Goal: Answer question/provide support: Share knowledge or assist other users

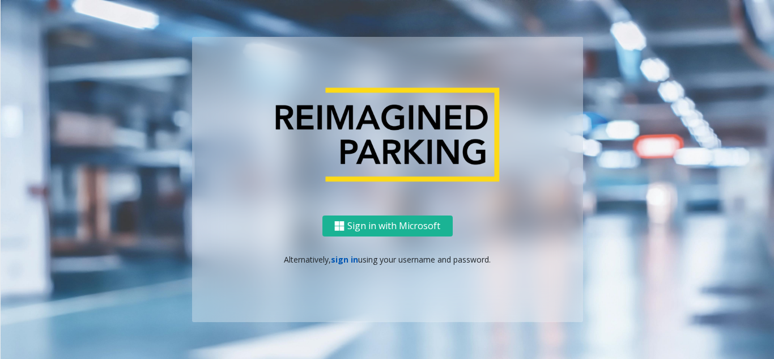
click at [349, 261] on link "sign in" at bounding box center [344, 259] width 27 height 11
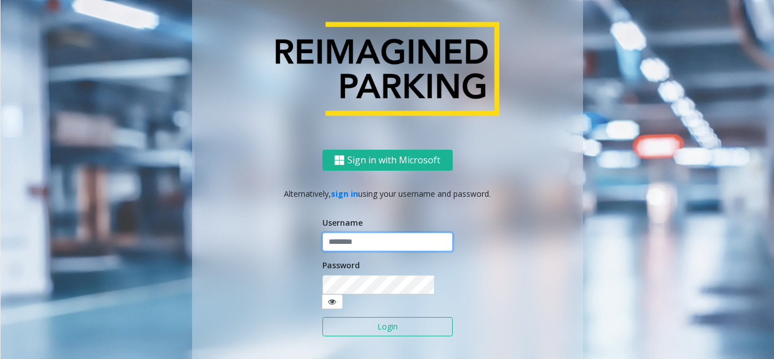
click at [355, 249] on input "text" at bounding box center [387, 241] width 130 height 19
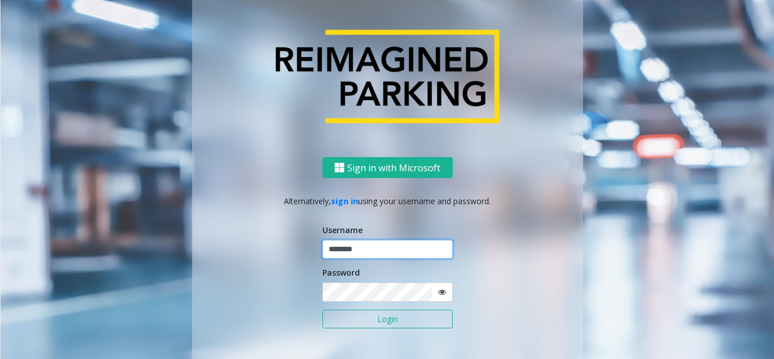
type input "********"
click at [322, 309] on button "Login" at bounding box center [387, 318] width 130 height 19
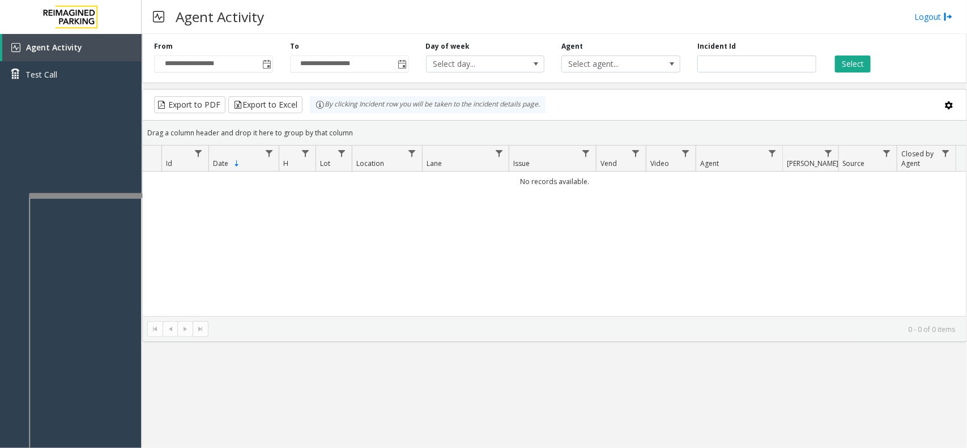
click at [92, 194] on div at bounding box center [85, 195] width 113 height 5
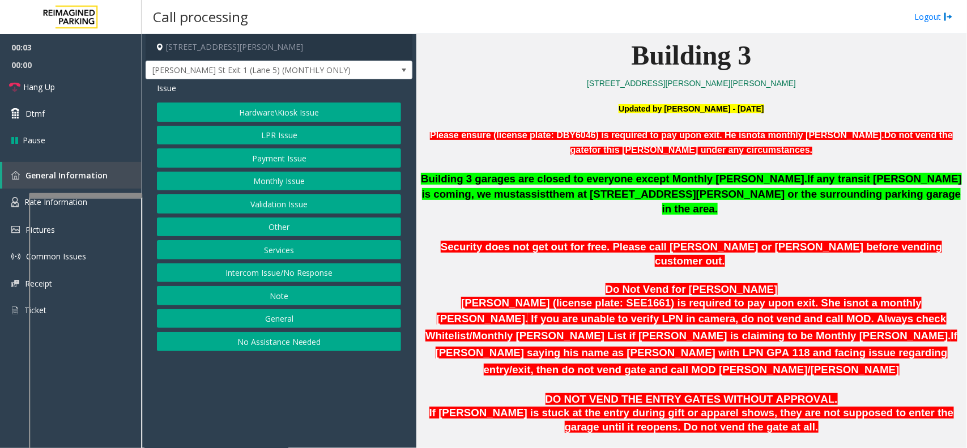
scroll to position [637, 0]
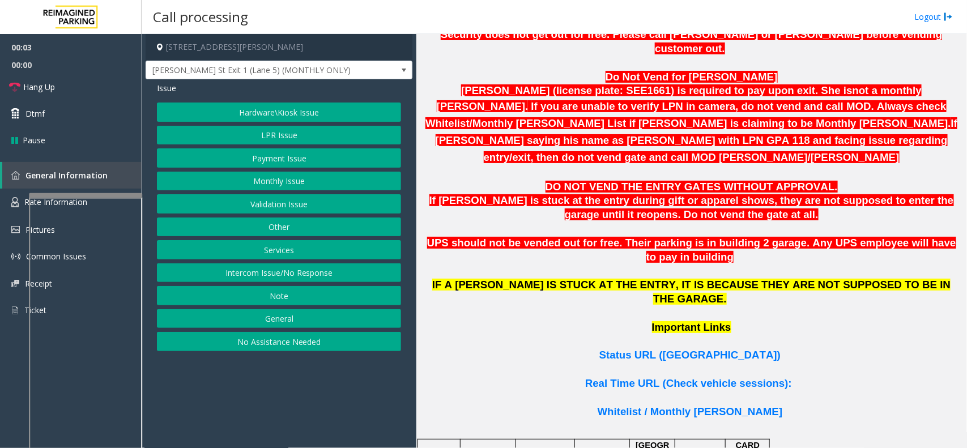
click at [661, 321] on p "Important Links" at bounding box center [691, 335] width 542 height 28
click at [662, 349] on span "Status URL ([GEOGRAPHIC_DATA])" at bounding box center [689, 355] width 181 height 12
click at [272, 174] on button "Monthly Issue" at bounding box center [279, 181] width 244 height 19
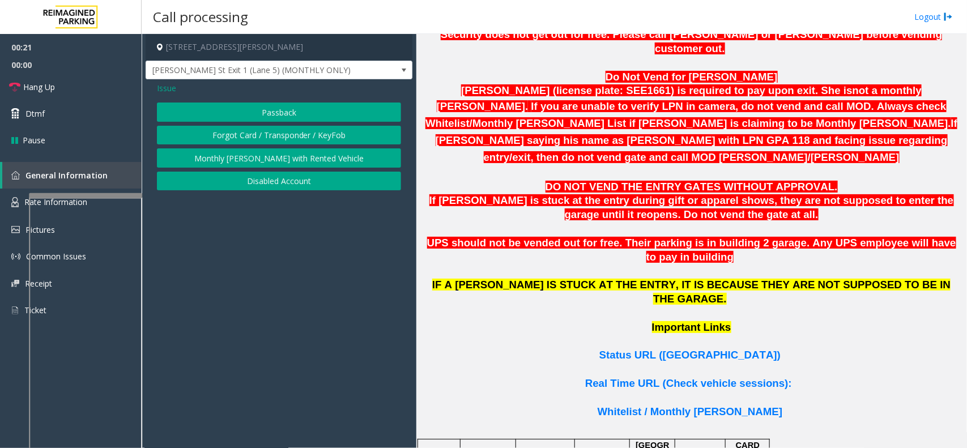
click at [273, 183] on button "Disabled Account" at bounding box center [279, 181] width 244 height 19
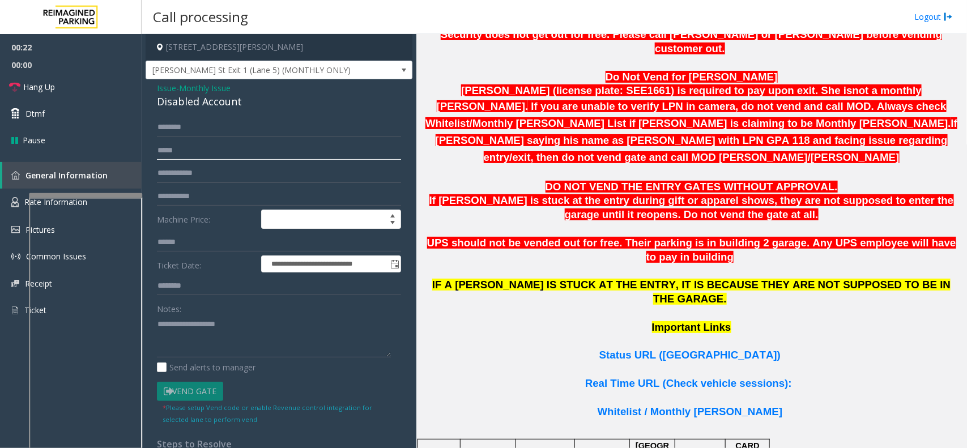
click at [211, 156] on input "text" at bounding box center [279, 150] width 244 height 19
click at [201, 176] on input "text" at bounding box center [279, 173] width 244 height 19
click at [228, 344] on textarea at bounding box center [274, 336] width 234 height 42
click at [180, 177] on input "text" at bounding box center [279, 173] width 244 height 19
type input "*******"
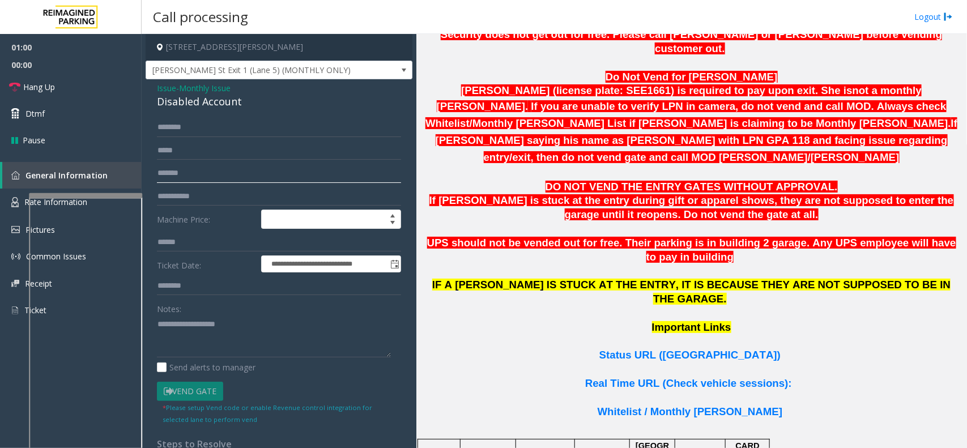
click at [178, 174] on input "*******" at bounding box center [279, 173] width 244 height 19
click at [210, 125] on input "text" at bounding box center [279, 127] width 244 height 19
click at [187, 106] on div "Disabled Account" at bounding box center [279, 101] width 244 height 15
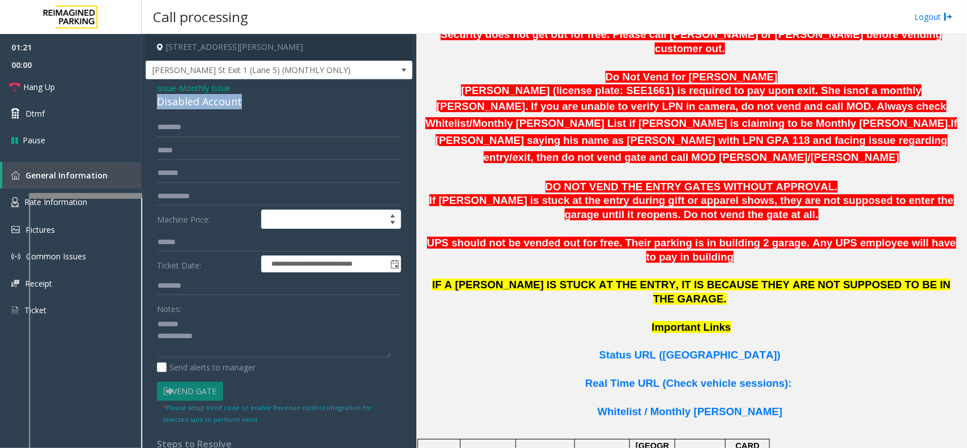
click at [187, 106] on div "Disabled Account" at bounding box center [279, 101] width 244 height 15
click at [198, 124] on input "text" at bounding box center [279, 127] width 244 height 19
click at [207, 133] on input "text" at bounding box center [279, 127] width 244 height 19
click at [28, 86] on span "Hang Up" at bounding box center [39, 87] width 32 height 12
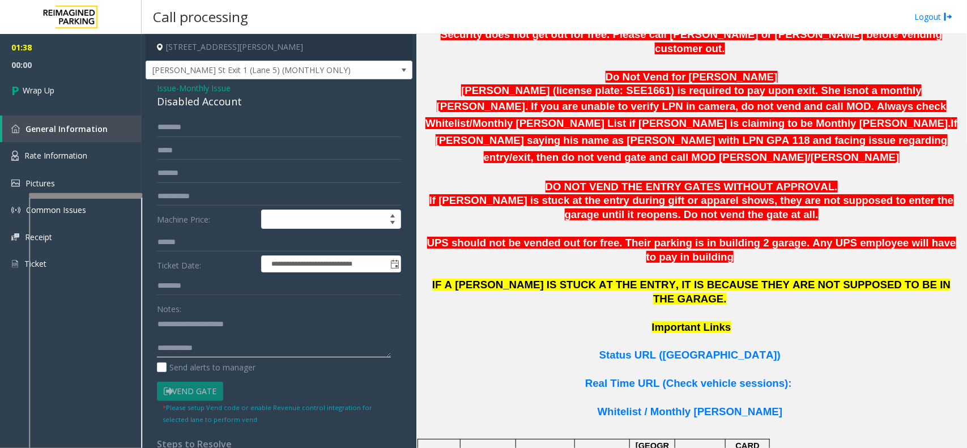
click at [244, 347] on textarea at bounding box center [274, 336] width 234 height 42
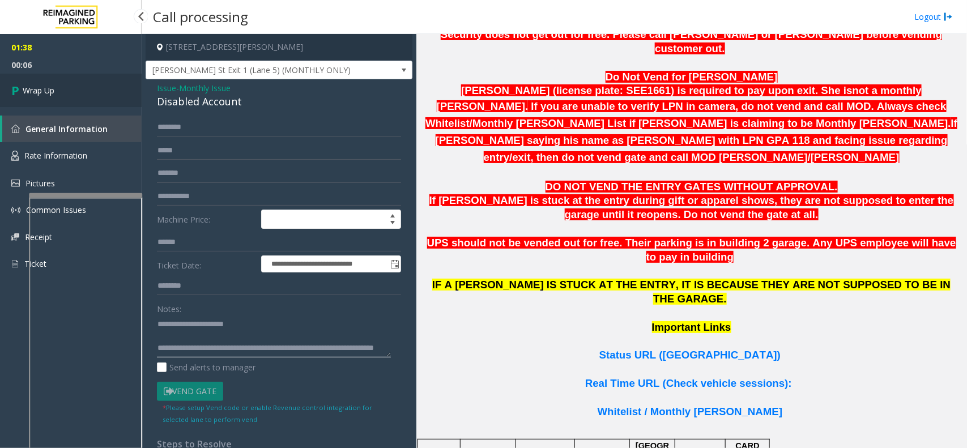
type textarea "**********"
click at [90, 91] on link "Wrap Up" at bounding box center [71, 90] width 142 height 33
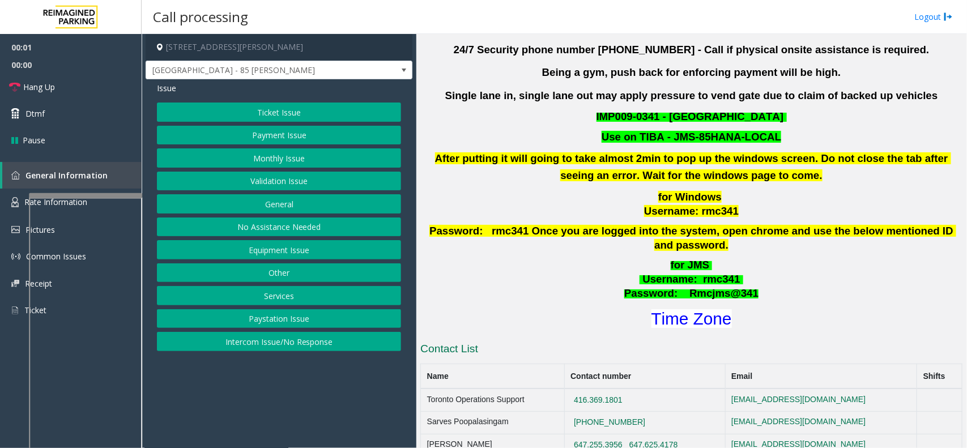
scroll to position [354, 0]
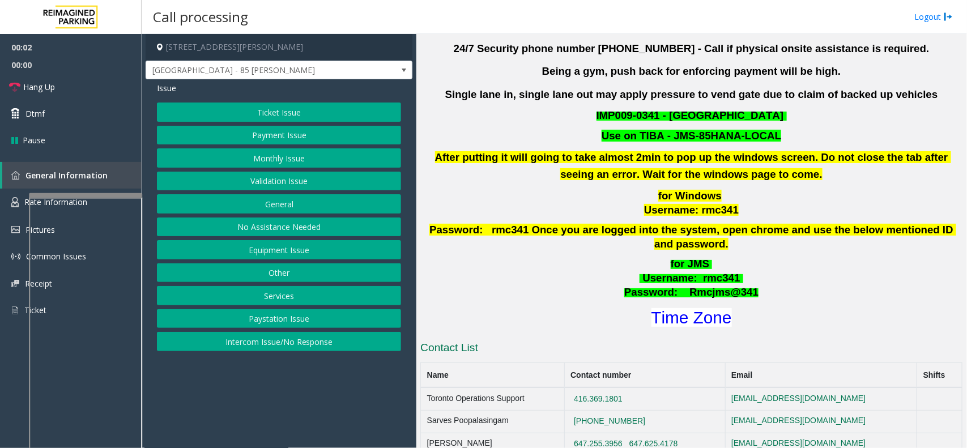
click at [715, 285] on p "for JMS Username : rmc341 Password: Rmcjms@341" at bounding box center [691, 278] width 544 height 42
click at [711, 306] on h1 "Time Zone" at bounding box center [691, 318] width 544 height 24
click at [697, 316] on div "I9-341 - [GEOGRAPHIC_DATA] - 85 [PERSON_NAME] (I) Updated by [PERSON_NAME] - [D…" at bounding box center [691, 372] width 542 height 801
click at [698, 312] on font "Time Zone" at bounding box center [692, 317] width 80 height 19
click at [258, 174] on button "Validation Issue" at bounding box center [279, 181] width 244 height 19
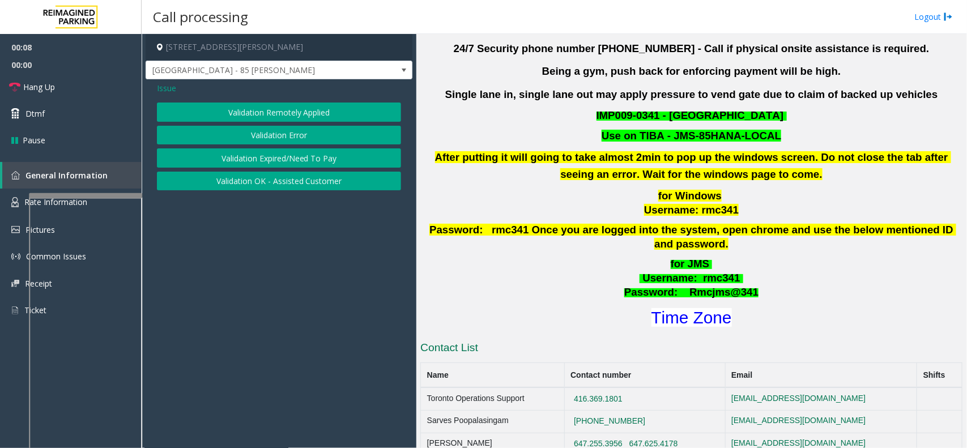
click at [262, 146] on div "Validation Remotely Applied Validation Error Validation Expired/Need To Pay Val…" at bounding box center [279, 147] width 244 height 88
click at [264, 140] on button "Validation Error" at bounding box center [279, 135] width 244 height 19
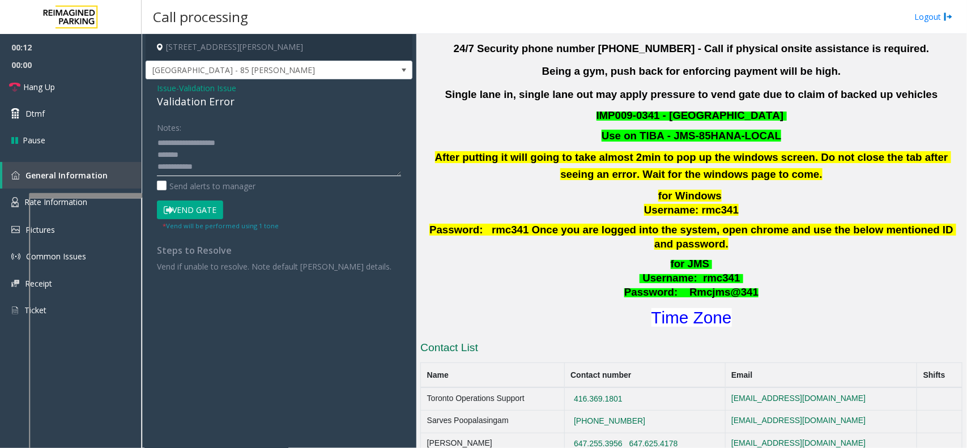
click at [224, 163] on textarea at bounding box center [279, 155] width 244 height 42
click at [261, 163] on textarea at bounding box center [279, 155] width 244 height 42
click at [259, 168] on textarea at bounding box center [279, 155] width 244 height 42
click at [222, 163] on textarea at bounding box center [279, 155] width 244 height 42
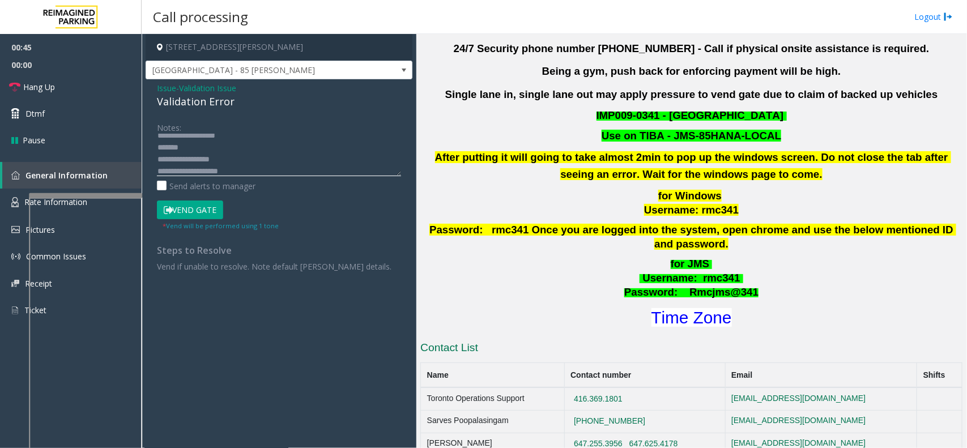
click at [233, 144] on textarea at bounding box center [279, 155] width 244 height 42
type textarea "**********"
click at [198, 208] on button "Vend Gate" at bounding box center [190, 210] width 66 height 19
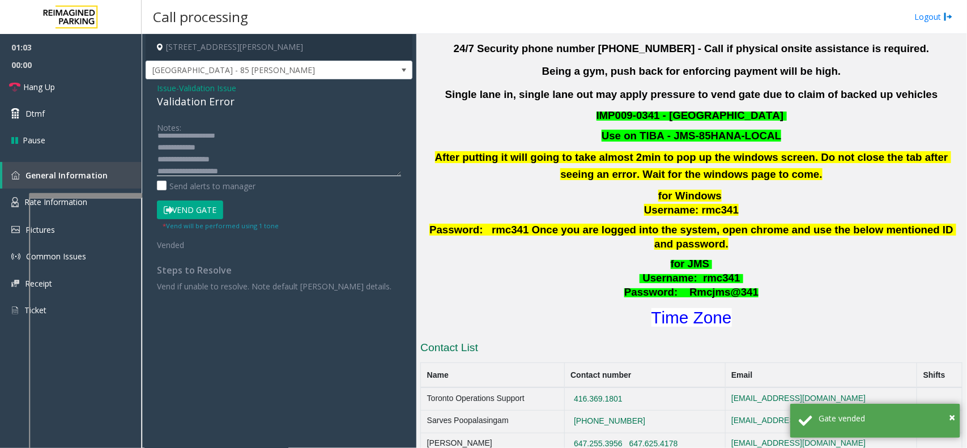
click at [227, 146] on textarea at bounding box center [279, 155] width 244 height 42
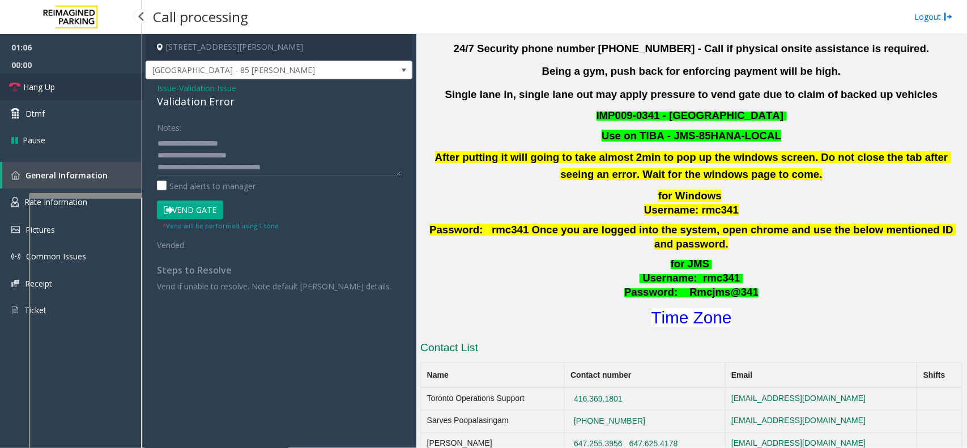
click at [78, 92] on link "Hang Up" at bounding box center [71, 87] width 142 height 27
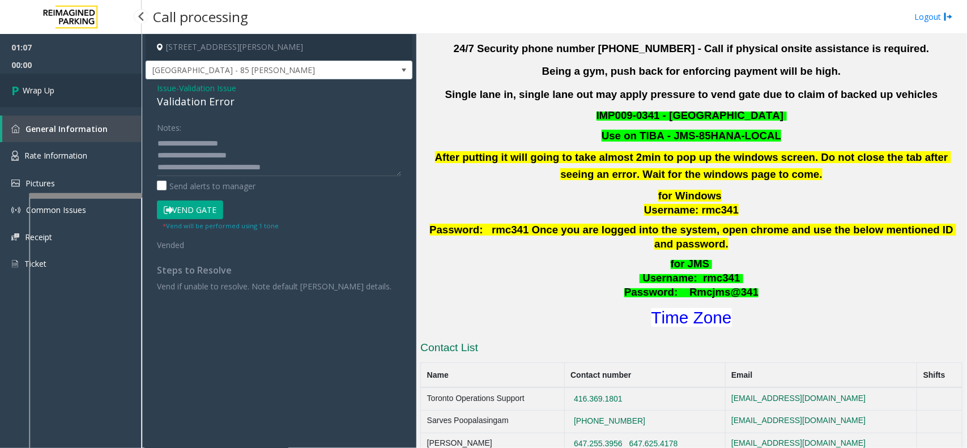
click at [46, 97] on link "Wrap Up" at bounding box center [71, 90] width 142 height 33
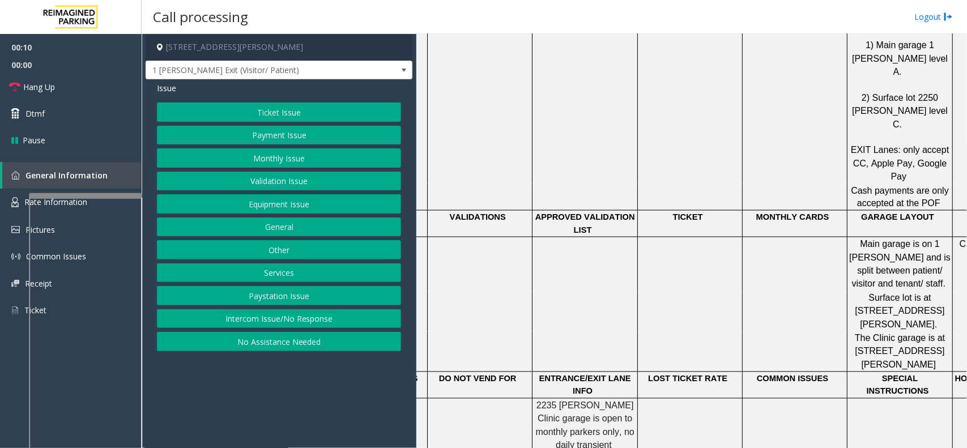
scroll to position [547, 0]
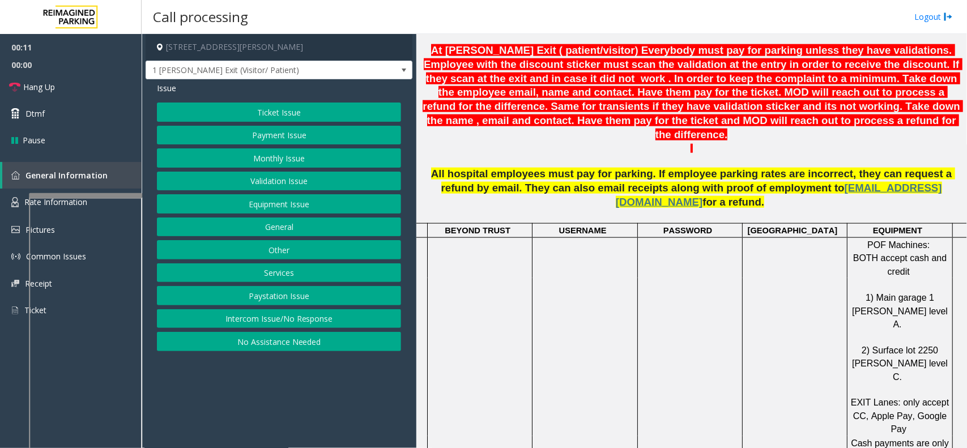
click at [265, 172] on button "Validation Issue" at bounding box center [279, 181] width 244 height 19
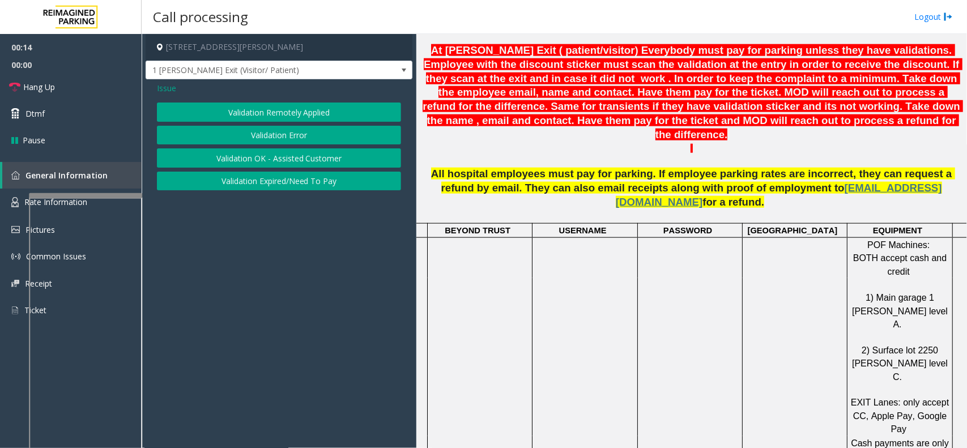
click at [275, 139] on button "Validation Error" at bounding box center [279, 135] width 244 height 19
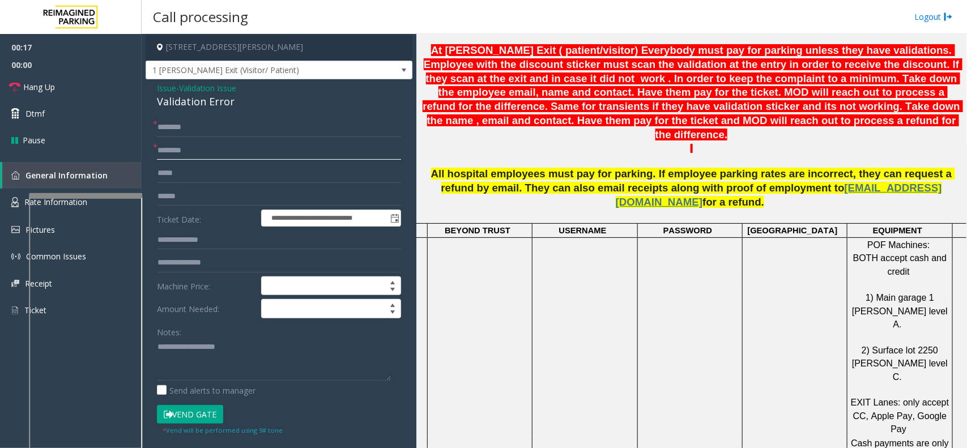
click at [232, 157] on input "text" at bounding box center [279, 150] width 244 height 19
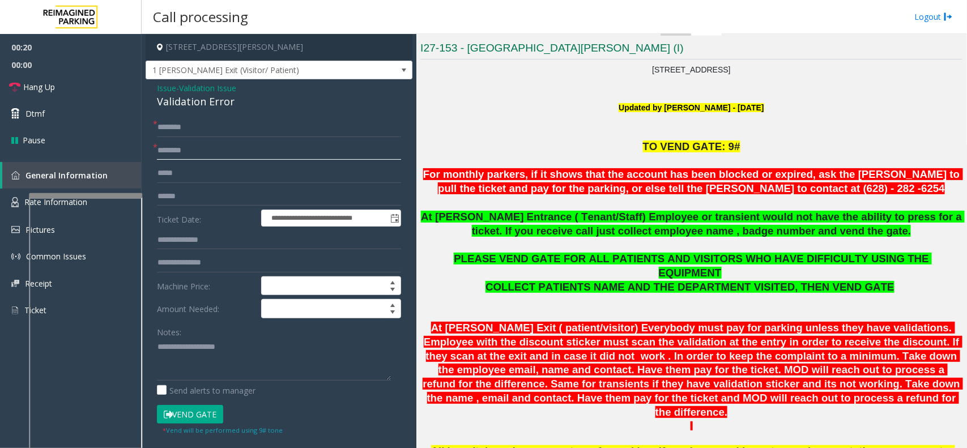
scroll to position [264, 0]
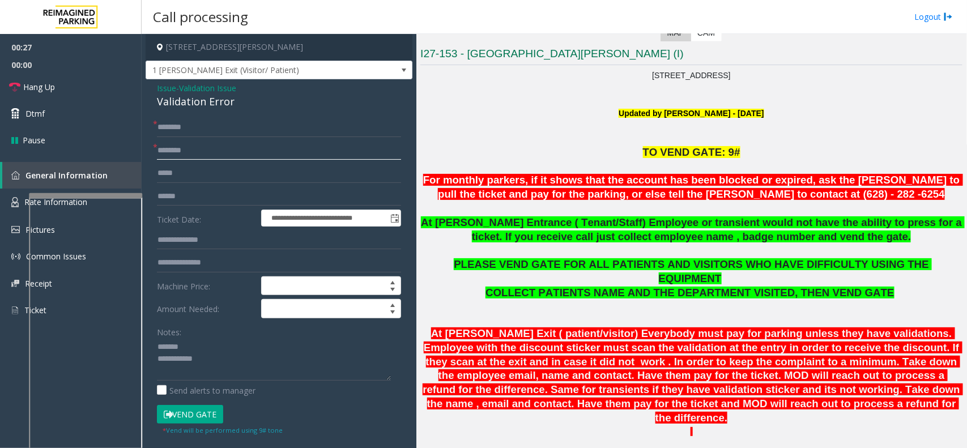
click at [210, 144] on input "text" at bounding box center [279, 150] width 244 height 19
click at [185, 105] on div "Validation Error" at bounding box center [279, 101] width 244 height 15
type textarea "**********"
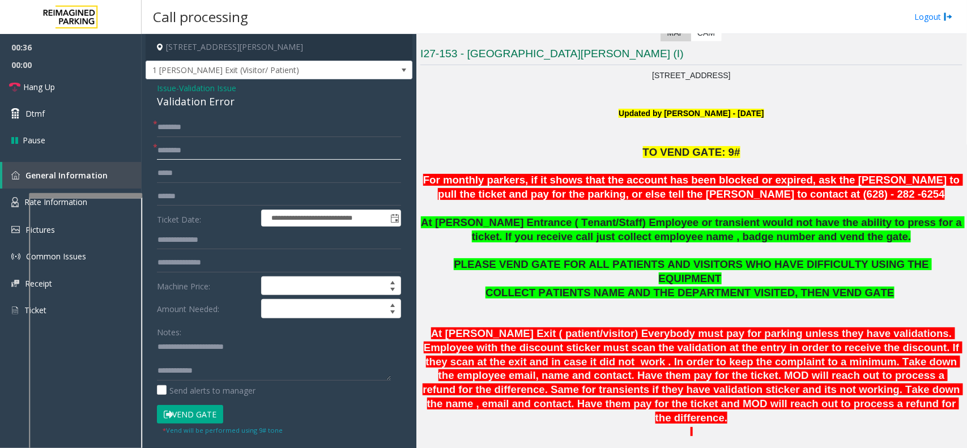
click at [194, 154] on input "text" at bounding box center [279, 150] width 244 height 19
click at [184, 202] on input "text" at bounding box center [279, 196] width 244 height 19
type input "*******"
click at [202, 155] on input "text" at bounding box center [279, 150] width 244 height 19
type input "**"
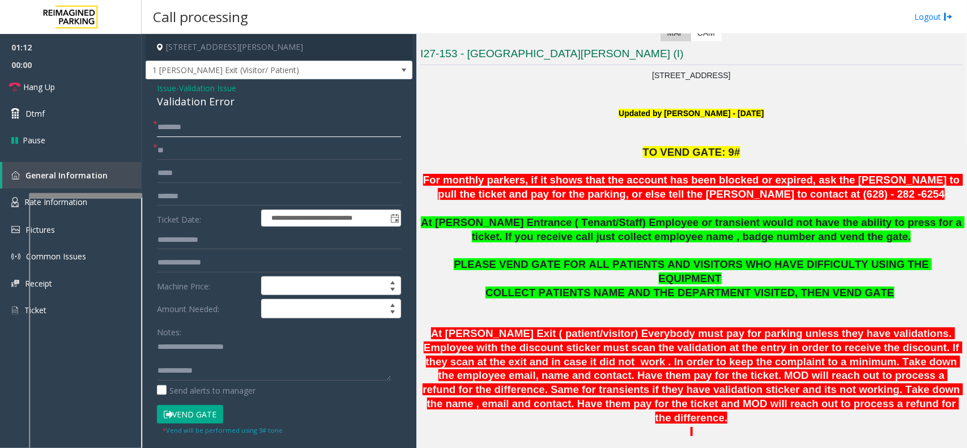
click at [205, 133] on input "text" at bounding box center [279, 127] width 244 height 19
click at [168, 127] on input "*****" at bounding box center [279, 127] width 244 height 19
click at [174, 126] on input "*****" at bounding box center [279, 127] width 244 height 19
type input "*****"
click at [267, 358] on textarea at bounding box center [274, 359] width 234 height 42
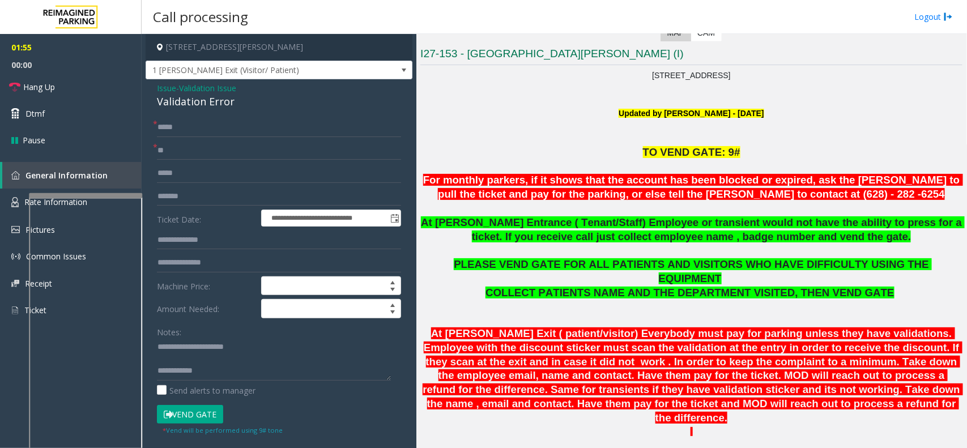
click at [207, 358] on button "Vend Gate" at bounding box center [190, 414] width 66 height 19
click at [232, 358] on textarea at bounding box center [274, 359] width 234 height 42
click at [114, 93] on link "Hang Up" at bounding box center [71, 87] width 142 height 27
click at [211, 358] on textarea at bounding box center [274, 359] width 234 height 42
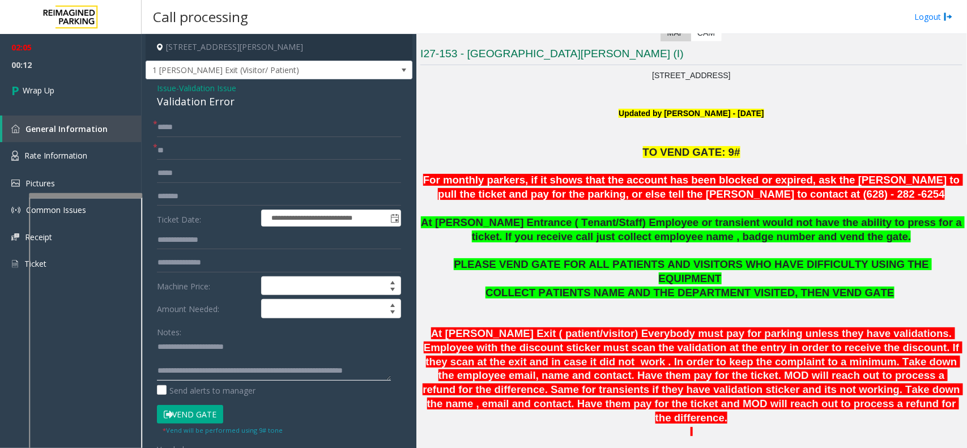
scroll to position [7, 0]
type textarea "**********"
click at [109, 69] on span "00:19" at bounding box center [71, 65] width 142 height 18
click at [105, 71] on span "00:19" at bounding box center [71, 65] width 142 height 18
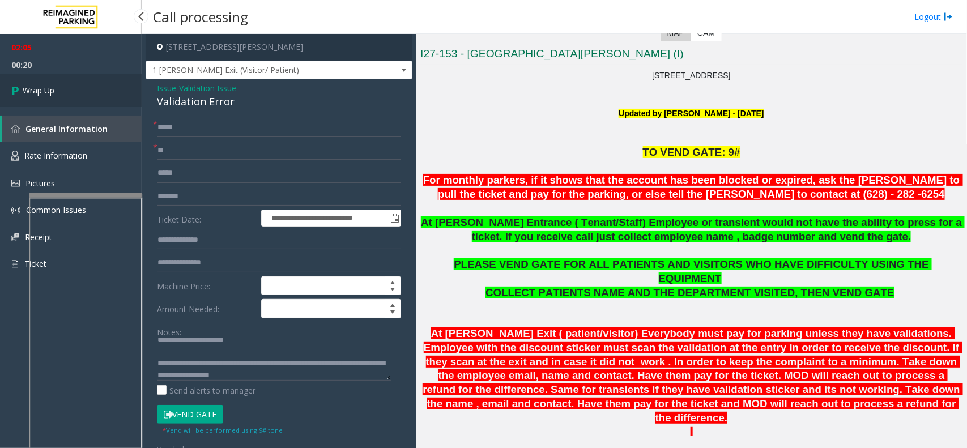
click at [103, 92] on link "Wrap Up" at bounding box center [71, 90] width 142 height 33
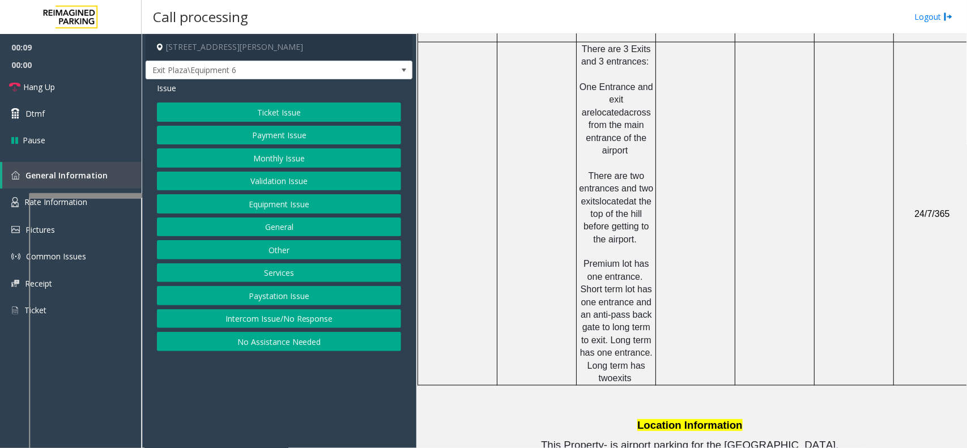
scroll to position [779, 0]
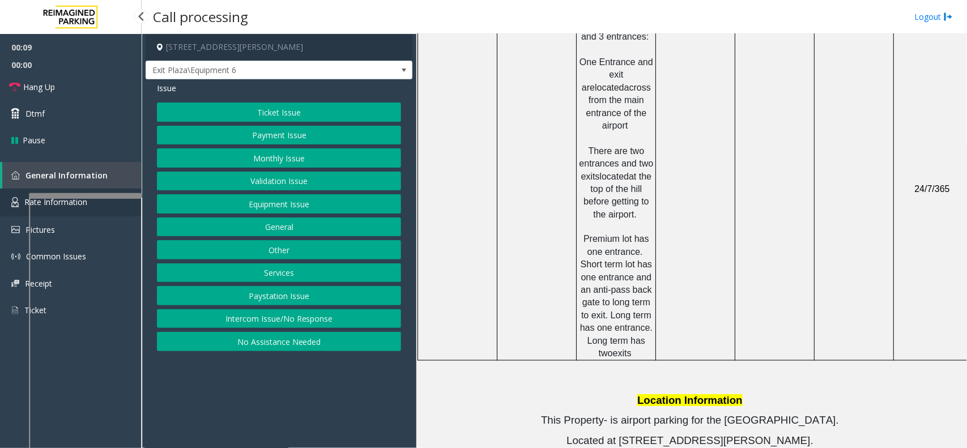
click at [27, 199] on span "Rate Information" at bounding box center [55, 202] width 63 height 11
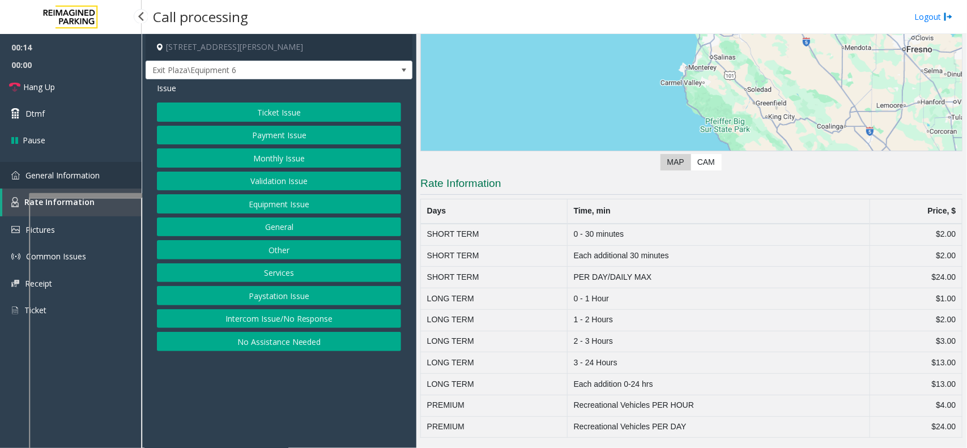
click at [29, 173] on span "General Information" at bounding box center [62, 175] width 74 height 11
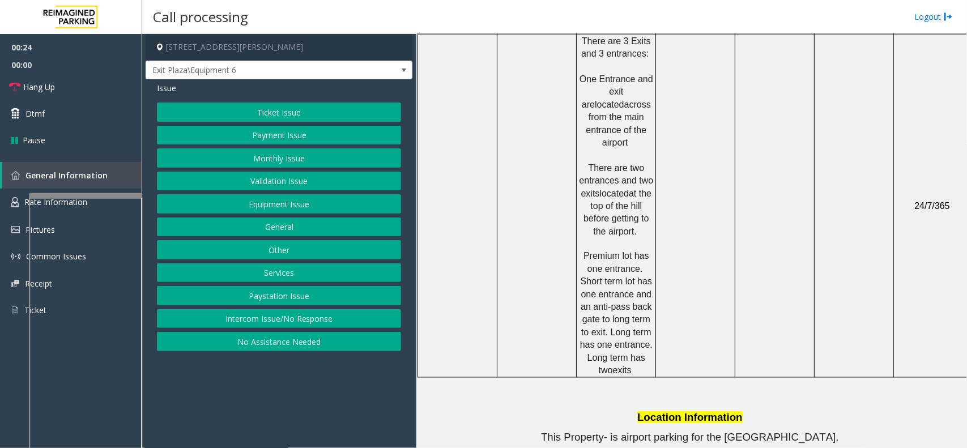
scroll to position [779, 0]
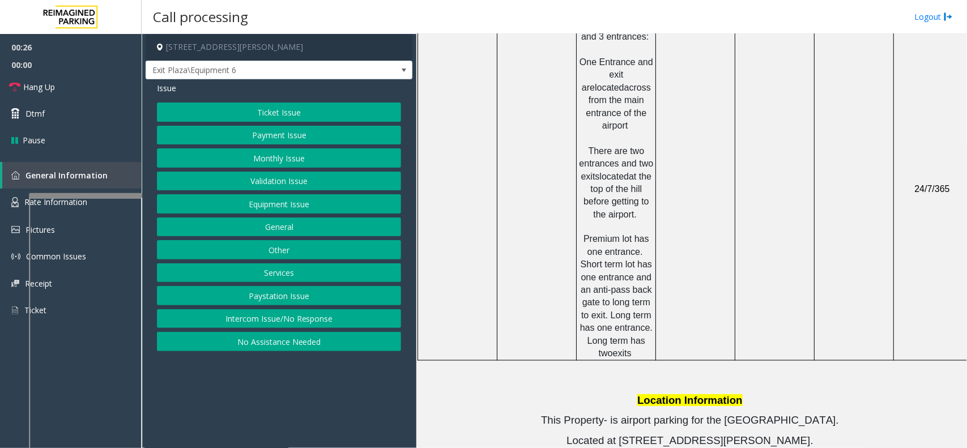
click at [273, 204] on button "Equipment Issue" at bounding box center [279, 203] width 244 height 19
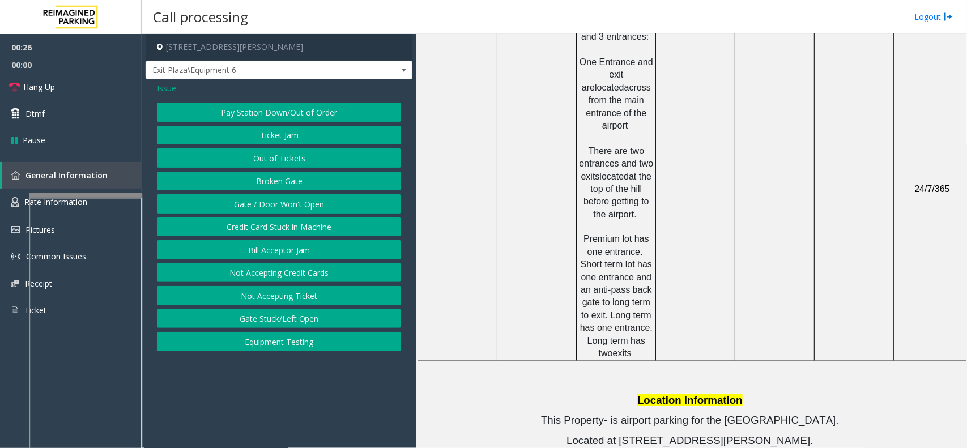
click at [273, 201] on button "Gate / Door Won't Open" at bounding box center [279, 203] width 244 height 19
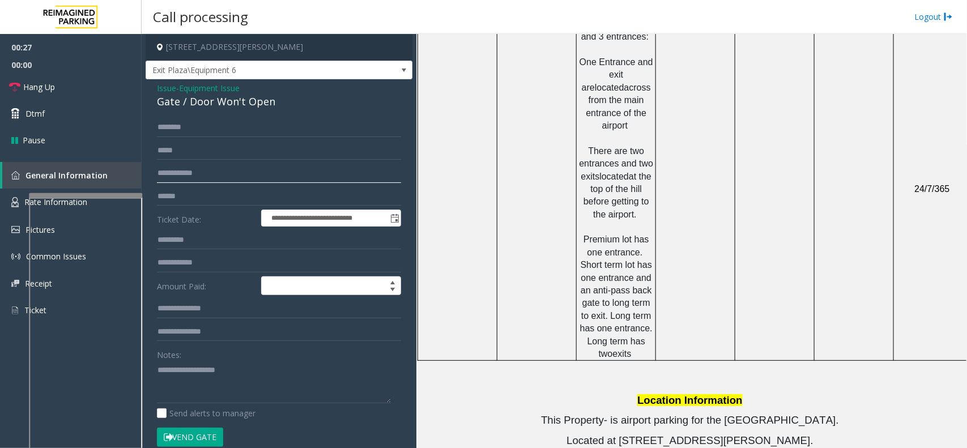
click at [210, 173] on input "text" at bounding box center [279, 173] width 244 height 19
click at [195, 199] on input "text" at bounding box center [279, 196] width 244 height 19
click at [194, 202] on input "text" at bounding box center [279, 196] width 244 height 19
click at [172, 199] on input "text" at bounding box center [279, 196] width 244 height 19
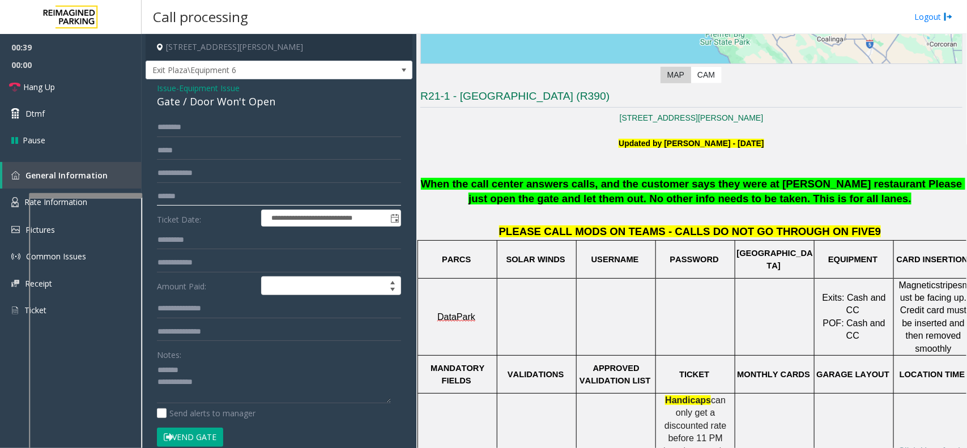
scroll to position [212, 0]
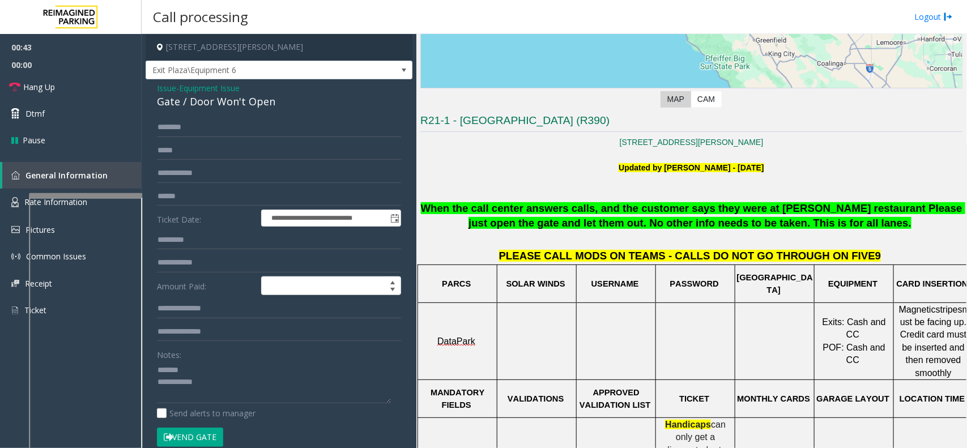
click at [232, 100] on div "Gate / Door Won't Open" at bounding box center [279, 101] width 244 height 15
type textarea "**********"
click at [271, 136] on input "text" at bounding box center [279, 127] width 244 height 19
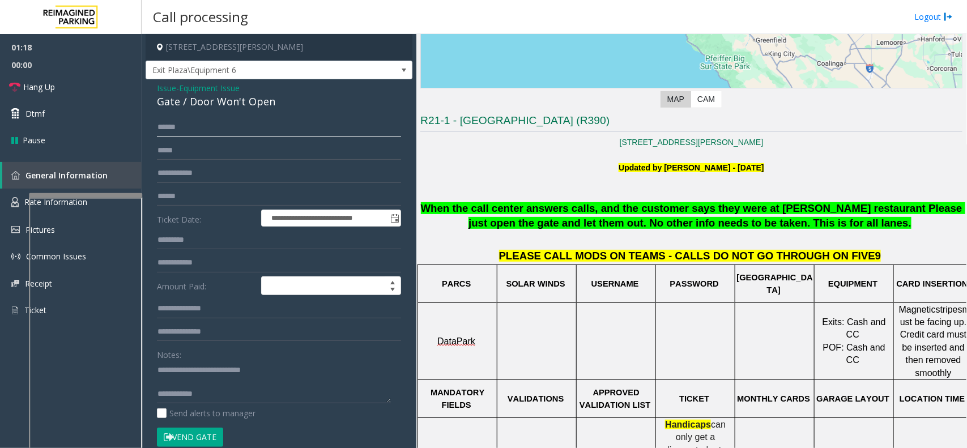
click at [177, 128] on input "******" at bounding box center [279, 127] width 244 height 19
click at [189, 127] on input "******" at bounding box center [279, 127] width 244 height 19
type input "******"
click at [188, 358] on button "Vend Gate" at bounding box center [190, 437] width 66 height 19
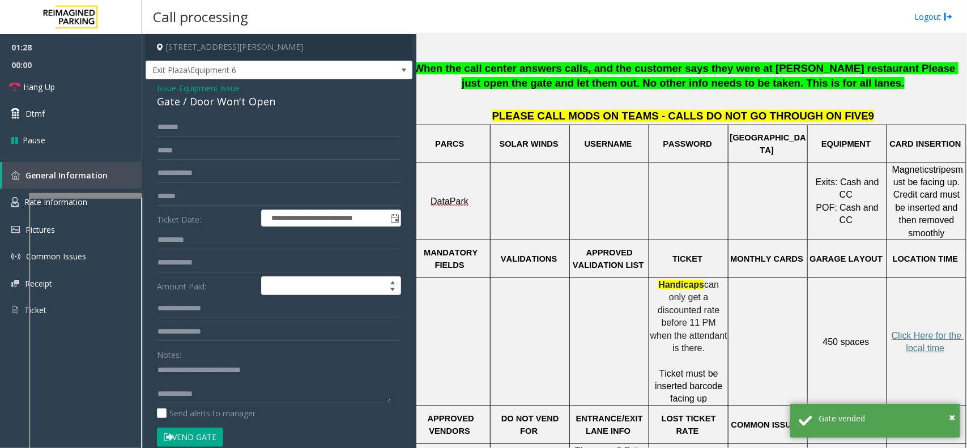
scroll to position [349, 18]
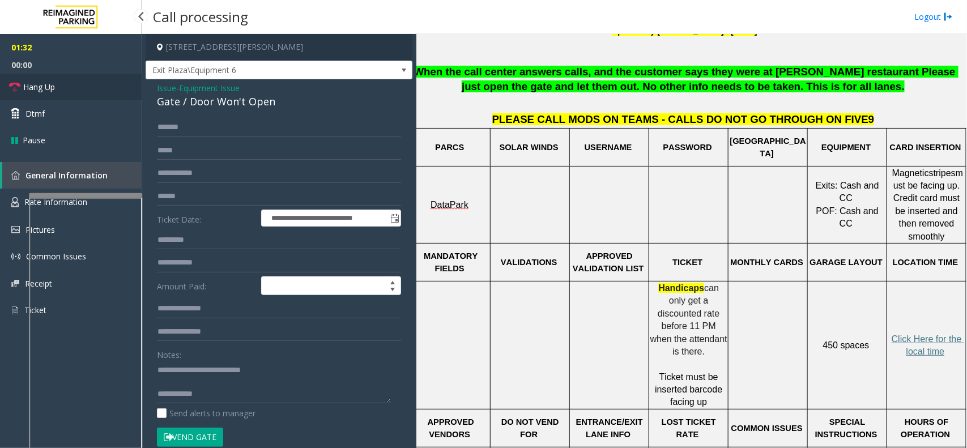
click at [79, 79] on link "Hang Up" at bounding box center [71, 87] width 142 height 27
click at [245, 358] on textarea at bounding box center [274, 382] width 234 height 42
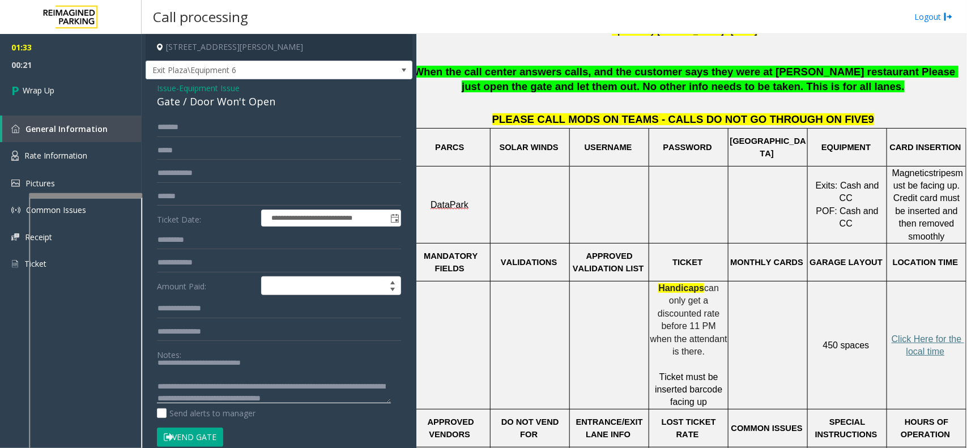
scroll to position [20, 0]
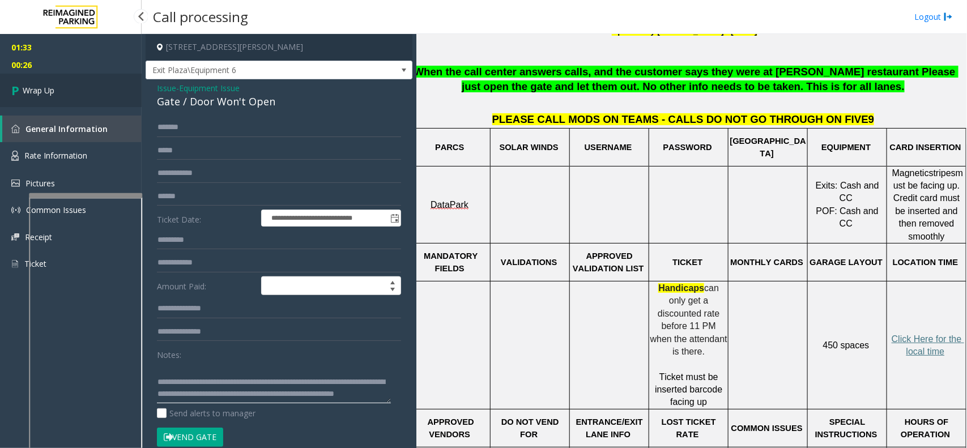
type textarea "**********"
click at [122, 99] on link "Wrap Up" at bounding box center [71, 90] width 142 height 33
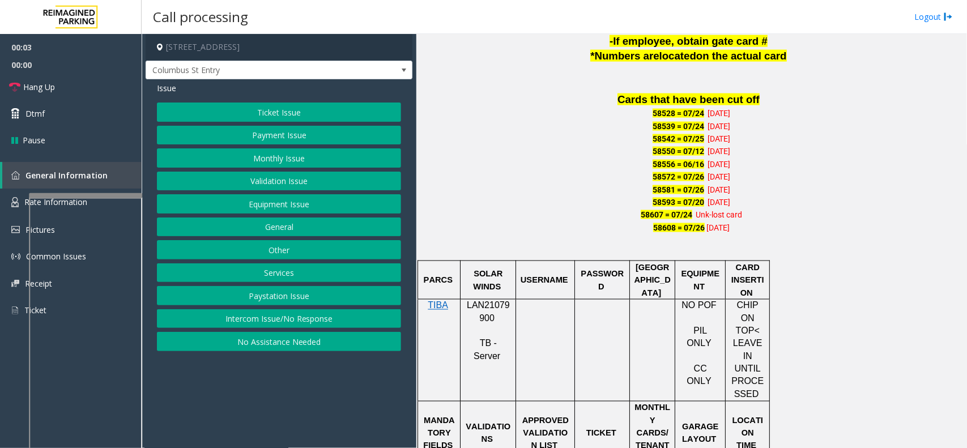
scroll to position [708, 0]
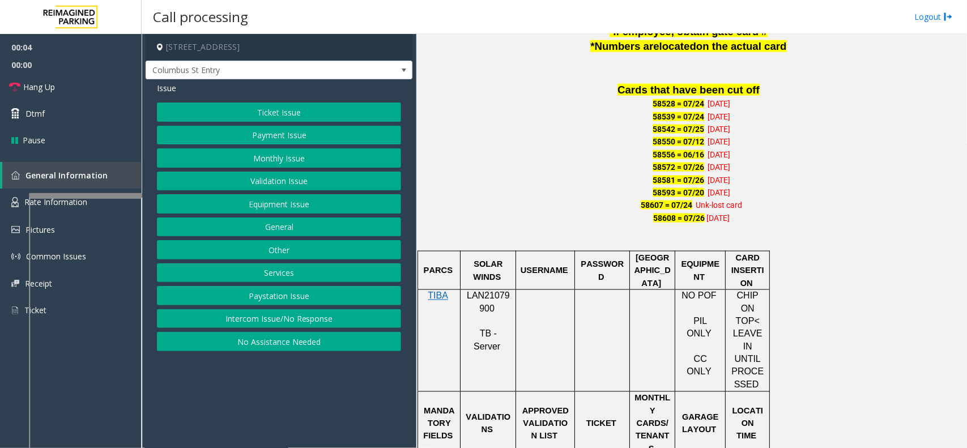
click at [489, 295] on span "LAN21079900" at bounding box center [488, 302] width 43 height 22
copy p "LAN21079900"
click at [292, 327] on button "Intercom Issue/No Response" at bounding box center [279, 318] width 244 height 19
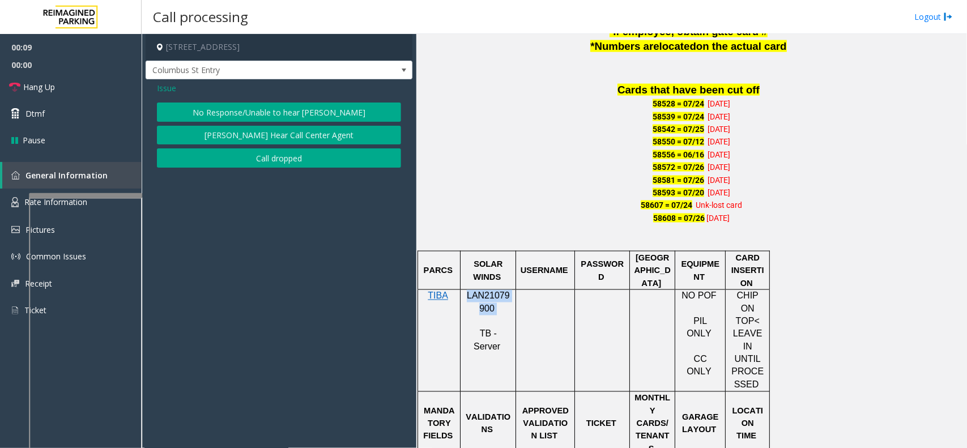
click at [295, 110] on button "No Response/Unable to hear [PERSON_NAME]" at bounding box center [279, 112] width 244 height 19
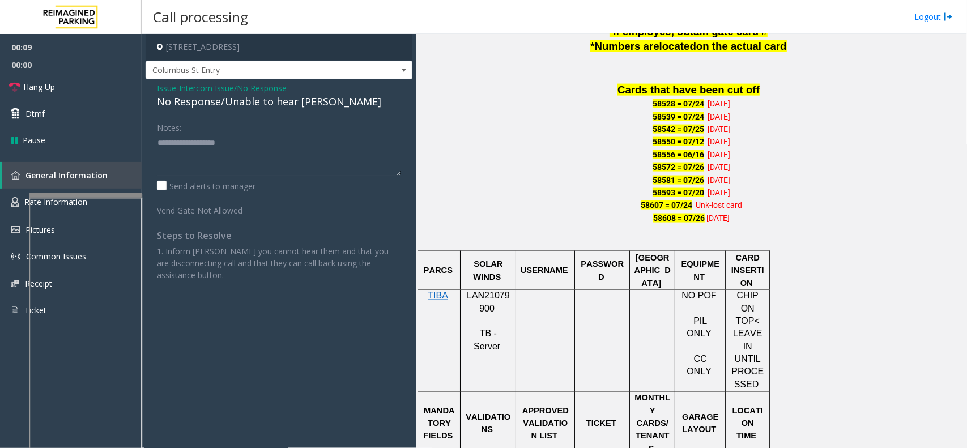
click at [228, 91] on span "Intercom Issue/No Response" at bounding box center [233, 88] width 108 height 12
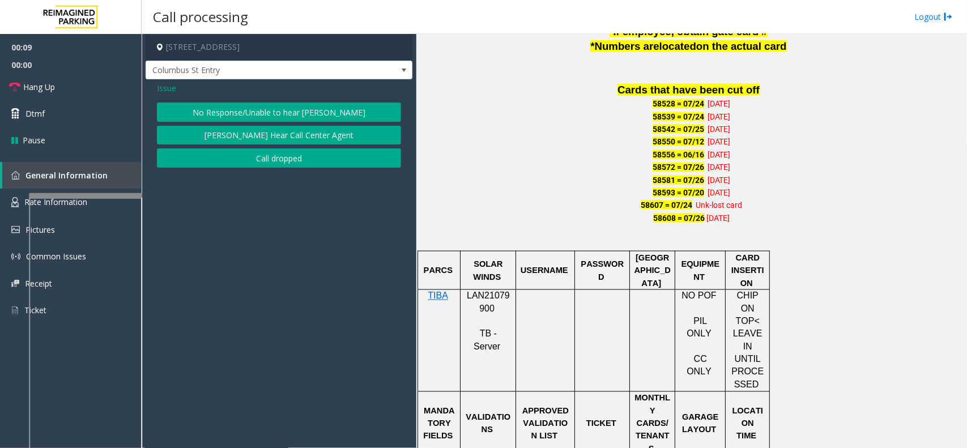
click at [228, 91] on div "Issue" at bounding box center [279, 88] width 244 height 12
click at [242, 107] on button "No Response/Unable to hear [PERSON_NAME]" at bounding box center [279, 112] width 244 height 19
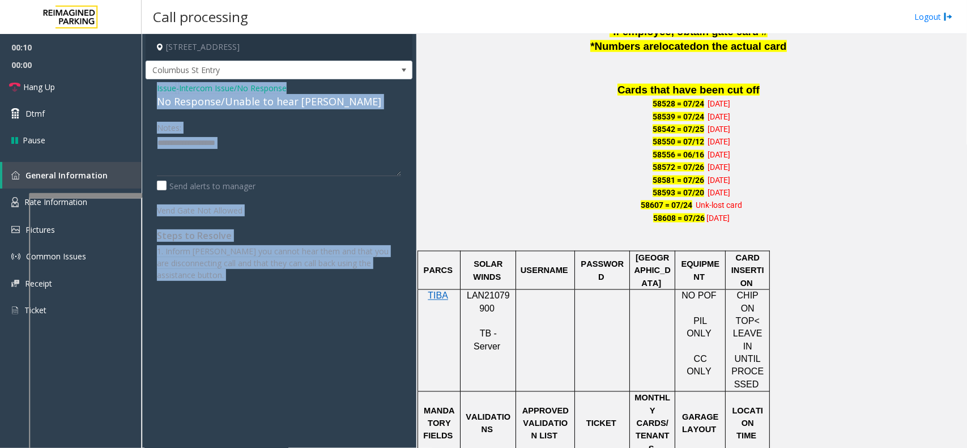
click at [242, 107] on div "No Response/Unable to hear [PERSON_NAME]" at bounding box center [279, 101] width 244 height 15
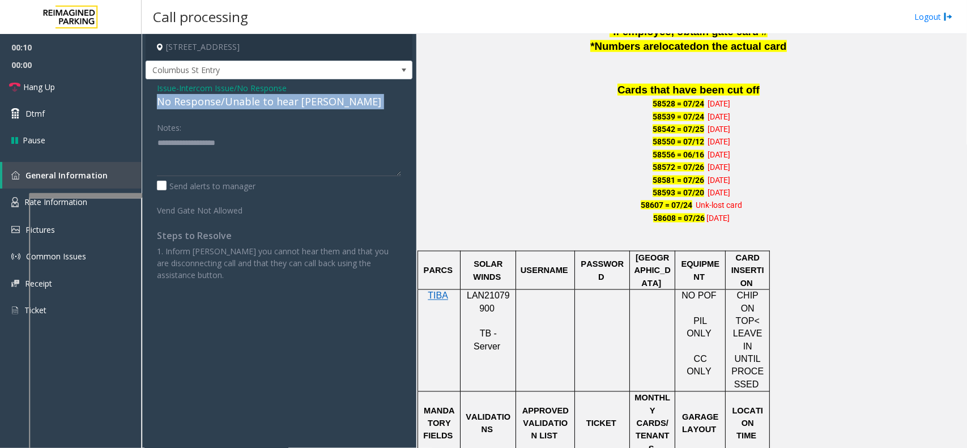
click at [242, 107] on div "No Response/Unable to hear [PERSON_NAME]" at bounding box center [279, 101] width 244 height 15
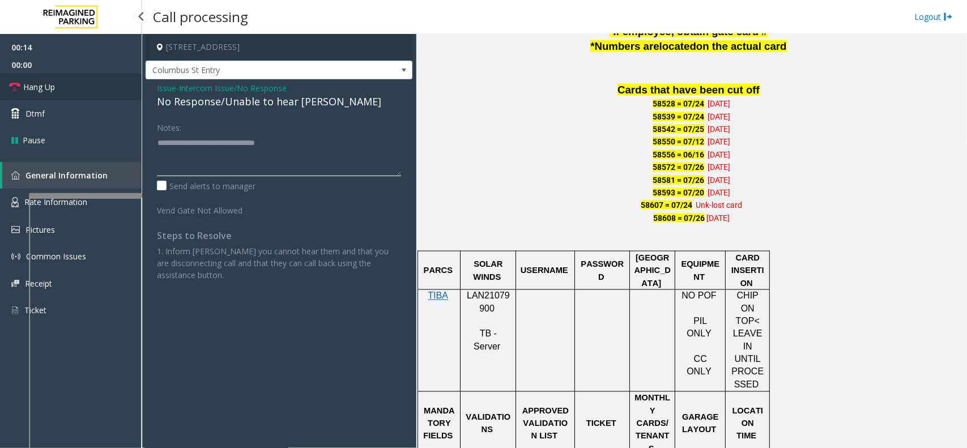
type textarea "**********"
click at [52, 85] on span "Hang Up" at bounding box center [39, 87] width 32 height 12
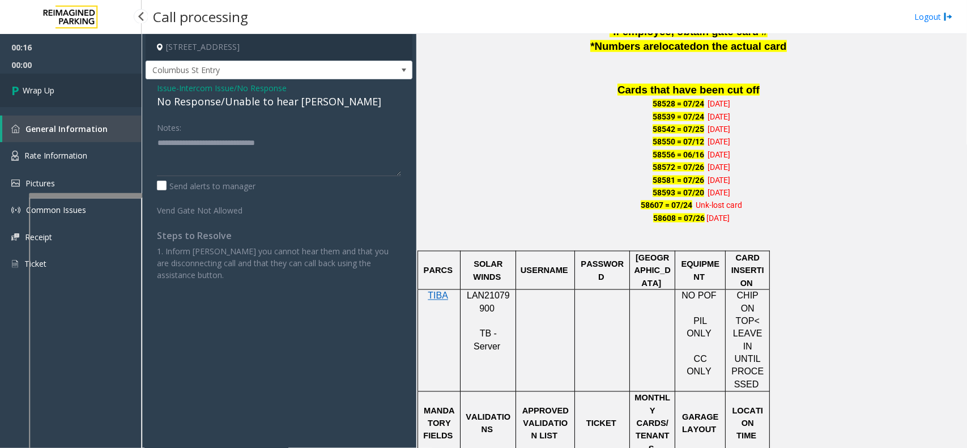
click at [48, 91] on span "Wrap Up" at bounding box center [39, 90] width 32 height 12
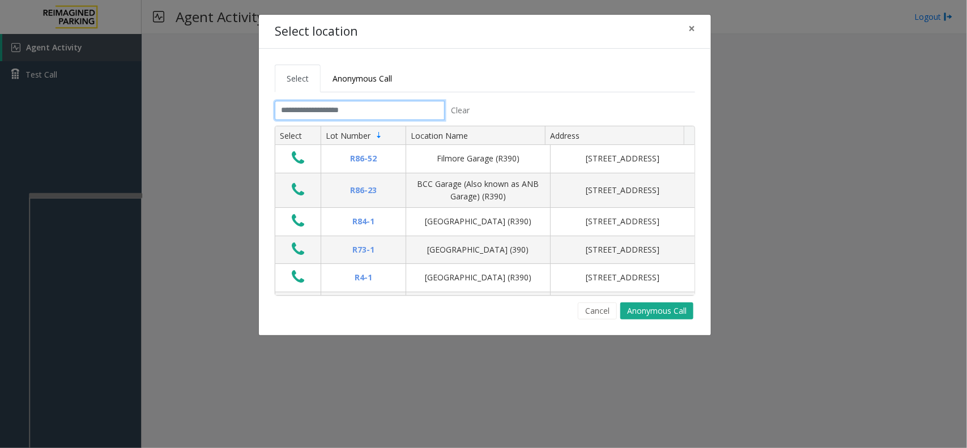
click at [338, 112] on input "text" at bounding box center [360, 110] width 170 height 19
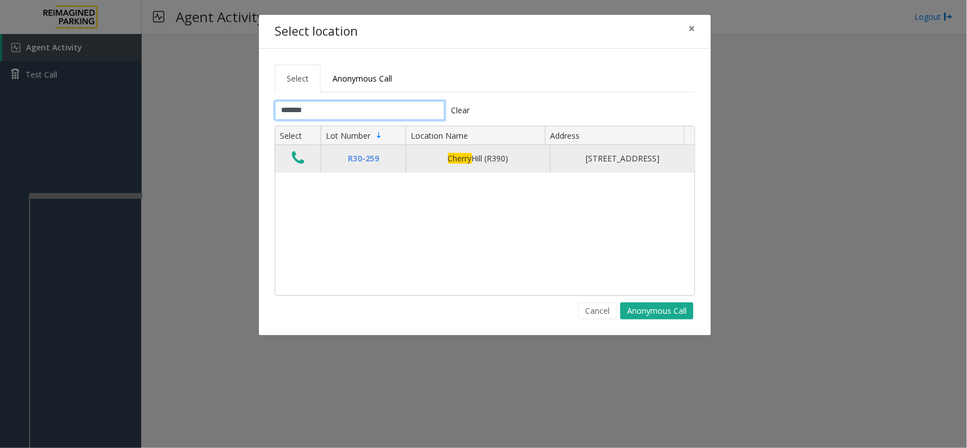
type input "******"
click at [289, 159] on button "Data table" at bounding box center [297, 159] width 19 height 18
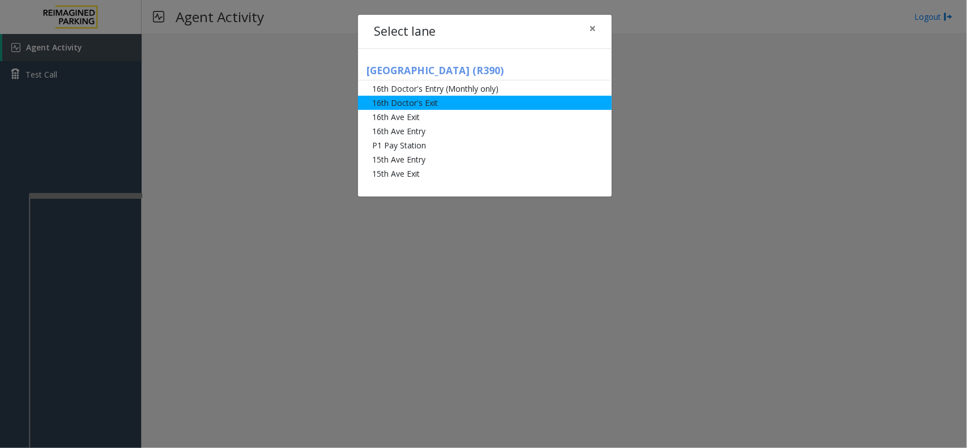
click at [401, 101] on li "16th Doctor's Exit" at bounding box center [485, 103] width 254 height 14
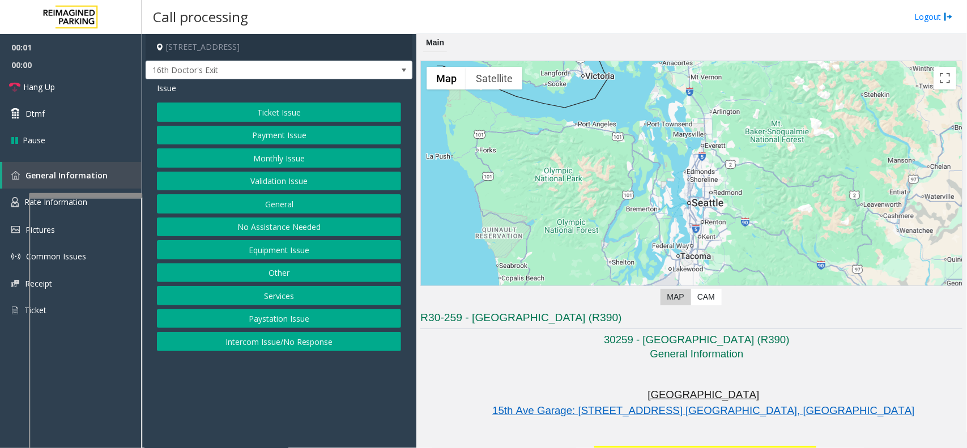
click at [303, 165] on button "Monthly Issue" at bounding box center [279, 157] width 244 height 19
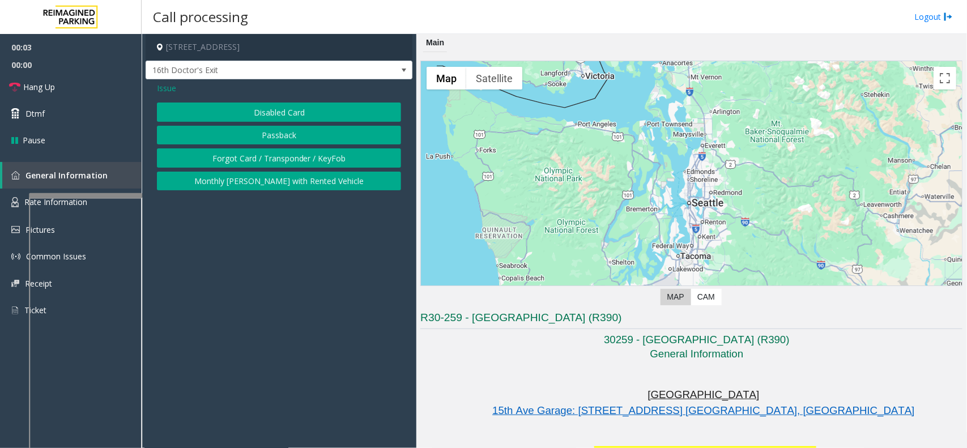
click at [304, 155] on button "Forgot Card / Transponder / KeyFob" at bounding box center [279, 157] width 244 height 19
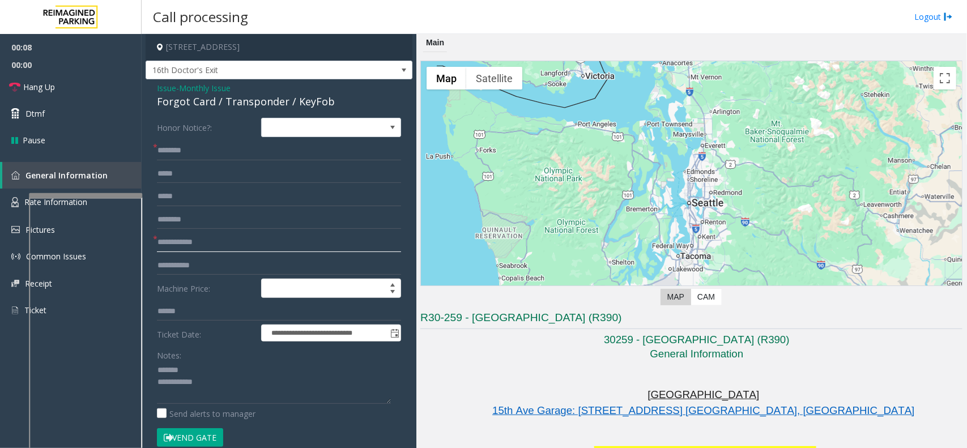
click at [199, 248] on input "text" at bounding box center [279, 242] width 244 height 19
click at [200, 100] on div "Forgot Card / Transponder / KeyFob" at bounding box center [279, 101] width 244 height 15
type textarea "**********"
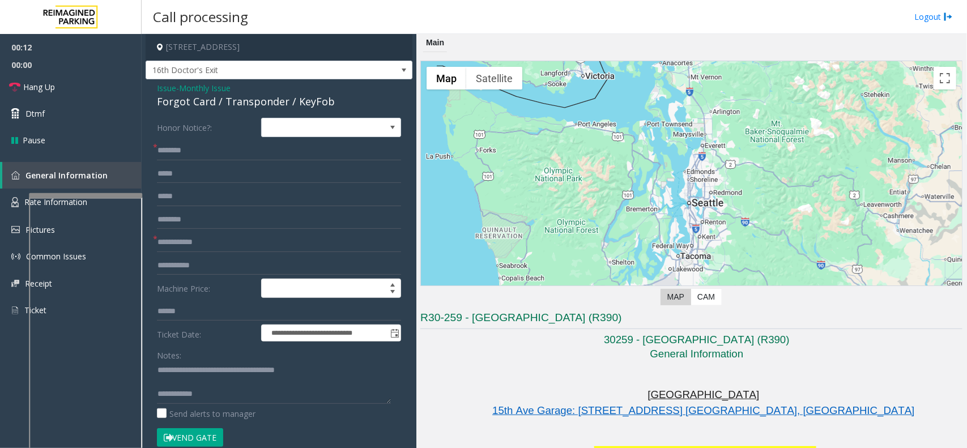
click at [230, 231] on form "**********" at bounding box center [279, 288] width 244 height 341
click at [228, 241] on input "text" at bounding box center [279, 242] width 244 height 19
type input "**"
click at [220, 148] on input "text" at bounding box center [279, 150] width 244 height 19
type input "*"
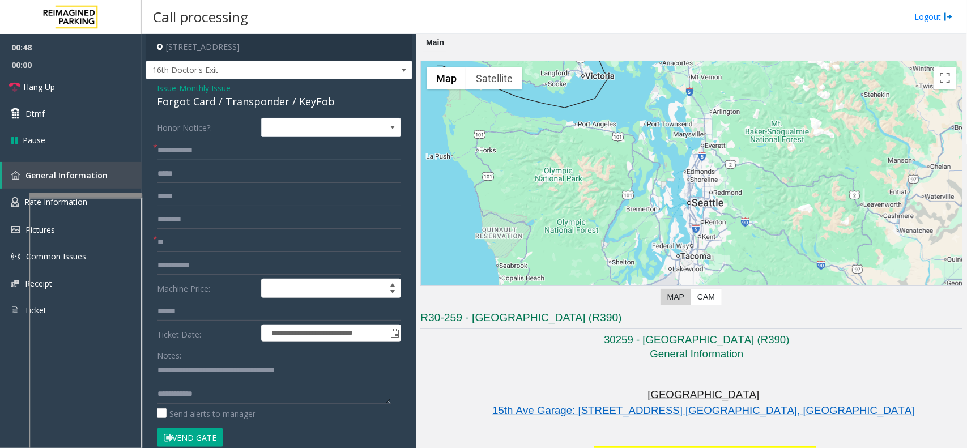
click at [174, 149] on input "**********" at bounding box center [279, 150] width 244 height 19
click at [177, 150] on input "**********" at bounding box center [279, 150] width 244 height 19
type input "**********"
type textarea "**********"
click at [165, 149] on input "**********" at bounding box center [279, 150] width 244 height 19
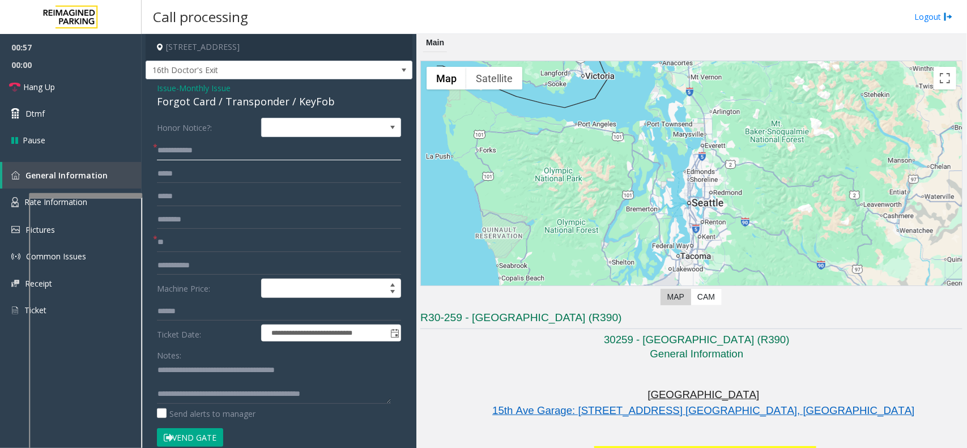
click at [182, 149] on input "**********" at bounding box center [279, 150] width 244 height 19
click at [185, 149] on input "**********" at bounding box center [279, 150] width 244 height 19
click at [191, 154] on input "**********" at bounding box center [279, 150] width 244 height 19
click at [201, 149] on input "**********" at bounding box center [279, 150] width 244 height 19
click at [205, 149] on input "**********" at bounding box center [279, 150] width 244 height 19
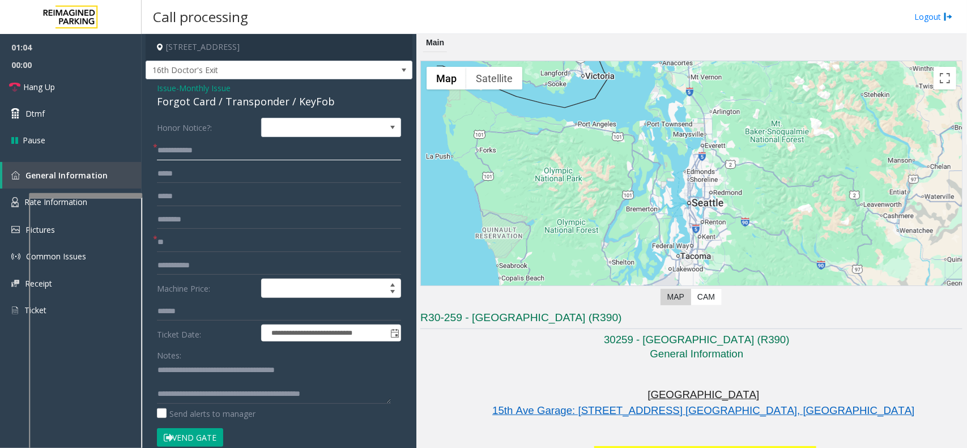
click at [216, 152] on input "**********" at bounding box center [279, 150] width 244 height 19
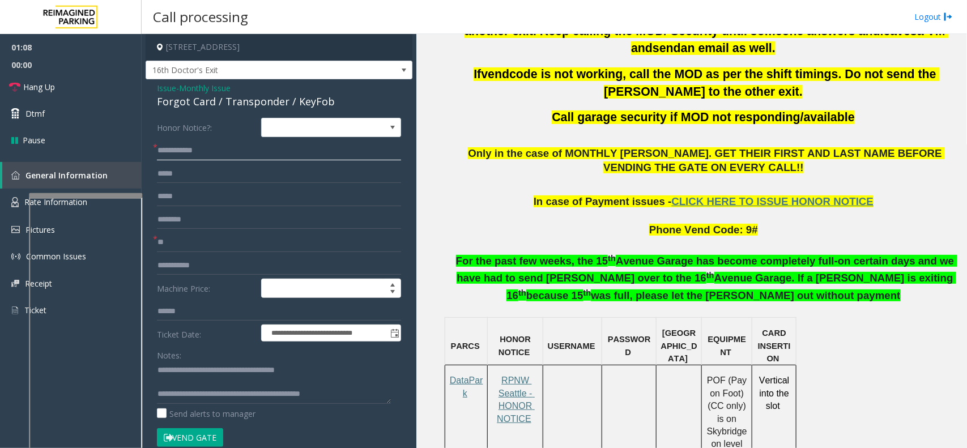
scroll to position [567, 0]
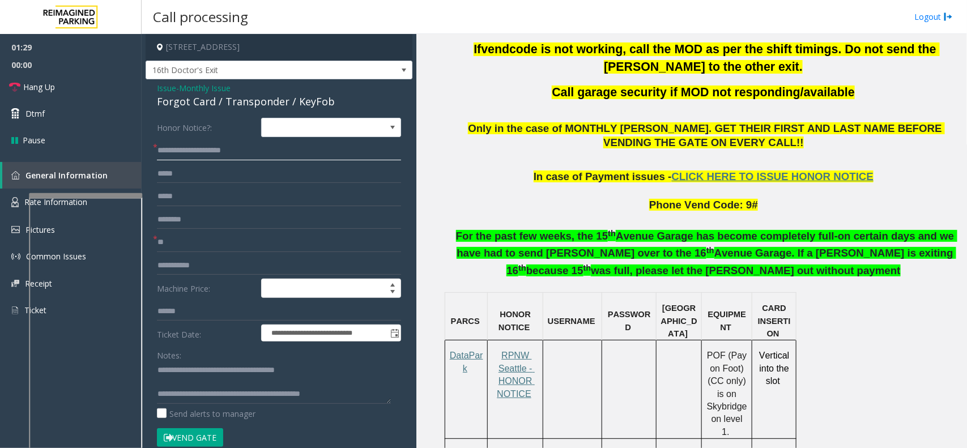
click at [237, 151] on input "**********" at bounding box center [279, 150] width 244 height 19
click at [193, 151] on input "**********" at bounding box center [279, 150] width 244 height 19
type input "**********"
click at [212, 358] on button "Vend Gate" at bounding box center [190, 437] width 66 height 19
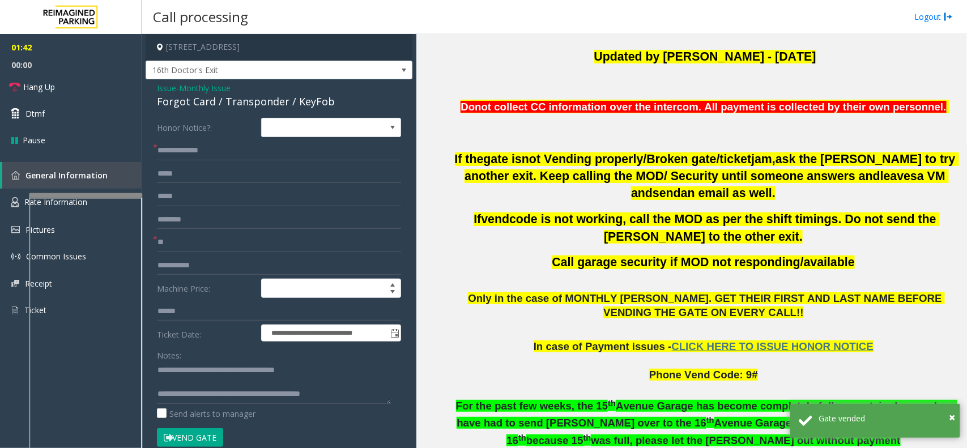
scroll to position [354, 0]
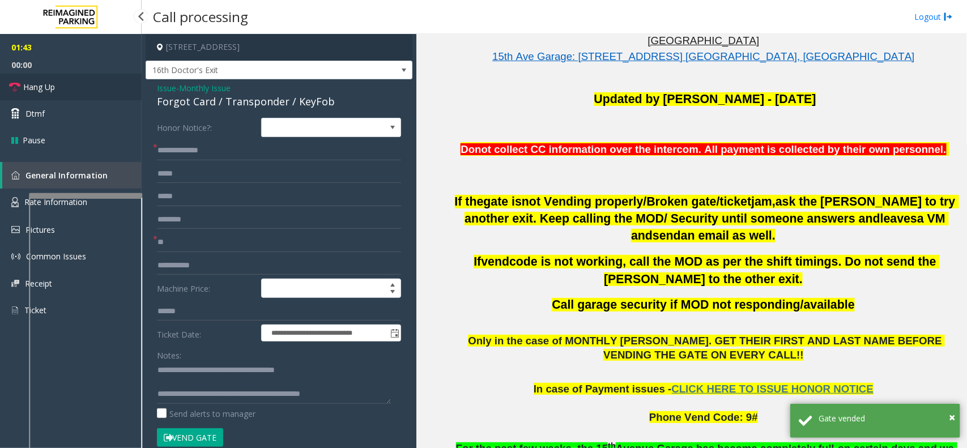
click at [77, 87] on link "Hang Up" at bounding box center [71, 87] width 142 height 27
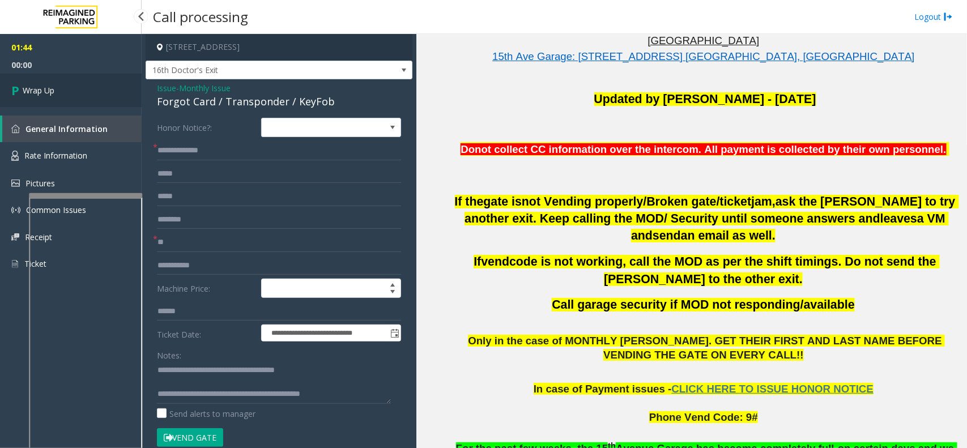
click at [77, 87] on link "Wrap Up" at bounding box center [71, 90] width 142 height 33
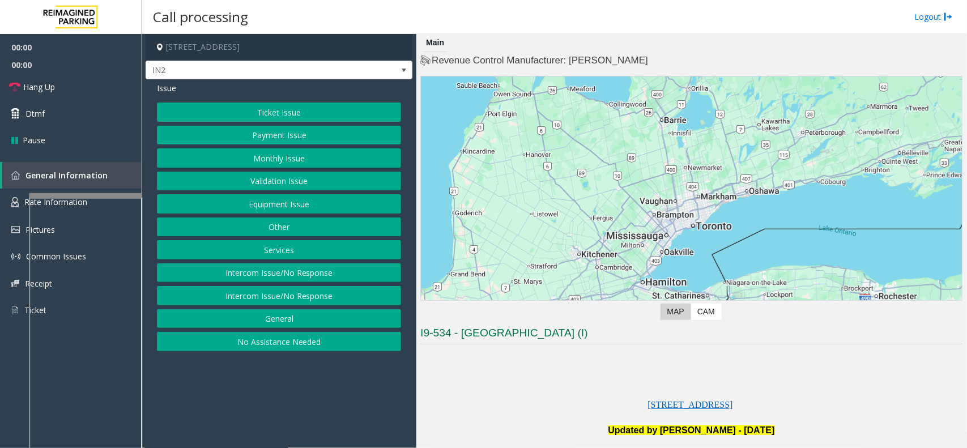
scroll to position [142, 0]
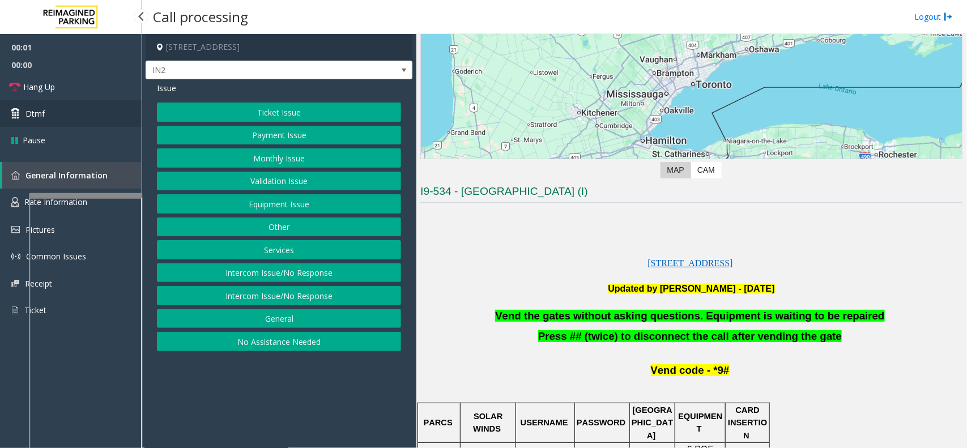
click at [56, 111] on link "Dtmf" at bounding box center [71, 113] width 142 height 27
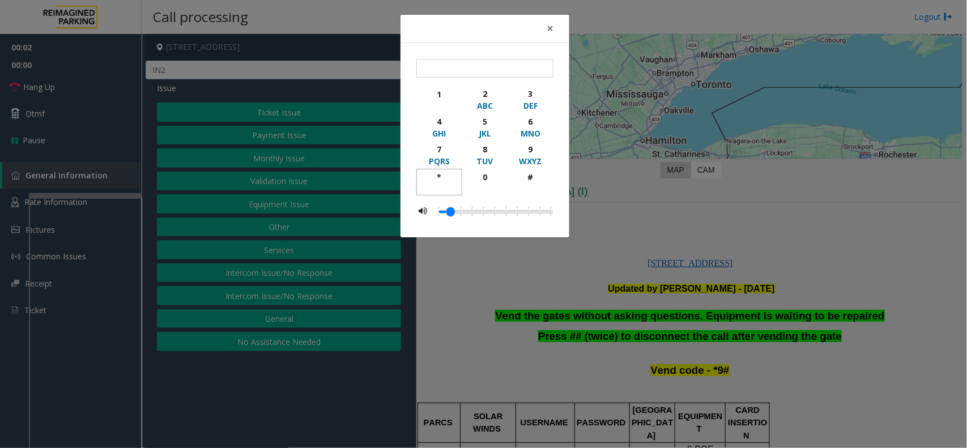
click at [441, 173] on div "*" at bounding box center [439, 177] width 31 height 12
click at [525, 152] on div "9" at bounding box center [530, 149] width 31 height 12
click at [526, 172] on div "#" at bounding box center [530, 177] width 31 height 12
type input "***"
click at [635, 229] on div "× *** 1 2 ABC 3 DEF 4 GHI 5 JKL 6 MNO 7 PQRS 8 TUV 9 WXYZ * 0 #" at bounding box center [483, 224] width 967 height 448
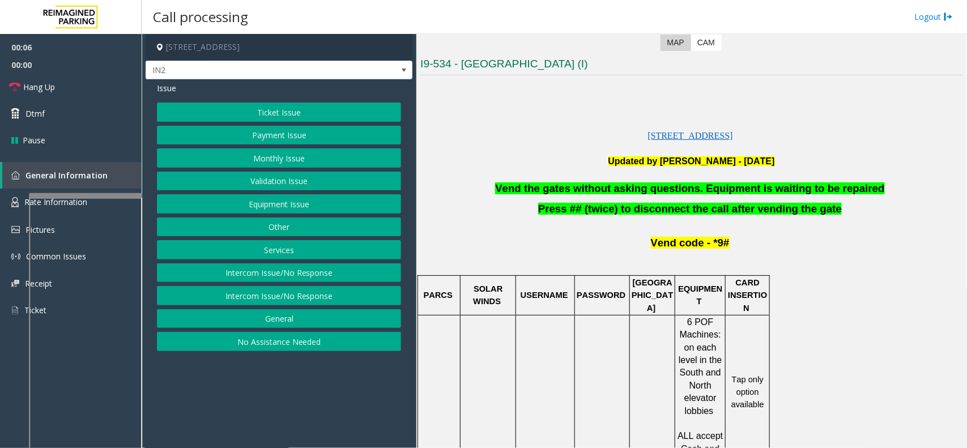
scroll to position [283, 0]
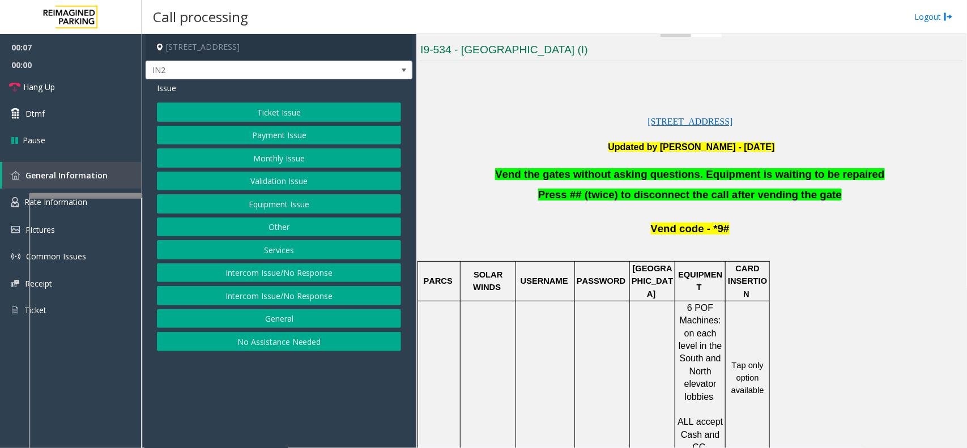
click at [244, 205] on button "Equipment Issue" at bounding box center [279, 203] width 244 height 19
click at [258, 205] on button "Gate / Door Won't Open" at bounding box center [279, 203] width 244 height 19
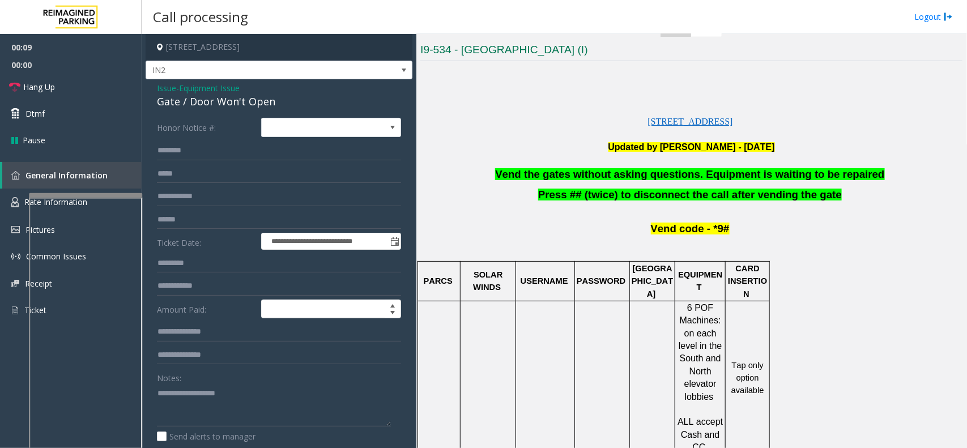
click at [661, 168] on p at bounding box center [691, 161] width 542 height 14
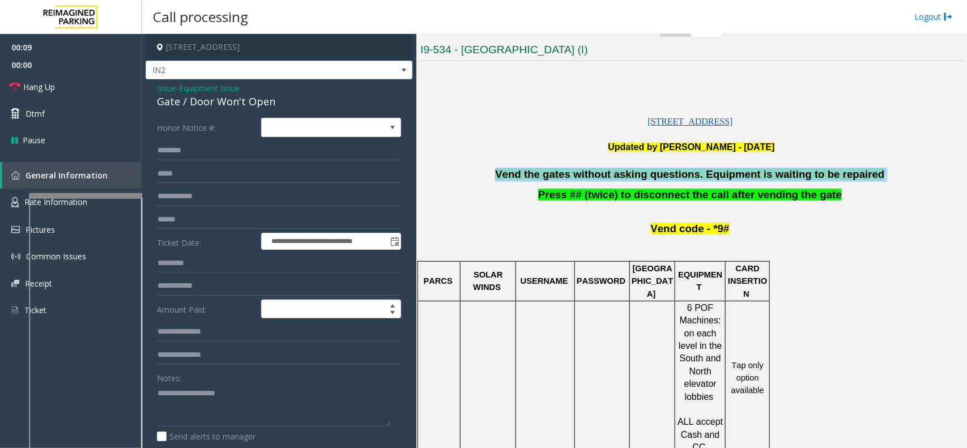
click at [661, 171] on span "Vend the gates without asking questions. Equipment is waiting to be repaired" at bounding box center [689, 174] width 389 height 12
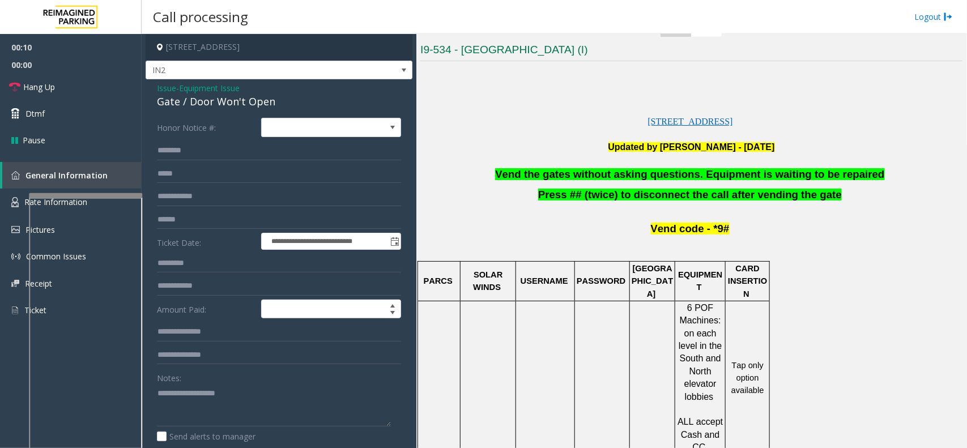
click at [682, 176] on span "Vend the gates without asking questions. Equipment is waiting to be repaired" at bounding box center [689, 174] width 389 height 12
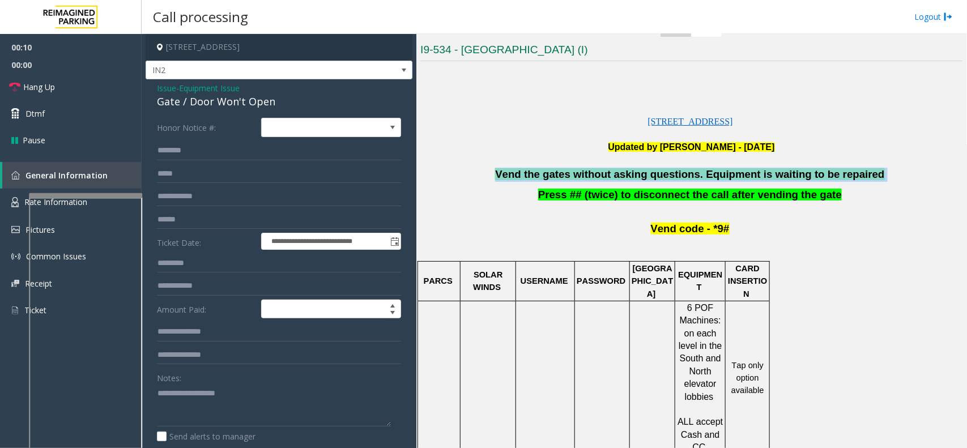
click at [682, 176] on span "Vend the gates without asking questions. Equipment is waiting to be repaired" at bounding box center [689, 174] width 389 height 12
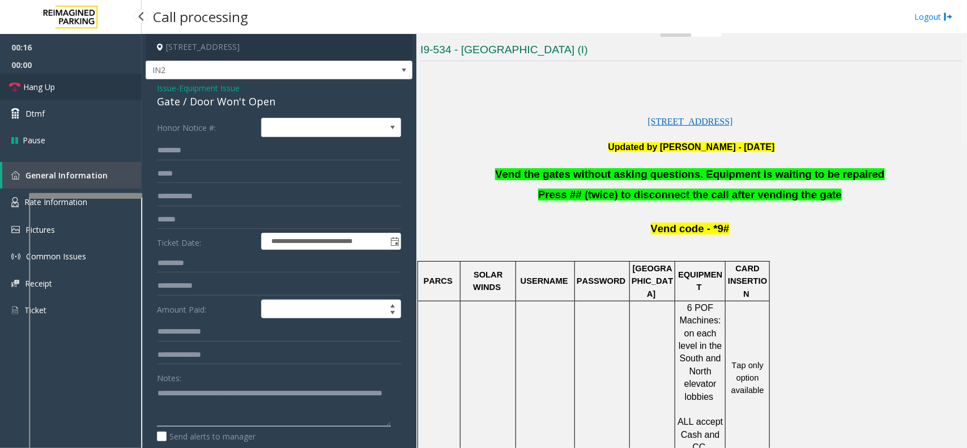
type textarea "**********"
click at [113, 92] on link "Hang Up" at bounding box center [71, 87] width 142 height 27
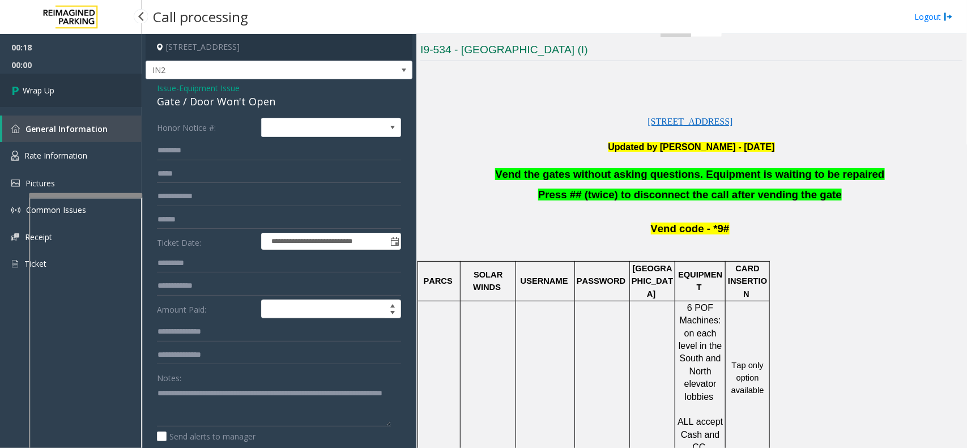
click at [113, 92] on link "Wrap Up" at bounding box center [71, 90] width 142 height 33
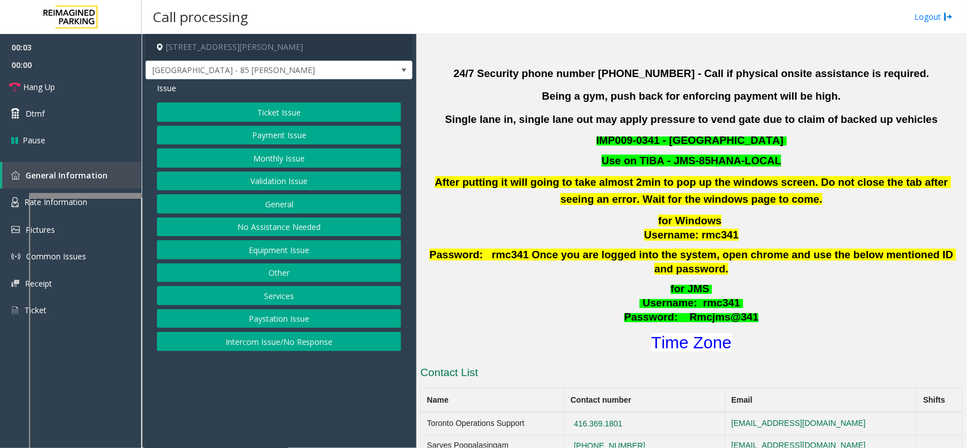
scroll to position [354, 0]
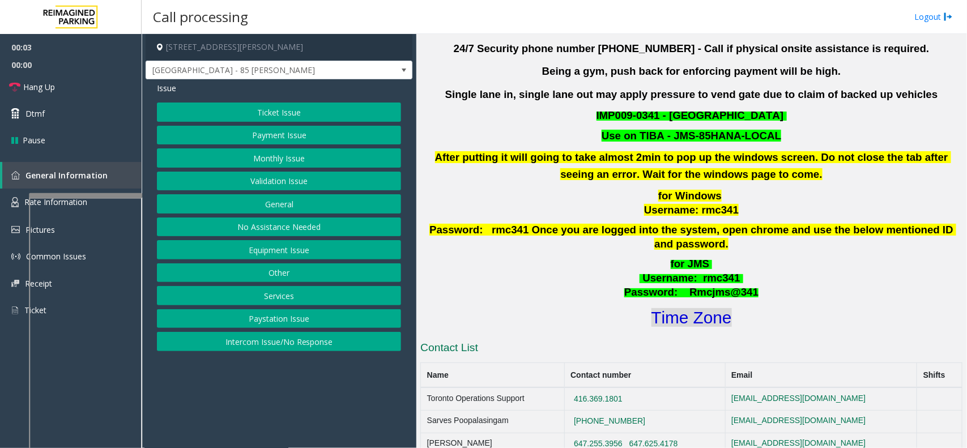
click at [709, 308] on font "Time Zone" at bounding box center [692, 317] width 80 height 19
click at [256, 174] on button "Validation Issue" at bounding box center [279, 181] width 244 height 19
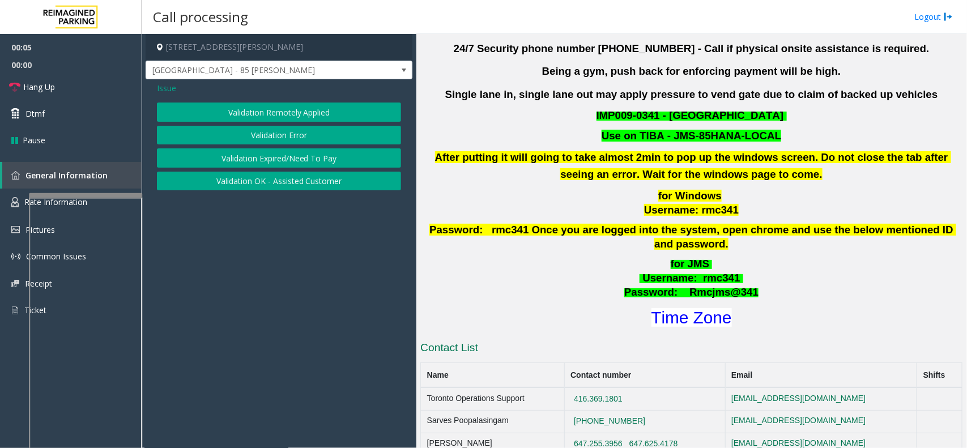
click at [261, 140] on button "Validation Error" at bounding box center [279, 135] width 244 height 19
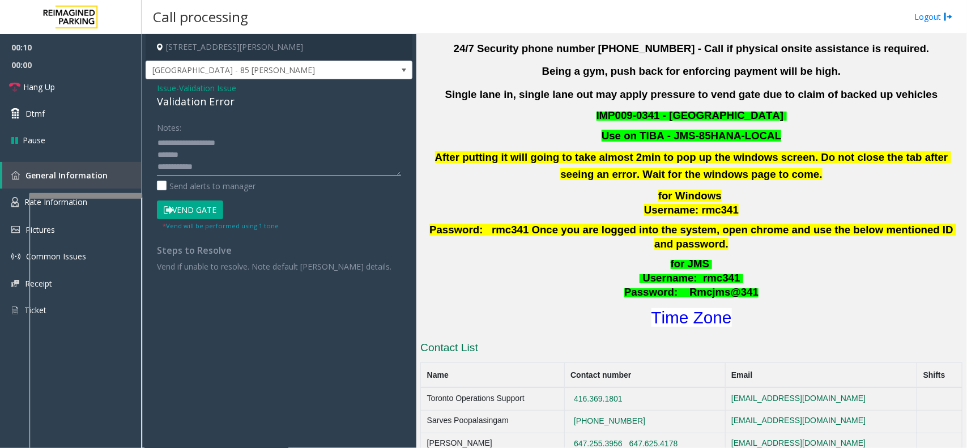
click at [231, 168] on textarea at bounding box center [279, 155] width 244 height 42
click at [236, 141] on textarea at bounding box center [279, 155] width 244 height 42
click at [230, 146] on textarea at bounding box center [279, 155] width 244 height 42
click at [202, 146] on textarea at bounding box center [279, 155] width 244 height 42
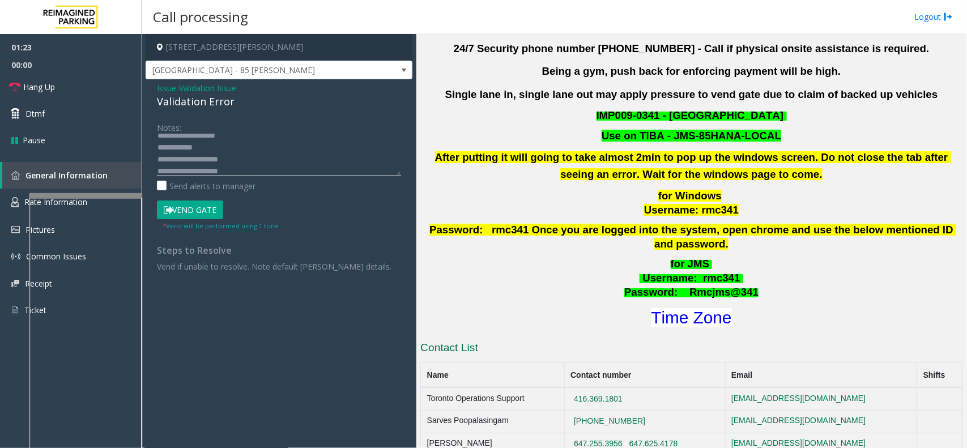
click at [216, 146] on textarea at bounding box center [279, 155] width 244 height 42
click at [199, 149] on textarea at bounding box center [279, 155] width 244 height 42
click at [190, 144] on textarea at bounding box center [279, 155] width 244 height 42
type textarea "**********"
click at [205, 199] on form "Notes: Send alerts to manager Vend Gate * Vend will be performed using 1 tone" at bounding box center [279, 174] width 244 height 113
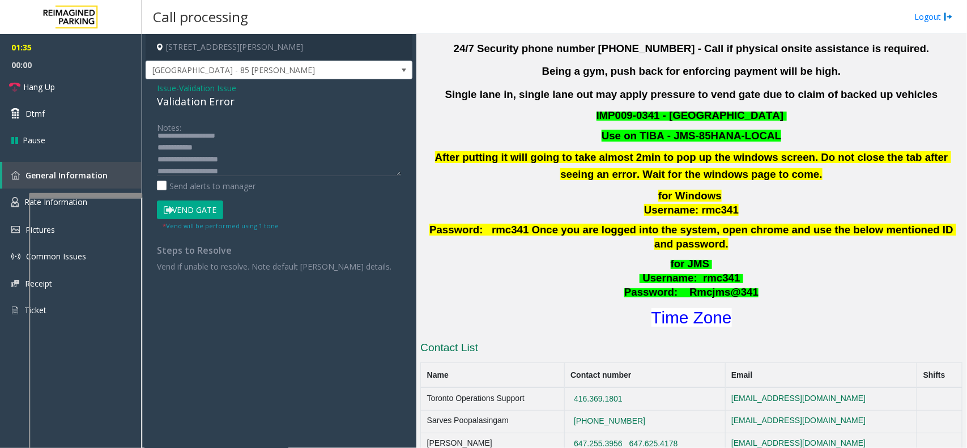
click at [206, 202] on button "Vend Gate" at bounding box center [190, 210] width 66 height 19
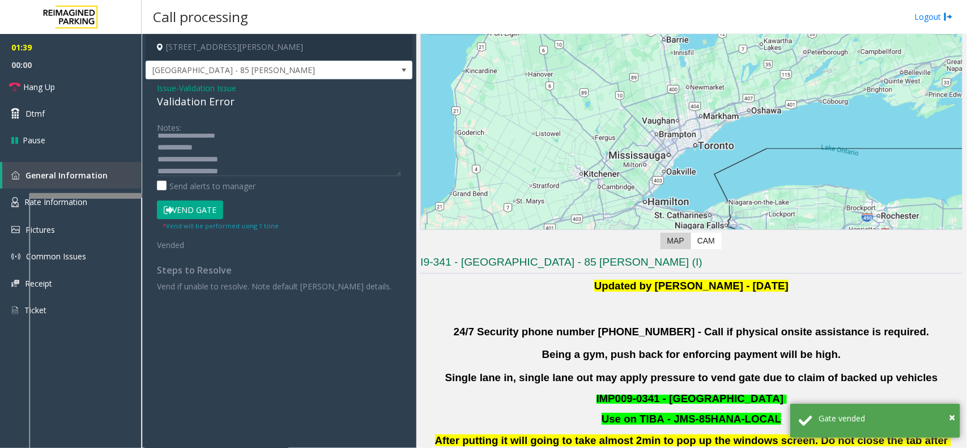
scroll to position [0, 0]
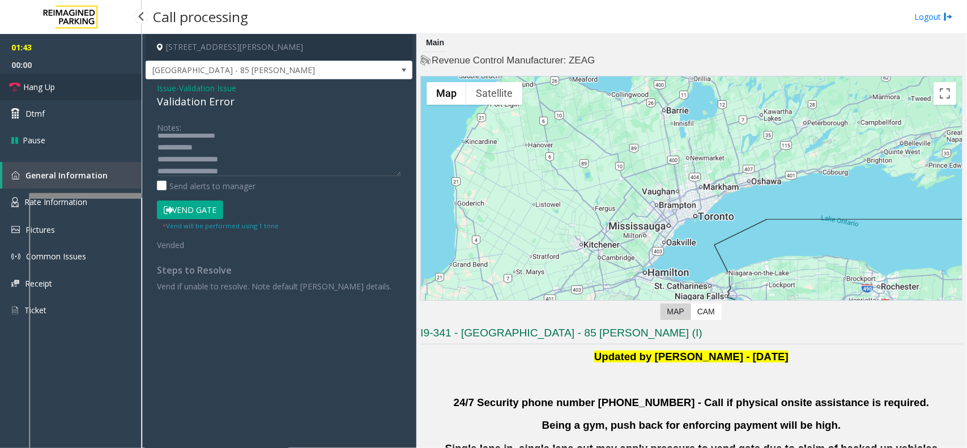
click at [46, 91] on span "Hang Up" at bounding box center [39, 87] width 32 height 12
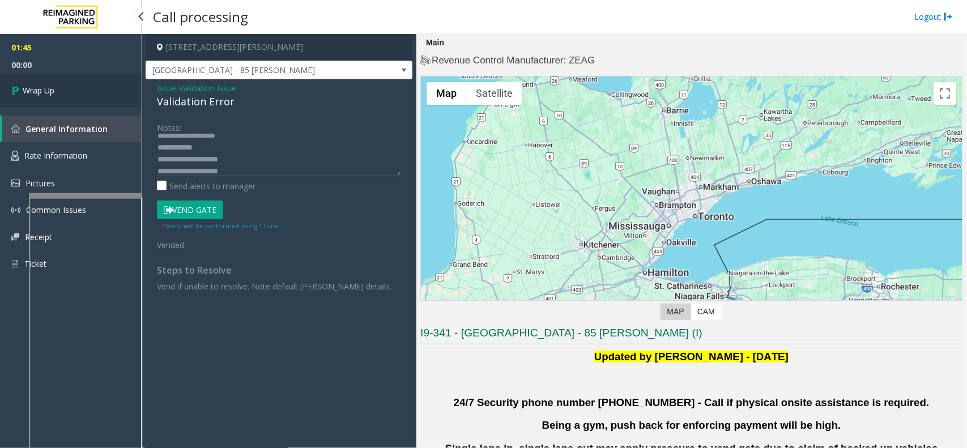
click at [46, 91] on span "Wrap Up" at bounding box center [39, 90] width 32 height 12
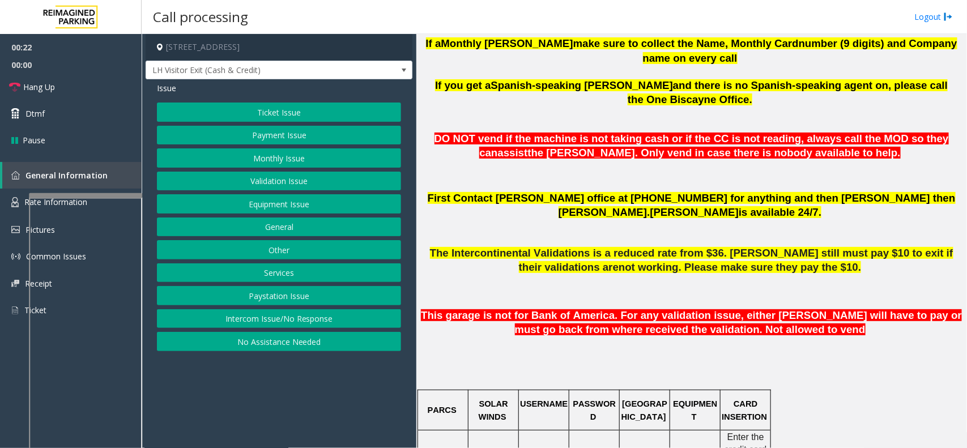
scroll to position [283, 0]
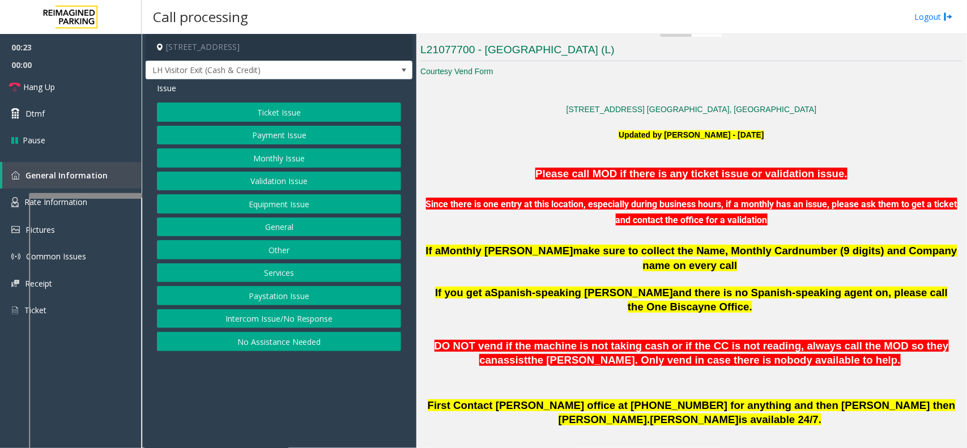
click at [298, 114] on button "Ticket Issue" at bounding box center [279, 112] width 244 height 19
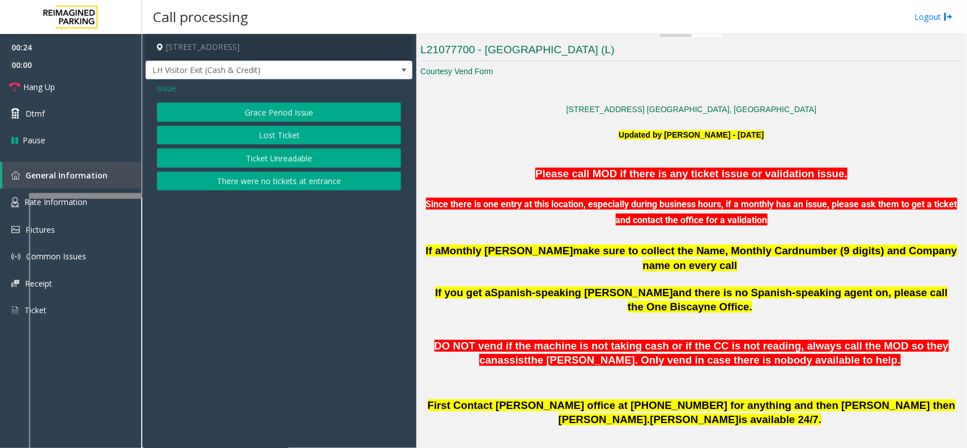
click at [281, 155] on button "Ticket Unreadable" at bounding box center [279, 157] width 244 height 19
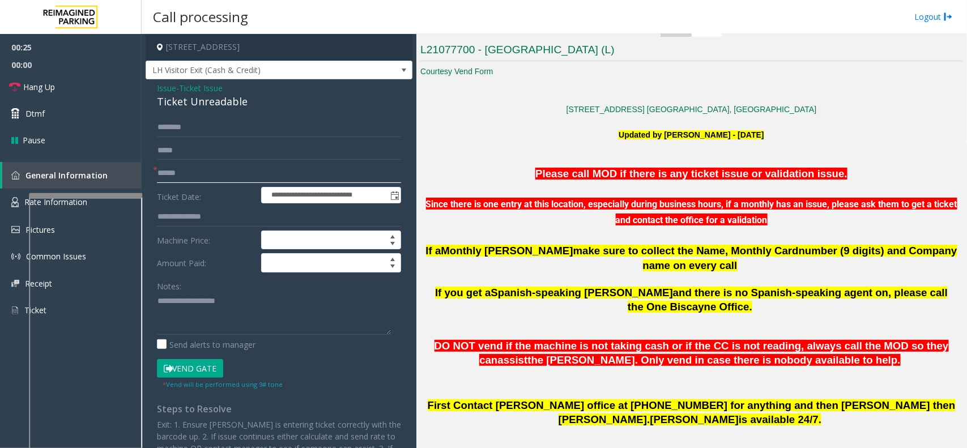
click at [258, 176] on input "text" at bounding box center [279, 173] width 244 height 19
type input "*"
type input "******"
click at [190, 132] on input "text" at bounding box center [279, 127] width 244 height 19
type textarea "**********"
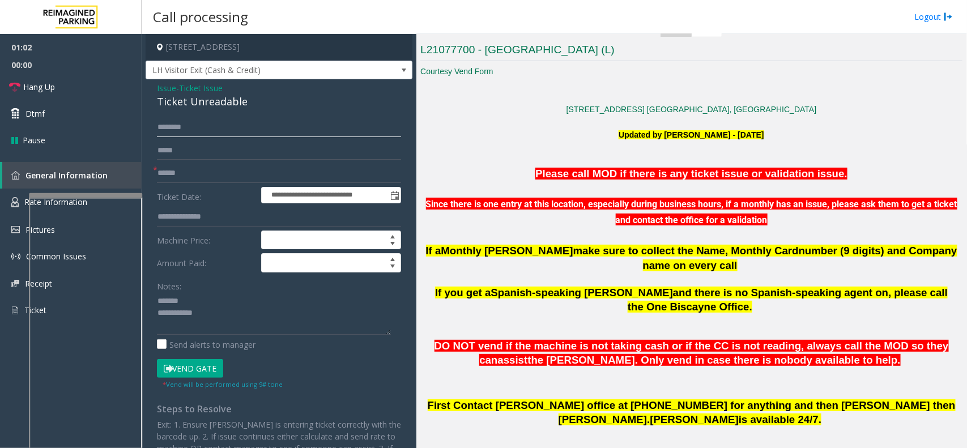
click at [213, 125] on input "text" at bounding box center [279, 127] width 244 height 19
type input "*"
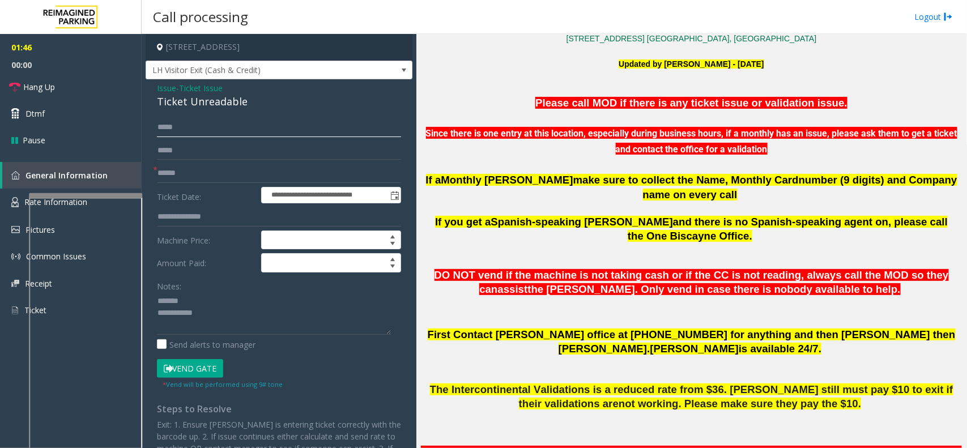
type input "*****"
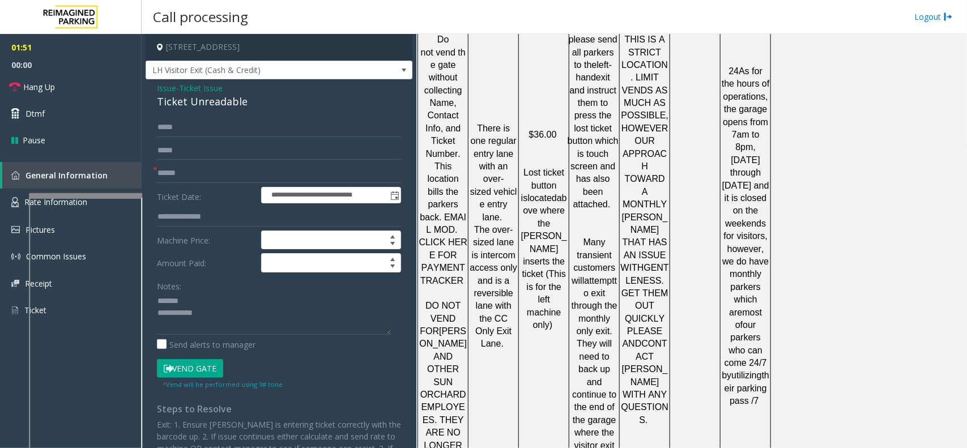
scroll to position [1882, 0]
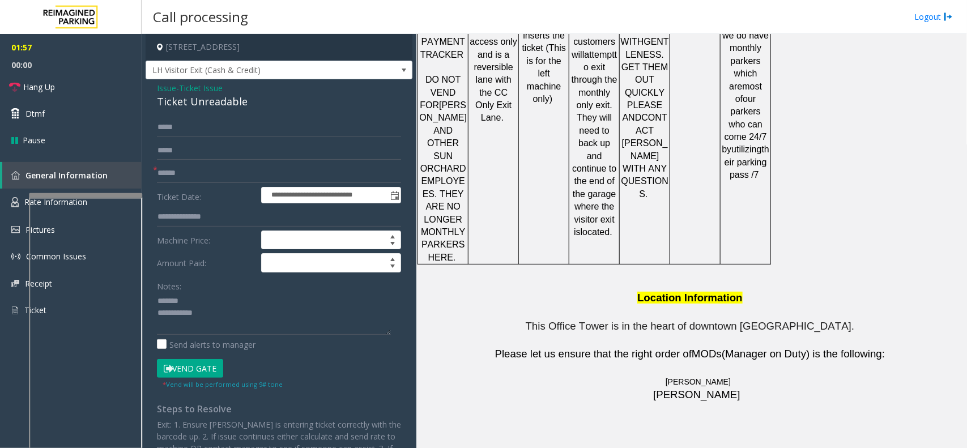
drag, startPoint x: 621, startPoint y: 330, endPoint x: 546, endPoint y: 340, distance: 76.0
copy tr "502.523.1283"
drag, startPoint x: 635, startPoint y: 357, endPoint x: 578, endPoint y: 363, distance: 57.0
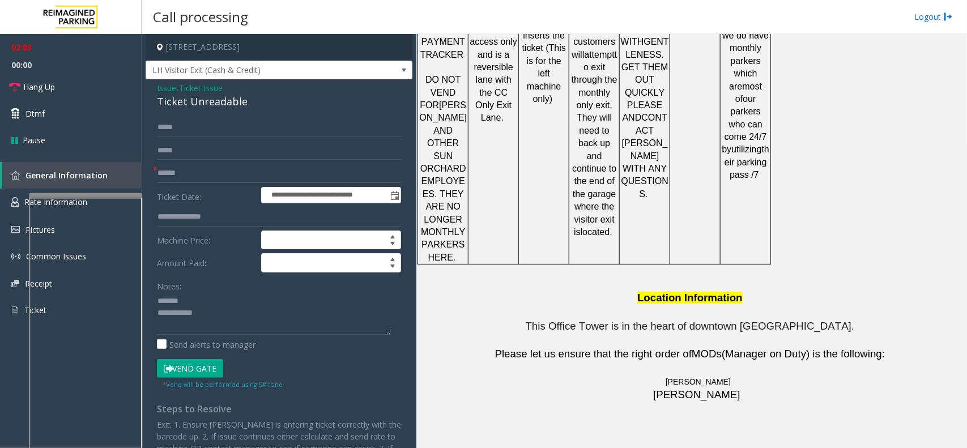
drag, startPoint x: 625, startPoint y: 405, endPoint x: 554, endPoint y: 403, distance: 71.4
copy button "[PHONE_NUMBER]"
click at [180, 112] on div "**********" at bounding box center [279, 326] width 267 height 494
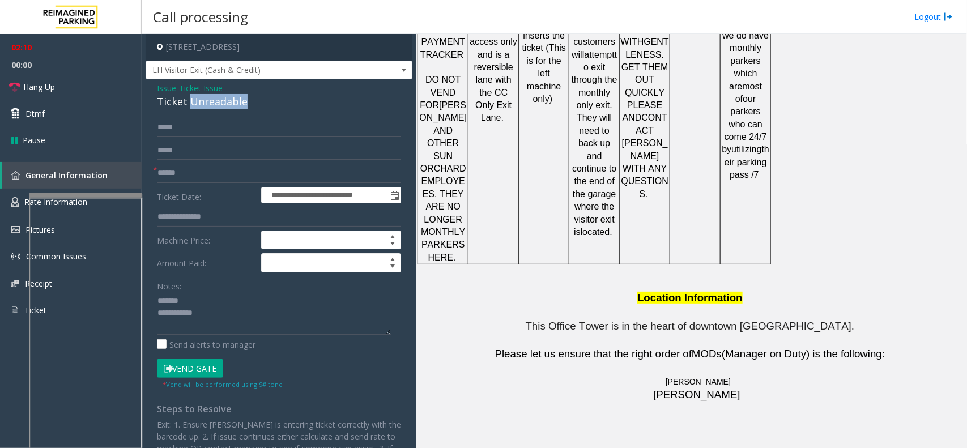
click at [181, 112] on div "**********" at bounding box center [279, 326] width 267 height 494
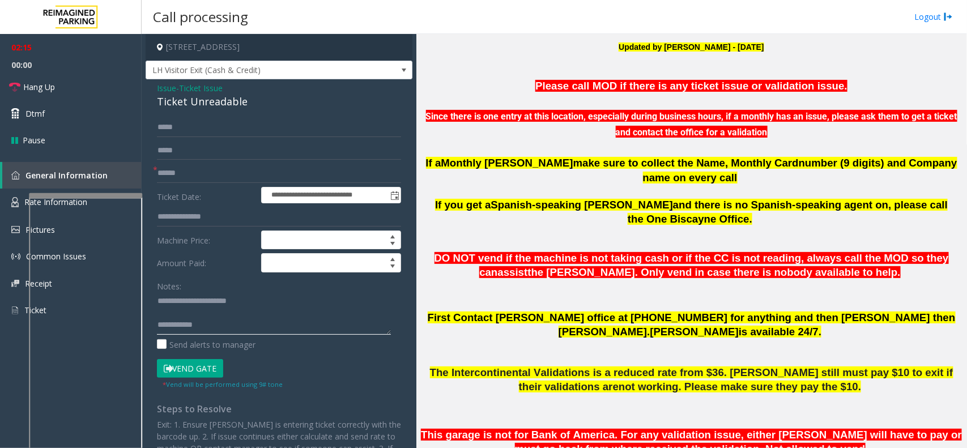
scroll to position [324, 0]
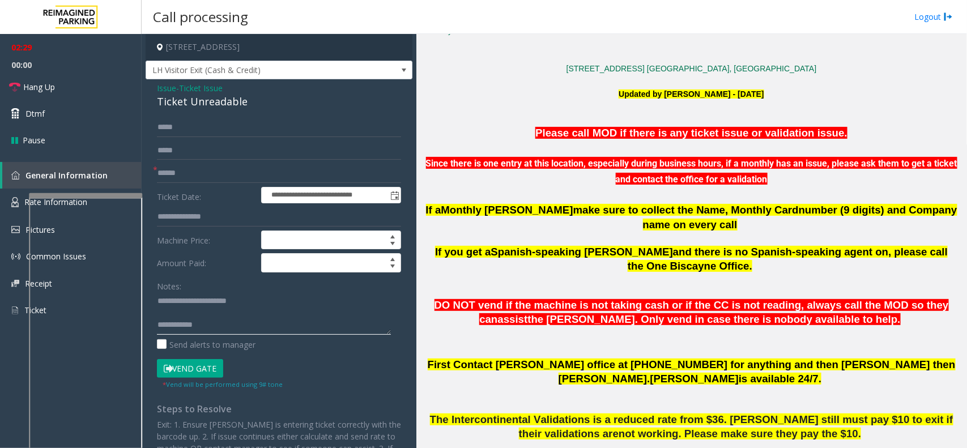
click at [265, 320] on textarea at bounding box center [274, 313] width 234 height 42
click at [92, 88] on link "Hang Up" at bounding box center [71, 87] width 142 height 27
click at [347, 327] on textarea at bounding box center [274, 313] width 234 height 42
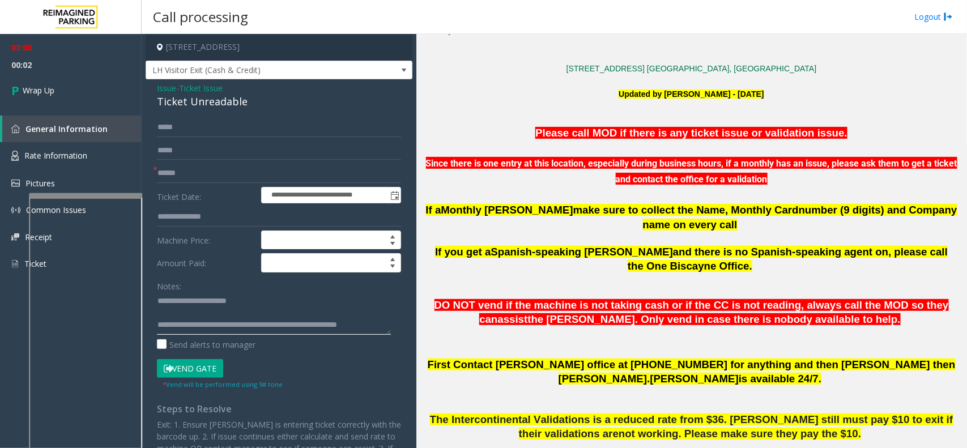
scroll to position [7, 0]
click at [228, 326] on textarea at bounding box center [274, 313] width 234 height 42
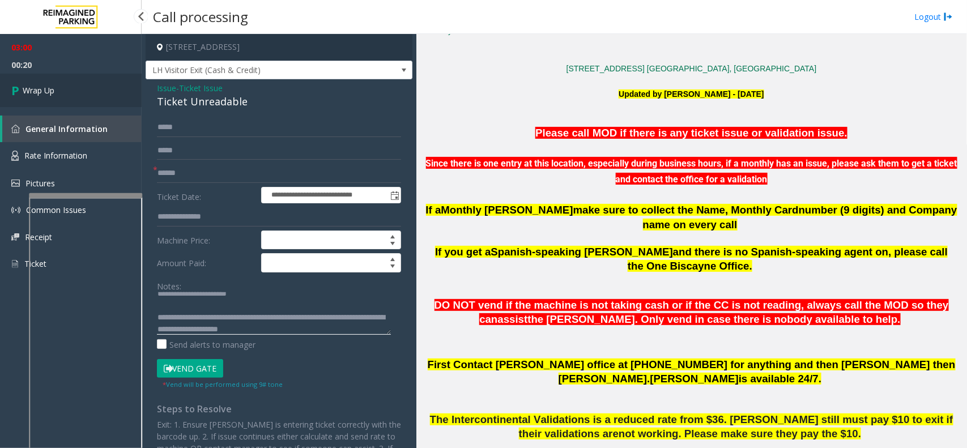
type textarea "**********"
click at [105, 104] on link "Wrap Up" at bounding box center [71, 90] width 142 height 33
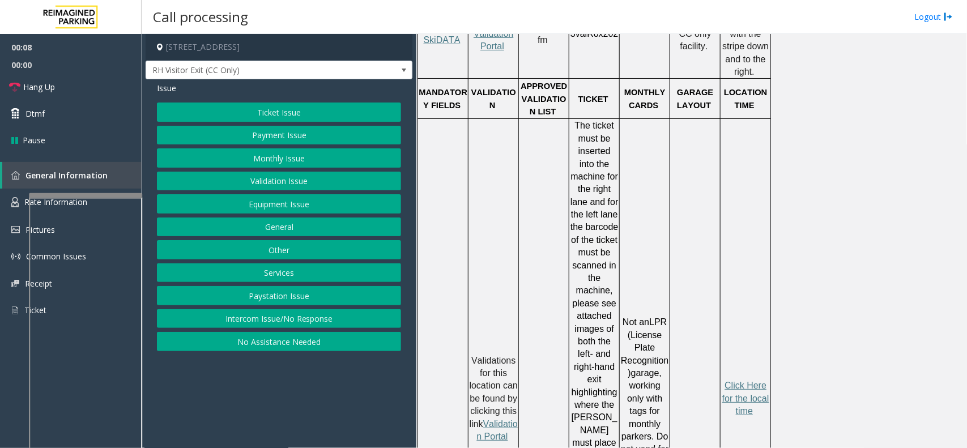
scroll to position [921, 0]
click at [238, 327] on button "Intercom Issue/No Response" at bounding box center [279, 318] width 244 height 19
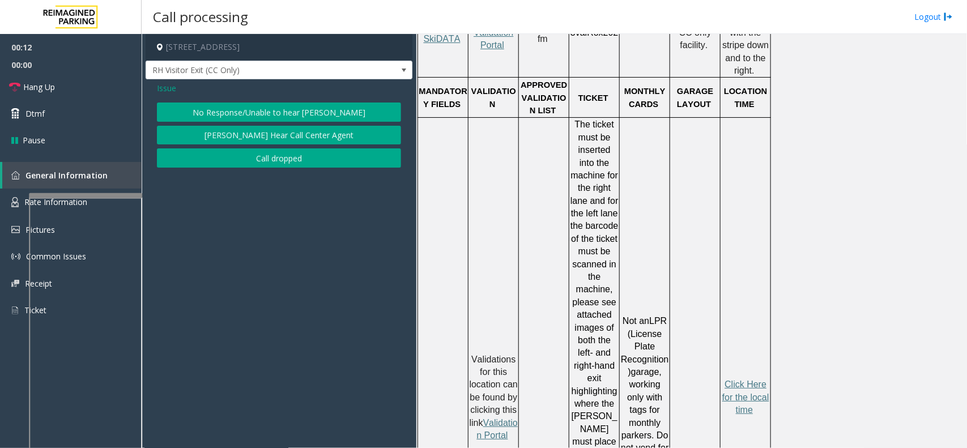
click at [256, 97] on div "Issue No Response/Unable to hear [PERSON_NAME] Cannot Hear Call Center Agent Ca…" at bounding box center [279, 126] width 267 height 94
click at [210, 112] on button "No Response/Unable to hear [PERSON_NAME]" at bounding box center [279, 112] width 244 height 19
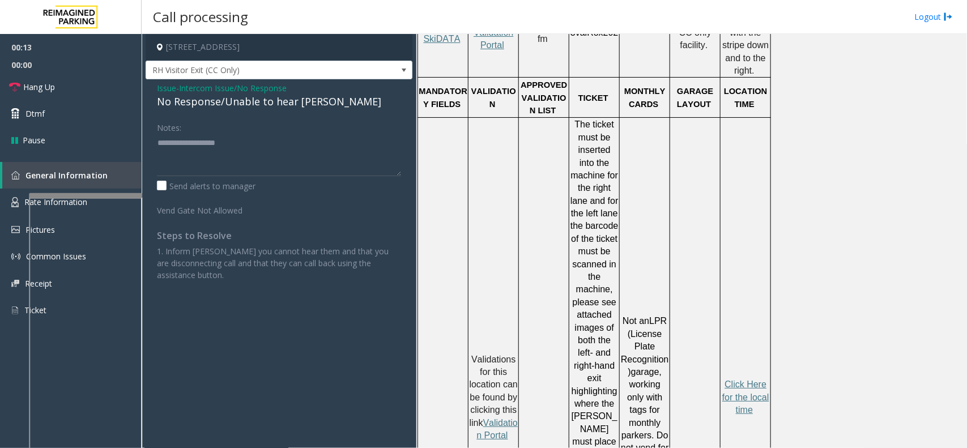
click at [215, 100] on div "No Response/Unable to hear [PERSON_NAME]" at bounding box center [279, 101] width 244 height 15
type textarea "**********"
click at [75, 80] on link "Hang Up" at bounding box center [71, 87] width 142 height 27
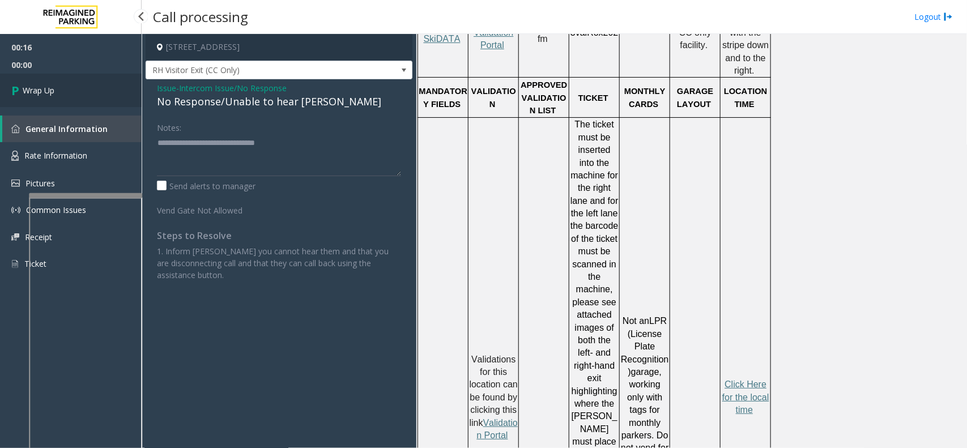
click at [64, 89] on link "Wrap Up" at bounding box center [71, 90] width 142 height 33
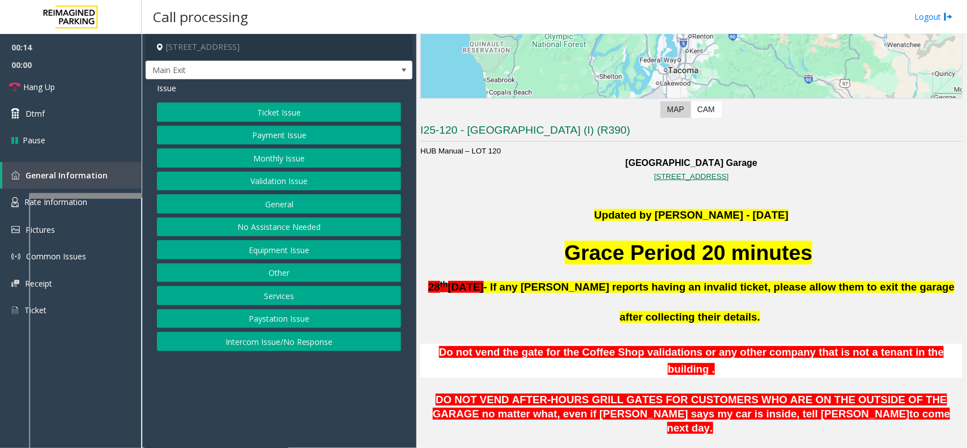
scroll to position [212, 0]
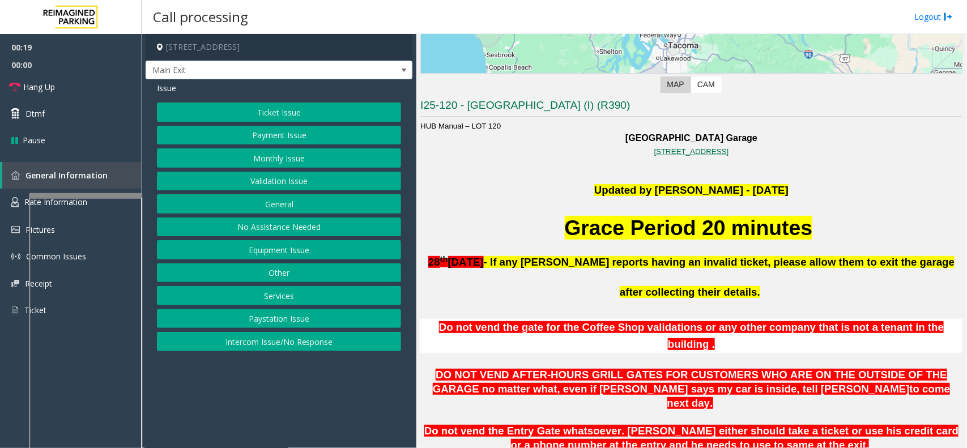
click at [275, 153] on button "Monthly Issue" at bounding box center [279, 157] width 244 height 19
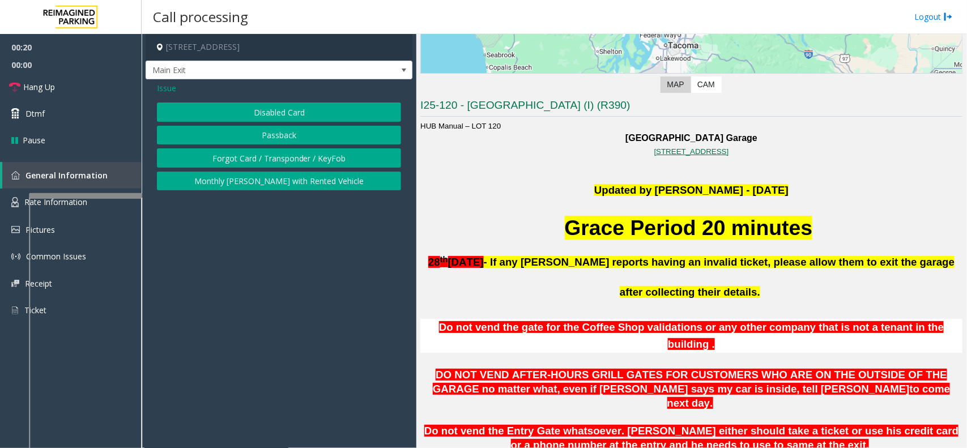
drag, startPoint x: 173, startPoint y: 88, endPoint x: 233, endPoint y: 93, distance: 60.8
click at [173, 90] on span "Issue" at bounding box center [166, 88] width 19 height 12
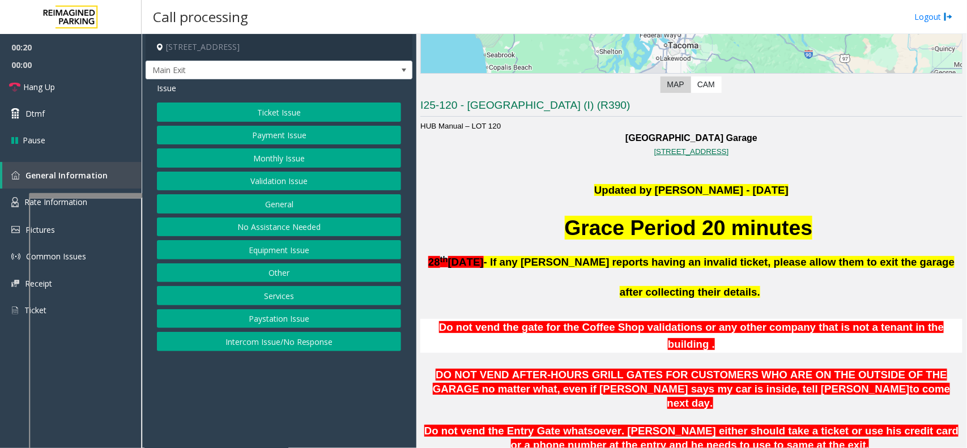
click at [264, 109] on button "Ticket Issue" at bounding box center [279, 112] width 244 height 19
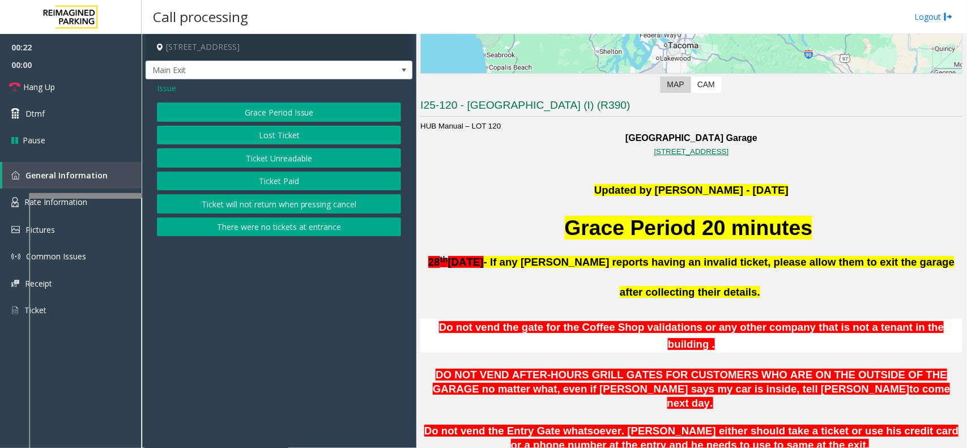
click at [272, 112] on button "Grace Period Issue" at bounding box center [279, 112] width 244 height 19
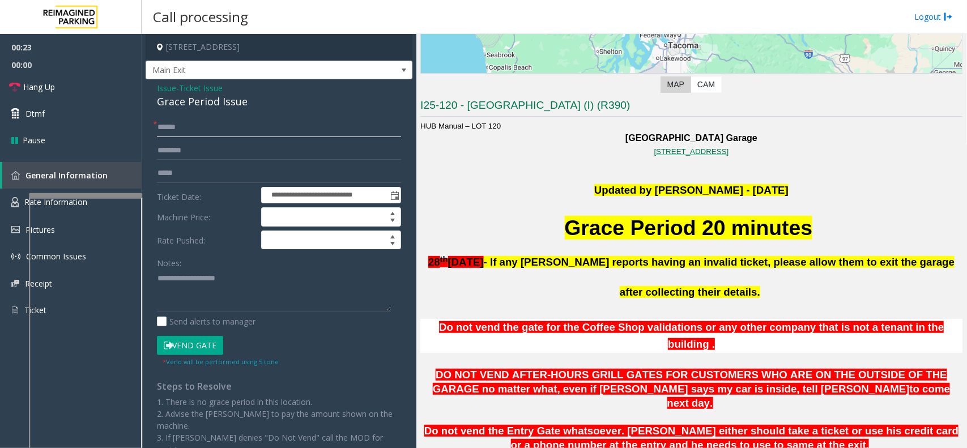
click at [207, 135] on input "text" at bounding box center [279, 127] width 244 height 19
click at [230, 112] on div "**********" at bounding box center [279, 284] width 267 height 411
click at [230, 108] on div "Grace Period Issue" at bounding box center [279, 101] width 244 height 15
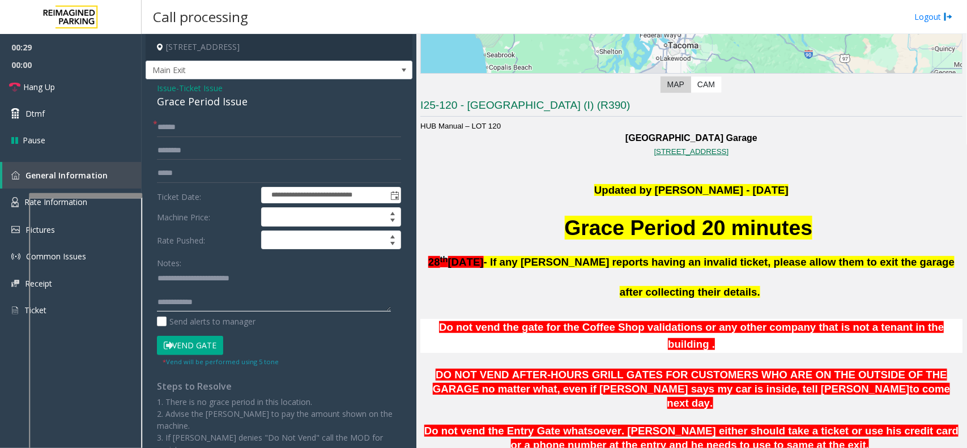
type textarea "**********"
click at [231, 129] on input "text" at bounding box center [279, 127] width 244 height 19
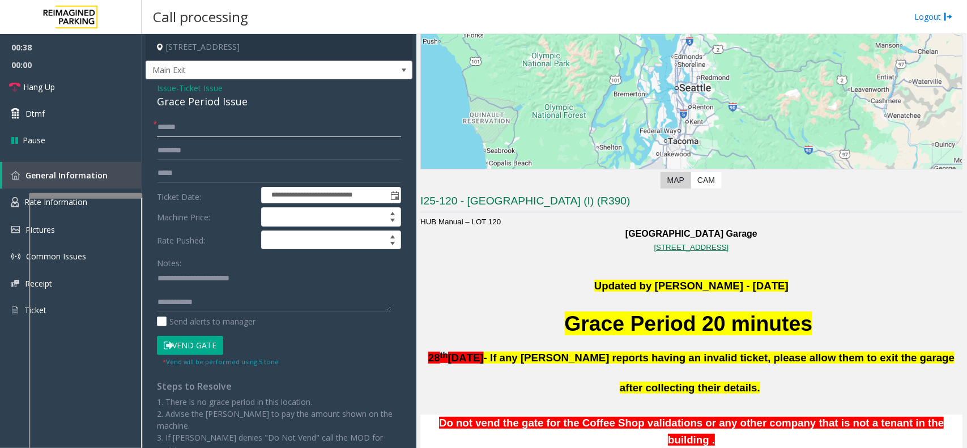
scroll to position [142, 0]
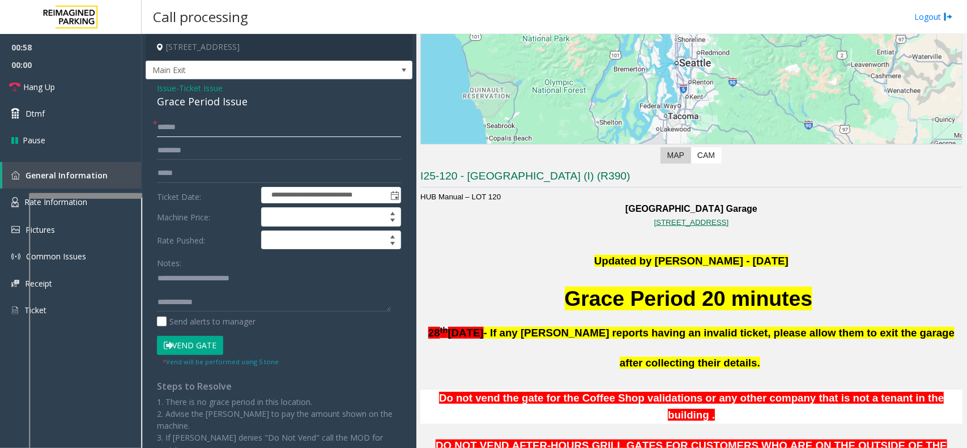
click at [191, 125] on input "text" at bounding box center [279, 127] width 244 height 19
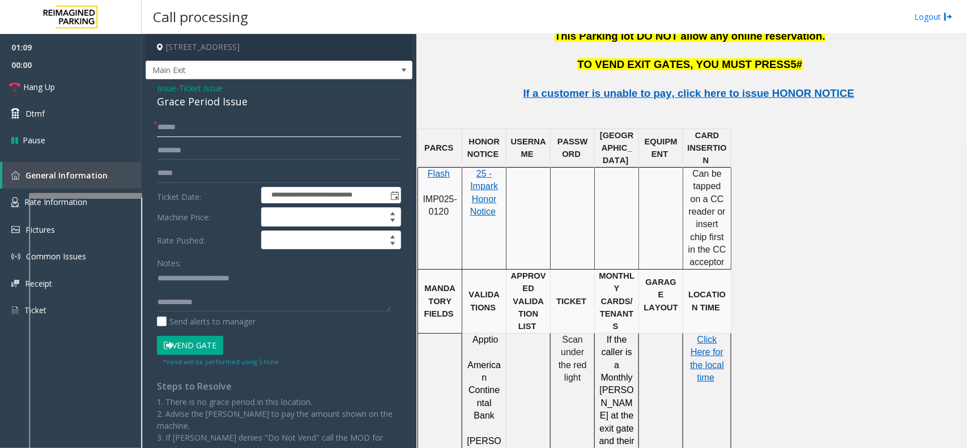
scroll to position [1487, 0]
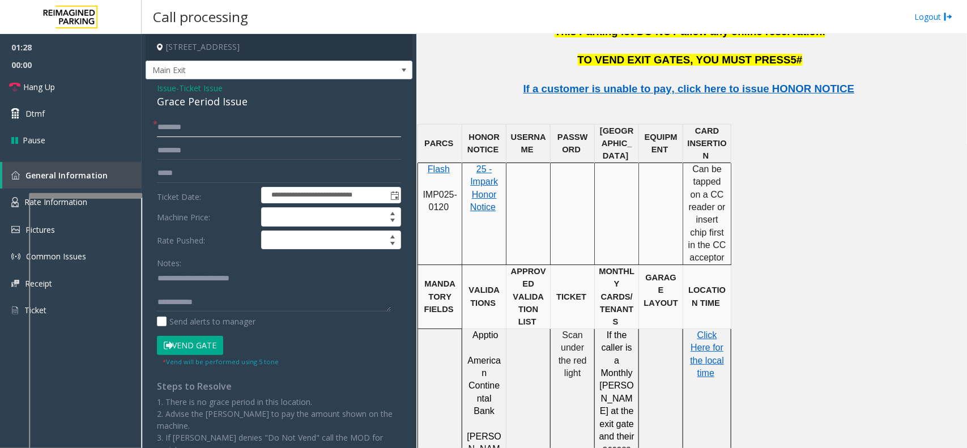
type input "********"
click at [202, 348] on button "Vend Gate" at bounding box center [190, 345] width 66 height 19
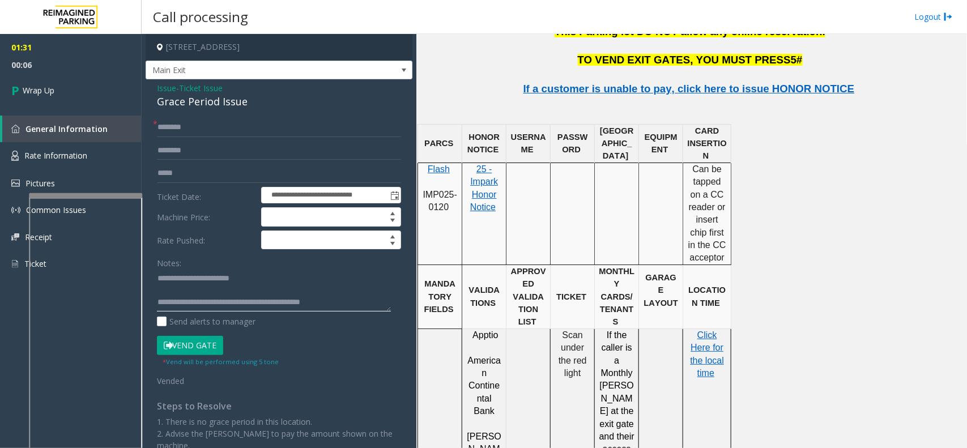
click at [351, 300] on textarea at bounding box center [274, 290] width 234 height 42
type textarea "**********"
click at [137, 96] on link "Wrap Up" at bounding box center [71, 90] width 142 height 33
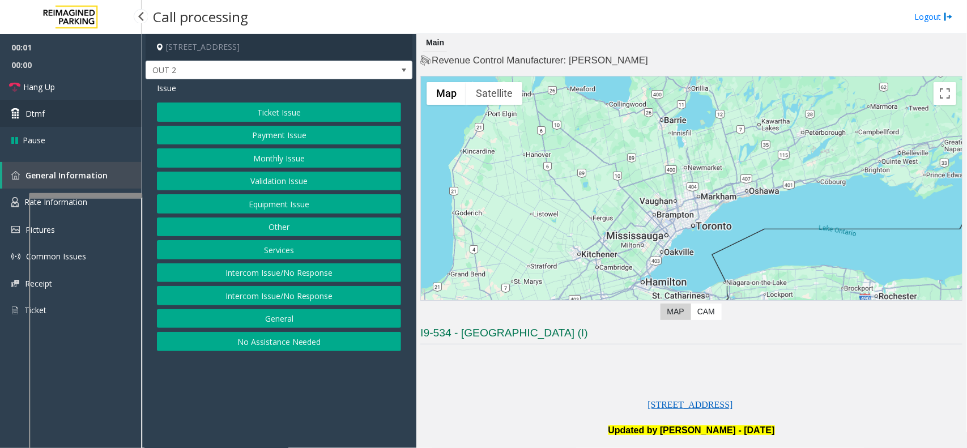
click at [109, 122] on link "Dtmf" at bounding box center [71, 113] width 142 height 27
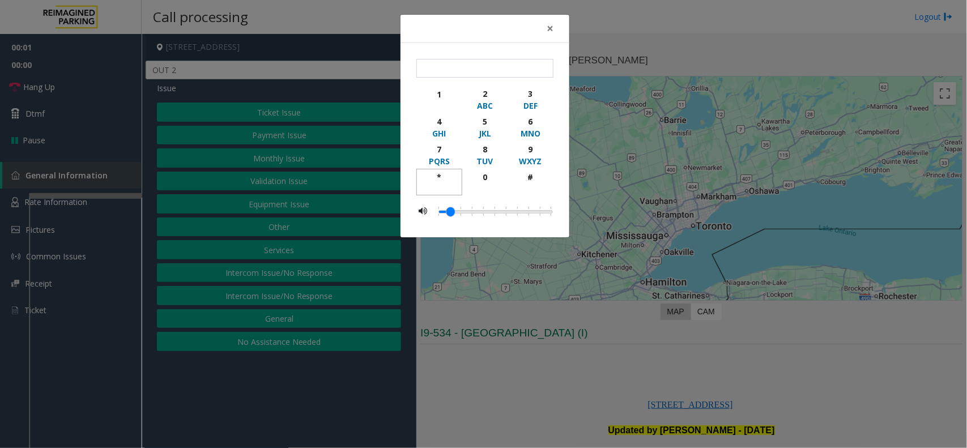
click at [452, 177] on div "*" at bounding box center [439, 177] width 31 height 12
click at [537, 148] on div "9" at bounding box center [530, 149] width 31 height 12
click at [529, 182] on div "#" at bounding box center [530, 177] width 31 height 12
type input "***"
click at [623, 356] on div "× *** 1 2 ABC 3 DEF 4 GHI 5 JKL 6 MNO 7 PQRS 8 TUV 9 WXYZ * 0 #" at bounding box center [483, 224] width 967 height 448
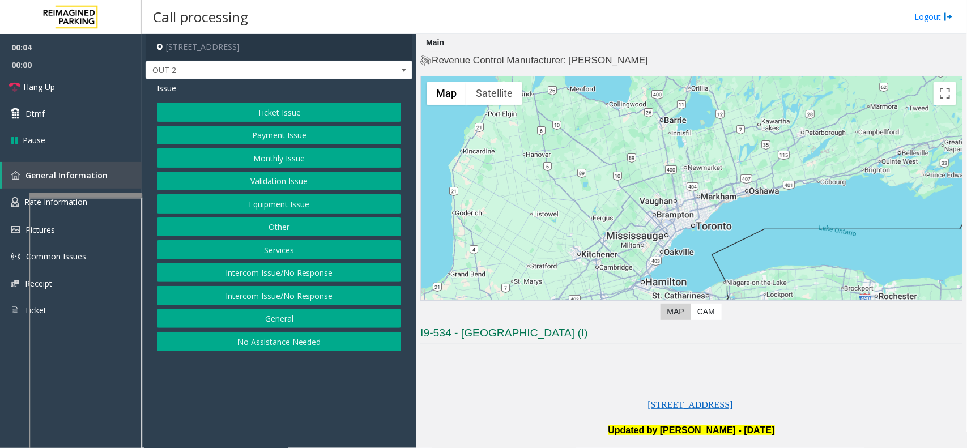
click at [373, 210] on button "Equipment Issue" at bounding box center [279, 203] width 244 height 19
click at [313, 193] on div "Pay Station Down/Out of Order Ticket Jam Out of Tickets [GEOGRAPHIC_DATA] / Doo…" at bounding box center [279, 227] width 244 height 249
click at [313, 200] on button "Gate / Door Won't Open" at bounding box center [279, 203] width 244 height 19
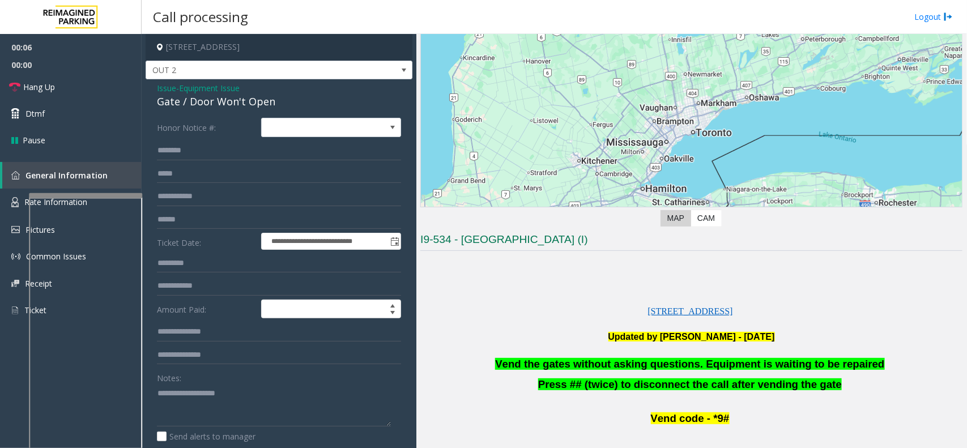
scroll to position [142, 0]
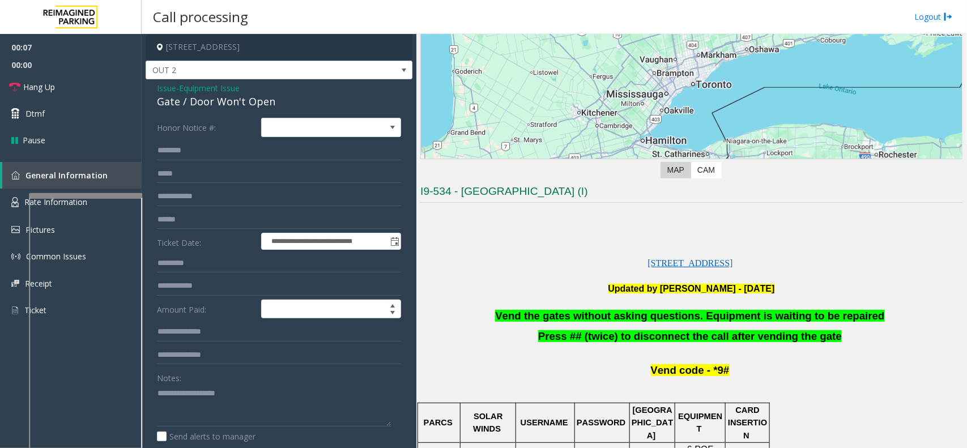
click at [575, 306] on p at bounding box center [691, 303] width 542 height 14
click at [575, 312] on span "Vend the gates without asking questions. Equipment is waiting to be repaired" at bounding box center [689, 316] width 389 height 12
click at [575, 315] on span "Vend the gates without asking questions. Equipment is waiting to be repaired" at bounding box center [689, 316] width 389 height 12
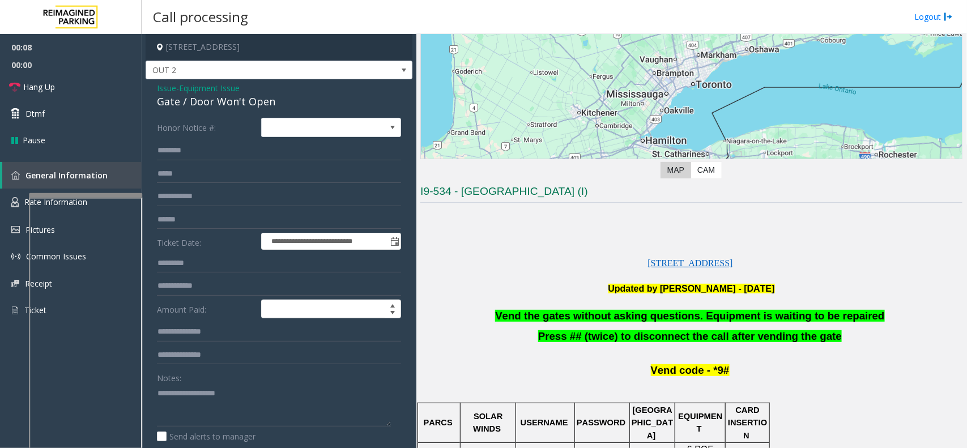
click at [607, 316] on span "Vend the gates without asking questions. Equipment is waiting to be repaired" at bounding box center [689, 316] width 389 height 12
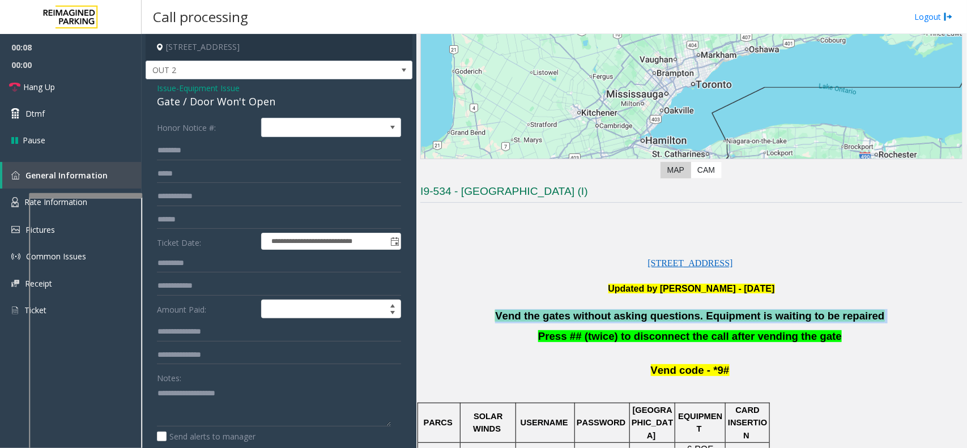
click at [607, 316] on span "Vend the gates without asking questions. Equipment is waiting to be repaired" at bounding box center [689, 316] width 389 height 12
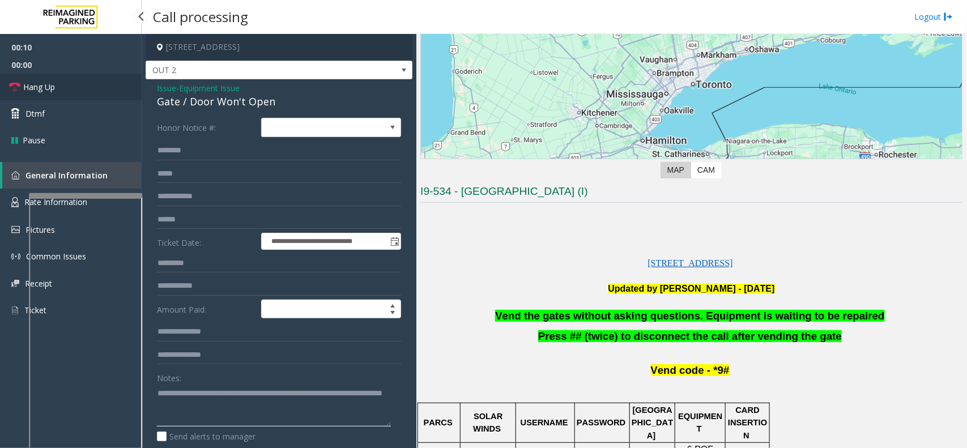
type textarea "**********"
click at [45, 83] on span "Hang Up" at bounding box center [39, 87] width 32 height 12
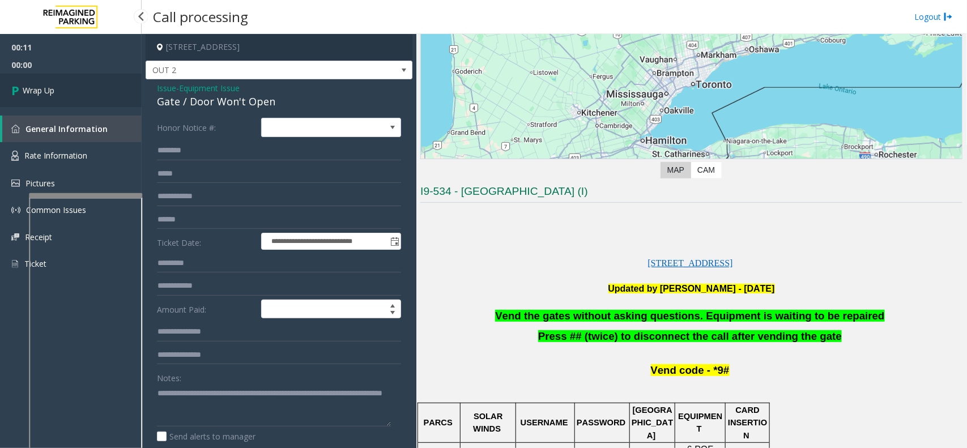
click at [45, 83] on link "Wrap Up" at bounding box center [71, 90] width 142 height 33
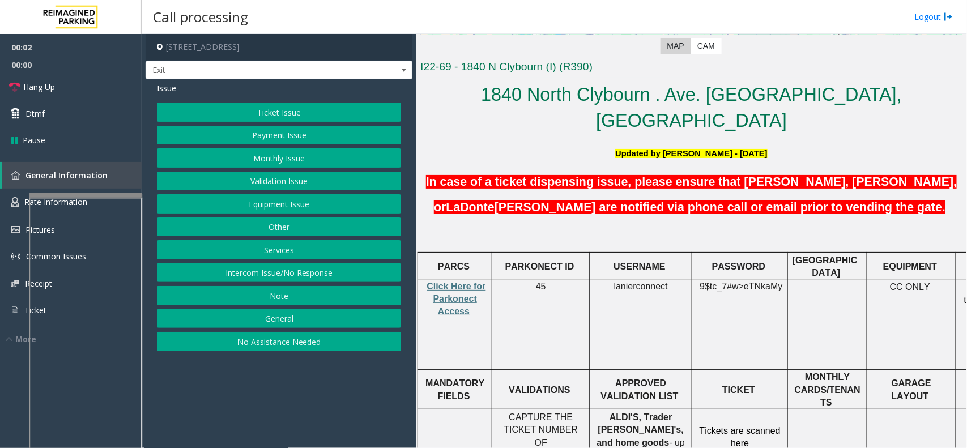
scroll to position [283, 0]
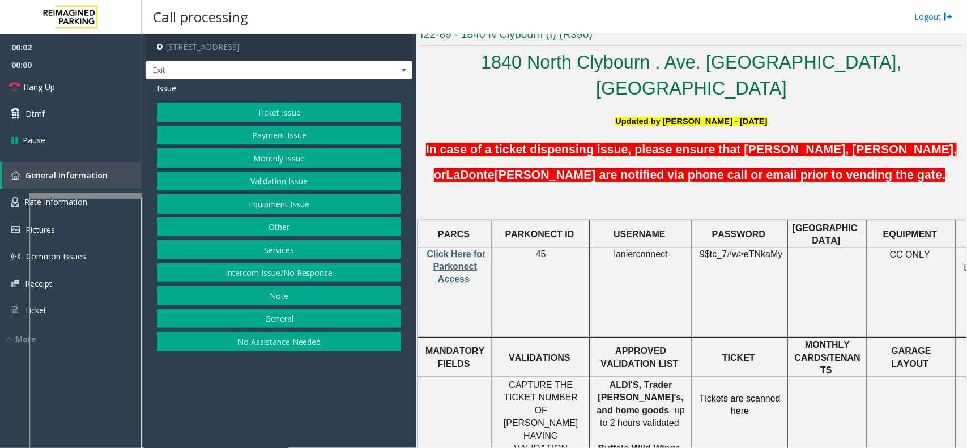
click at [452, 249] on span "Click Here for Parkonect Access" at bounding box center [456, 266] width 59 height 35
click at [649, 220] on td "USERNAME" at bounding box center [641, 233] width 103 height 27
click at [646, 249] on span "lanierconnect" at bounding box center [641, 254] width 54 height 10
click at [728, 249] on span "9$tc_7#w>" at bounding box center [722, 254] width 44 height 10
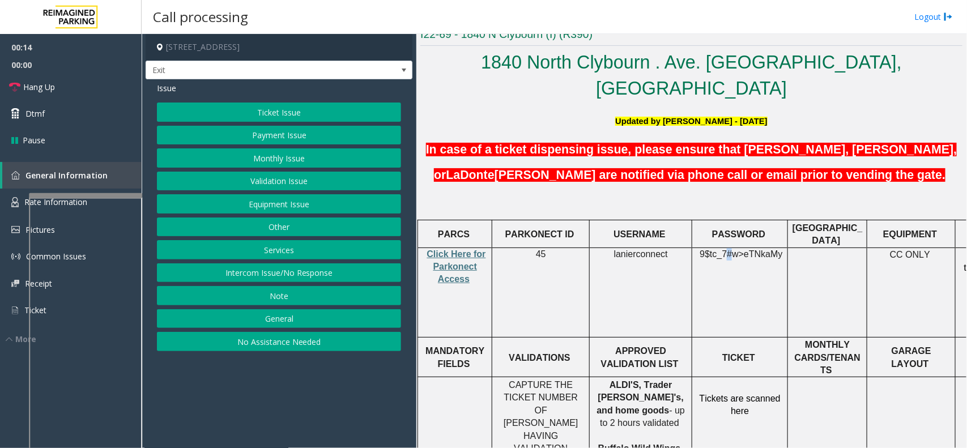
click at [728, 249] on span "9$tc_7#w>" at bounding box center [722, 254] width 44 height 10
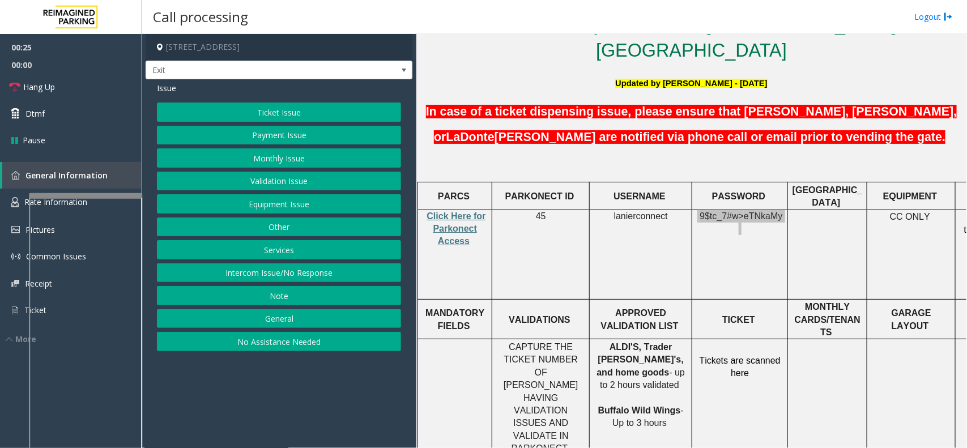
scroll to position [305, 0]
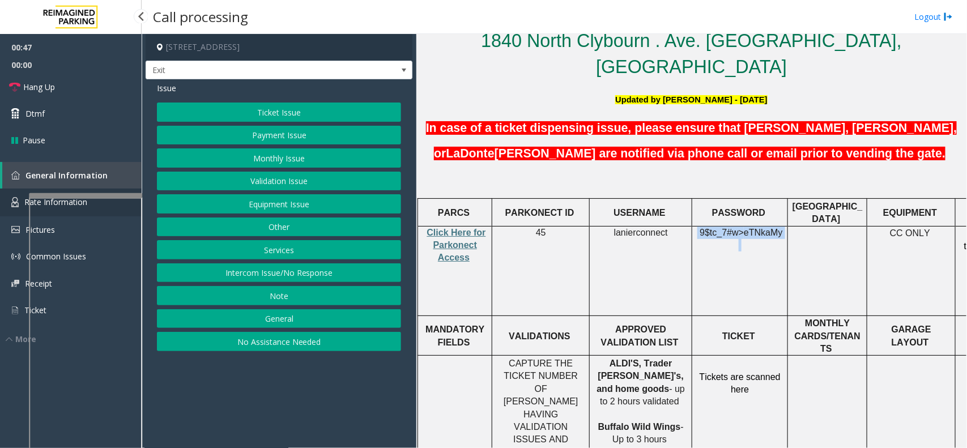
click at [17, 210] on link "Rate Information" at bounding box center [71, 203] width 142 height 28
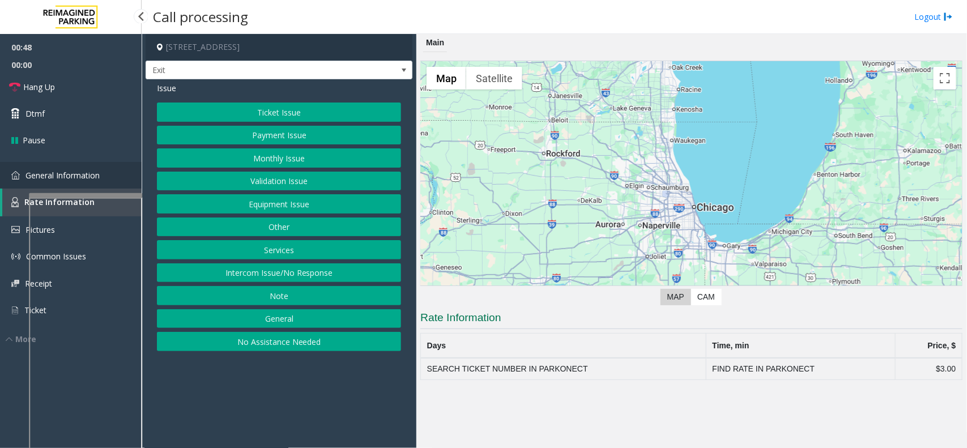
click at [22, 180] on link "General Information" at bounding box center [71, 175] width 142 height 27
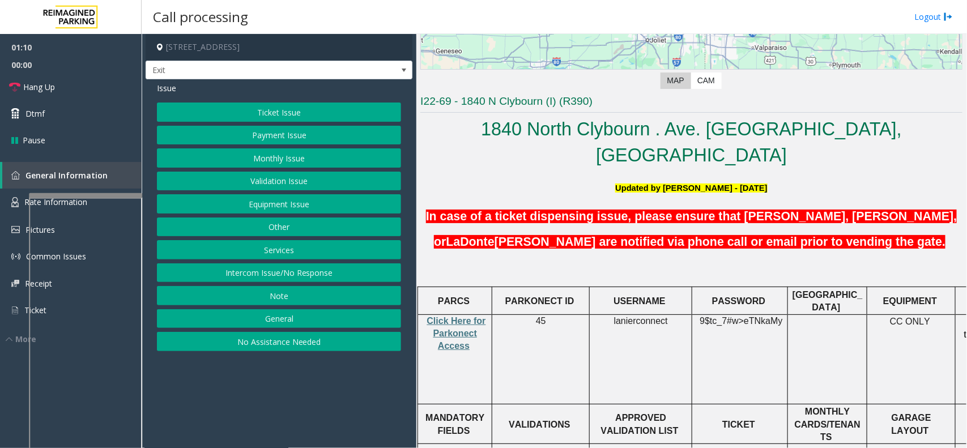
scroll to position [212, 0]
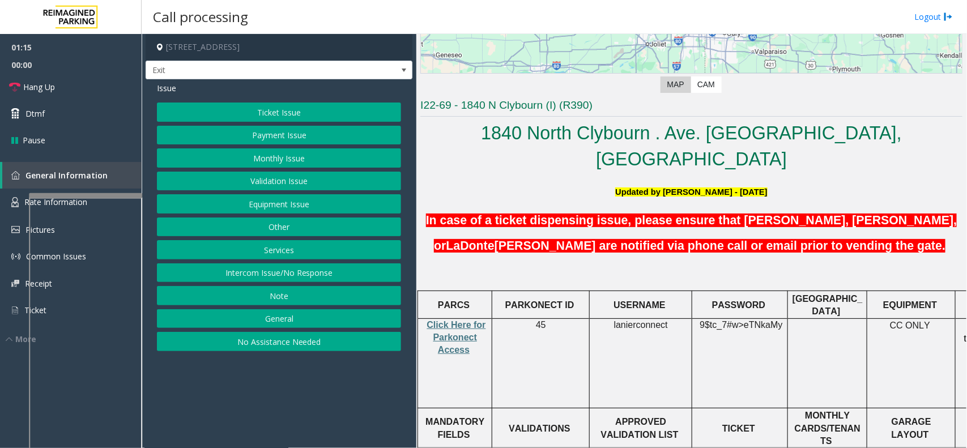
click at [287, 119] on button "Ticket Issue" at bounding box center [279, 112] width 244 height 19
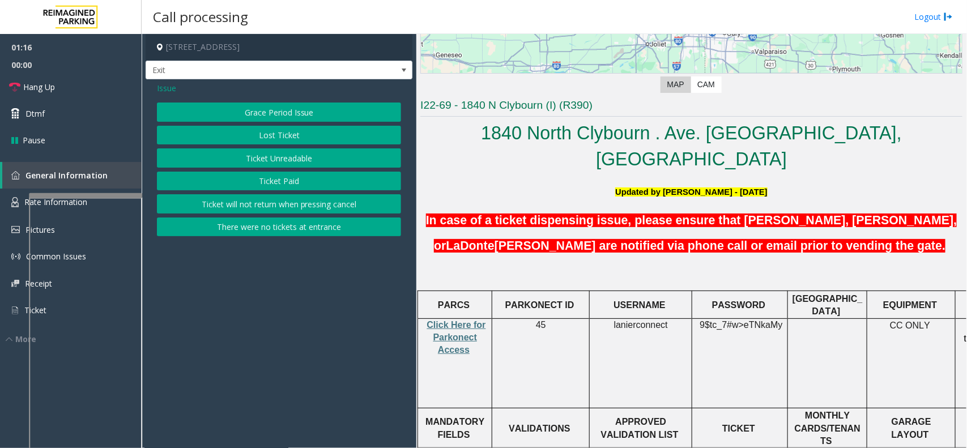
click at [287, 138] on button "Lost Ticket" at bounding box center [279, 135] width 244 height 19
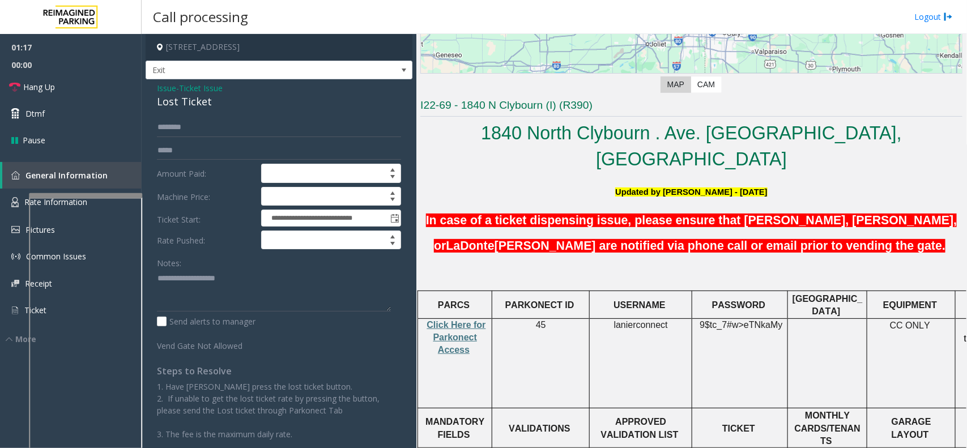
click at [222, 189] on label "Machine Price:" at bounding box center [206, 196] width 104 height 19
click at [216, 146] on input "text" at bounding box center [279, 150] width 244 height 19
click at [217, 133] on input "text" at bounding box center [279, 127] width 244 height 19
type textarea "**********"
click at [185, 132] on input "text" at bounding box center [279, 127] width 244 height 19
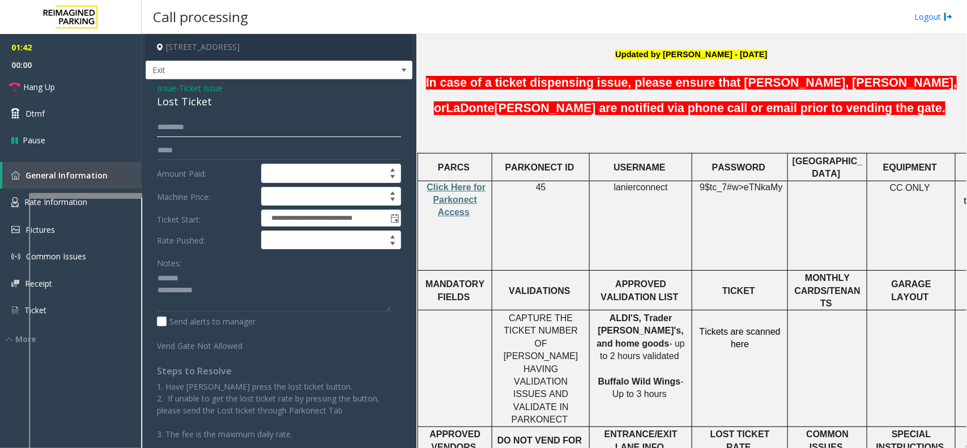
scroll to position [354, 0]
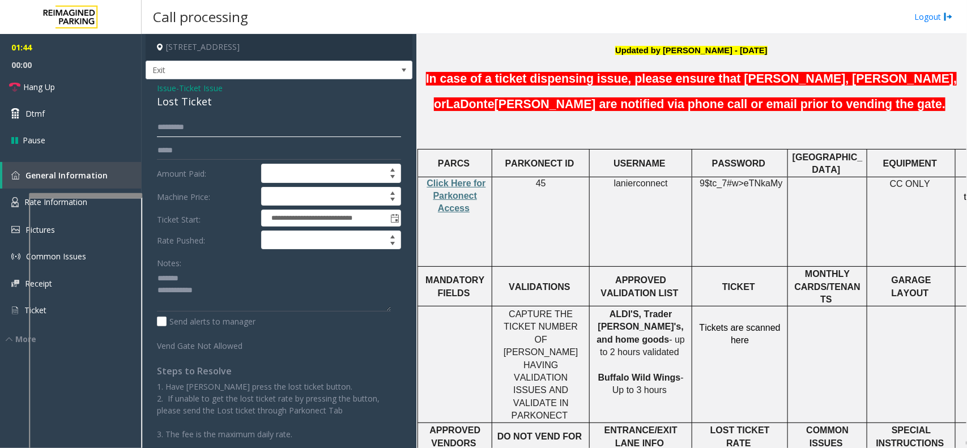
type input "*********"
drag, startPoint x: 625, startPoint y: 270, endPoint x: 669, endPoint y: 267, distance: 43.7
click at [669, 309] on span "ALDI'S, Trader [PERSON_NAME]'s, and home goods" at bounding box center [640, 326] width 87 height 35
click at [188, 103] on div "Lost Ticket" at bounding box center [279, 101] width 244 height 15
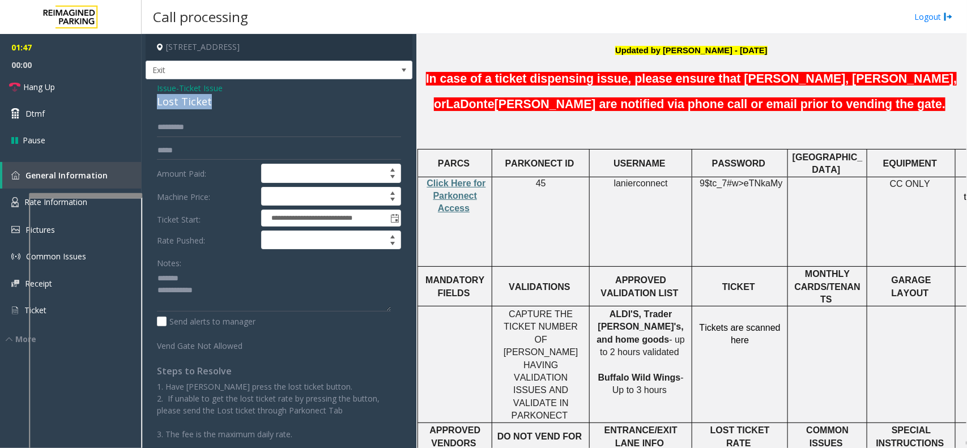
click at [188, 103] on div "Lost Ticket" at bounding box center [279, 101] width 244 height 15
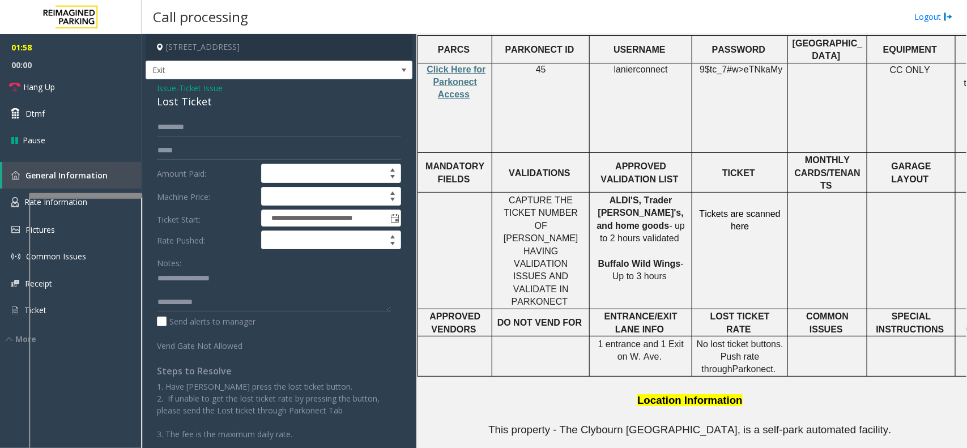
scroll to position [567, 0]
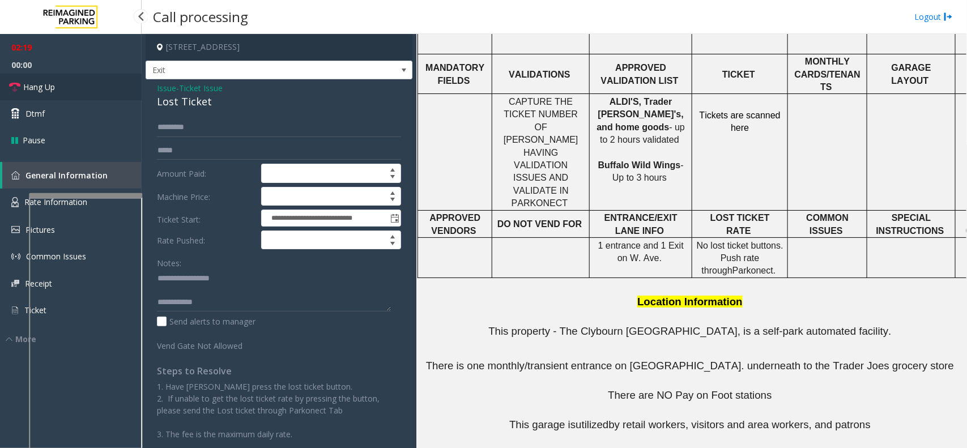
click at [103, 95] on link "Hang Up" at bounding box center [71, 87] width 142 height 27
click at [264, 309] on textarea at bounding box center [274, 290] width 234 height 42
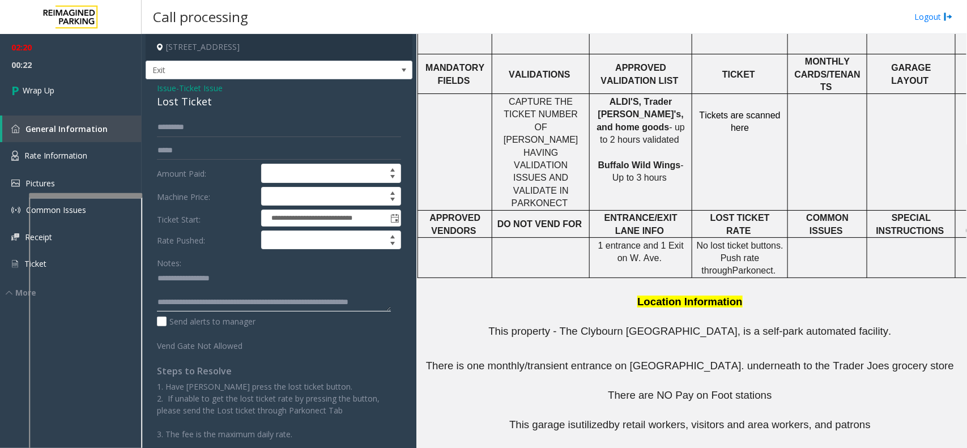
scroll to position [7, 0]
type textarea "**********"
click at [39, 51] on span "02:20" at bounding box center [71, 48] width 142 height 18
click at [47, 80] on link "Wrap Up" at bounding box center [71, 90] width 142 height 33
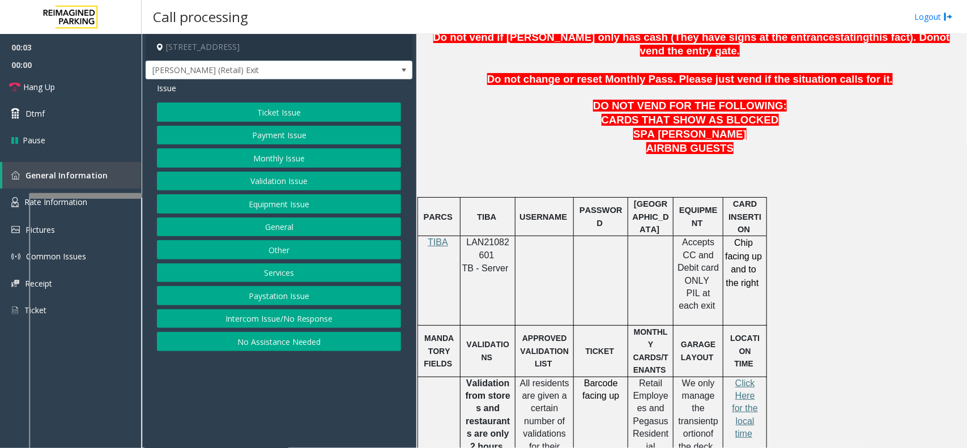
scroll to position [567, 0]
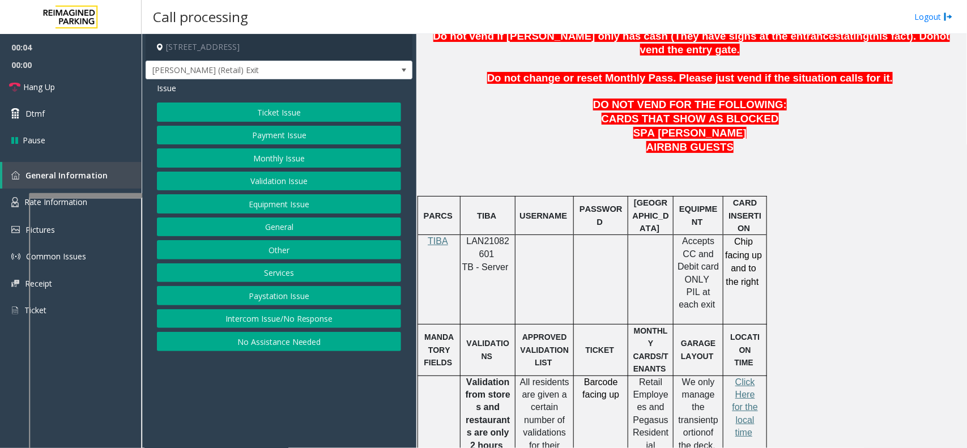
click at [496, 236] on span "LAN21082601" at bounding box center [488, 247] width 43 height 22
copy p "LAN21082601"
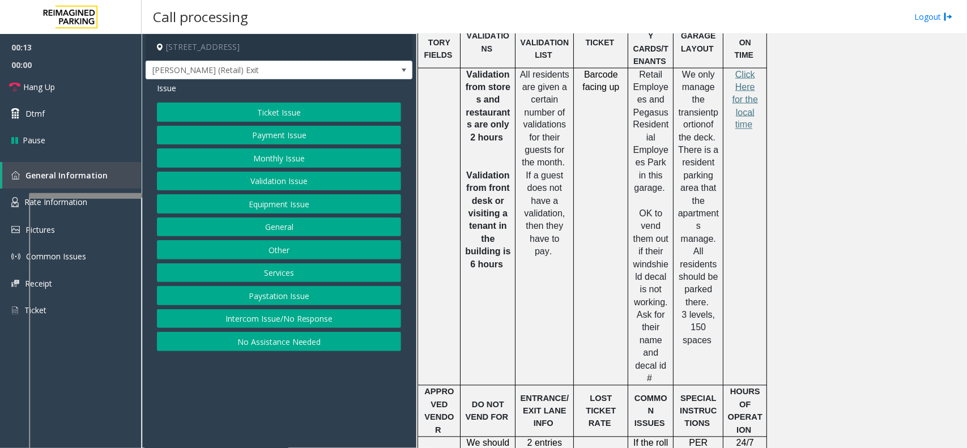
scroll to position [733, 0]
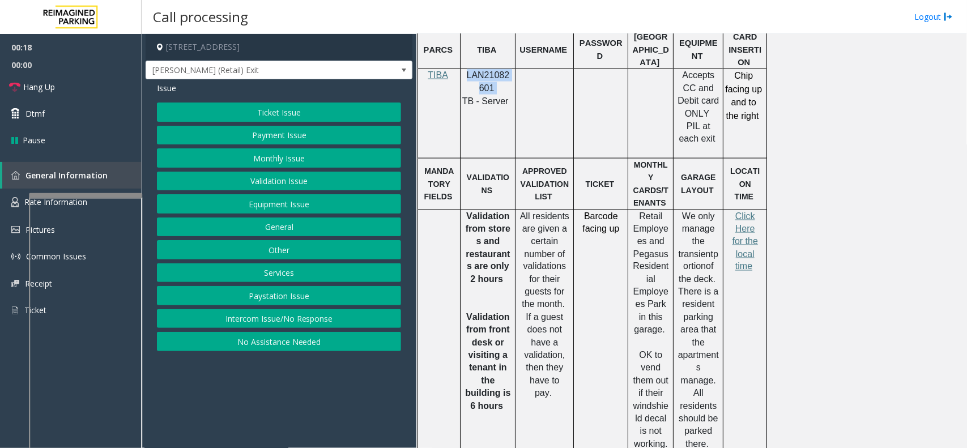
click at [275, 157] on button "Monthly Issue" at bounding box center [279, 157] width 244 height 19
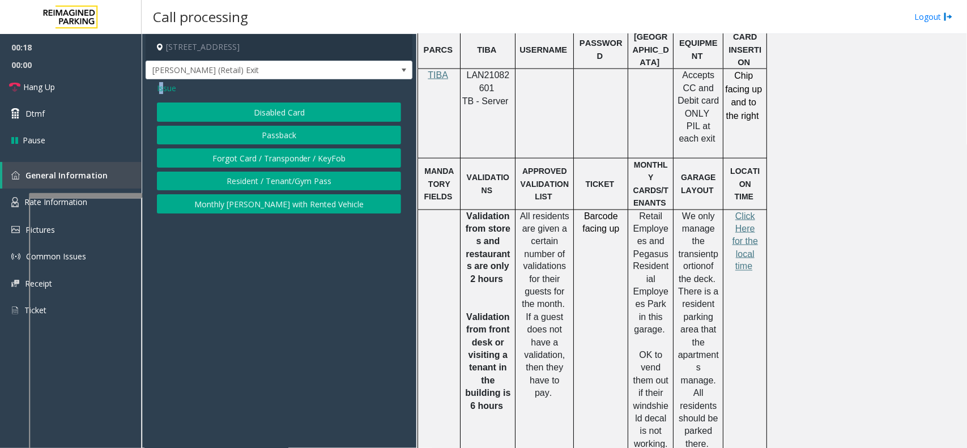
click at [160, 85] on span "Issue" at bounding box center [166, 88] width 19 height 12
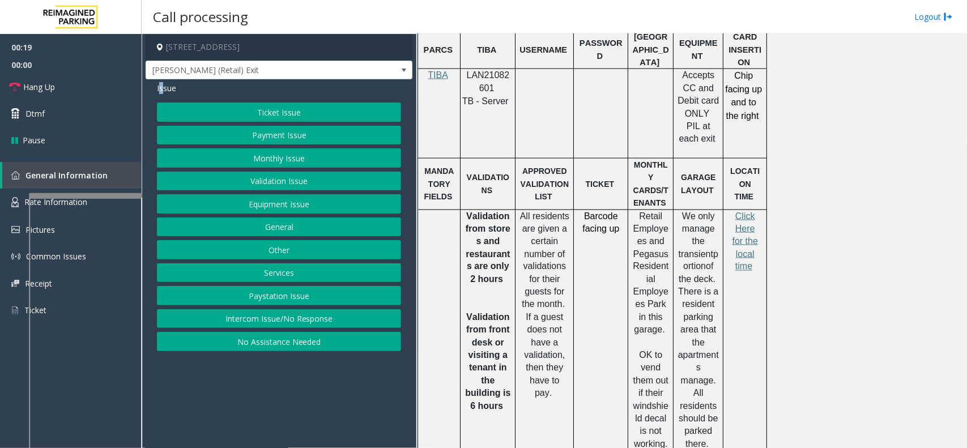
click at [289, 177] on button "Validation Issue" at bounding box center [279, 181] width 244 height 19
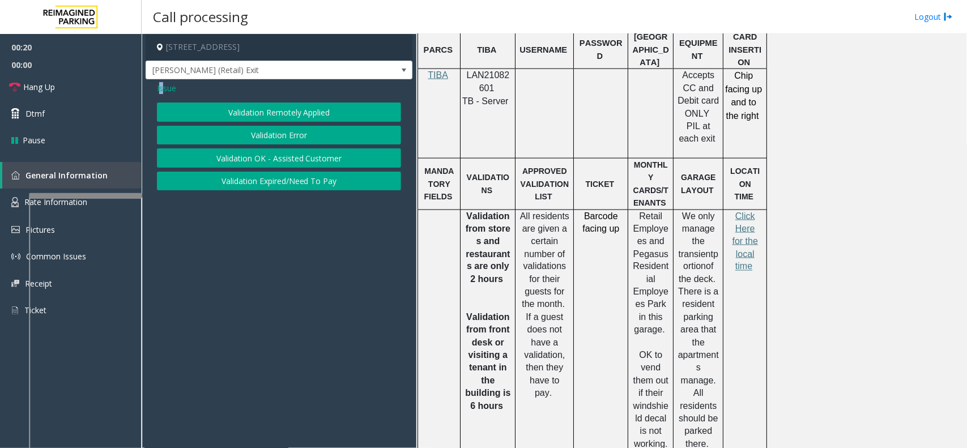
click at [278, 135] on button "Validation Error" at bounding box center [279, 135] width 244 height 19
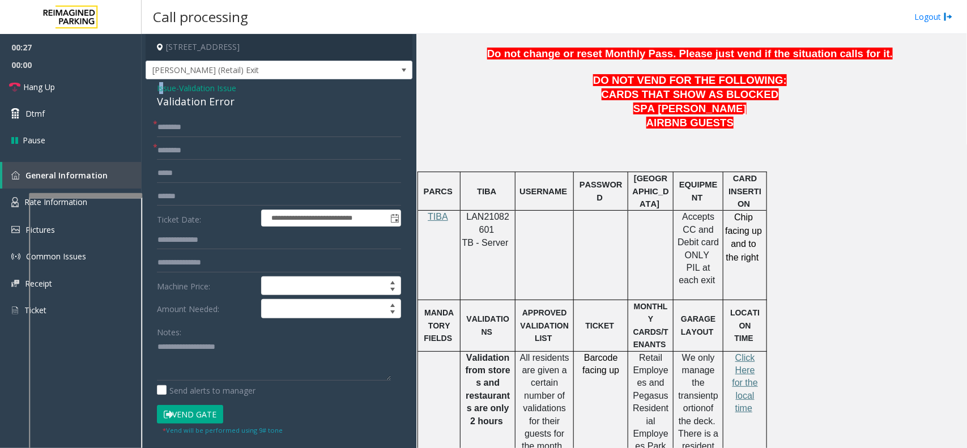
scroll to position [520, 0]
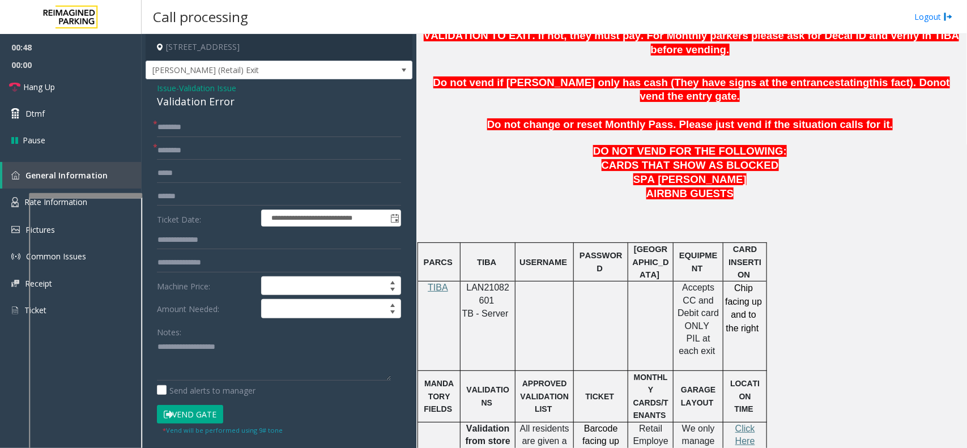
click at [564, 201] on p at bounding box center [691, 207] width 542 height 12
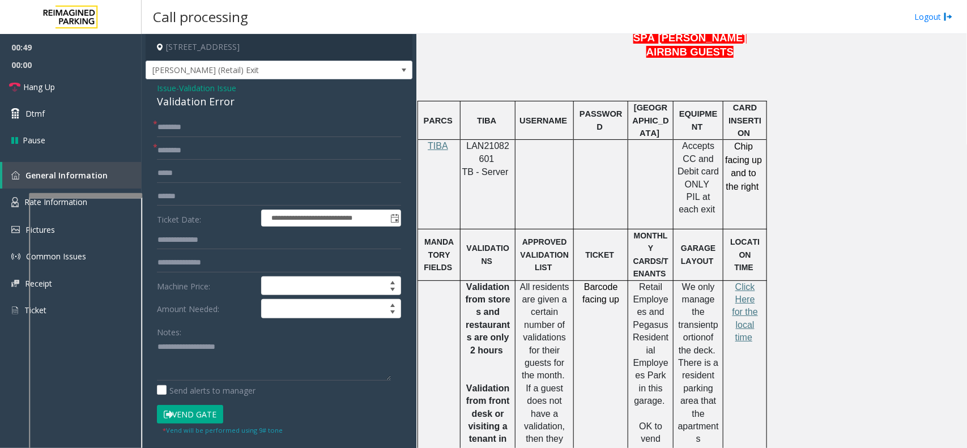
scroll to position [733, 0]
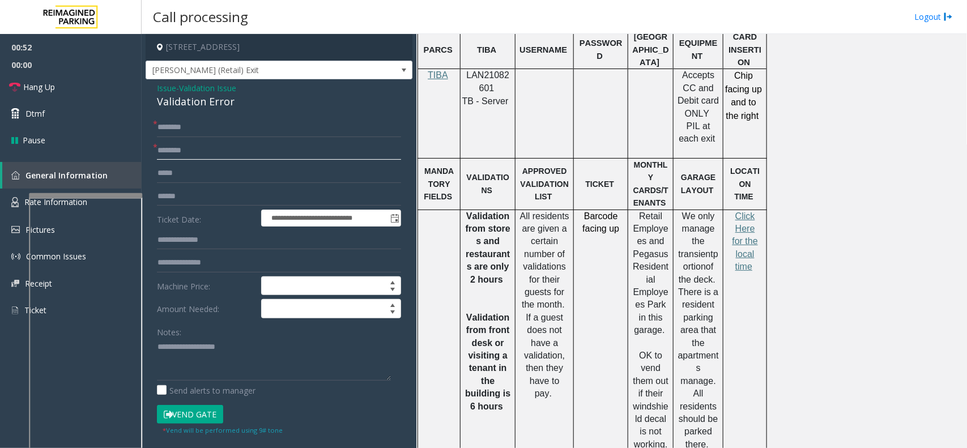
click at [240, 146] on input "text" at bounding box center [279, 150] width 244 height 19
type input "**********"
click at [230, 196] on input "text" at bounding box center [279, 196] width 244 height 19
click at [199, 202] on input "text" at bounding box center [279, 196] width 244 height 19
click at [199, 103] on div "Validation Error" at bounding box center [279, 101] width 244 height 15
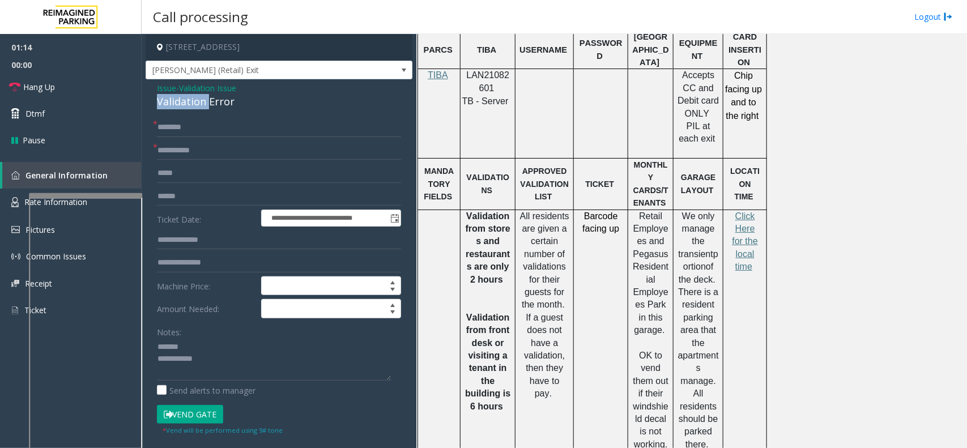
click at [199, 103] on div "Validation Error" at bounding box center [279, 101] width 244 height 15
type textarea "**********"
click at [212, 194] on input "text" at bounding box center [279, 196] width 244 height 19
type input "*******"
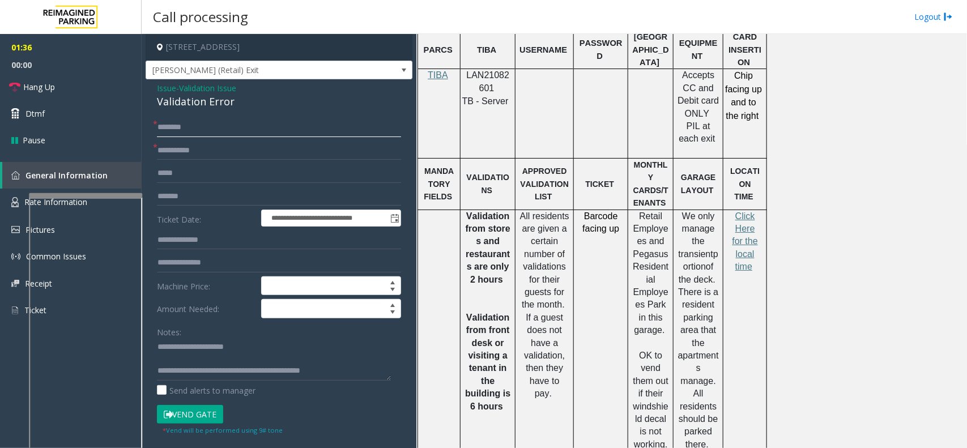
click at [222, 129] on input "text" at bounding box center [279, 127] width 244 height 19
type input "**"
click at [157, 356] on textarea at bounding box center [274, 359] width 234 height 42
click at [760, 210] on p "Click Here for the local time" at bounding box center [744, 241] width 35 height 63
click at [729, 210] on p "Click Here for the local time" at bounding box center [744, 241] width 35 height 63
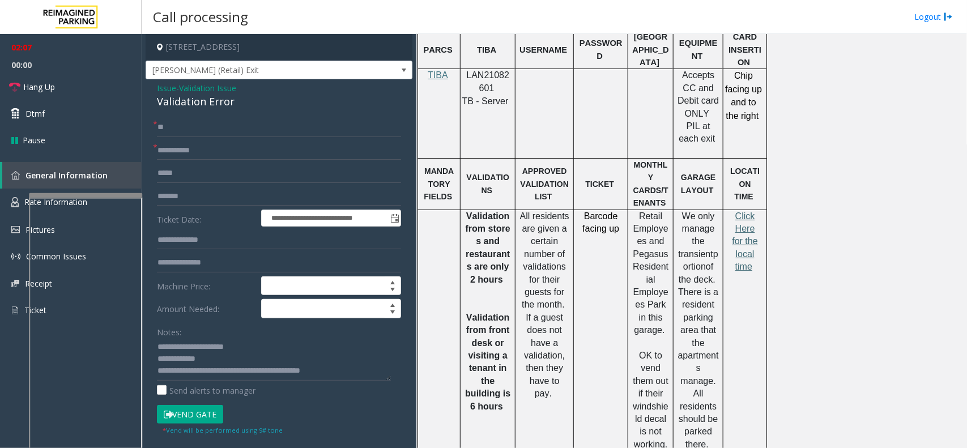
click at [739, 211] on span "Click Here for the local time" at bounding box center [745, 241] width 25 height 61
click at [207, 358] on textarea at bounding box center [274, 359] width 234 height 42
type textarea "**********"
click at [199, 358] on button "Vend Gate" at bounding box center [190, 414] width 66 height 19
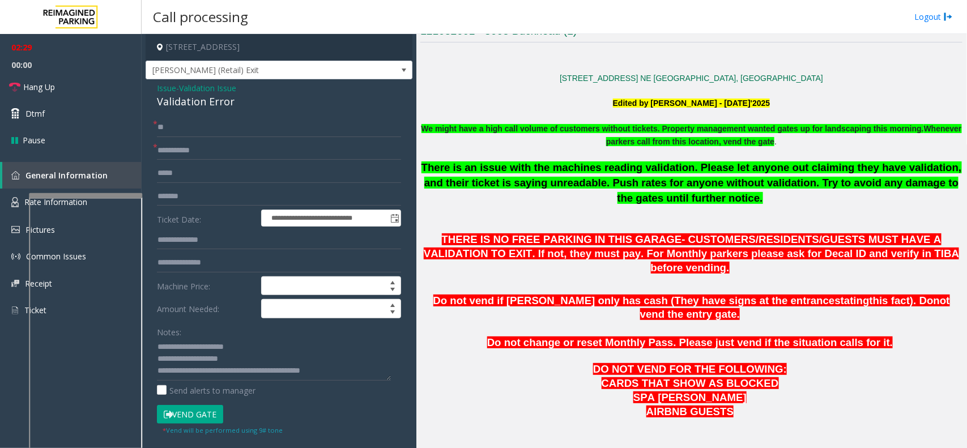
scroll to position [237, 0]
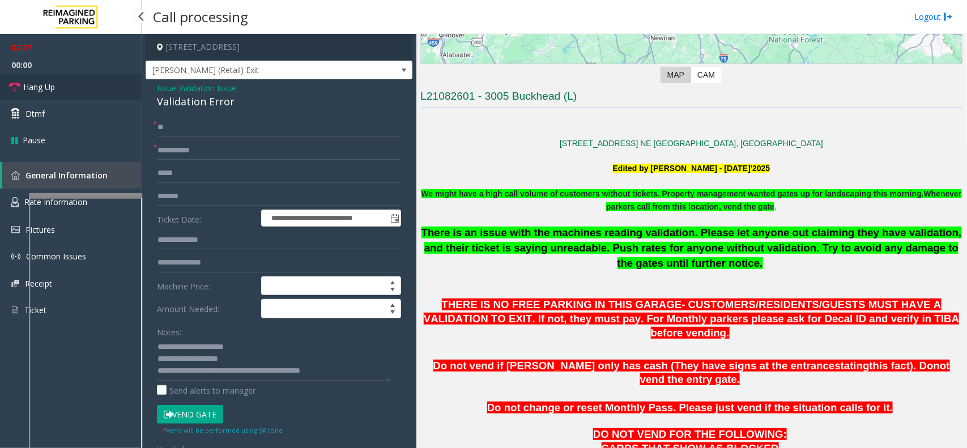
click at [109, 87] on link "Hang Up" at bounding box center [71, 87] width 142 height 27
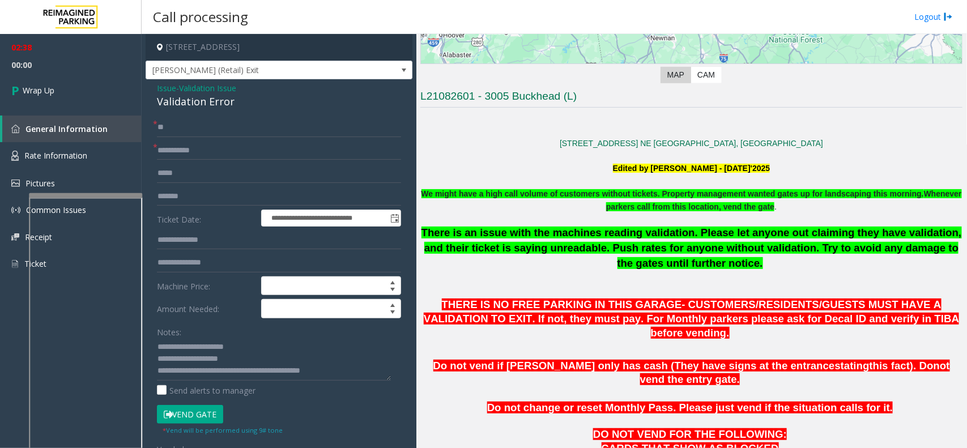
click at [201, 358] on button "Vend Gate" at bounding box center [190, 414] width 66 height 19
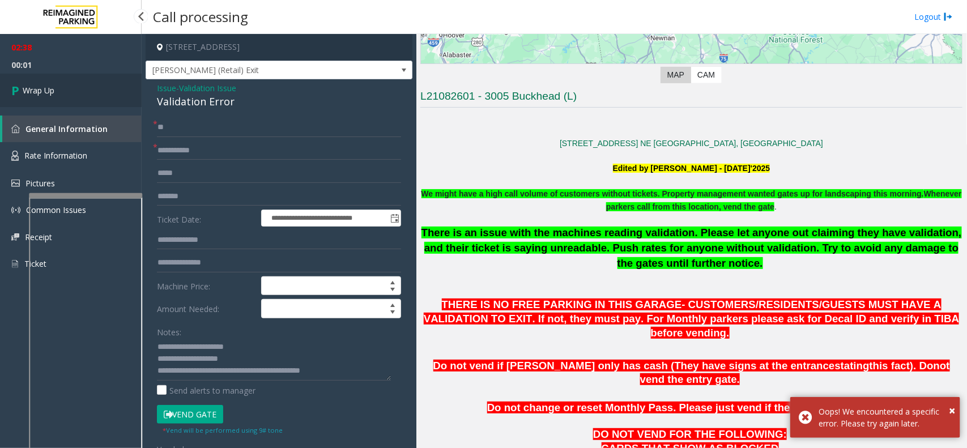
click at [92, 91] on link "Wrap Up" at bounding box center [71, 90] width 142 height 33
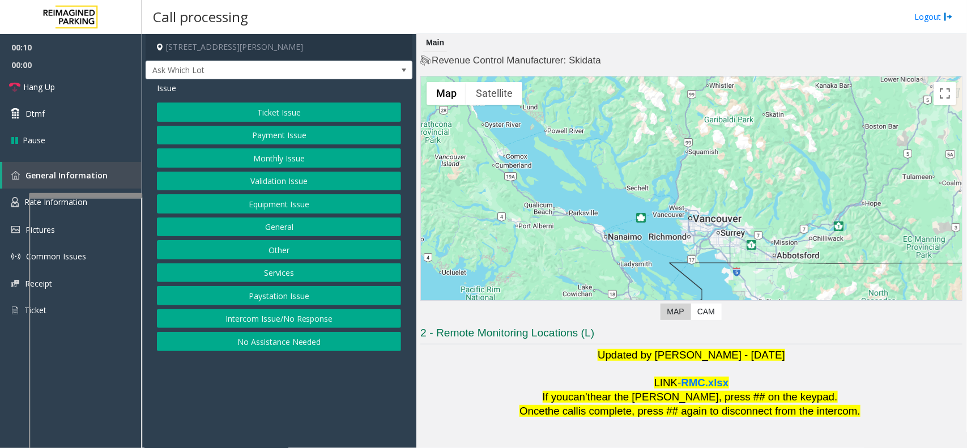
scroll to position [94, 0]
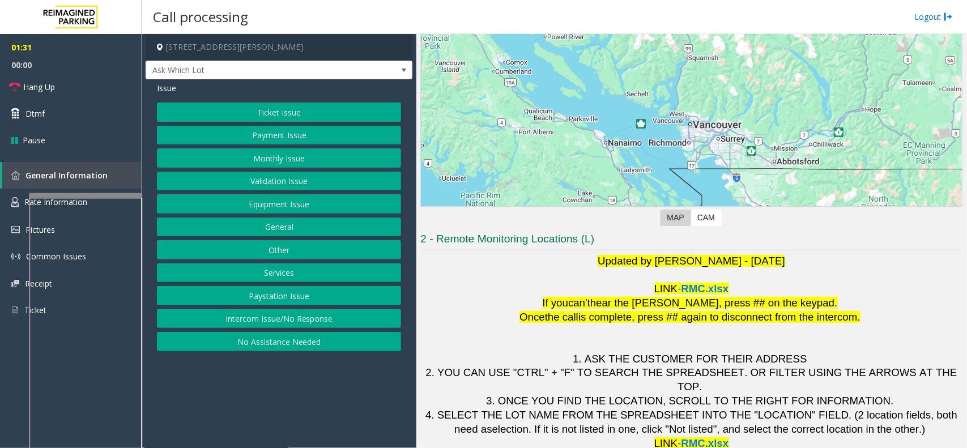
click at [253, 210] on button "Equipment Issue" at bounding box center [279, 203] width 244 height 19
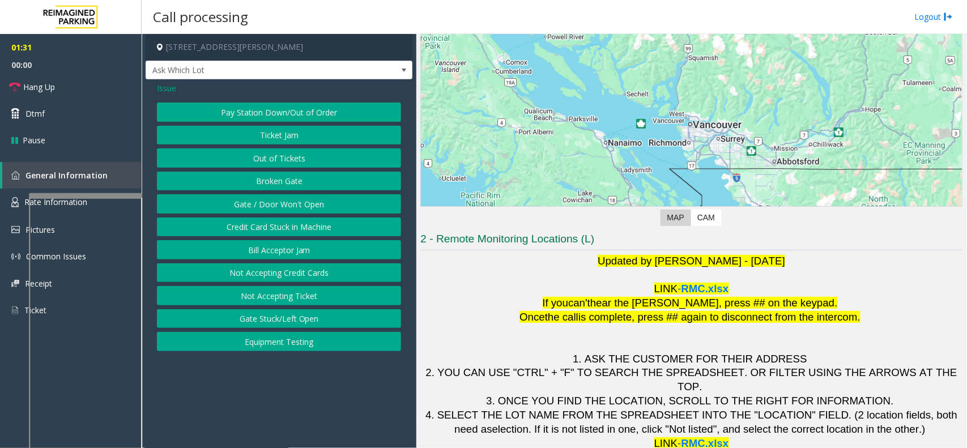
click at [255, 204] on button "Gate / Door Won't Open" at bounding box center [279, 203] width 244 height 19
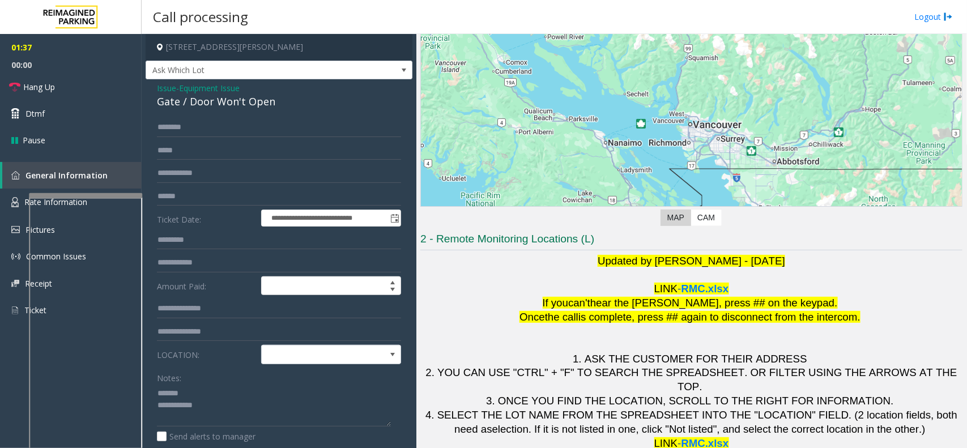
click at [230, 109] on div "Gate / Door Won't Open" at bounding box center [279, 101] width 244 height 15
click at [231, 107] on div "Gate / Door Won't Open" at bounding box center [279, 101] width 244 height 15
click at [85, 92] on link "Hang Up" at bounding box center [71, 87] width 142 height 27
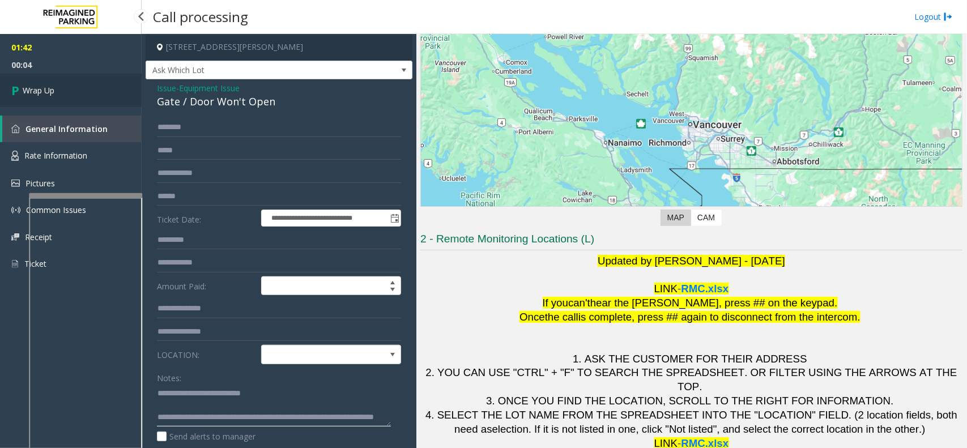
type textarea "**********"
click at [58, 88] on link "Wrap Up" at bounding box center [71, 90] width 142 height 33
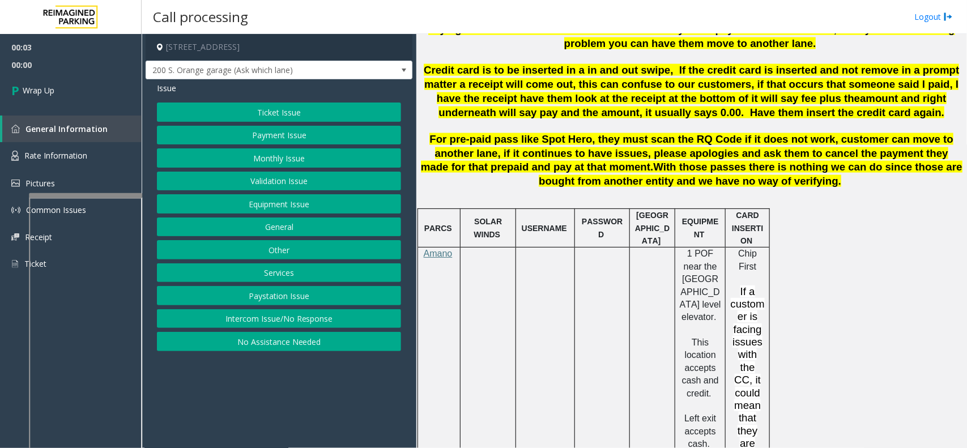
scroll to position [779, 0]
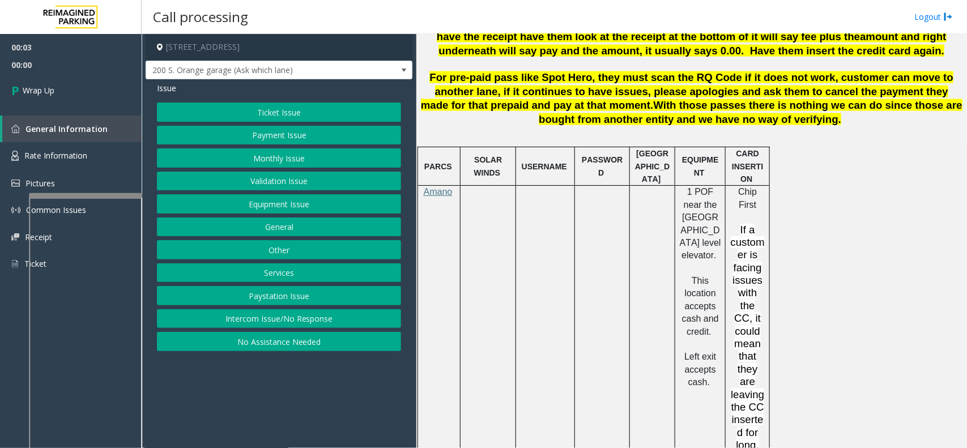
click at [321, 317] on button "Intercom Issue/No Response" at bounding box center [279, 318] width 244 height 19
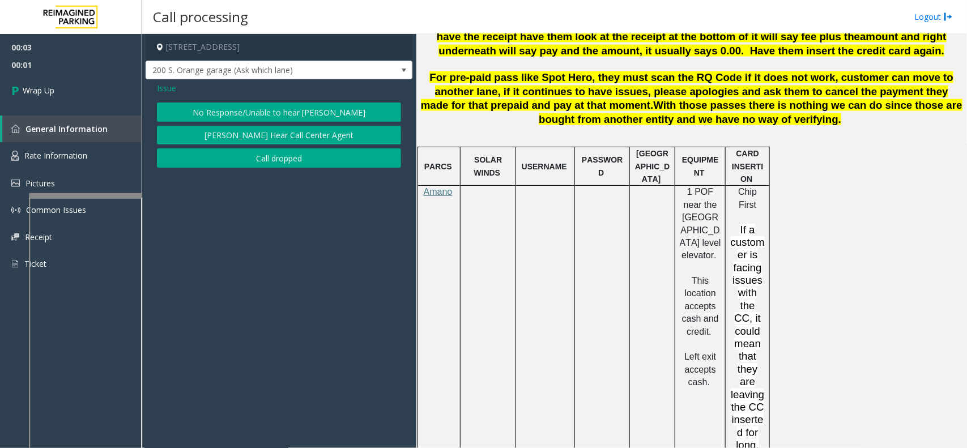
click at [295, 156] on button "Call dropped" at bounding box center [279, 157] width 244 height 19
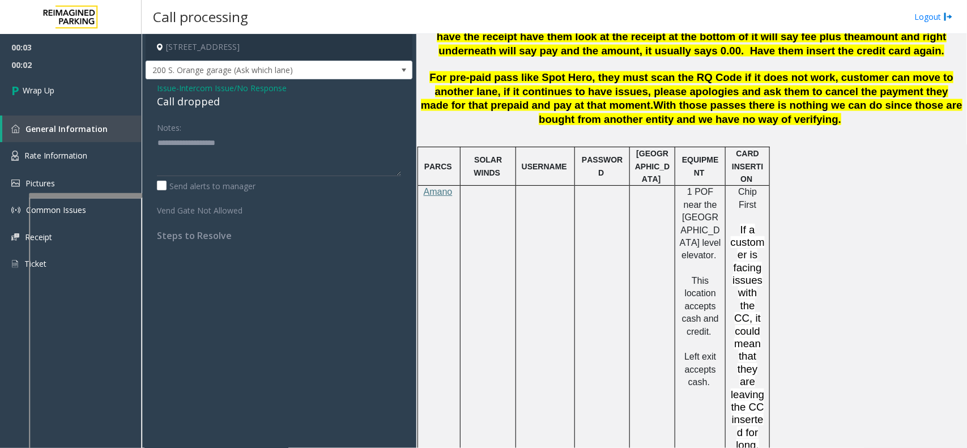
click at [190, 105] on div "Call dropped" at bounding box center [279, 101] width 244 height 15
type textarea "**********"
click at [108, 97] on link "Wrap Up" at bounding box center [71, 90] width 142 height 33
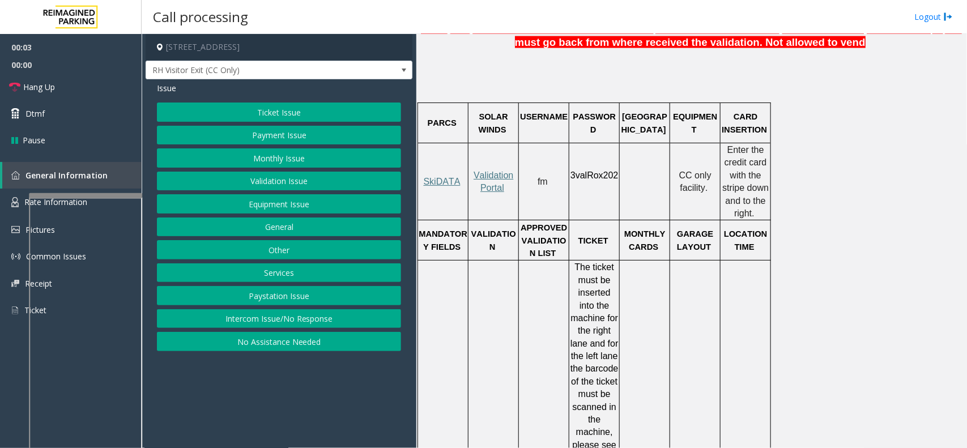
scroll to position [779, 0]
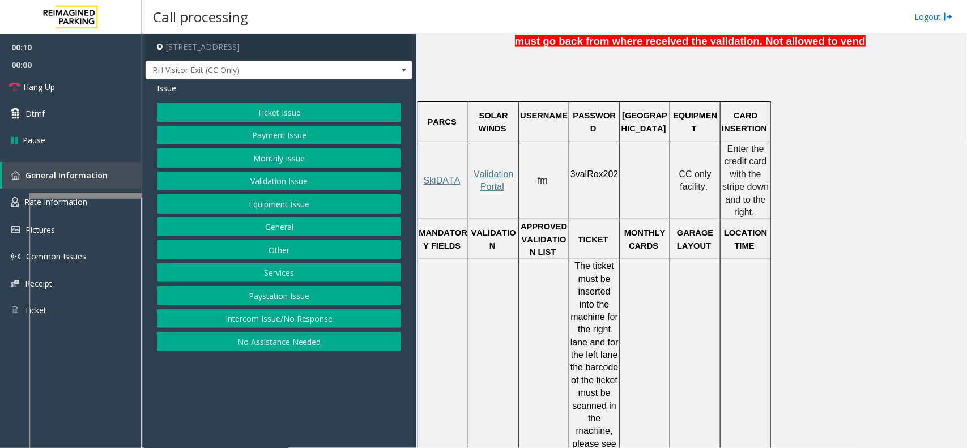
click at [309, 323] on button "Intercom Issue/No Response" at bounding box center [279, 318] width 244 height 19
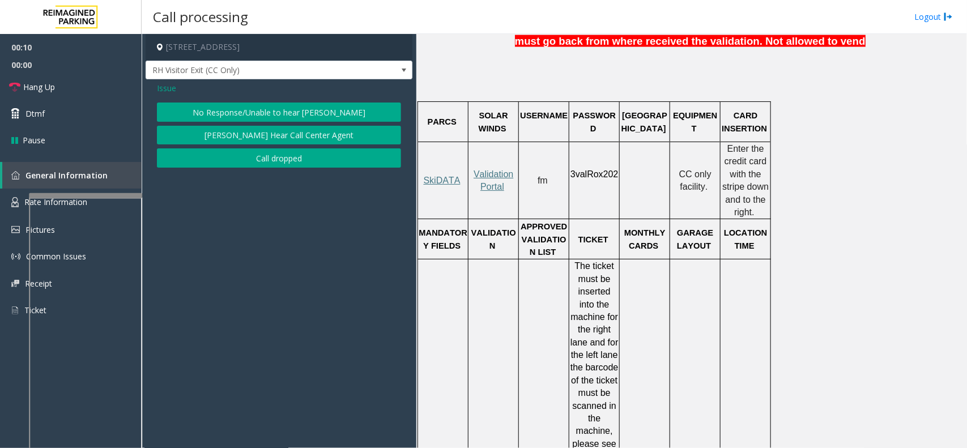
click at [291, 117] on button "No Response/Unable to hear [PERSON_NAME]" at bounding box center [279, 112] width 244 height 19
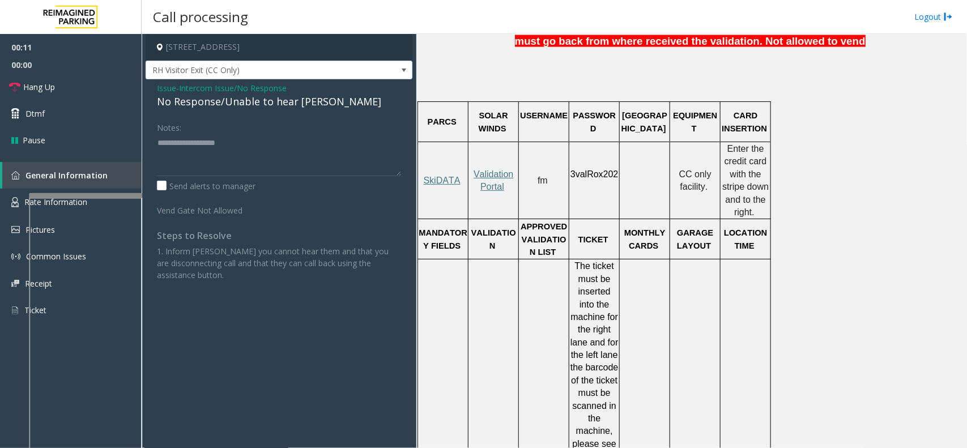
click at [237, 108] on div "No Response/Unable to hear [PERSON_NAME]" at bounding box center [279, 101] width 244 height 15
click at [239, 104] on div "No Response/Unable to hear [PERSON_NAME]" at bounding box center [279, 101] width 244 height 15
type textarea "**********"
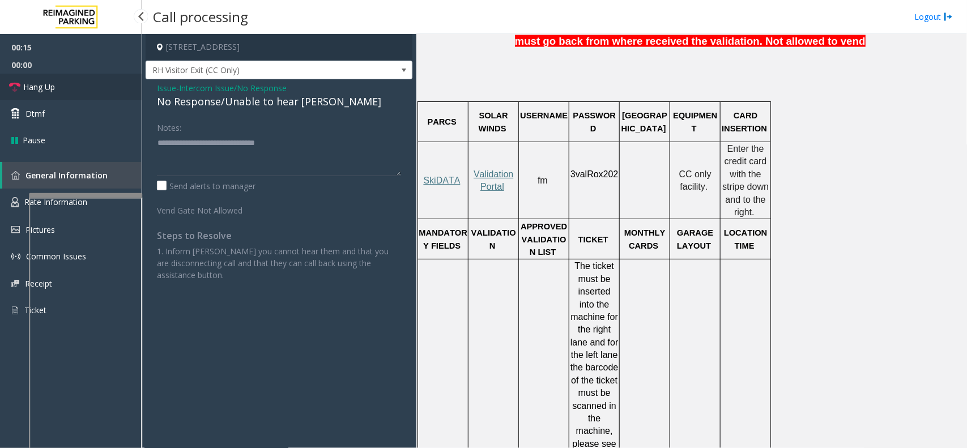
click at [92, 88] on link "Hang Up" at bounding box center [71, 87] width 142 height 27
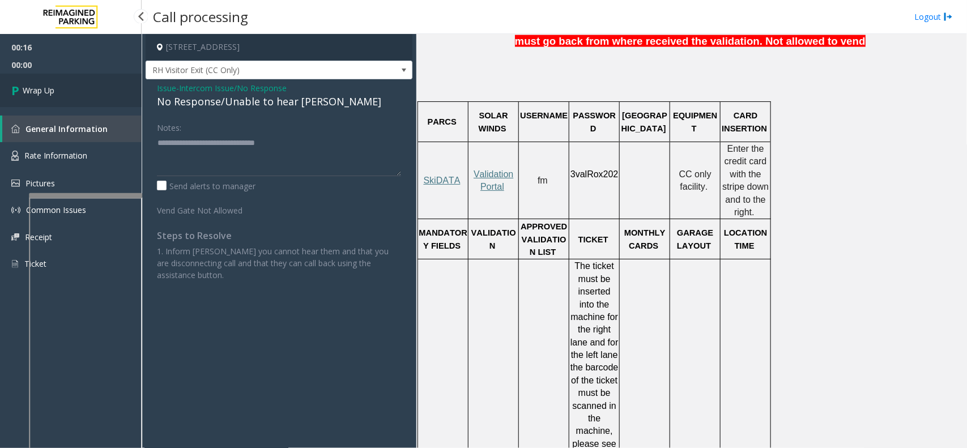
click at [80, 96] on link "Wrap Up" at bounding box center [71, 90] width 142 height 33
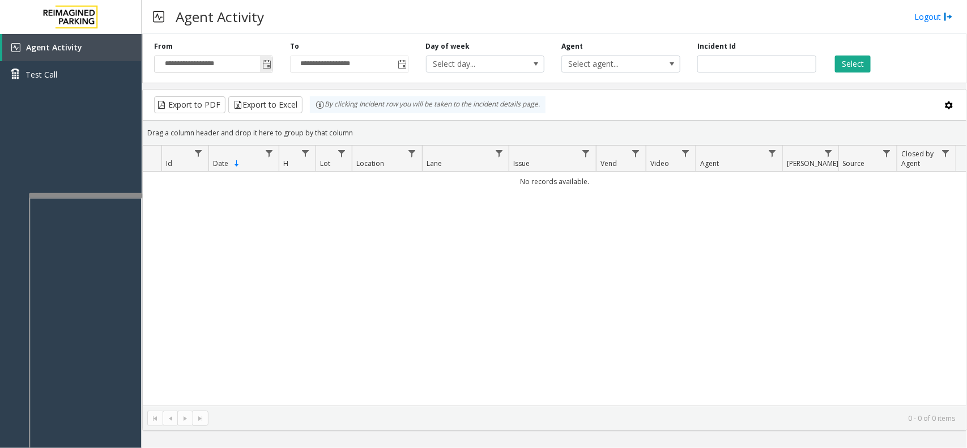
click at [262, 67] on span "Toggle popup" at bounding box center [266, 64] width 9 height 9
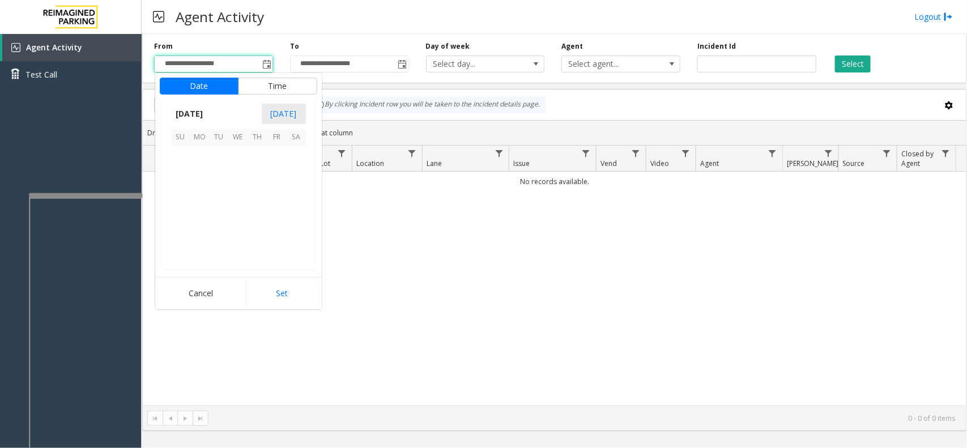
scroll to position [203104, 0]
click at [276, 234] on span "29" at bounding box center [276, 233] width 19 height 19
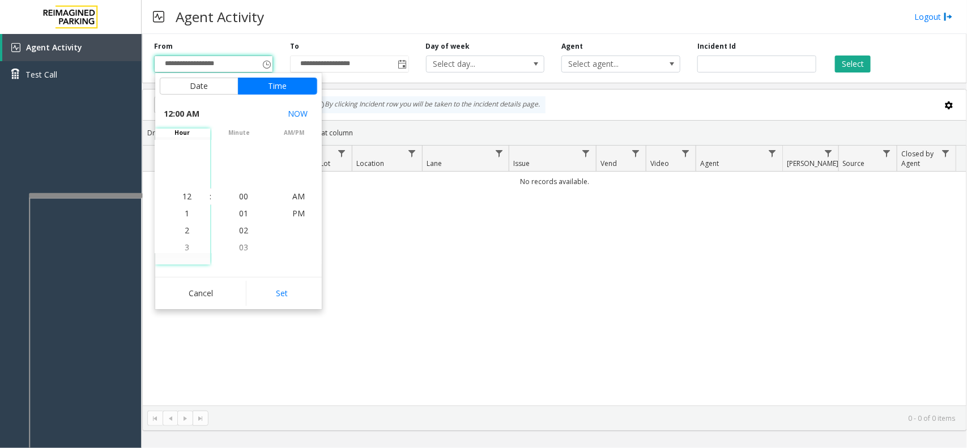
click at [275, 280] on div "Date Time [DATE] [DATE] Su Mo Tu We Th Fr Sa [DATE] 1 2 3 4 5 6 7 8 9 10 11 12 …" at bounding box center [238, 191] width 167 height 236
click at [275, 283] on button "Set" at bounding box center [281, 293] width 71 height 25
type input "**********"
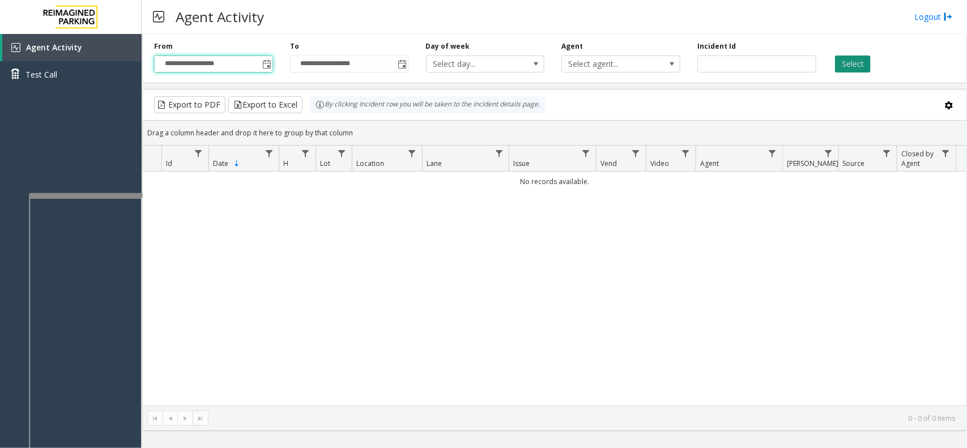
click at [773, 63] on button "Select" at bounding box center [853, 64] width 36 height 17
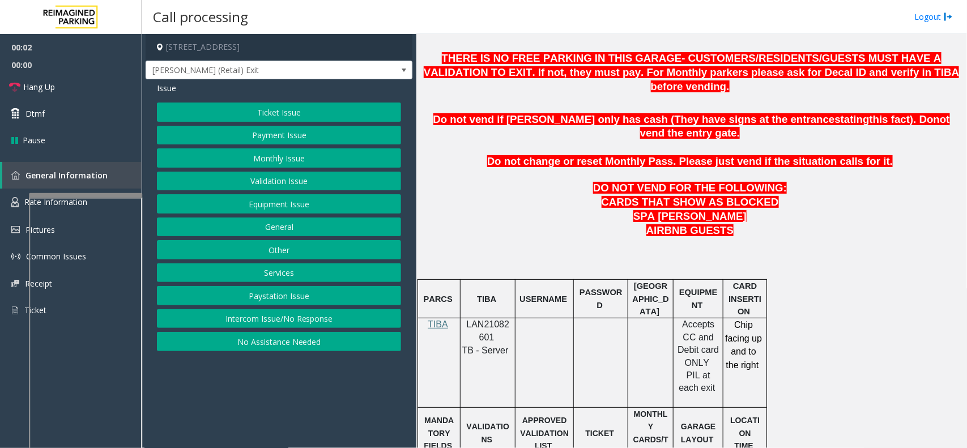
scroll to position [496, 0]
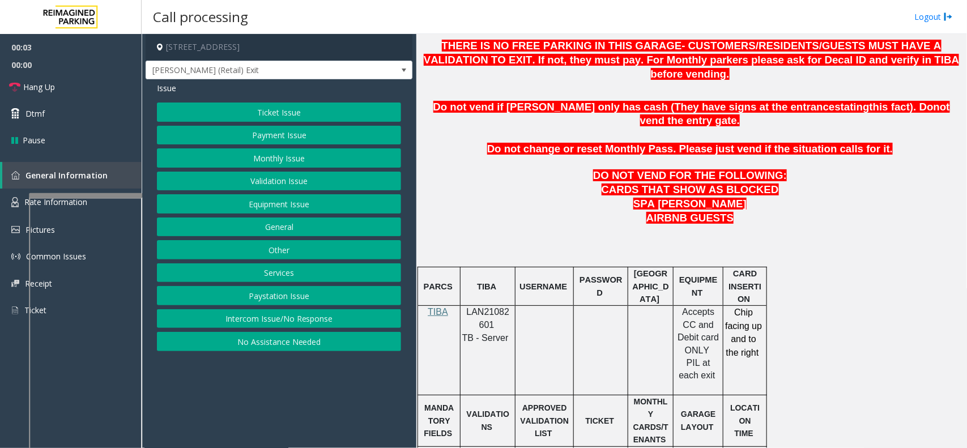
click at [479, 307] on span "LAN21082601" at bounding box center [488, 318] width 43 height 22
copy p "LAN21082601"
click at [310, 139] on button "Payment Issue" at bounding box center [279, 135] width 244 height 19
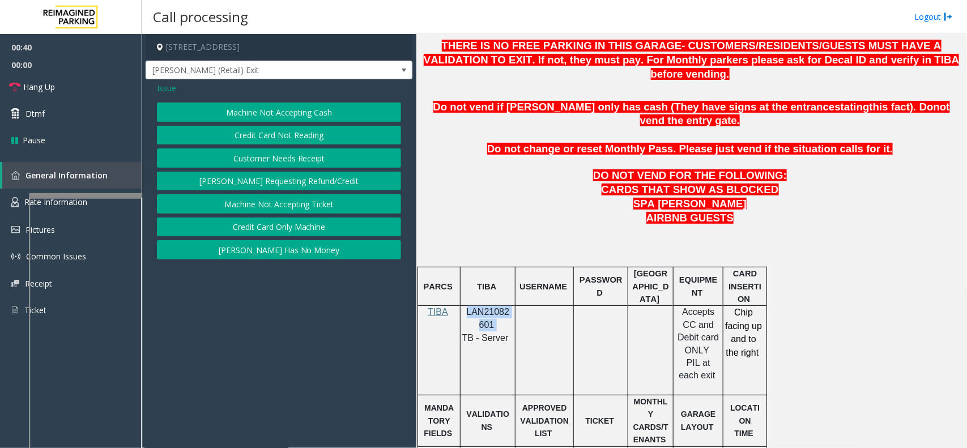
click at [296, 139] on button "Credit Card Not Reading" at bounding box center [279, 135] width 244 height 19
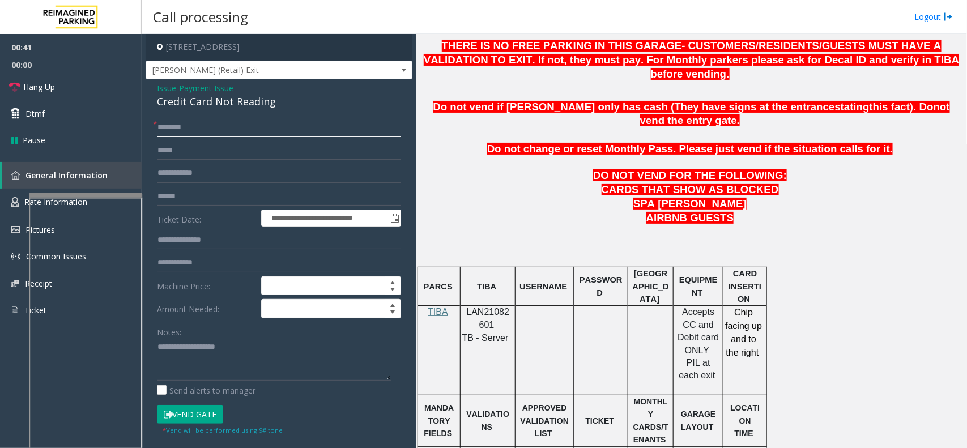
click at [190, 125] on input "text" at bounding box center [279, 127] width 244 height 19
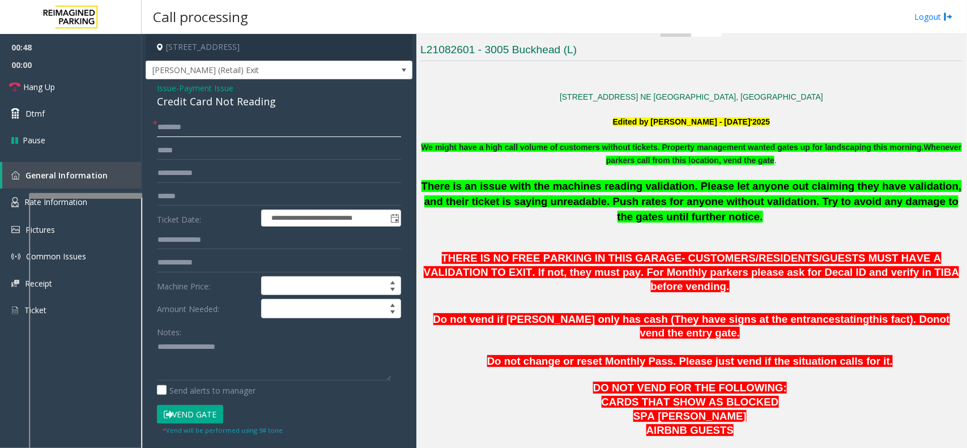
scroll to position [212, 0]
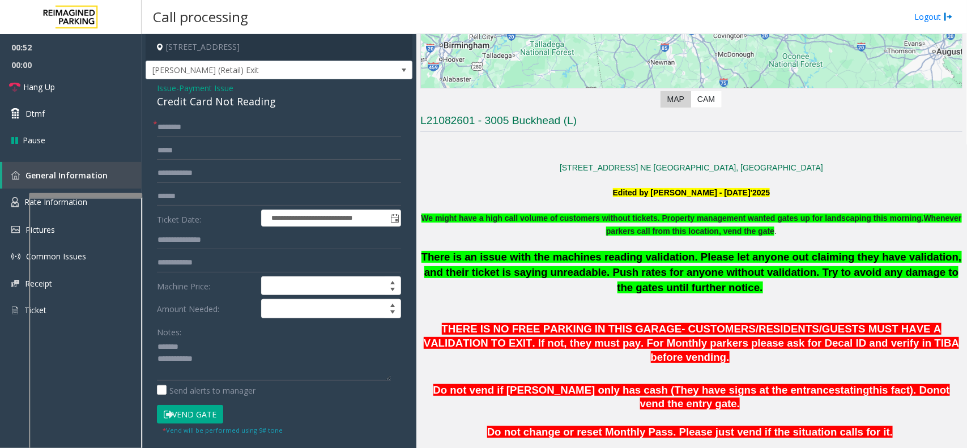
click at [212, 106] on div "Credit Card Not Reading" at bounding box center [279, 101] width 244 height 15
click at [244, 358] on textarea at bounding box center [274, 359] width 234 height 42
type textarea "**********"
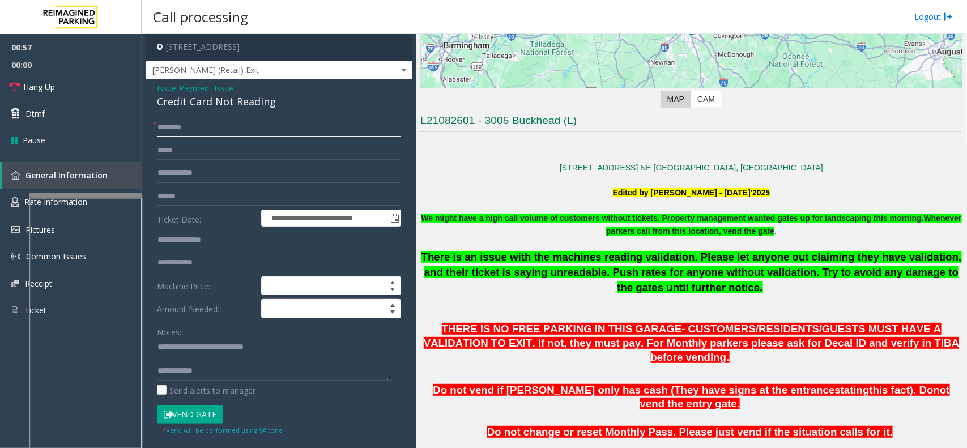
click at [224, 134] on input "text" at bounding box center [279, 127] width 244 height 19
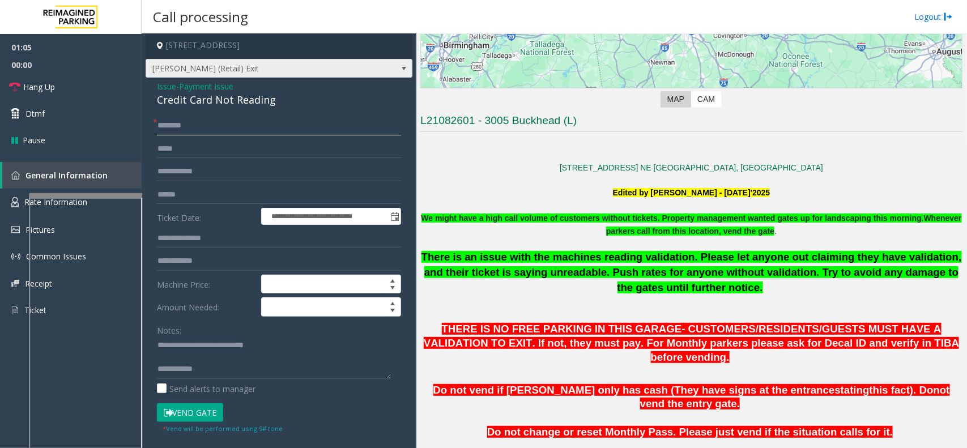
scroll to position [0, 0]
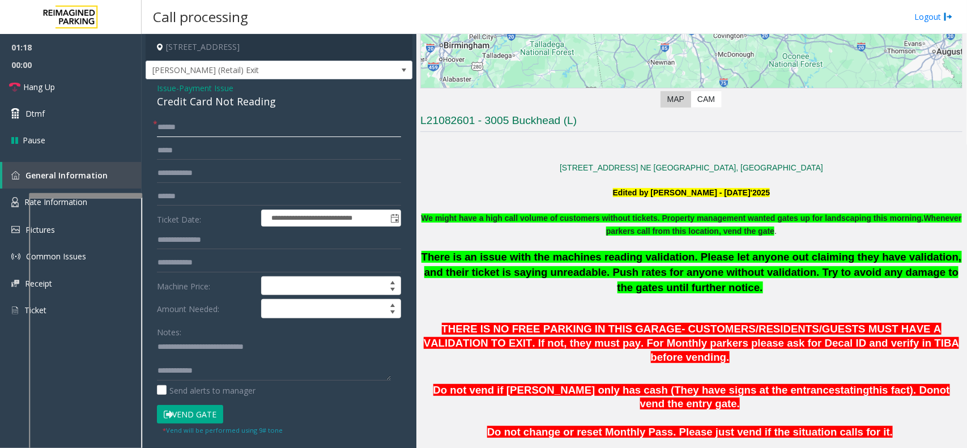
click at [176, 128] on input "******" at bounding box center [279, 127] width 244 height 19
click at [178, 125] on input "******" at bounding box center [279, 127] width 244 height 19
click at [197, 197] on input "text" at bounding box center [279, 196] width 244 height 19
click at [188, 126] on input "******" at bounding box center [279, 127] width 244 height 19
click at [173, 126] on input "******" at bounding box center [279, 127] width 244 height 19
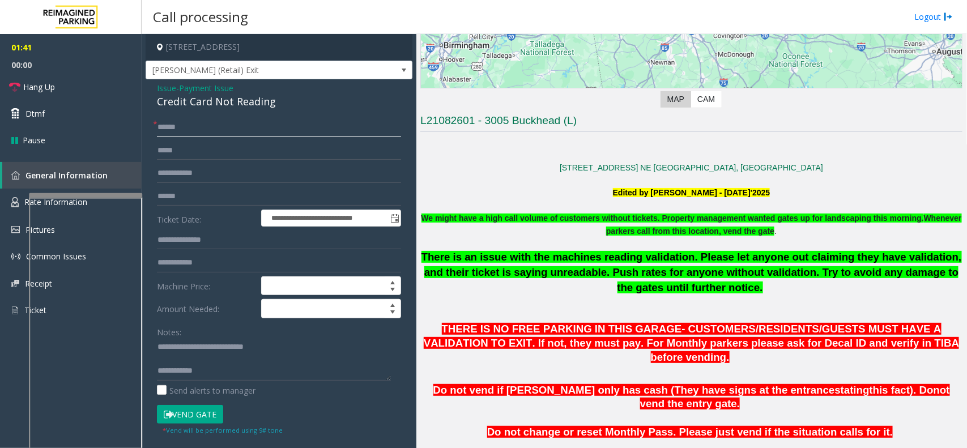
click at [180, 128] on input "******" at bounding box center [279, 127] width 244 height 19
type input "******"
click at [183, 194] on input "text" at bounding box center [279, 196] width 244 height 19
type input "*******"
click at [217, 358] on button "Vend Gate" at bounding box center [190, 414] width 66 height 19
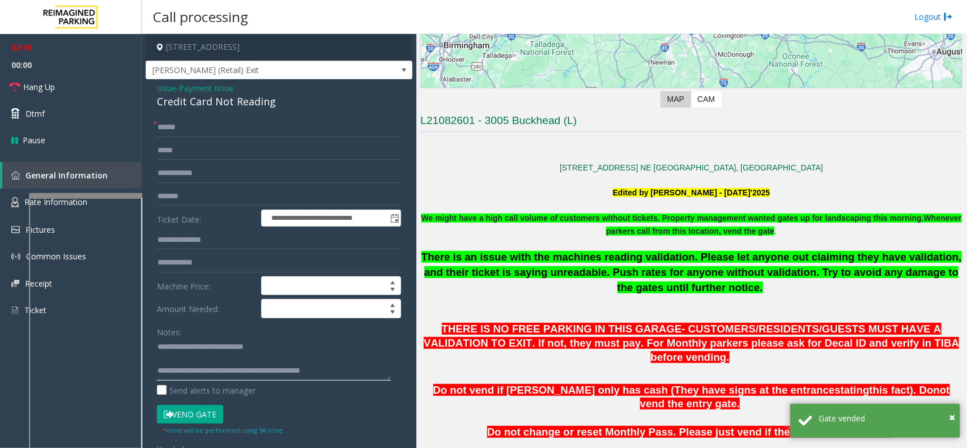
click at [354, 358] on textarea at bounding box center [274, 359] width 234 height 42
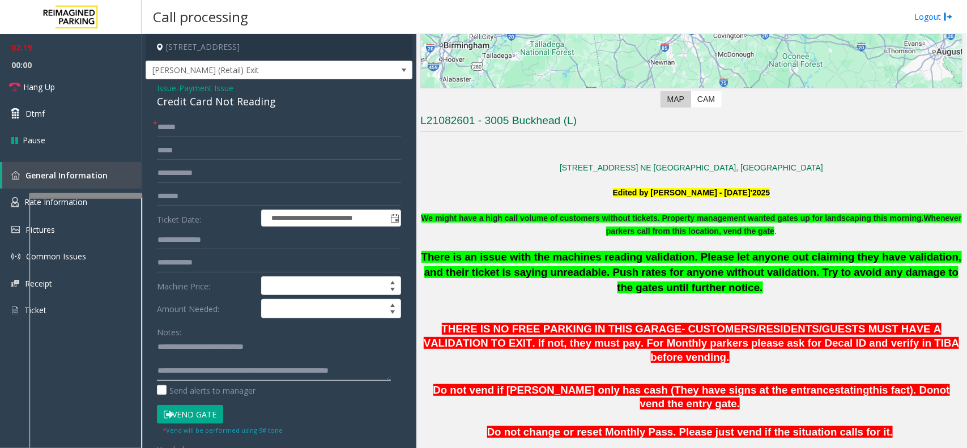
scroll to position [7, 0]
click at [111, 94] on link "Hang Up" at bounding box center [71, 87] width 142 height 27
click at [261, 358] on textarea at bounding box center [274, 359] width 234 height 42
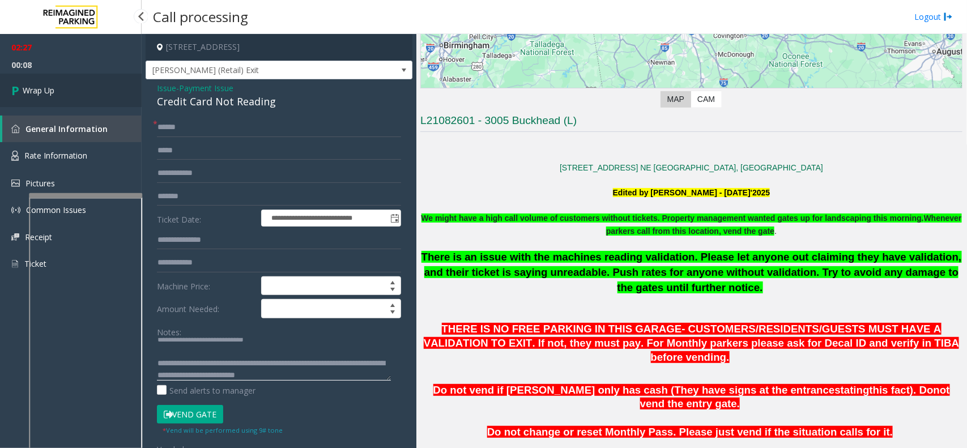
type textarea "**********"
click at [100, 88] on link "Wrap Up" at bounding box center [71, 90] width 142 height 33
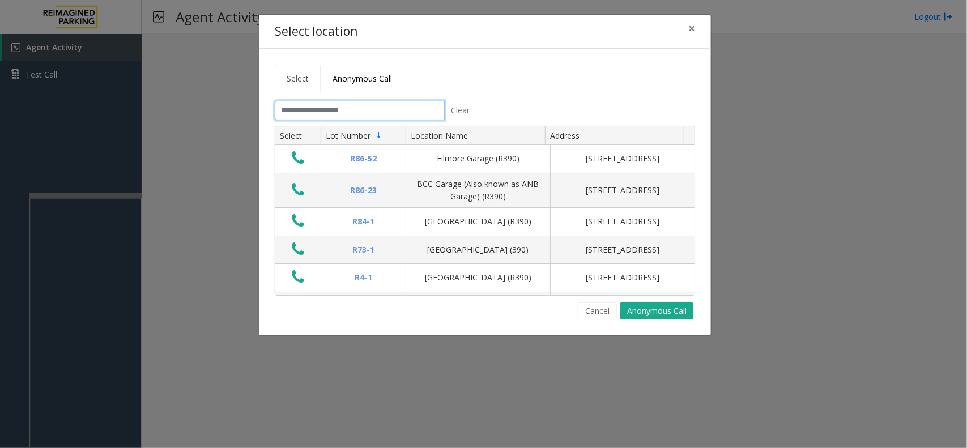
click at [333, 111] on input "text" at bounding box center [360, 110] width 170 height 19
click at [686, 25] on button "×" at bounding box center [691, 29] width 23 height 28
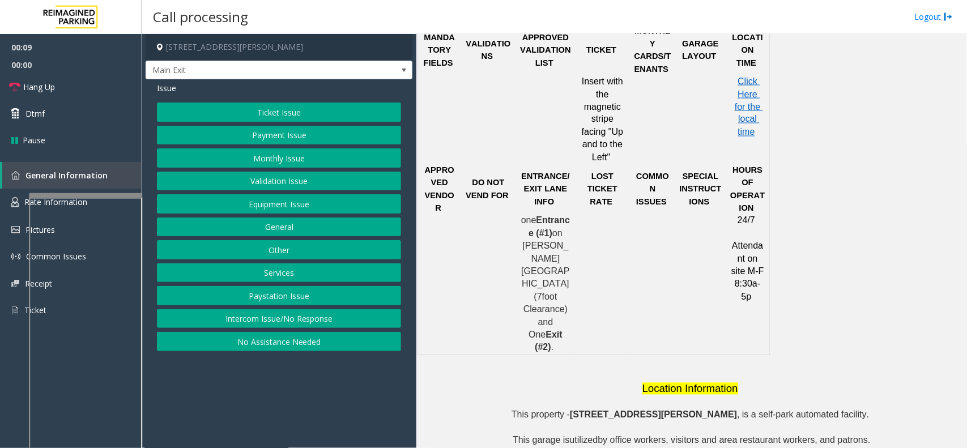
scroll to position [850, 0]
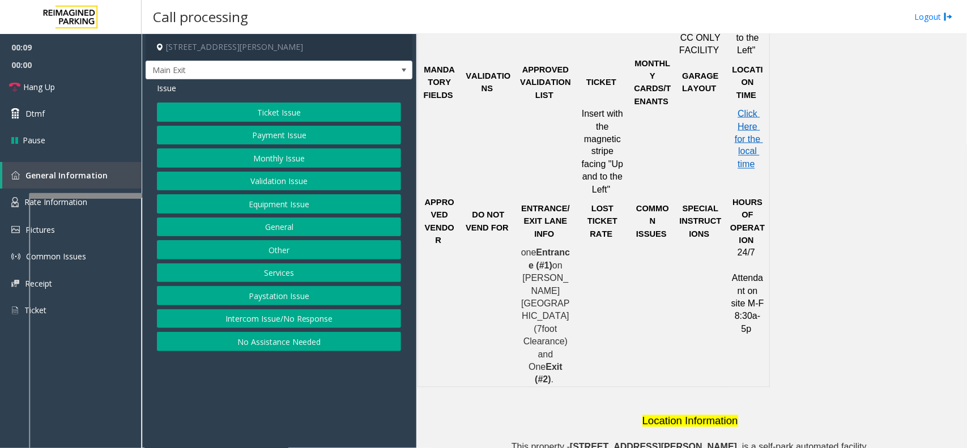
click at [266, 172] on button "Validation Issue" at bounding box center [279, 181] width 244 height 19
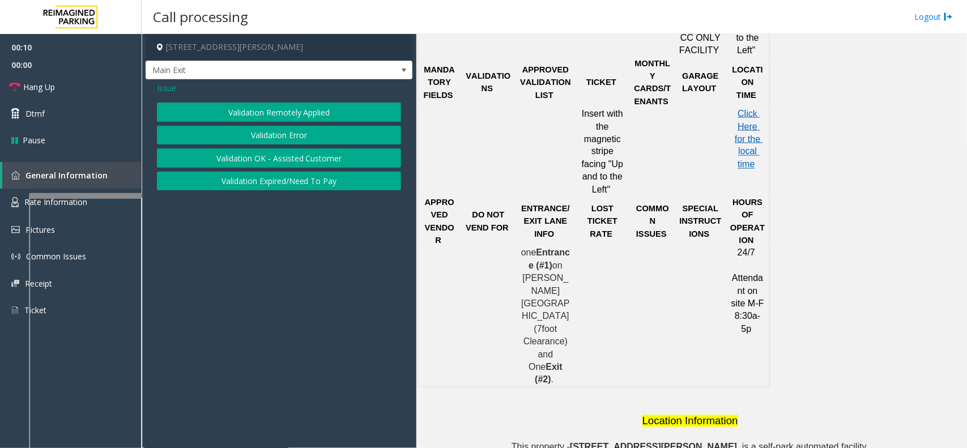
click at [275, 141] on button "Validation Error" at bounding box center [279, 135] width 244 height 19
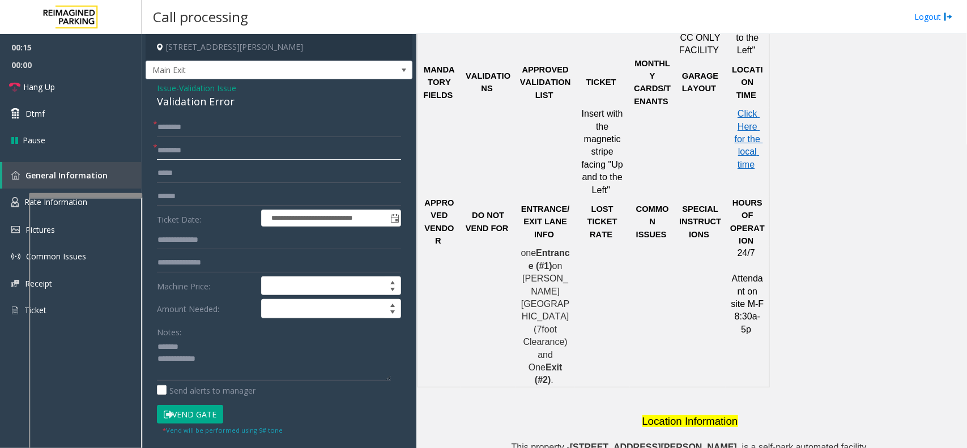
click at [173, 150] on input "text" at bounding box center [279, 150] width 244 height 19
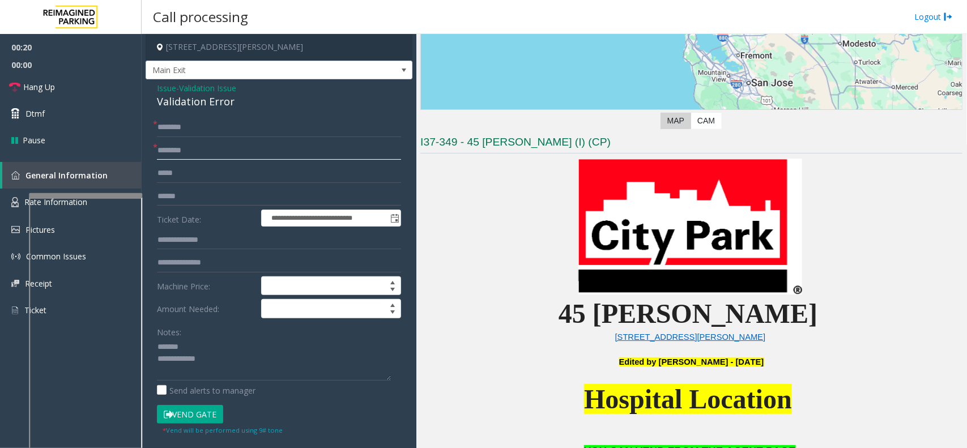
scroll to position [142, 0]
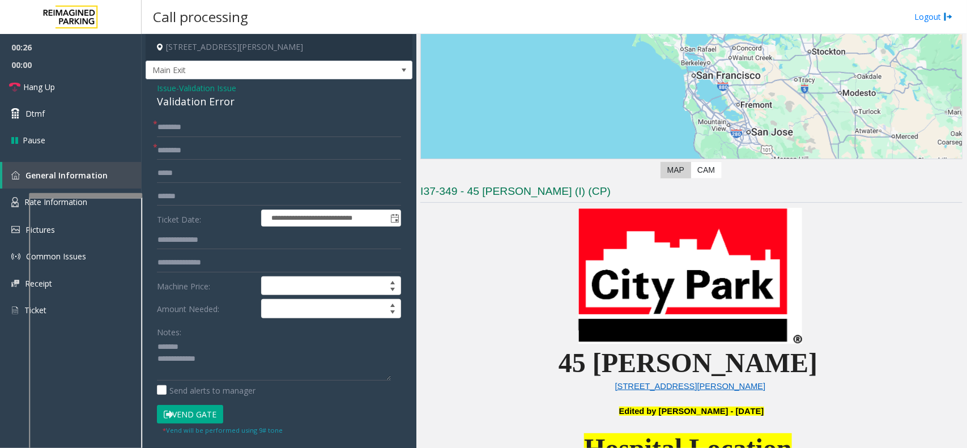
click at [191, 101] on div "Validation Error" at bounding box center [279, 101] width 244 height 15
click at [242, 358] on textarea at bounding box center [274, 359] width 234 height 42
click at [238, 358] on textarea at bounding box center [274, 359] width 234 height 42
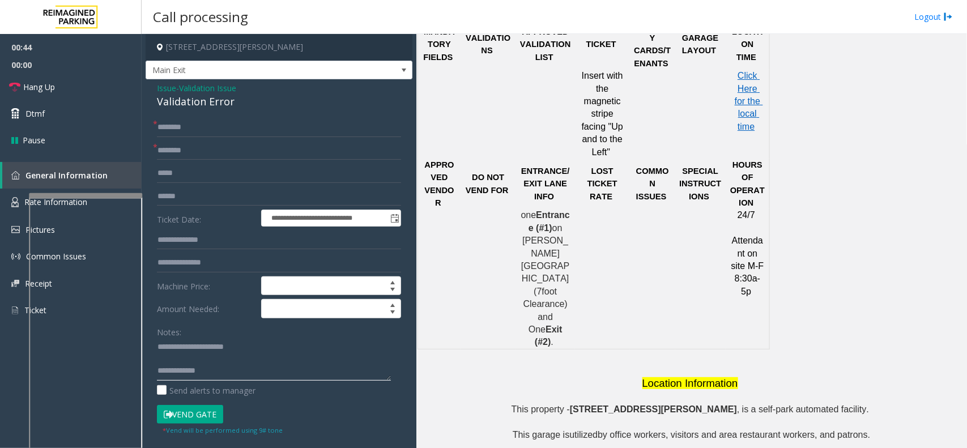
scroll to position [921, 0]
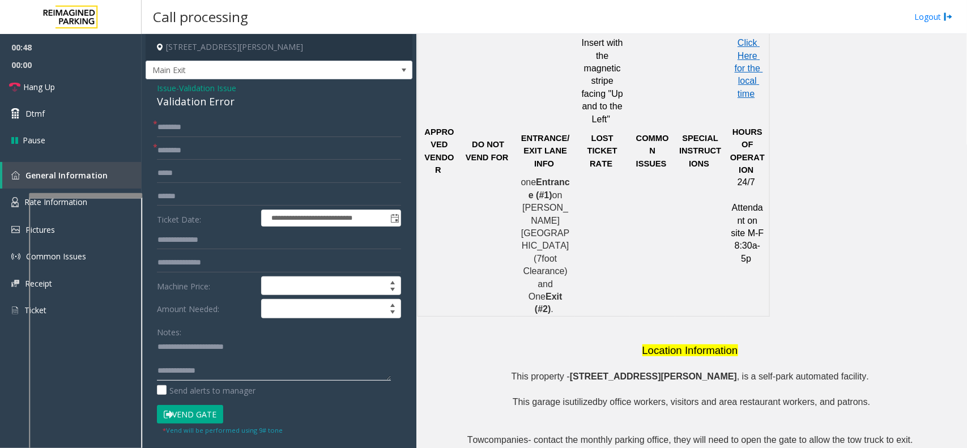
type textarea "**********"
click at [248, 154] on input "text" at bounding box center [279, 150] width 244 height 19
type input "****"
click at [197, 200] on input "text" at bounding box center [279, 196] width 244 height 19
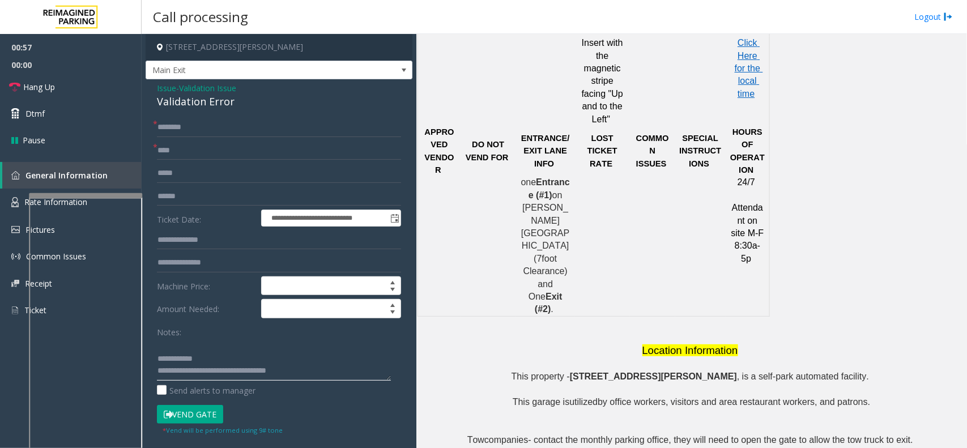
click at [313, 358] on textarea at bounding box center [274, 359] width 234 height 42
type textarea "**********"
click at [183, 188] on input "text" at bounding box center [279, 196] width 244 height 19
type input "******"
click at [233, 141] on input "****" at bounding box center [279, 150] width 244 height 19
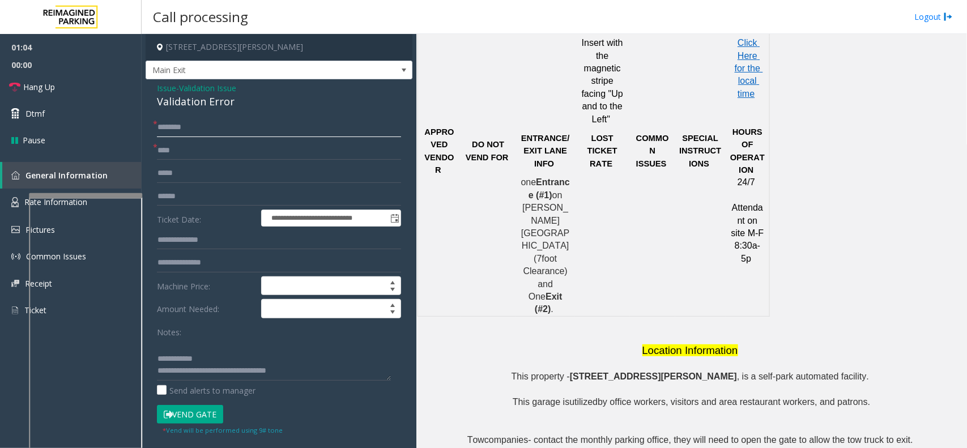
click at [242, 131] on input "text" at bounding box center [279, 127] width 244 height 19
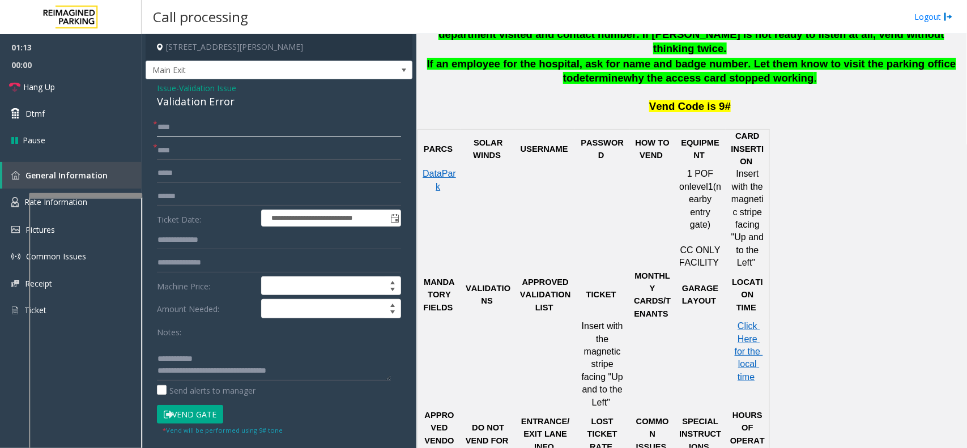
scroll to position [496, 0]
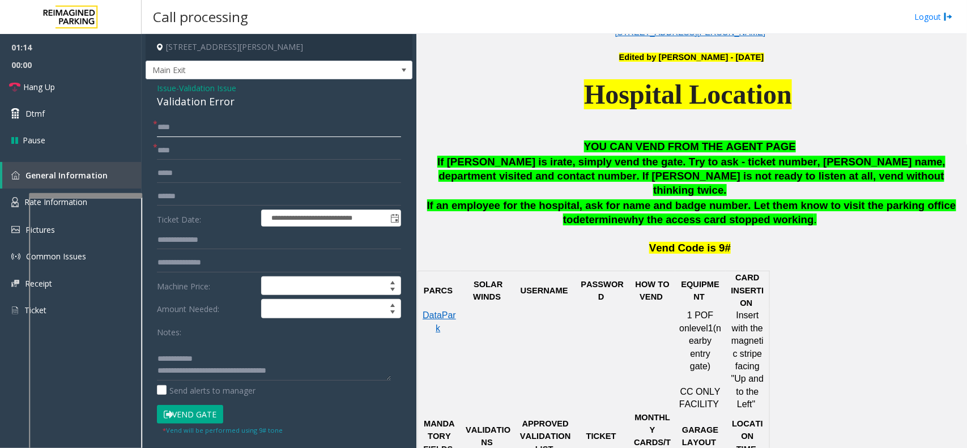
type input "****"
click at [202, 358] on button "Vend Gate" at bounding box center [190, 414] width 66 height 19
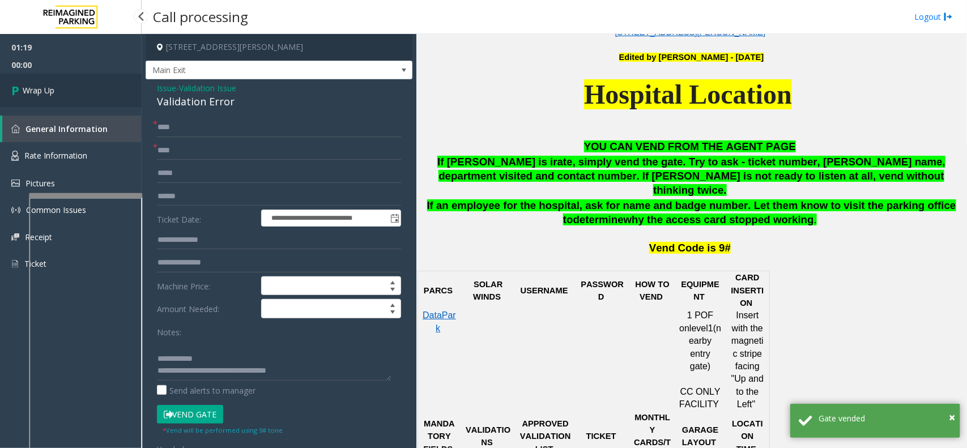
click at [103, 90] on link "Wrap Up" at bounding box center [71, 90] width 142 height 33
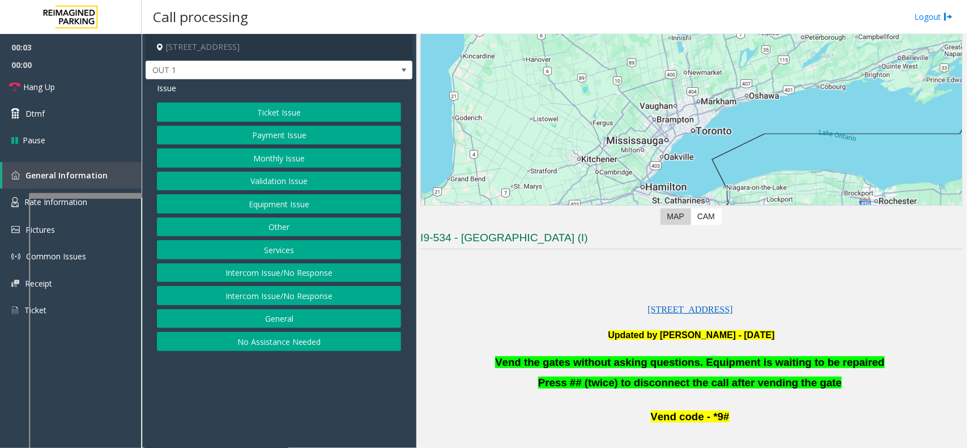
scroll to position [212, 0]
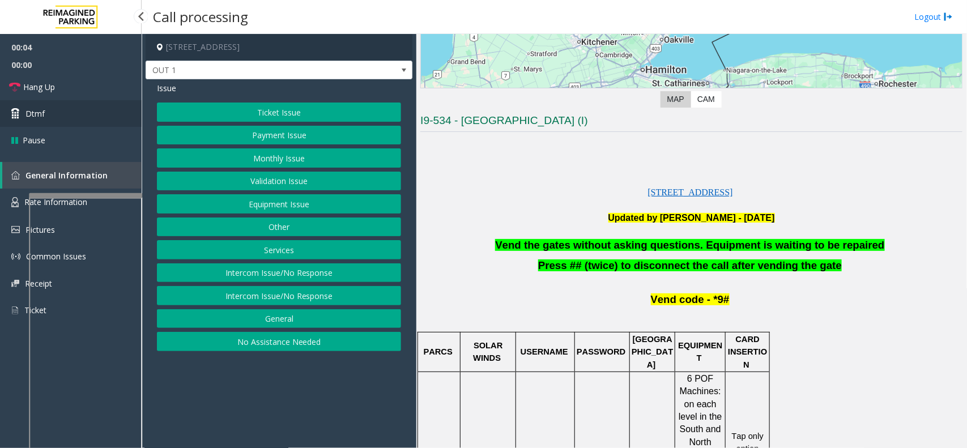
click at [113, 120] on link "Dtmf" at bounding box center [71, 113] width 142 height 27
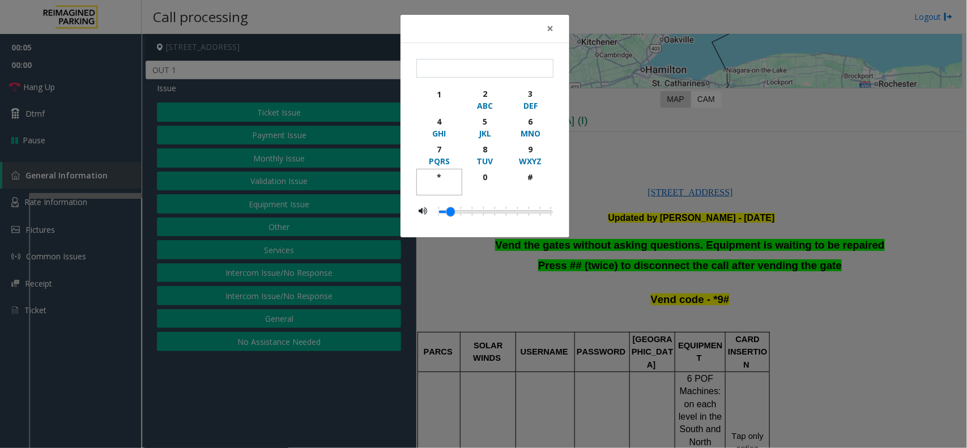
click at [451, 180] on div "*" at bounding box center [439, 177] width 31 height 12
click at [513, 152] on button "9 WXYZ" at bounding box center [531, 155] width 46 height 28
click at [527, 182] on div "#" at bounding box center [530, 177] width 31 height 12
type input "***"
click at [614, 148] on div "× *** 1 2 ABC 3 DEF 4 GHI 5 JKL 6 MNO 7 PQRS 8 TUV 9 WXYZ * 0 #" at bounding box center [483, 224] width 967 height 448
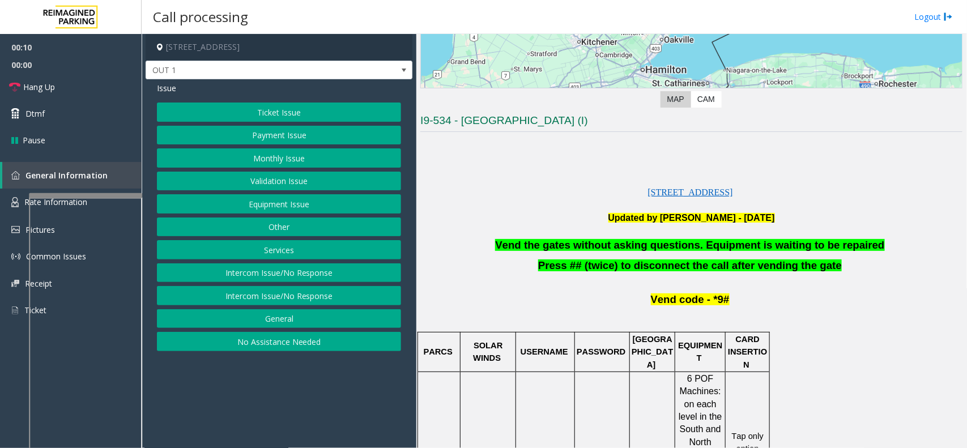
click at [298, 207] on button "Equipment Issue" at bounding box center [279, 203] width 244 height 19
click at [262, 199] on button "Gate / Door Won't Open" at bounding box center [279, 203] width 244 height 19
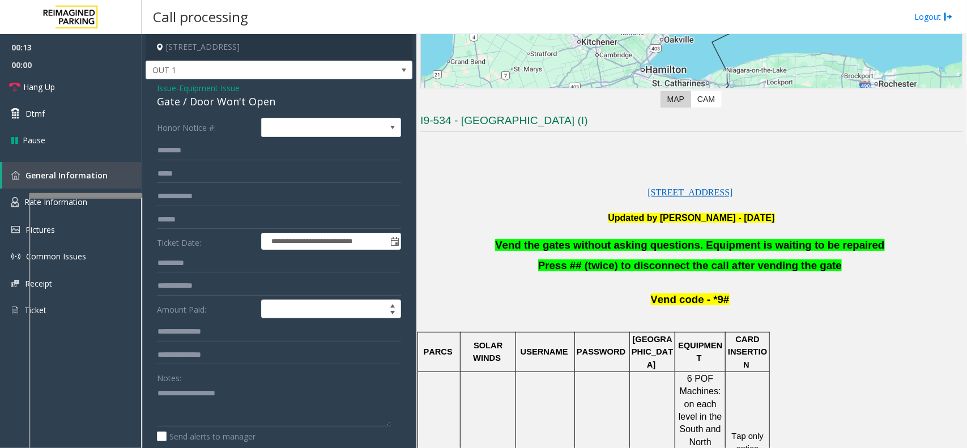
click at [581, 244] on span "Vend the gates without asking questions. Equipment is waiting to be repaired" at bounding box center [689, 245] width 389 height 12
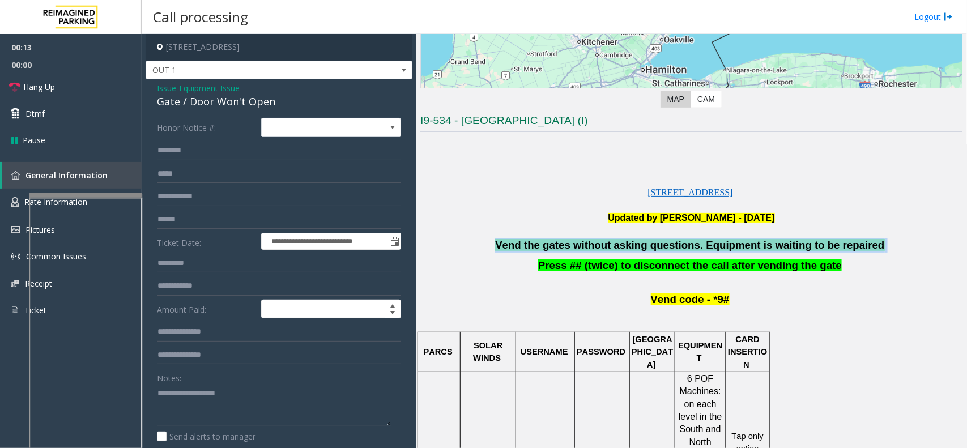
click at [581, 244] on span "Vend the gates without asking questions. Equipment is waiting to be repaired" at bounding box center [689, 245] width 389 height 12
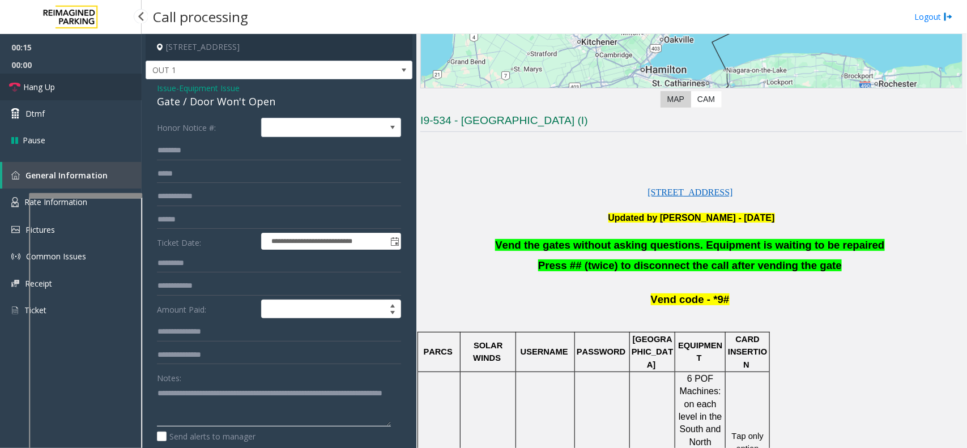
type textarea "**********"
click at [78, 78] on link "Hang Up" at bounding box center [71, 87] width 142 height 27
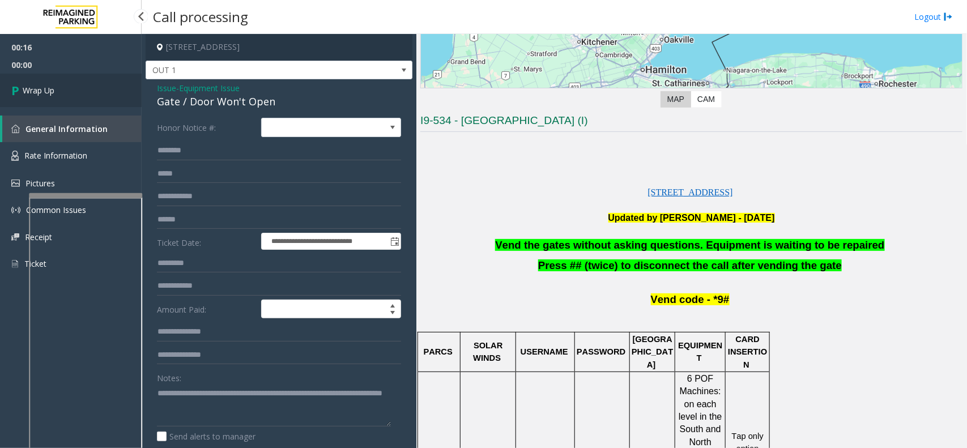
click at [57, 85] on link "Wrap Up" at bounding box center [71, 90] width 142 height 33
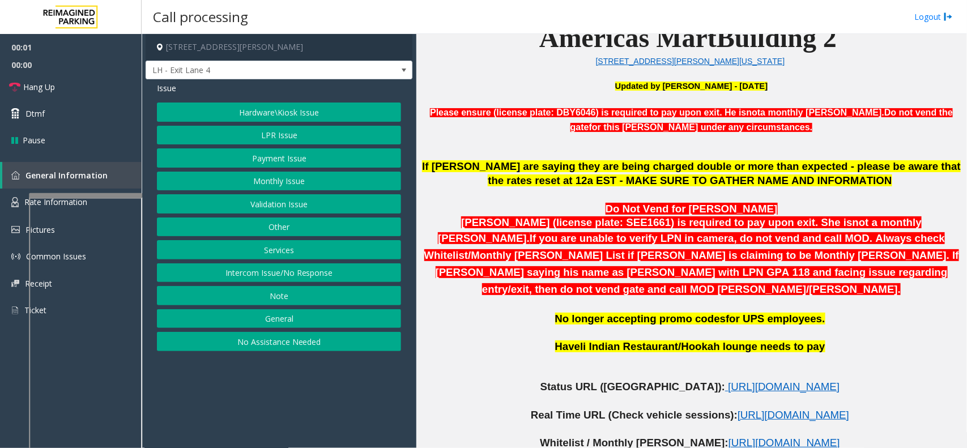
scroll to position [425, 0]
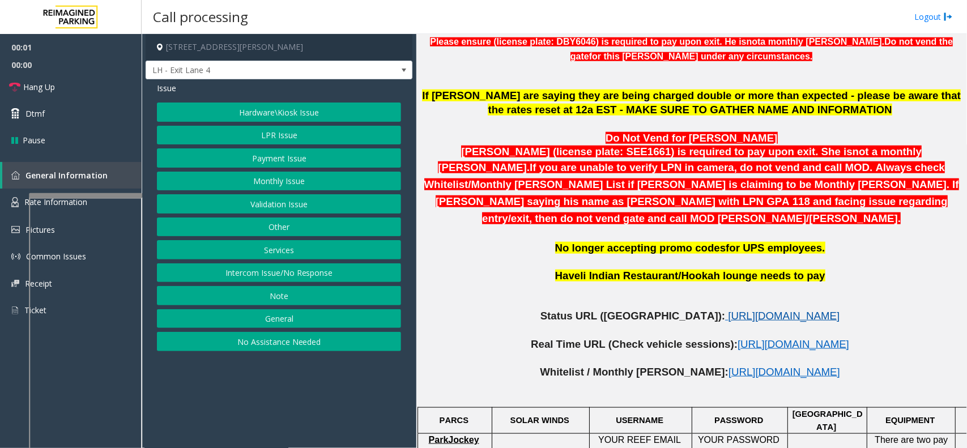
click at [728, 310] on span "[URL][DOMAIN_NAME]" at bounding box center [784, 316] width 112 height 12
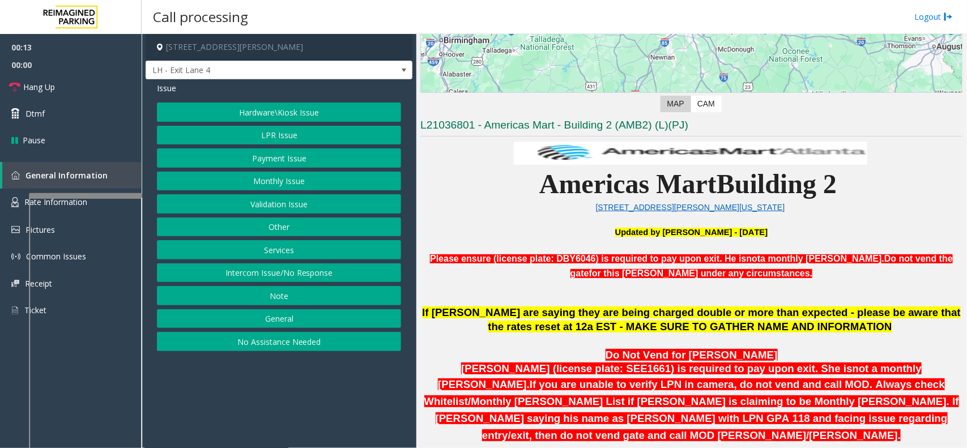
scroll to position [142, 0]
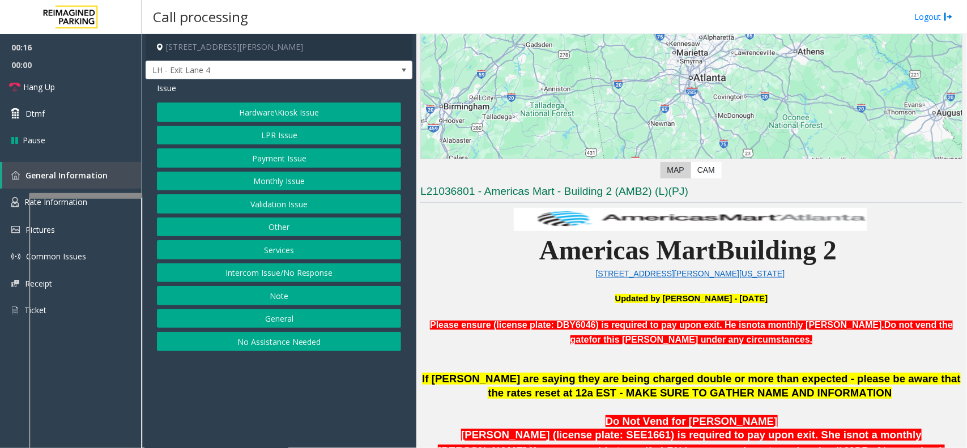
click at [310, 246] on button "Services" at bounding box center [279, 249] width 244 height 19
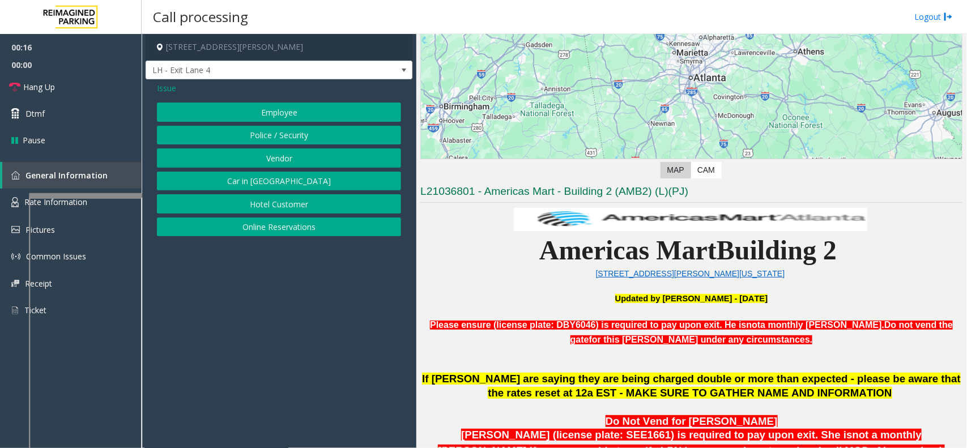
click at [309, 228] on button "Online Reservations" at bounding box center [279, 227] width 244 height 19
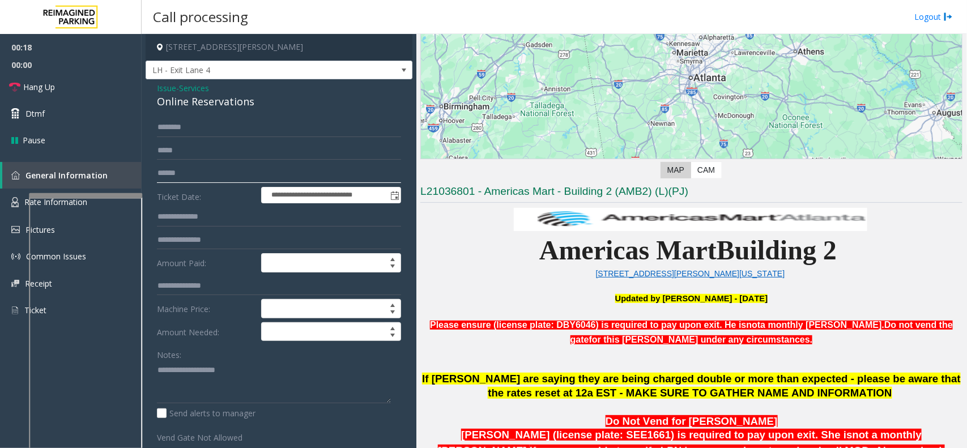
click at [215, 177] on input "text" at bounding box center [279, 173] width 244 height 19
type textarea "**********"
click at [211, 176] on input "text" at bounding box center [279, 173] width 244 height 19
click at [189, 114] on div "**********" at bounding box center [279, 311] width 267 height 464
drag, startPoint x: 237, startPoint y: 380, endPoint x: 151, endPoint y: 349, distance: 91.4
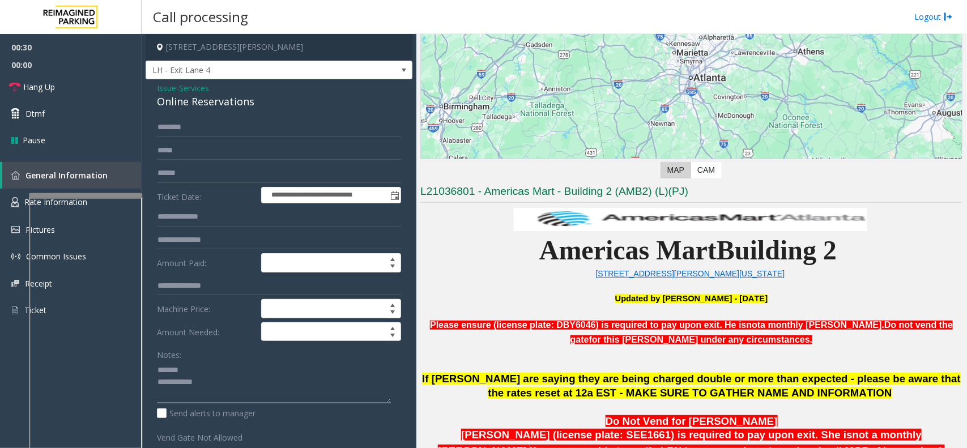
click at [151, 349] on div "**********" at bounding box center [278, 325] width 261 height 414
type textarea "**********"
click at [230, 173] on input "text" at bounding box center [279, 173] width 244 height 19
type input "*********"
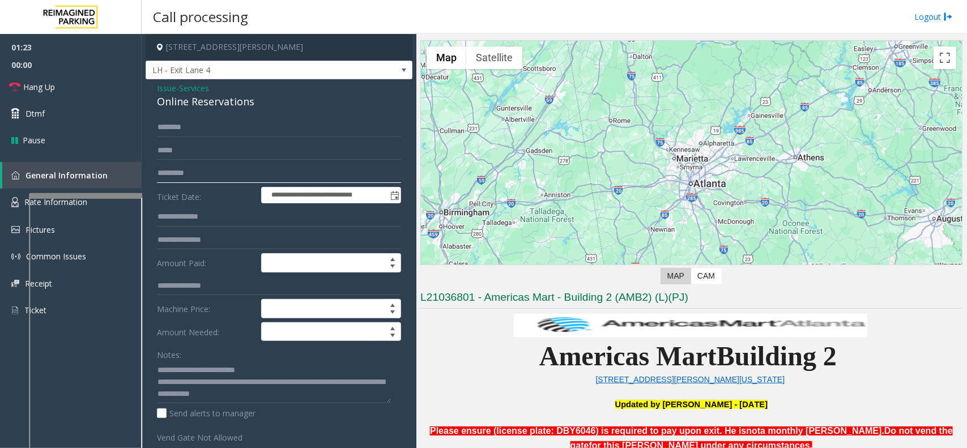
scroll to position [71, 0]
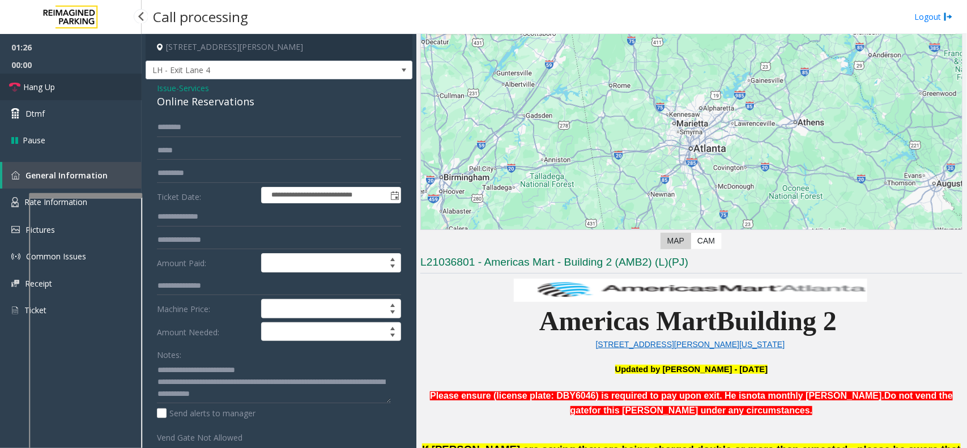
click at [41, 95] on link "Hang Up" at bounding box center [71, 87] width 142 height 27
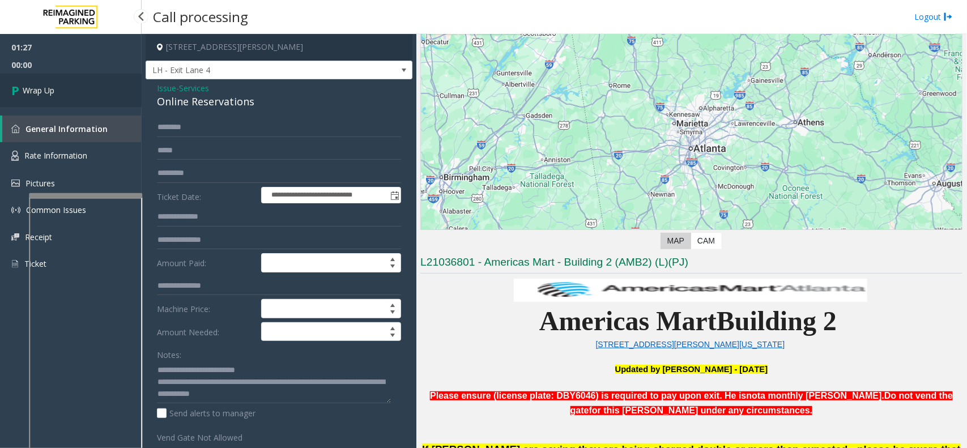
click at [41, 95] on span "Wrap Up" at bounding box center [39, 90] width 32 height 12
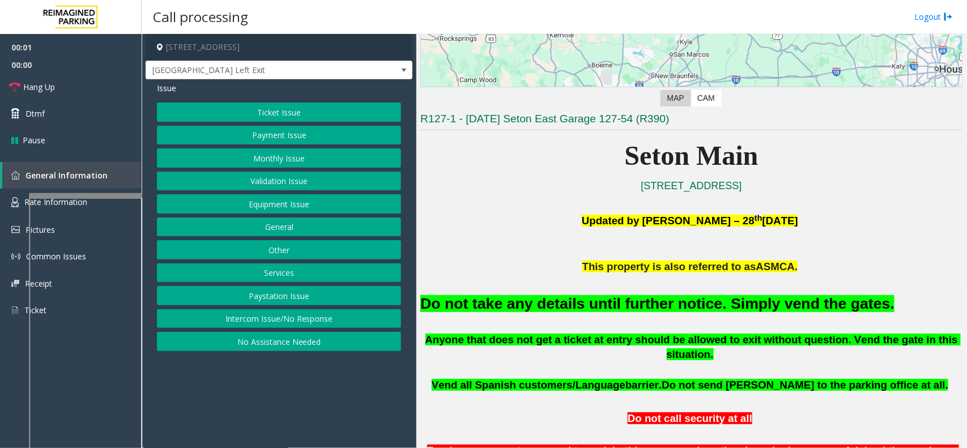
scroll to position [212, 0]
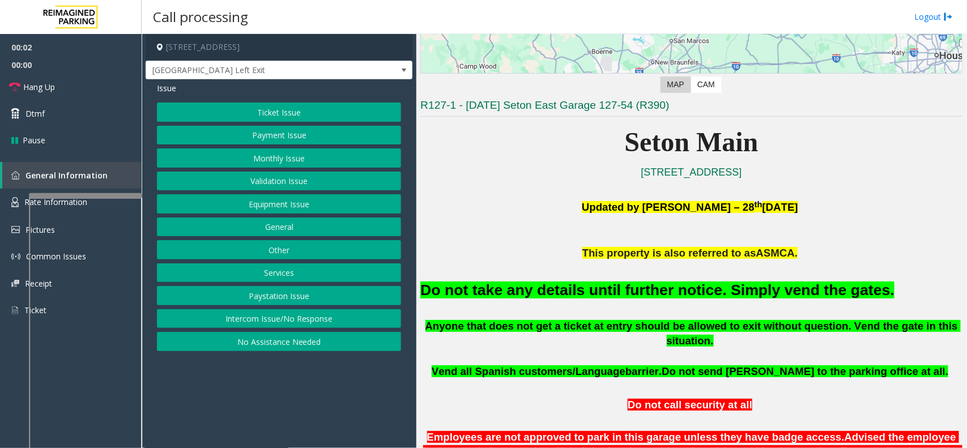
click at [377, 203] on button "Equipment Issue" at bounding box center [279, 203] width 244 height 19
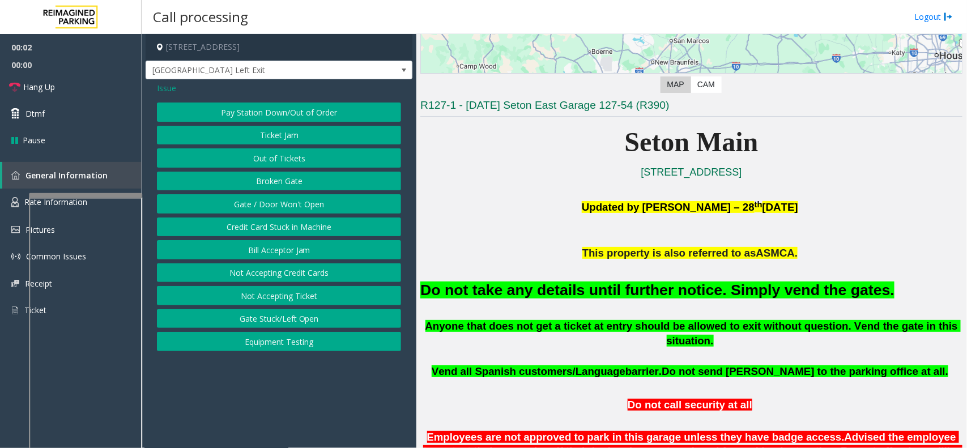
click at [377, 203] on button "Gate / Door Won't Open" at bounding box center [279, 203] width 244 height 19
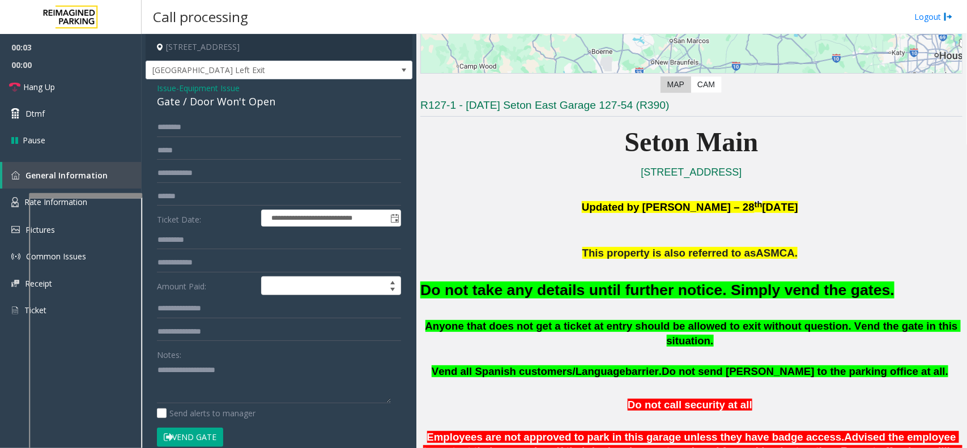
click at [207, 358] on form "**********" at bounding box center [279, 288] width 244 height 340
click at [207, 358] on button "Vend Gate" at bounding box center [190, 437] width 66 height 19
click at [533, 291] on font "Do not take any details until further notice. Simply vend the gates." at bounding box center [657, 290] width 474 height 17
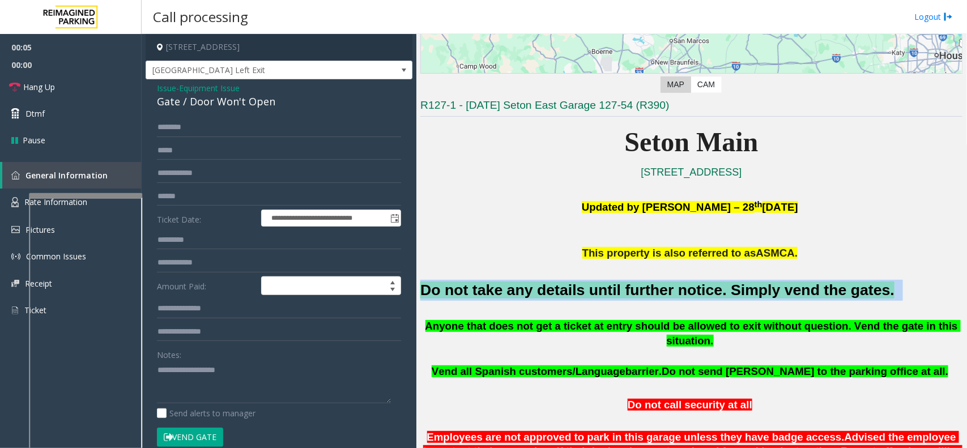
click at [533, 291] on font "Do not take any details until further notice. Simply vend the gates." at bounding box center [657, 290] width 474 height 17
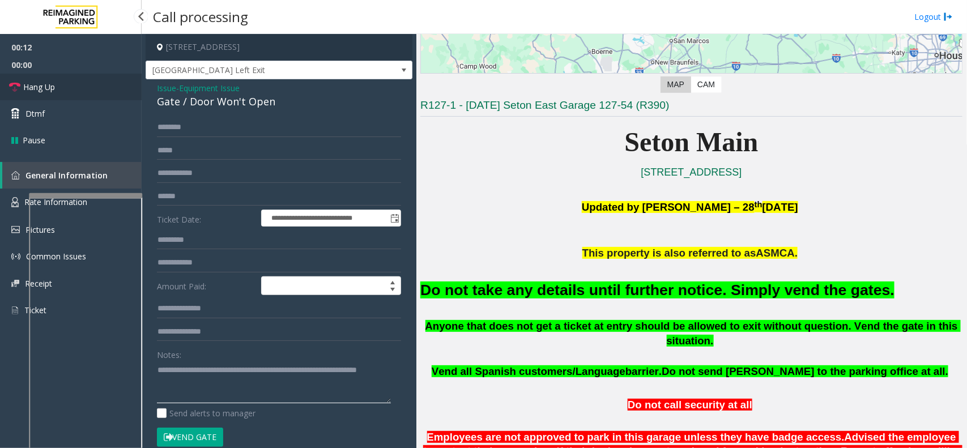
type textarea "**********"
click at [81, 84] on link "Hang Up" at bounding box center [71, 87] width 142 height 27
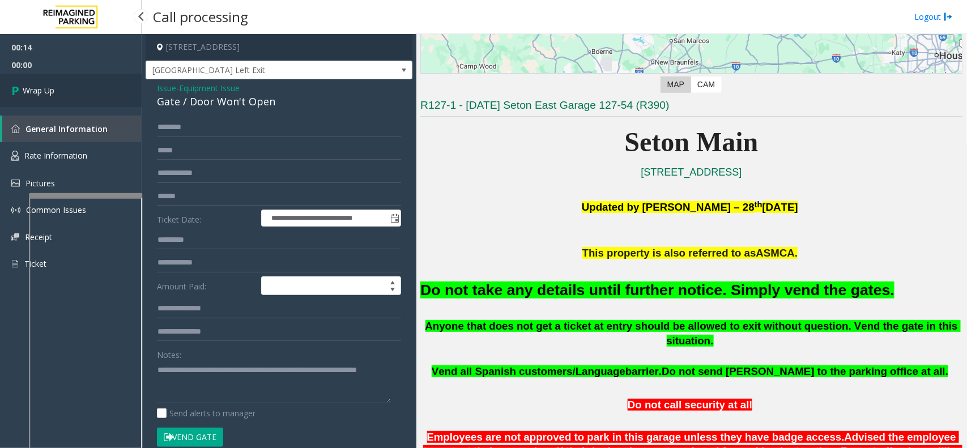
click at [81, 84] on link "Wrap Up" at bounding box center [71, 90] width 142 height 33
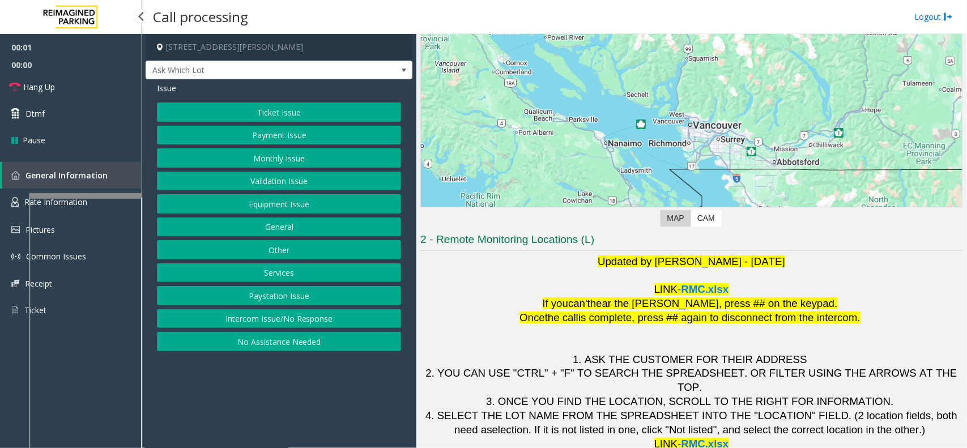
scroll to position [94, 0]
click at [322, 321] on button "Intercom Issue/No Response" at bounding box center [279, 318] width 244 height 19
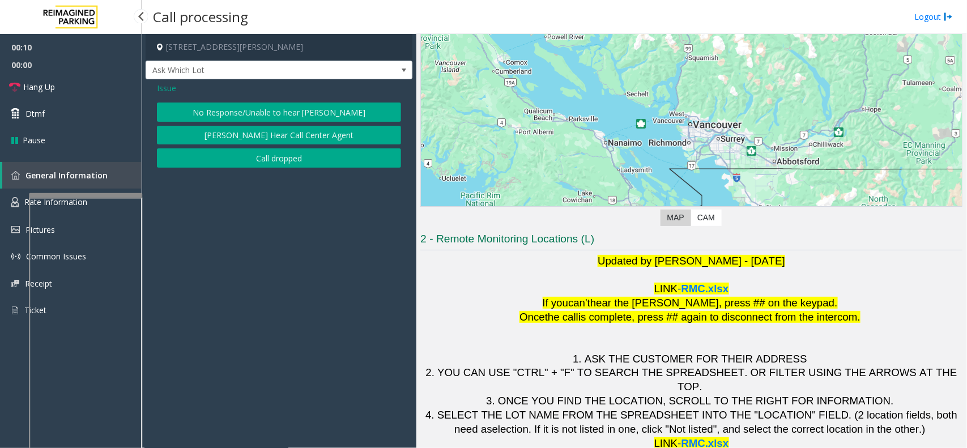
click at [304, 120] on button "No Response/Unable to hear [PERSON_NAME]" at bounding box center [279, 112] width 244 height 19
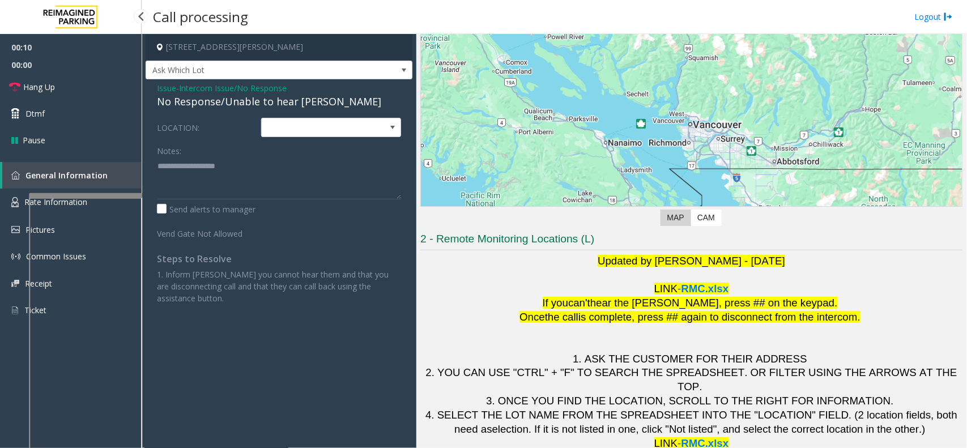
click at [245, 107] on div "No Response/Unable to hear [PERSON_NAME]" at bounding box center [279, 101] width 244 height 15
type textarea "**********"
click at [80, 88] on link "Hang Up" at bounding box center [71, 87] width 142 height 27
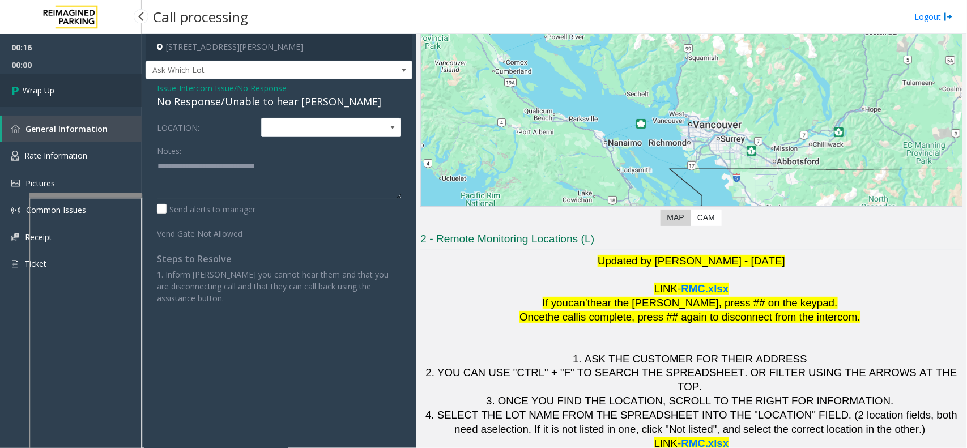
click at [71, 90] on link "Wrap Up" at bounding box center [71, 90] width 142 height 33
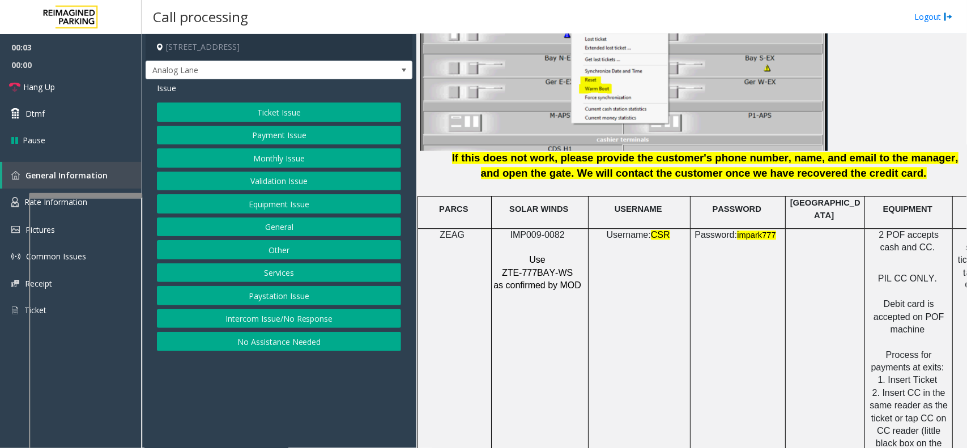
scroll to position [1558, 0]
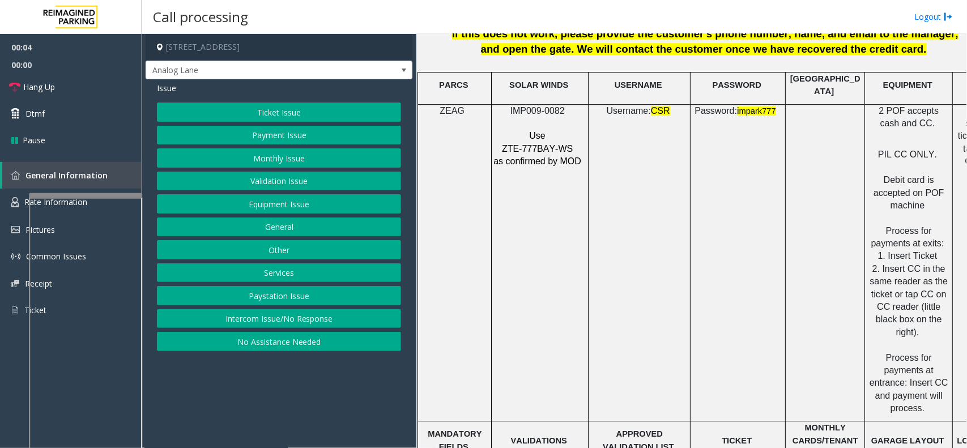
click at [545, 106] on span "IMP009-0082" at bounding box center [537, 111] width 54 height 10
copy p "IMP009-0082"
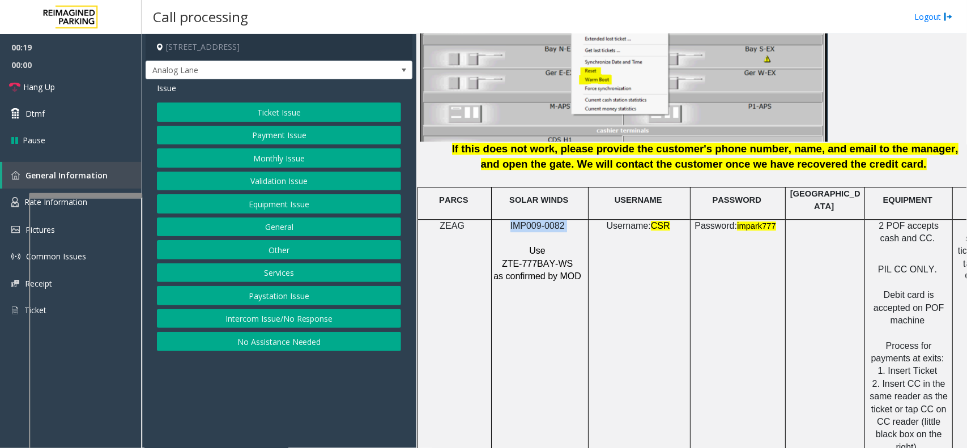
scroll to position [1487, 0]
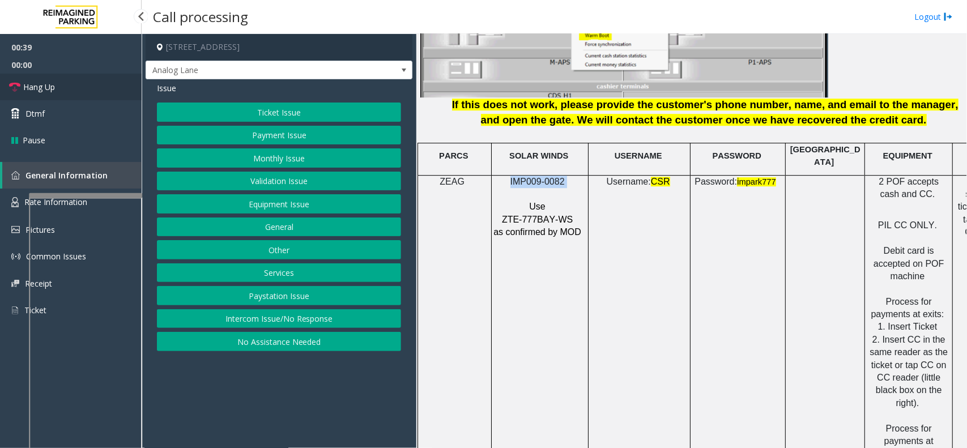
click at [46, 79] on link "Hang Up" at bounding box center [71, 87] width 142 height 27
click at [281, 117] on button "Ticket Issue" at bounding box center [279, 112] width 244 height 19
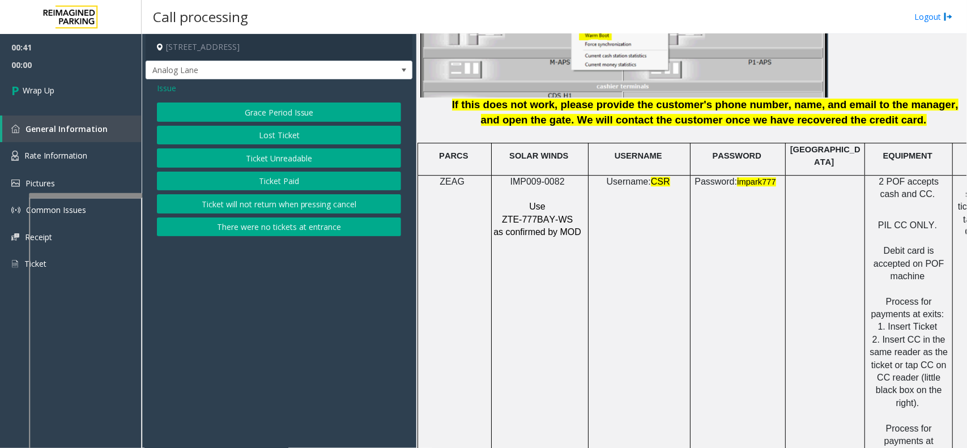
click at [170, 88] on span "Issue" at bounding box center [166, 88] width 19 height 12
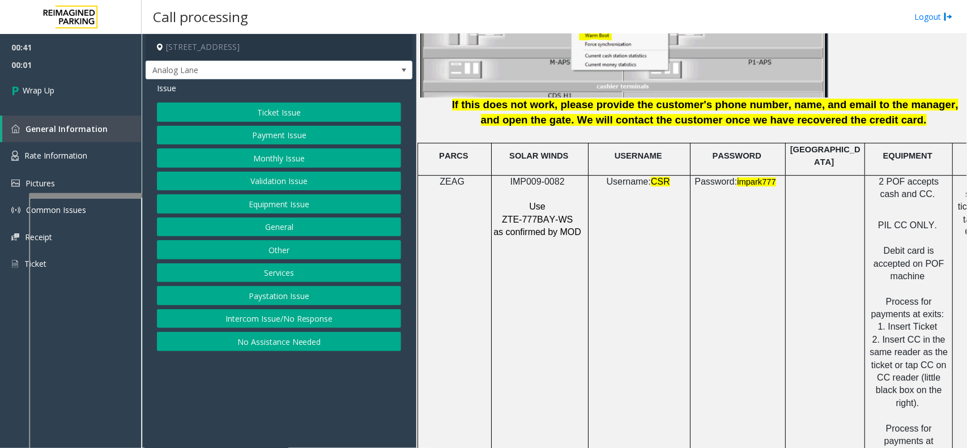
click at [248, 202] on button "Equipment Issue" at bounding box center [279, 203] width 244 height 19
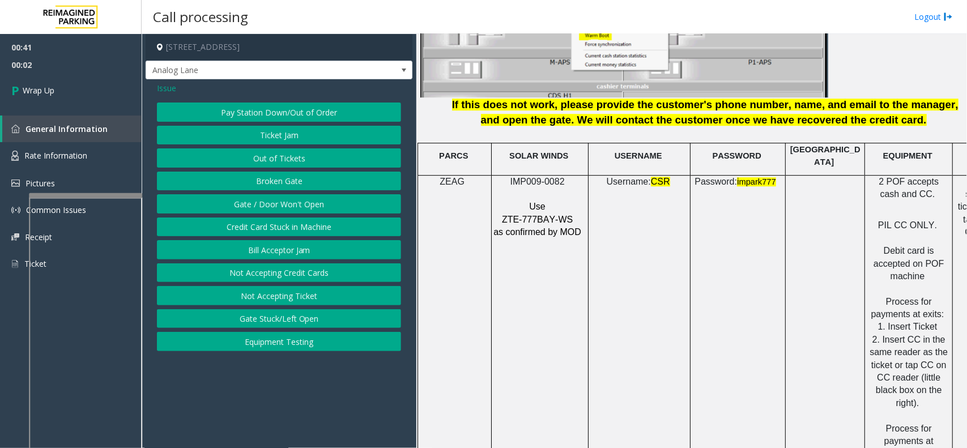
click at [167, 81] on div "Issue Pay Station Down/Out of Order Ticket Jam Out of Tickets [GEOGRAPHIC_DATA]…" at bounding box center [279, 218] width 267 height 278
click at [167, 85] on span "Issue" at bounding box center [166, 88] width 19 height 12
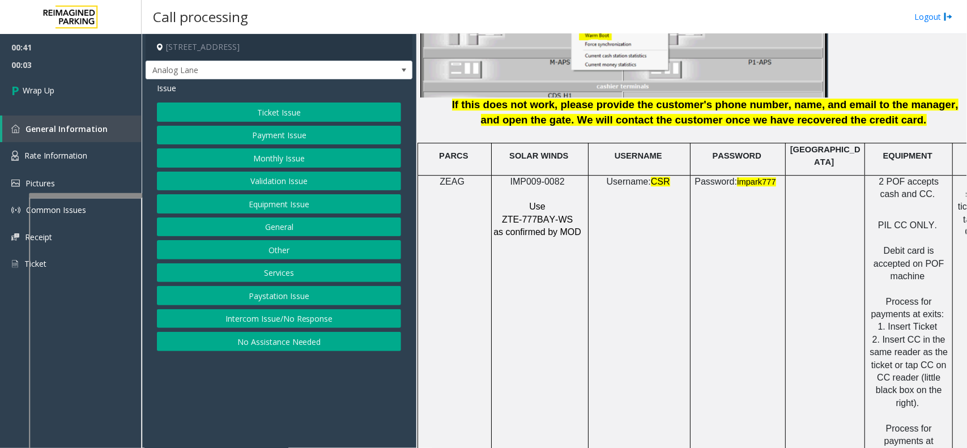
click at [236, 110] on button "Ticket Issue" at bounding box center [279, 112] width 244 height 19
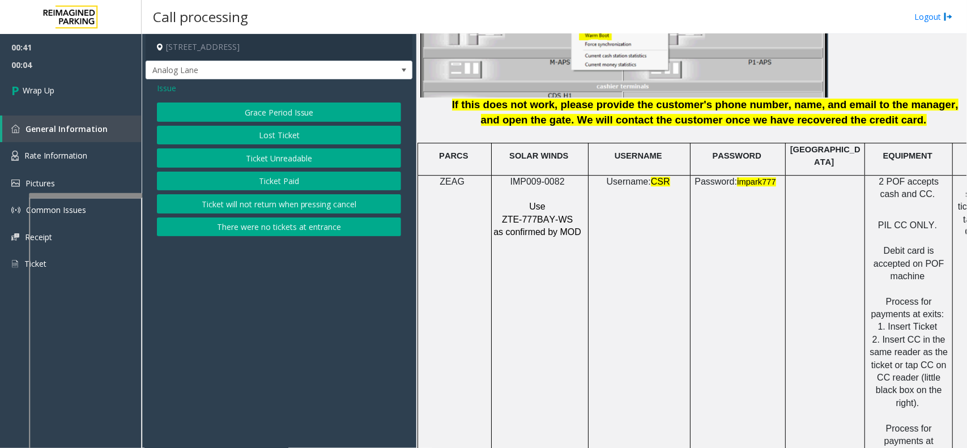
click at [295, 222] on button "There were no tickets at entrance" at bounding box center [279, 227] width 244 height 19
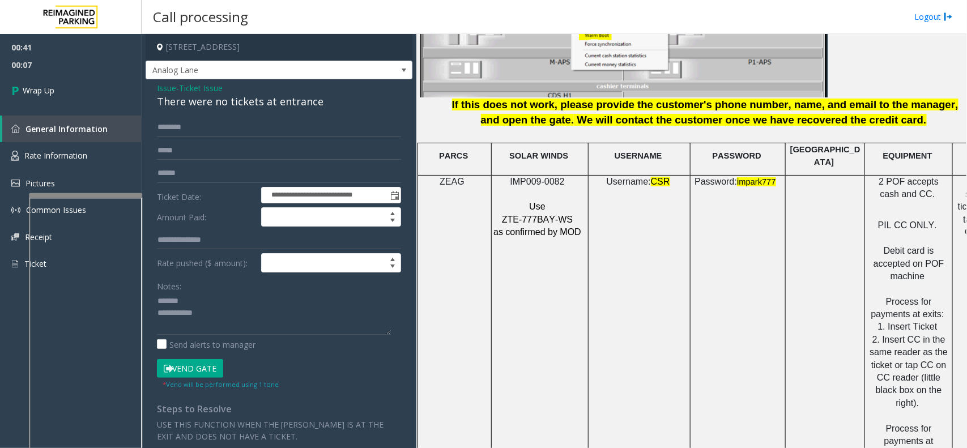
click at [210, 110] on div "**********" at bounding box center [279, 337] width 267 height 517
click at [224, 106] on div "There were no tickets at entrance" at bounding box center [279, 101] width 244 height 15
drag, startPoint x: 245, startPoint y: 313, endPoint x: 222, endPoint y: 318, distance: 23.9
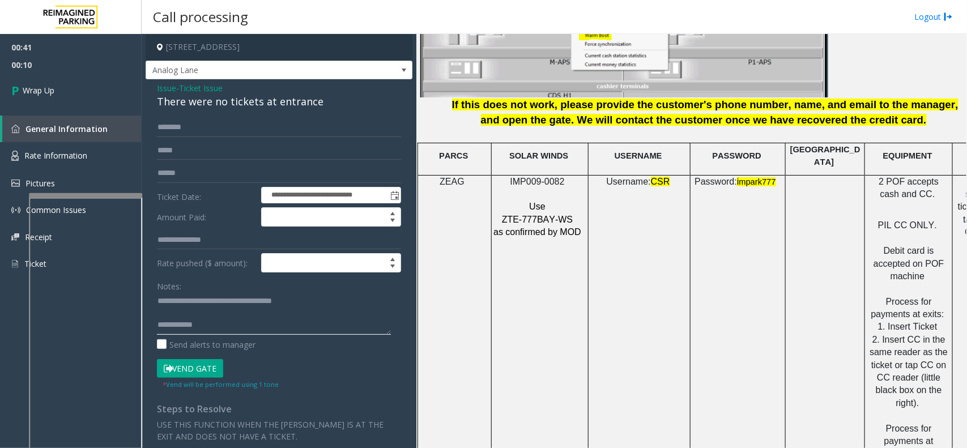
click at [245, 313] on textarea at bounding box center [274, 313] width 234 height 42
type textarea "**********"
click at [108, 89] on link "Wrap Up" at bounding box center [71, 90] width 142 height 33
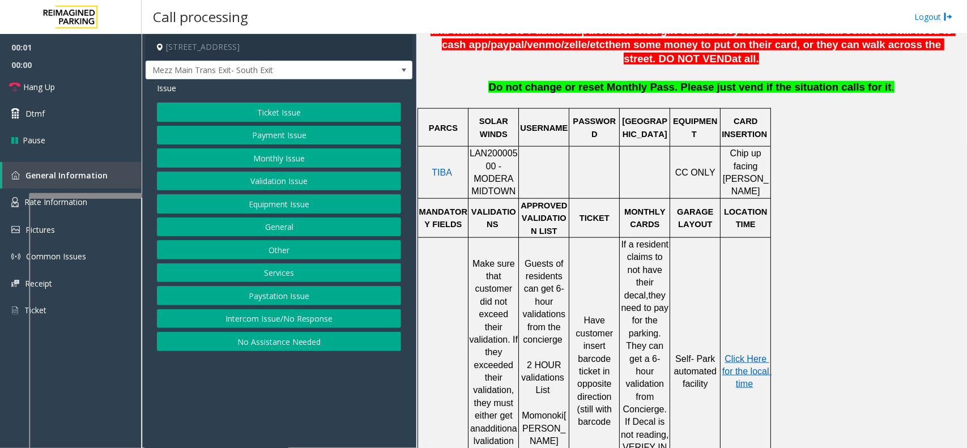
scroll to position [425, 0]
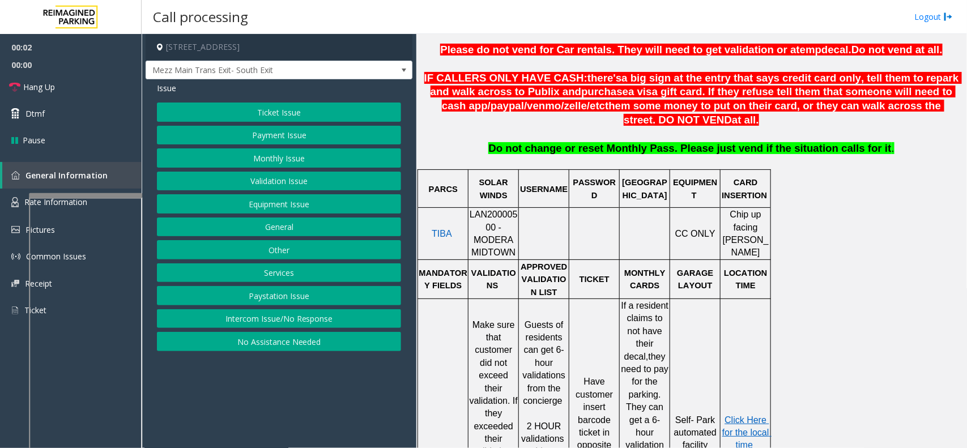
click at [479, 210] on div at bounding box center [494, 208] width 50 height 4
click at [479, 218] on span "LAN20000500 - MODERA MIDTOWN" at bounding box center [494, 234] width 48 height 48
copy span "LAN20000500"
click at [269, 316] on button "Intercom Issue/No Response" at bounding box center [279, 318] width 244 height 19
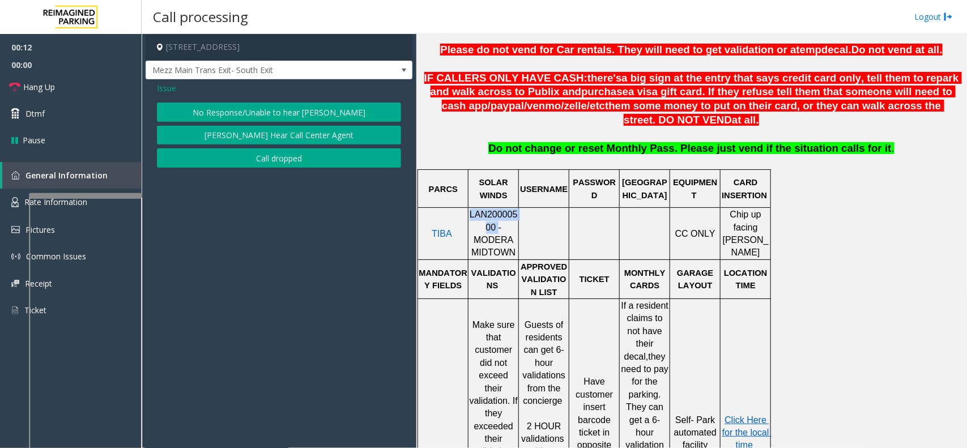
click at [275, 118] on button "No Response/Unable to hear [PERSON_NAME]" at bounding box center [279, 112] width 244 height 19
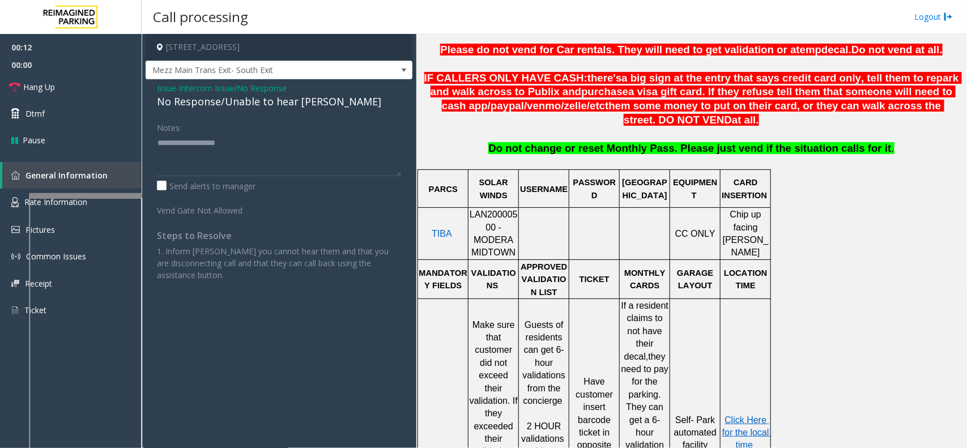
click at [234, 104] on div "No Response/Unable to hear [PERSON_NAME]" at bounding box center [279, 101] width 244 height 15
type textarea "**********"
click at [75, 78] on link "Hang Up" at bounding box center [71, 87] width 142 height 27
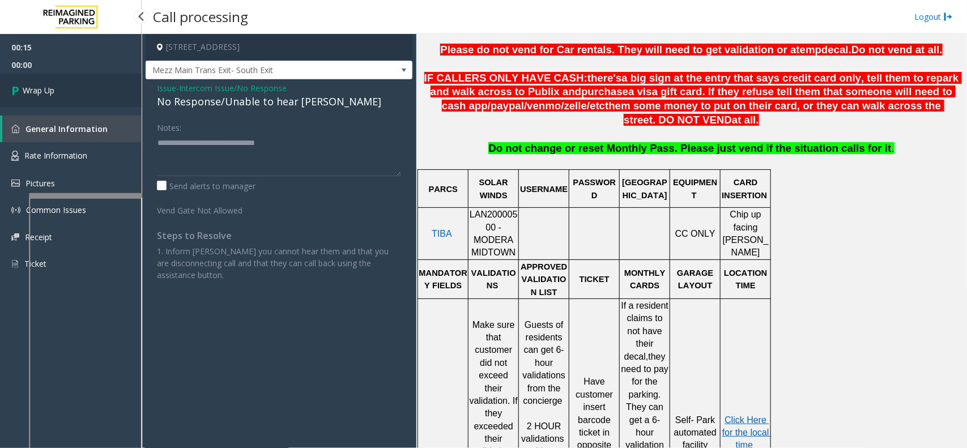
click at [69, 87] on link "Wrap Up" at bounding box center [71, 90] width 142 height 33
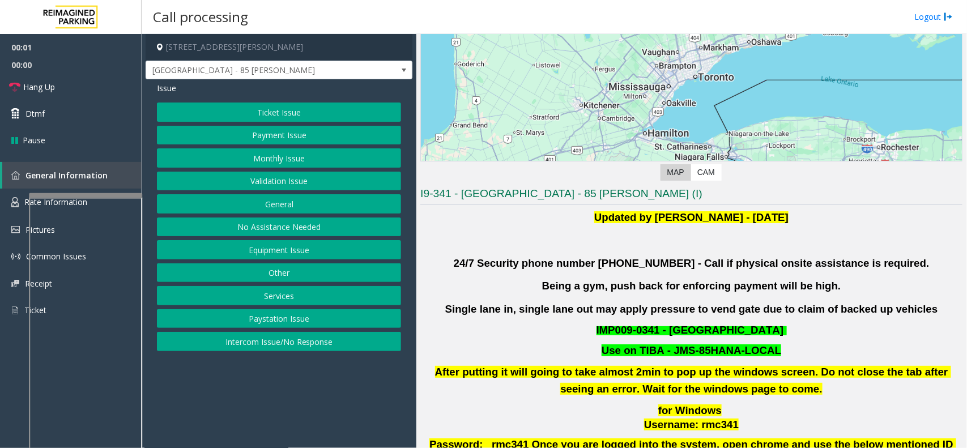
scroll to position [283, 0]
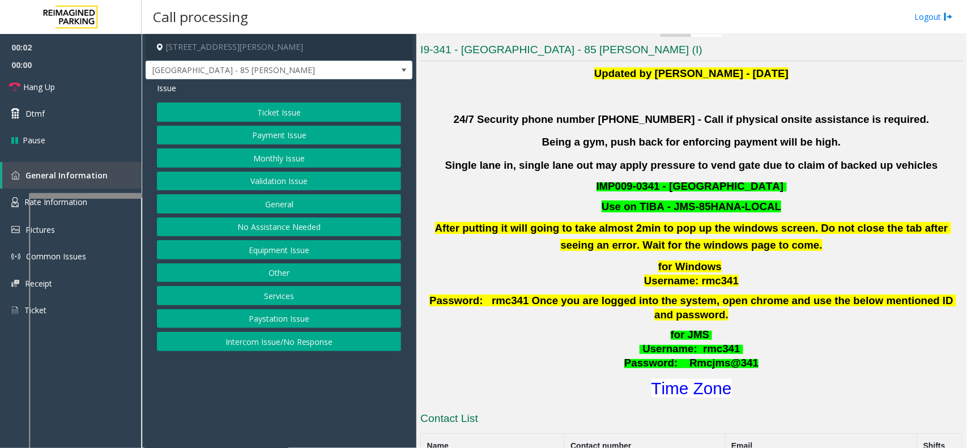
click at [701, 358] on h1 "Time Zone" at bounding box center [691, 389] width 544 height 24
click at [698, 358] on font "Time Zone" at bounding box center [692, 388] width 80 height 19
click at [239, 178] on button "Validation Issue" at bounding box center [279, 181] width 244 height 19
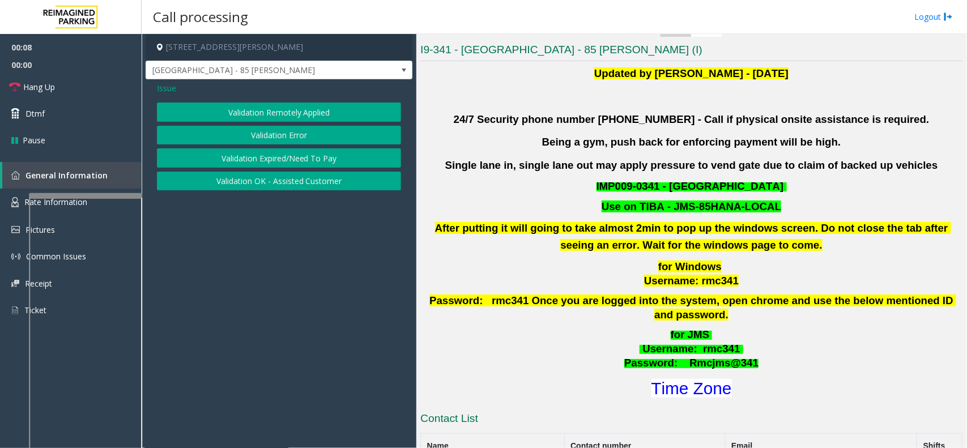
click at [221, 138] on button "Validation Error" at bounding box center [279, 135] width 244 height 19
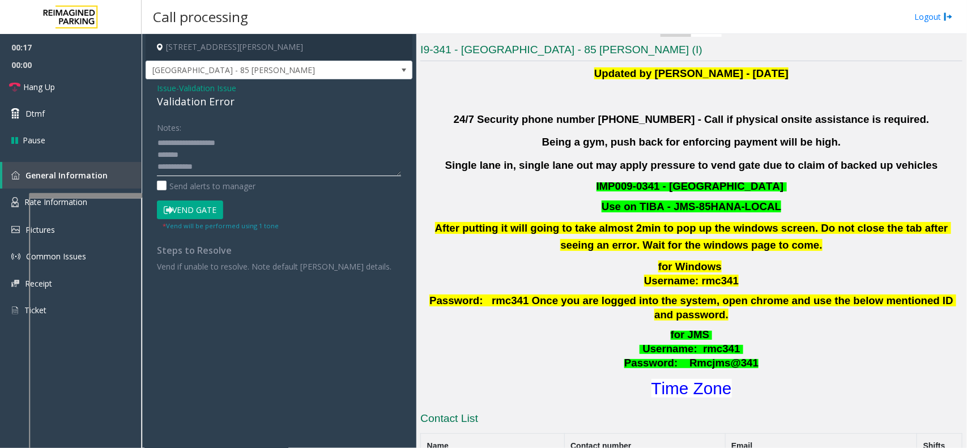
click at [225, 164] on textarea at bounding box center [279, 155] width 244 height 42
type textarea "**********"
drag, startPoint x: 326, startPoint y: 159, endPoint x: 151, endPoint y: 131, distance: 177.8
click at [151, 131] on div "Notes: Send alerts to manager Vend Gate * Vend will be performed using 1 tone S…" at bounding box center [278, 195] width 261 height 154
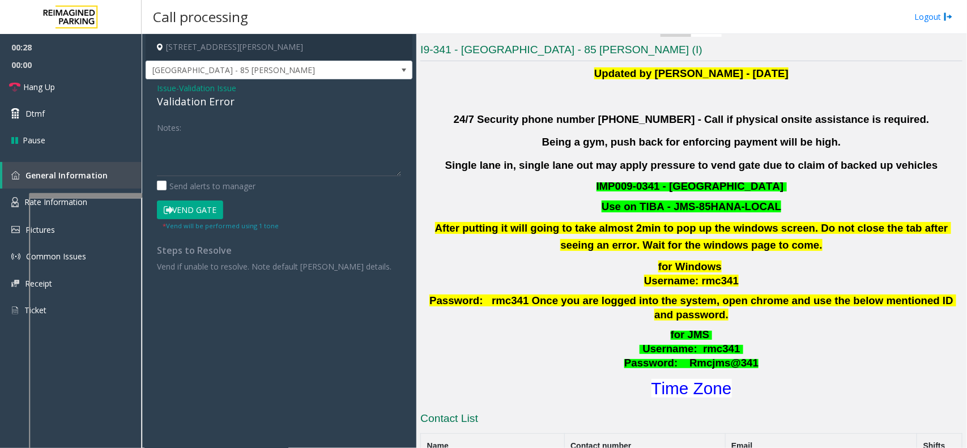
click at [190, 83] on span "Validation Issue" at bounding box center [207, 88] width 57 height 12
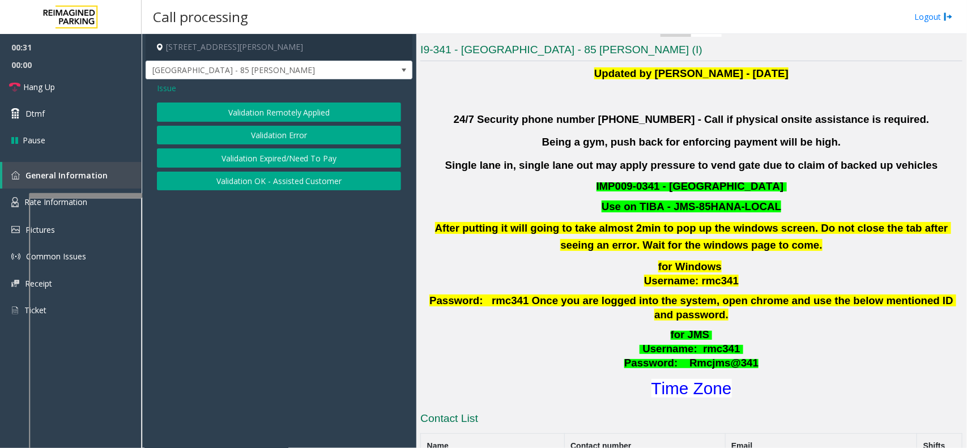
click at [161, 93] on span "Issue" at bounding box center [166, 88] width 19 height 12
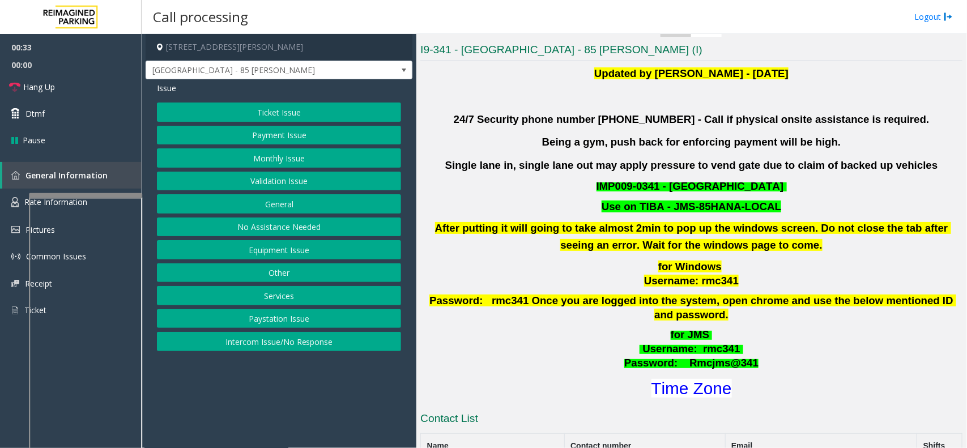
click at [275, 116] on button "Ticket Issue" at bounding box center [279, 112] width 244 height 19
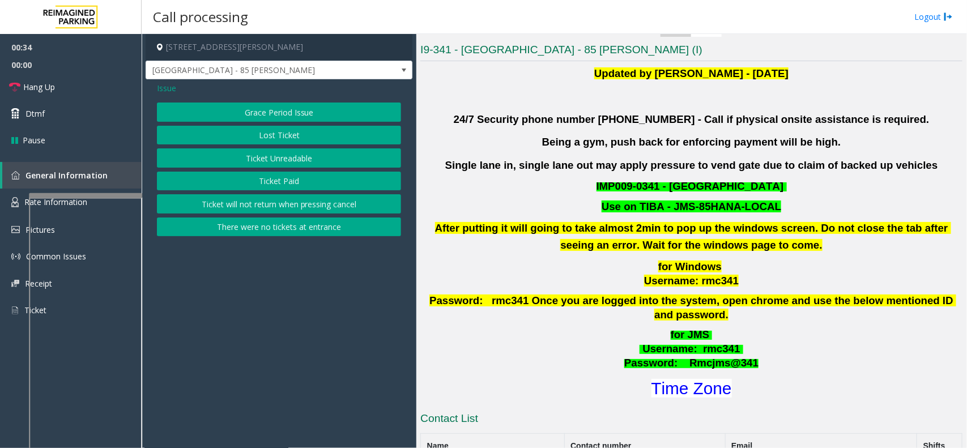
click at [276, 153] on button "Ticket Unreadable" at bounding box center [279, 157] width 244 height 19
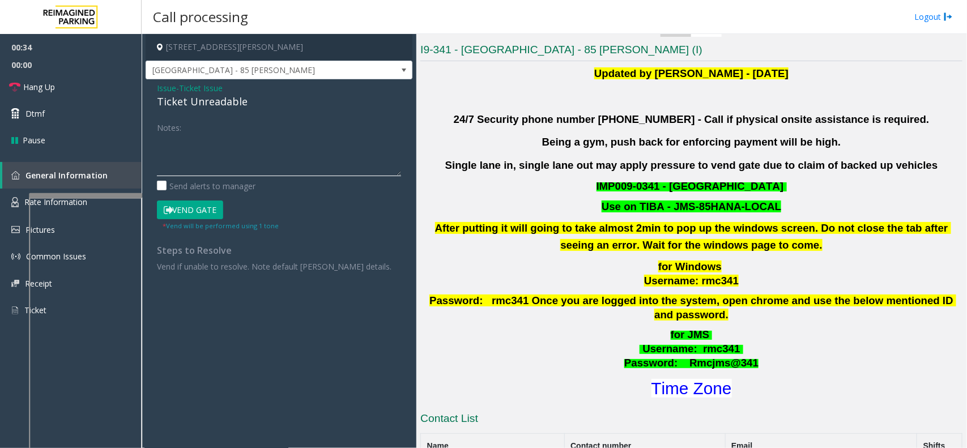
click at [236, 156] on textarea at bounding box center [279, 155] width 244 height 42
click at [195, 143] on textarea at bounding box center [279, 155] width 244 height 42
click at [154, 150] on div "Notes: Send alerts to manager Vend Gate * Vend will be performed using 1 tone S…" at bounding box center [278, 195] width 261 height 154
click at [156, 153] on div "Notes: Send alerts to manager Vend Gate * Vend will be performed using 1 tone S…" at bounding box center [278, 195] width 261 height 154
click at [157, 152] on textarea at bounding box center [279, 155] width 244 height 42
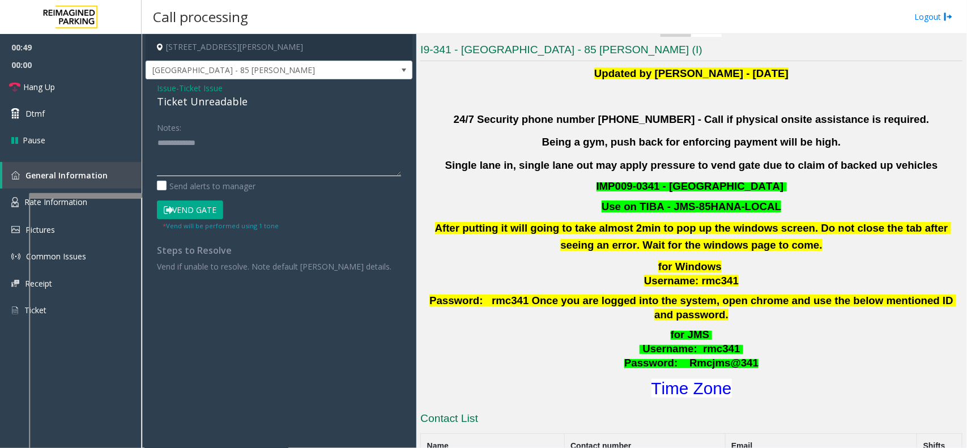
click at [205, 145] on textarea at bounding box center [279, 155] width 244 height 42
click at [218, 141] on textarea at bounding box center [279, 155] width 244 height 42
type textarea "*"
click at [227, 95] on div "Ticket Unreadable" at bounding box center [279, 101] width 244 height 15
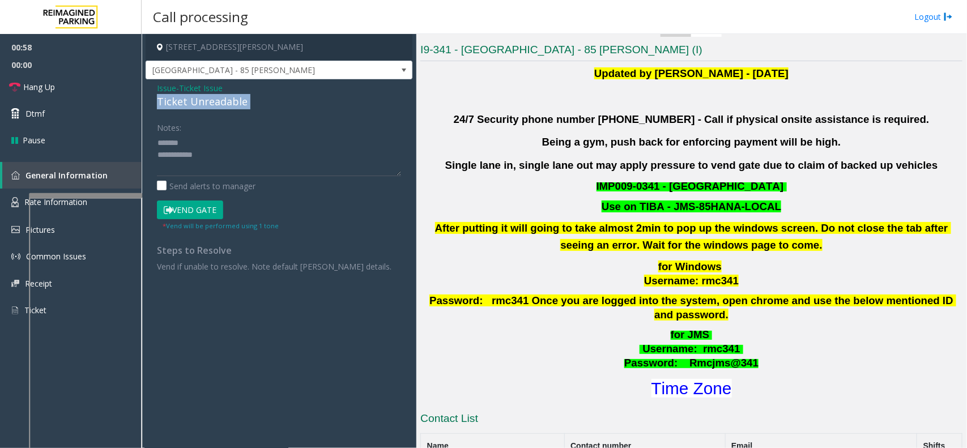
click at [227, 95] on div "Ticket Unreadable" at bounding box center [279, 101] width 244 height 15
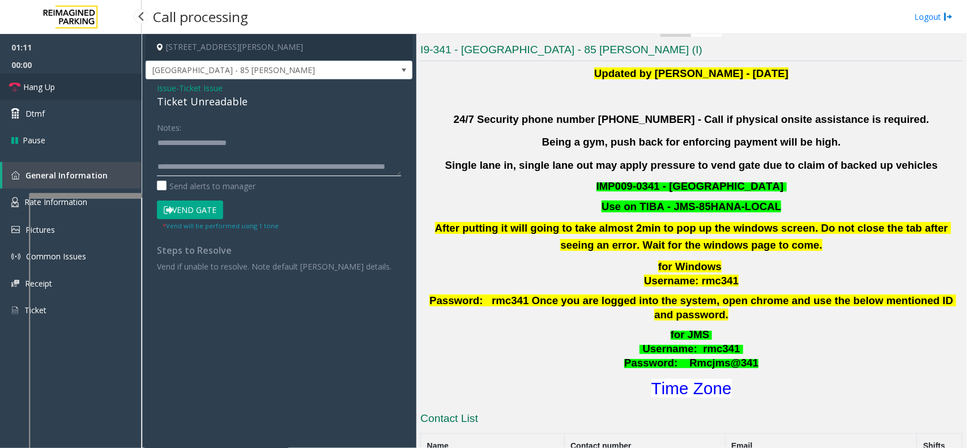
type textarea "**********"
click at [135, 96] on link "Hang Up" at bounding box center [71, 87] width 142 height 27
click at [89, 94] on link "Hang Up" at bounding box center [71, 87] width 142 height 27
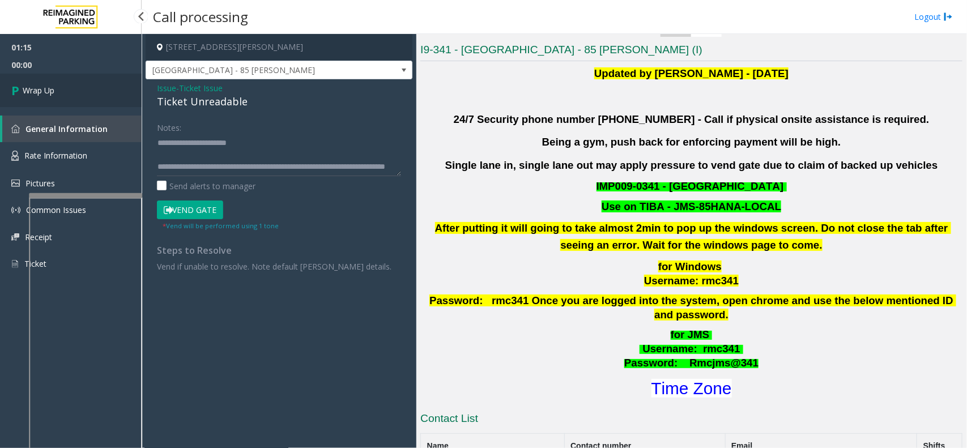
click at [89, 94] on link "Wrap Up" at bounding box center [71, 90] width 142 height 33
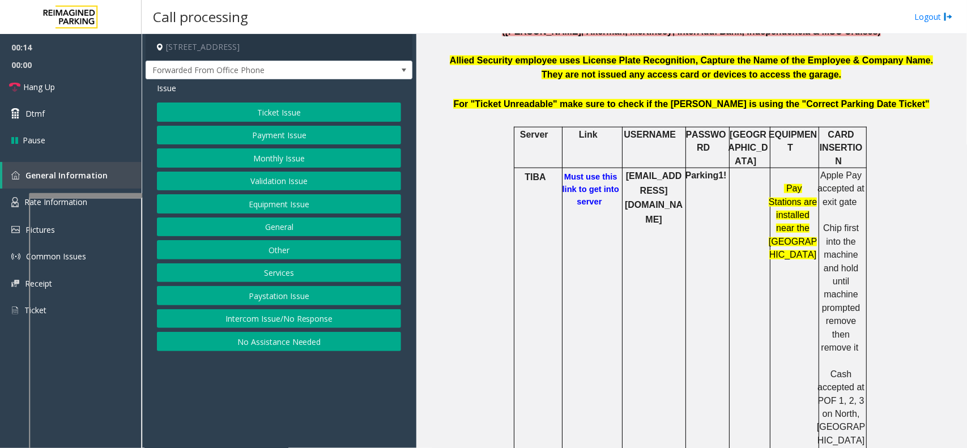
scroll to position [212, 0]
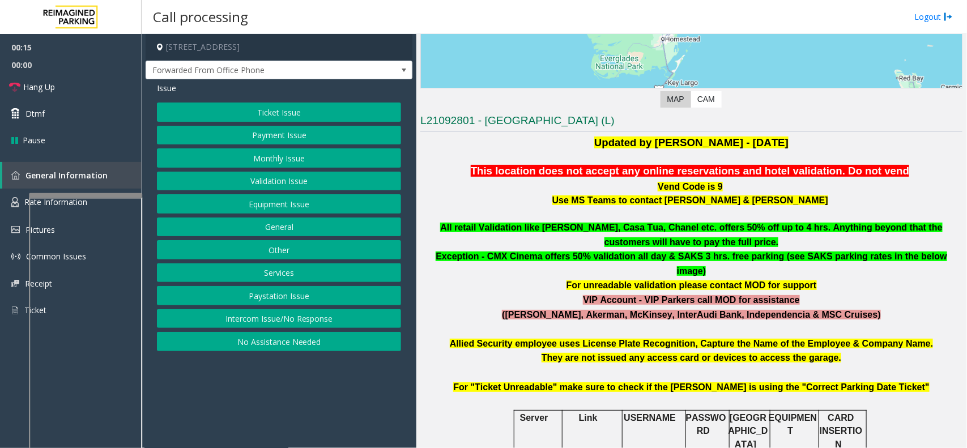
click at [248, 113] on button "Ticket Issue" at bounding box center [279, 112] width 244 height 19
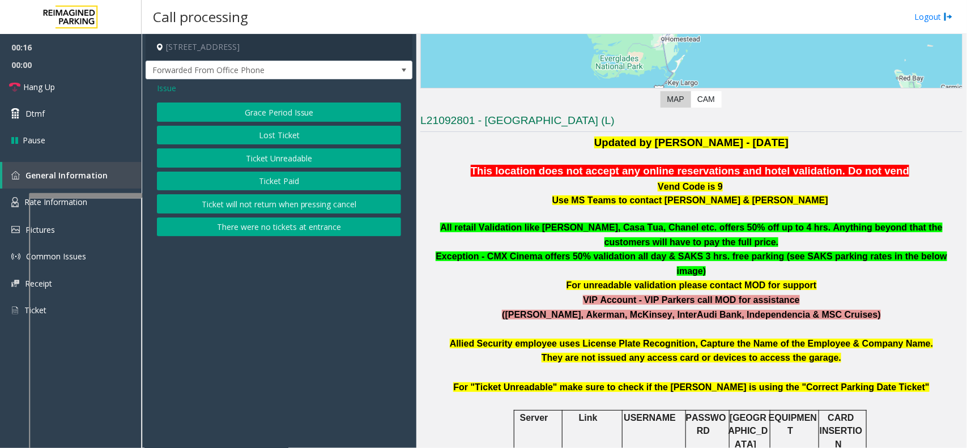
click at [278, 172] on button "Ticket Paid" at bounding box center [279, 181] width 244 height 19
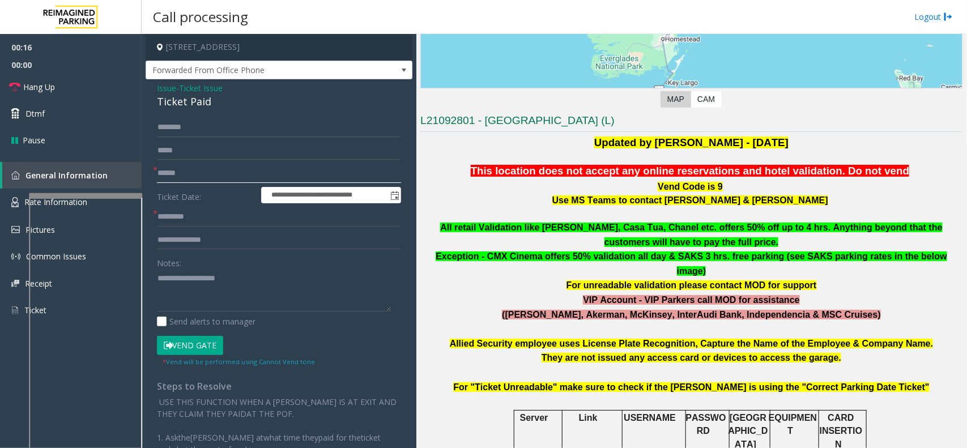
click at [225, 173] on input "text" at bounding box center [279, 173] width 244 height 19
type textarea "**********"
click at [185, 159] on input "text" at bounding box center [279, 150] width 244 height 19
click at [183, 164] on input "text" at bounding box center [279, 173] width 244 height 19
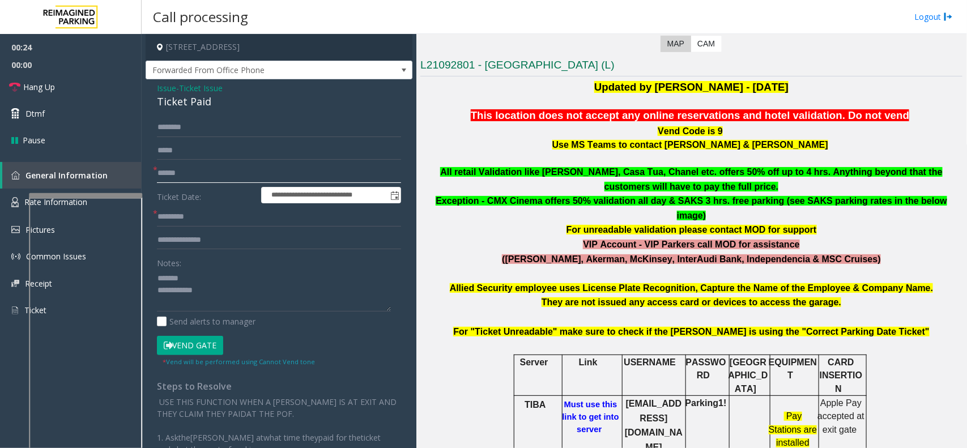
scroll to position [283, 0]
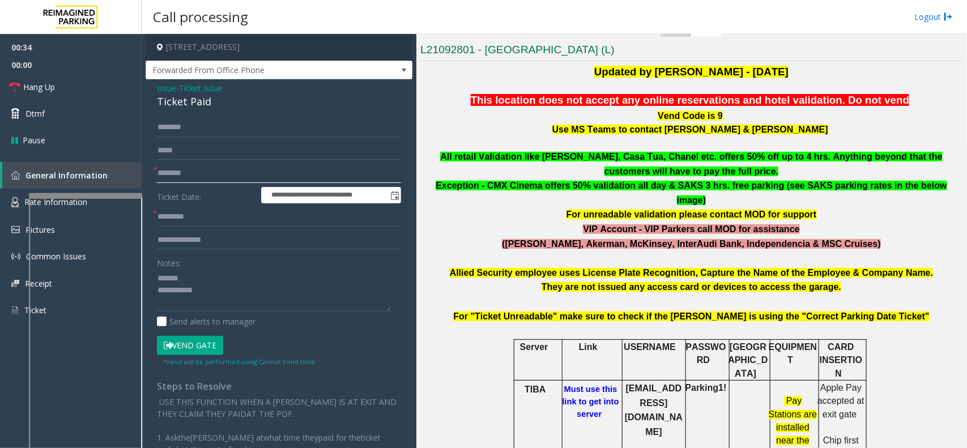
type input "********"
click at [278, 217] on input "text" at bounding box center [279, 216] width 244 height 19
click at [4, 199] on link "Rate Information" at bounding box center [71, 203] width 142 height 28
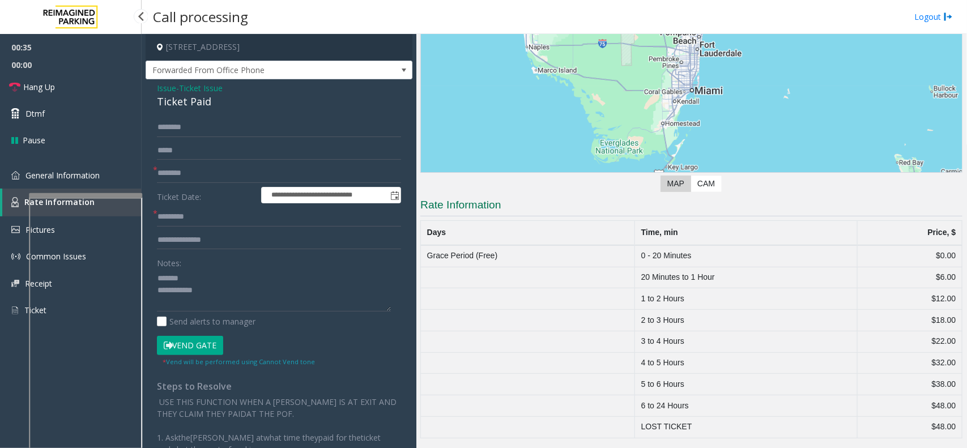
scroll to position [129, 0]
click at [28, 154] on div "00:39 00:00 Hang Up Dtmf Pause General Information Rate Information Pictures Co…" at bounding box center [71, 183] width 142 height 299
click at [197, 224] on input "text" at bounding box center [279, 216] width 244 height 19
type input "***"
click at [194, 278] on textarea at bounding box center [274, 290] width 234 height 42
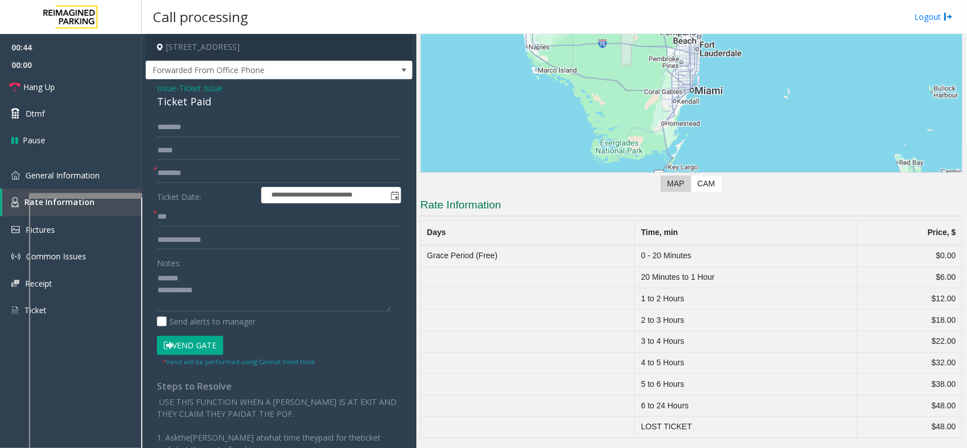
click at [182, 105] on div "Ticket Paid" at bounding box center [279, 101] width 244 height 15
click at [195, 296] on textarea at bounding box center [274, 290] width 234 height 42
click at [200, 286] on textarea at bounding box center [274, 290] width 234 height 42
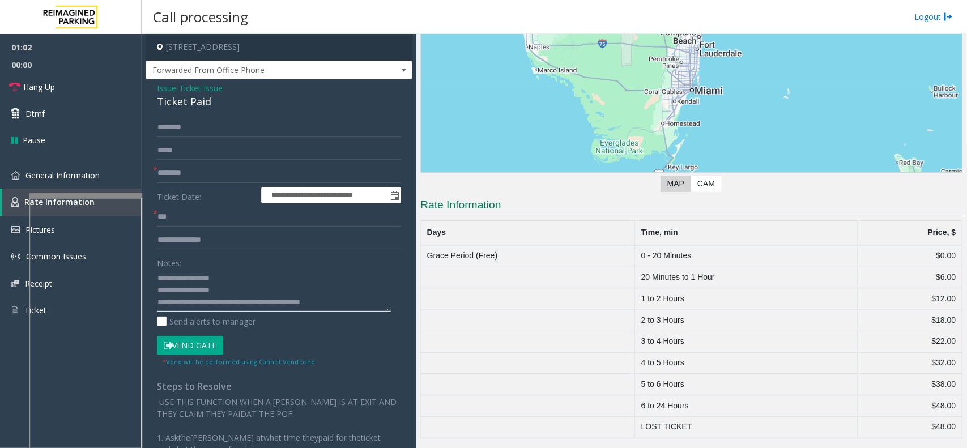
type textarea "**********"
click at [240, 126] on input "text" at bounding box center [279, 127] width 244 height 19
click at [88, 162] on link "General Information" at bounding box center [71, 175] width 142 height 27
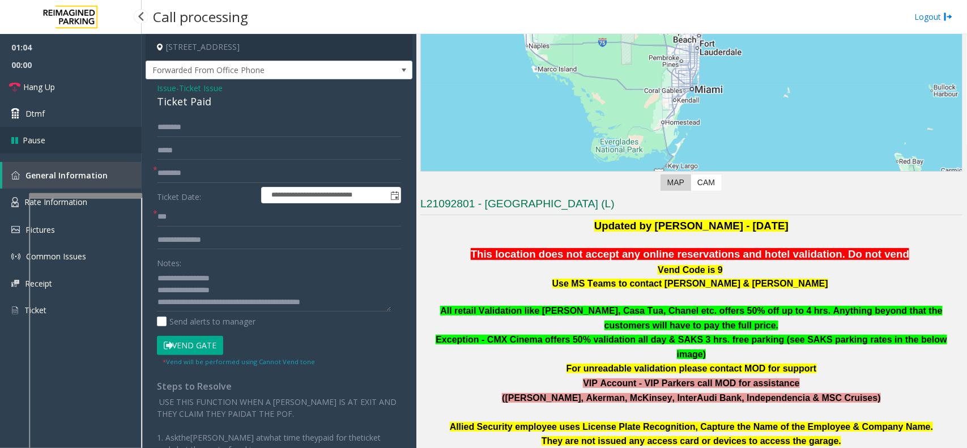
scroll to position [283, 0]
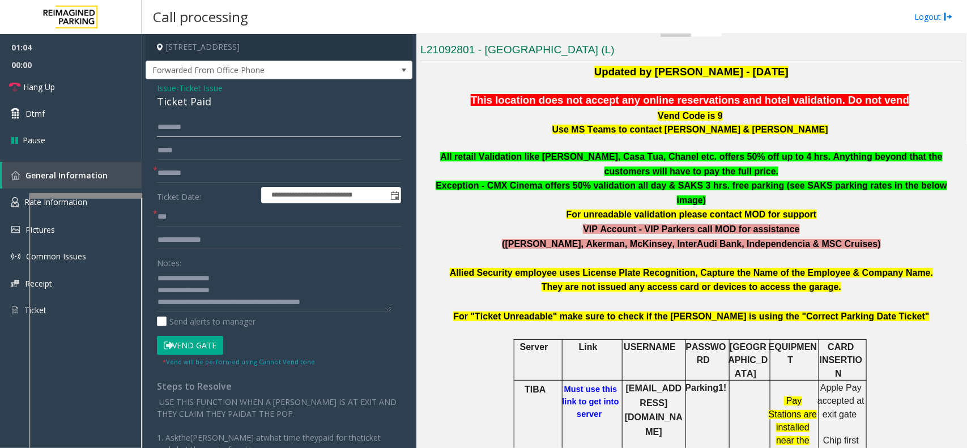
click at [173, 123] on input "text" at bounding box center [279, 127] width 244 height 19
type input "****"
click at [205, 339] on button "Vend Gate" at bounding box center [190, 345] width 66 height 19
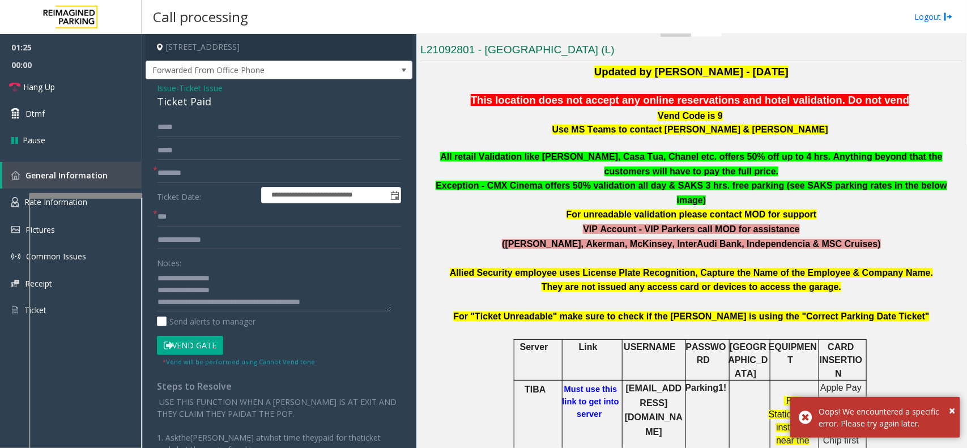
click at [177, 348] on button "Vend Gate" at bounding box center [190, 345] width 66 height 19
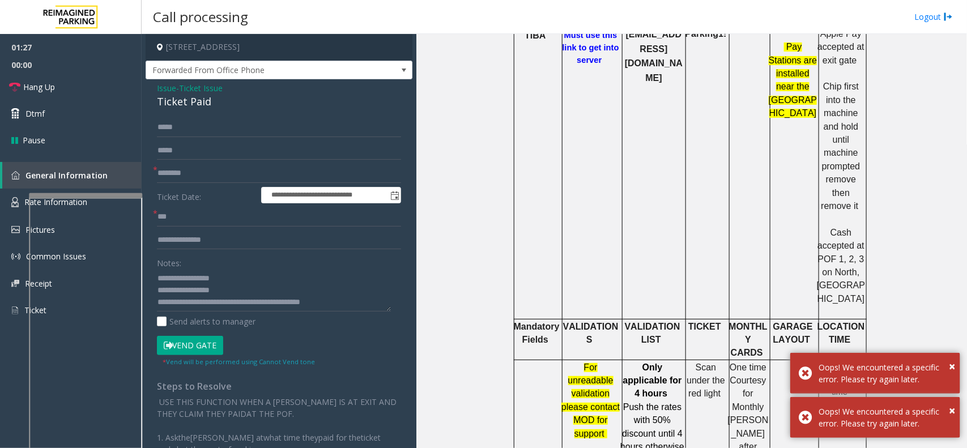
scroll to position [212, 0]
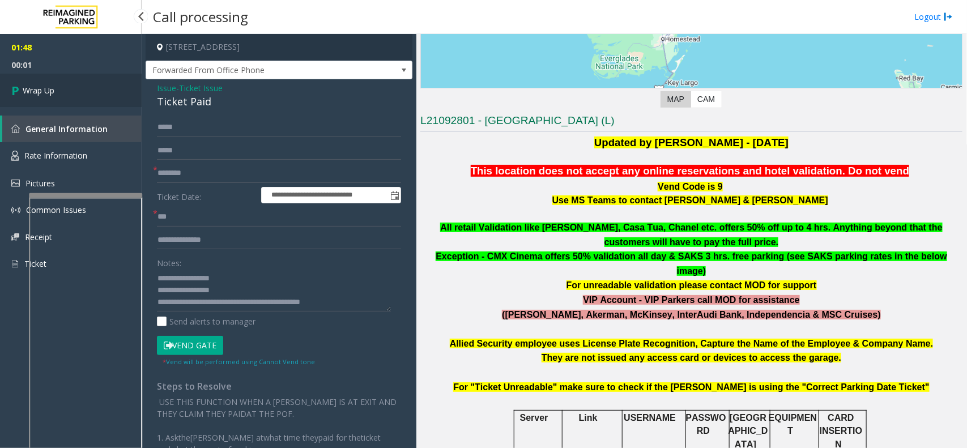
click at [88, 97] on link "Wrap Up" at bounding box center [71, 90] width 142 height 33
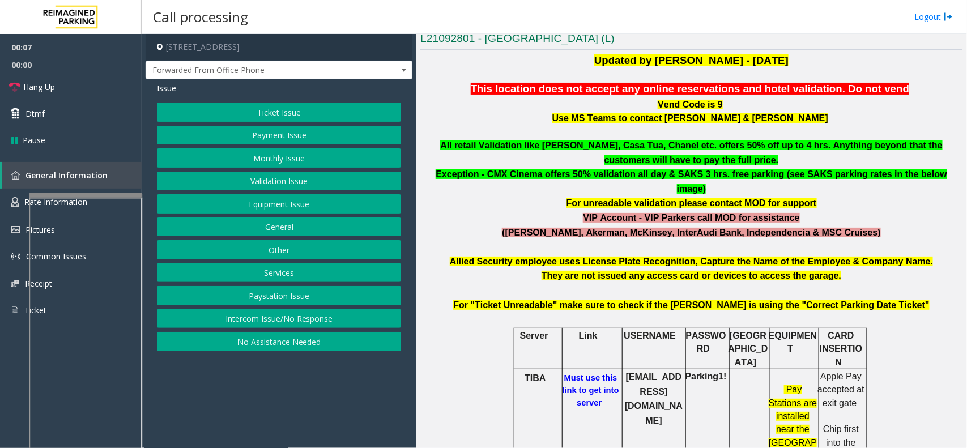
scroll to position [283, 0]
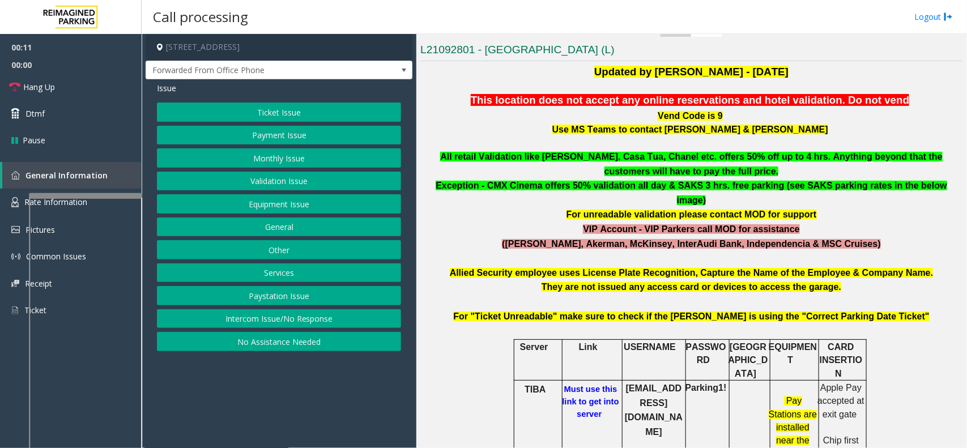
click at [290, 324] on button "Intercom Issue/No Response" at bounding box center [279, 318] width 244 height 19
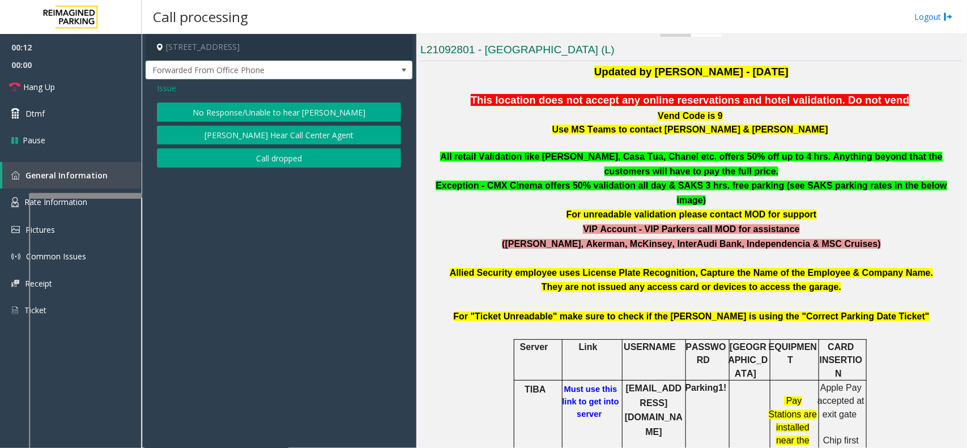
click at [320, 118] on button "No Response/Unable to hear [PERSON_NAME]" at bounding box center [279, 112] width 244 height 19
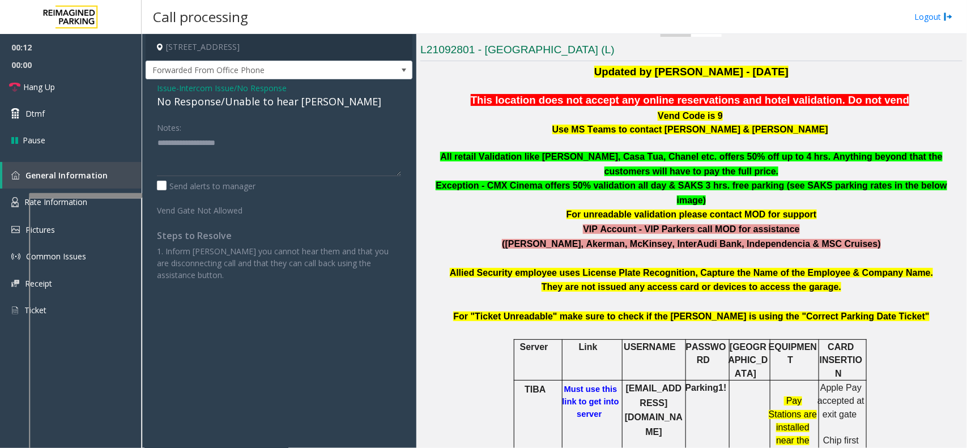
click at [284, 100] on div "No Response/Unable to hear [PERSON_NAME]" at bounding box center [279, 101] width 244 height 15
type textarea "**********"
click at [88, 89] on link "Hang Up" at bounding box center [71, 87] width 142 height 27
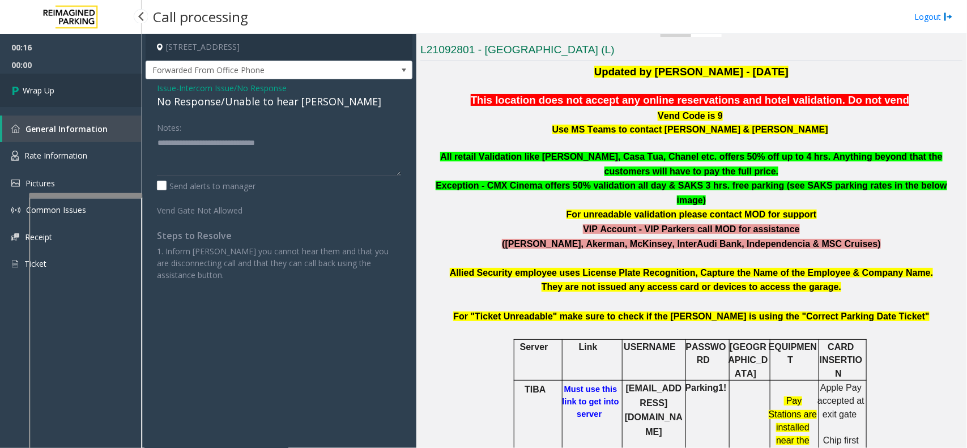
click at [24, 82] on link "Wrap Up" at bounding box center [71, 90] width 142 height 33
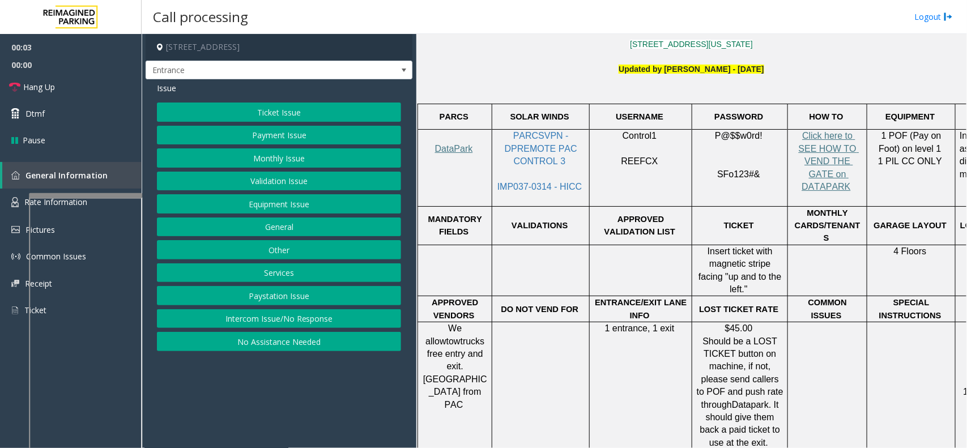
scroll to position [283, 0]
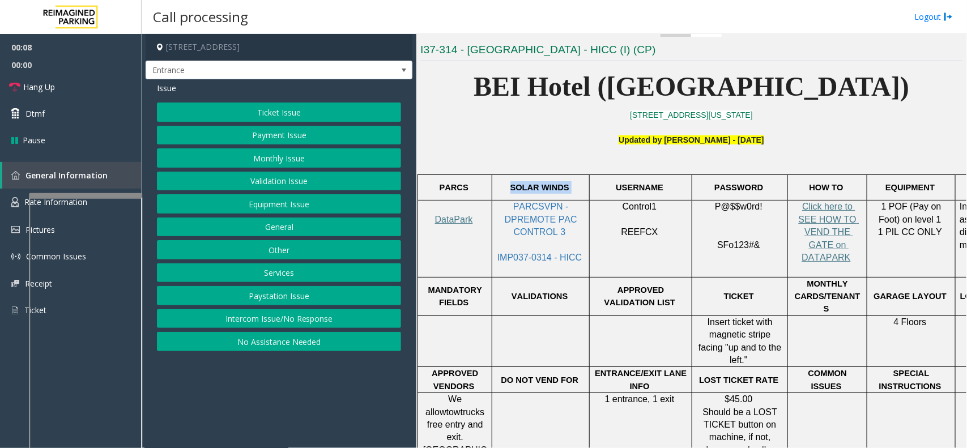
drag, startPoint x: 570, startPoint y: 183, endPoint x: 516, endPoint y: 193, distance: 54.7
click at [516, 193] on p "SOLAR WINDS" at bounding box center [540, 187] width 89 height 12
click at [526, 148] on p "Updated by [PERSON_NAME] - [DATE]" at bounding box center [691, 146] width 542 height 25
drag, startPoint x: 514, startPoint y: 185, endPoint x: 564, endPoint y: 189, distance: 50.5
click at [564, 189] on p "SOLAR WINDS" at bounding box center [540, 187] width 89 height 12
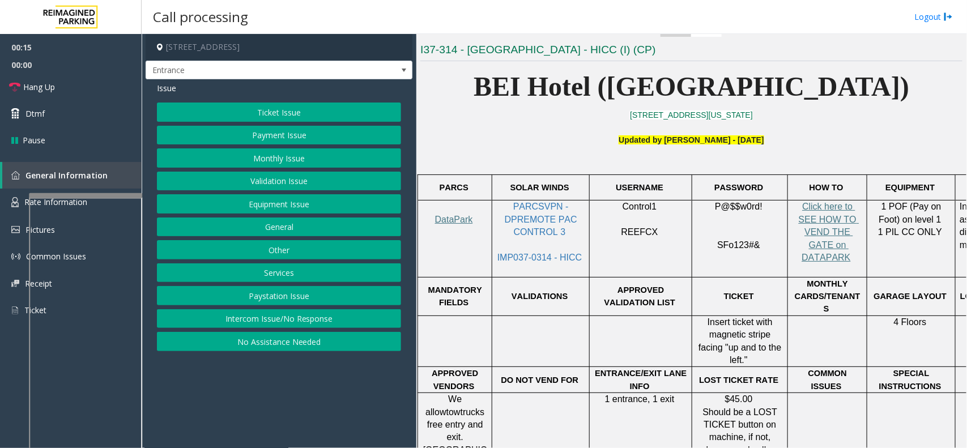
click at [575, 184] on p "SOLAR WINDS" at bounding box center [540, 187] width 89 height 12
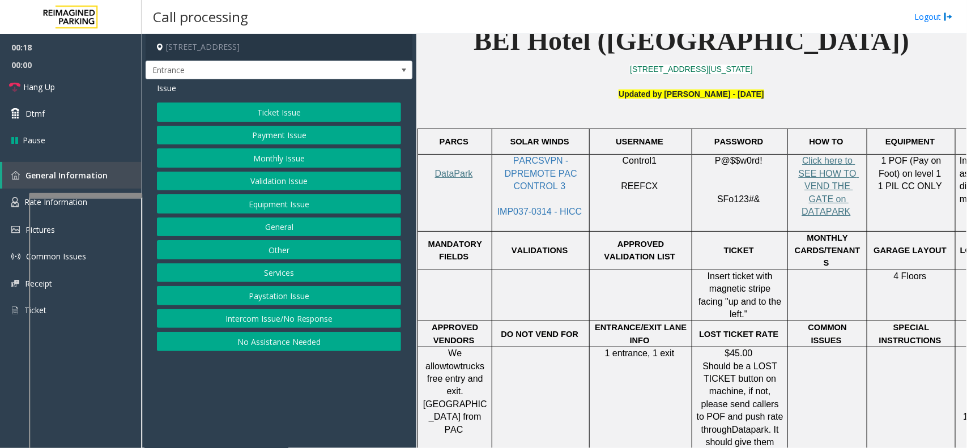
scroll to position [354, 0]
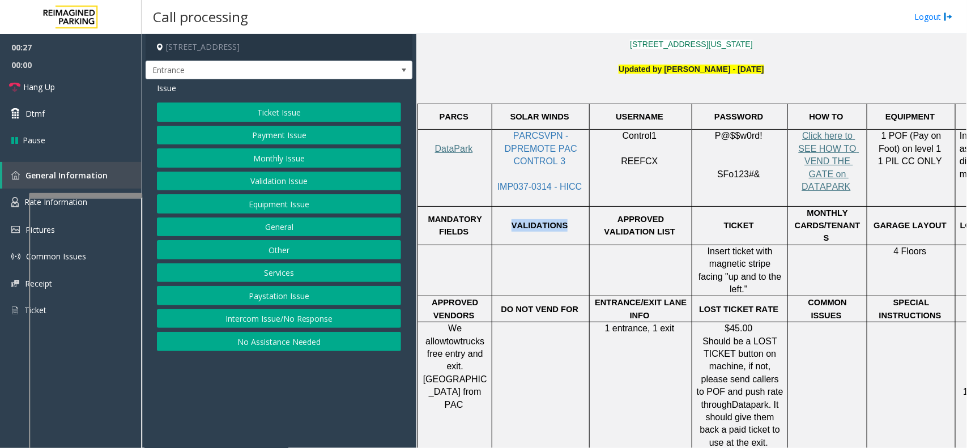
drag, startPoint x: 564, startPoint y: 205, endPoint x: 518, endPoint y: 211, distance: 46.3
click at [518, 211] on td "VALIDATIONS" at bounding box center [540, 225] width 97 height 39
click at [448, 245] on p at bounding box center [455, 251] width 66 height 12
click at [292, 267] on button "Services" at bounding box center [279, 272] width 244 height 19
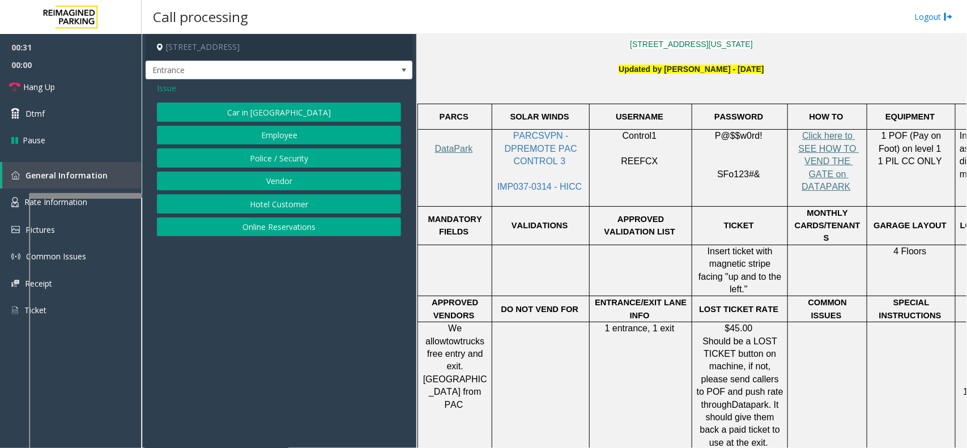
click at [254, 205] on button "Hotel Customer" at bounding box center [279, 203] width 244 height 19
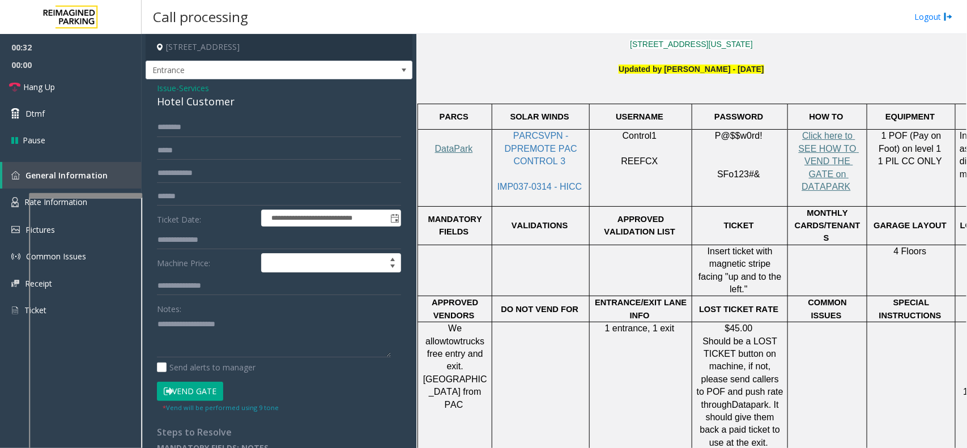
click at [211, 186] on form "**********" at bounding box center [279, 265] width 244 height 295
click at [214, 241] on input "text" at bounding box center [279, 240] width 244 height 19
type input "****"
click at [182, 358] on button "Vend Gate" at bounding box center [190, 391] width 66 height 19
click at [86, 88] on link "Hang Up" at bounding box center [71, 87] width 142 height 27
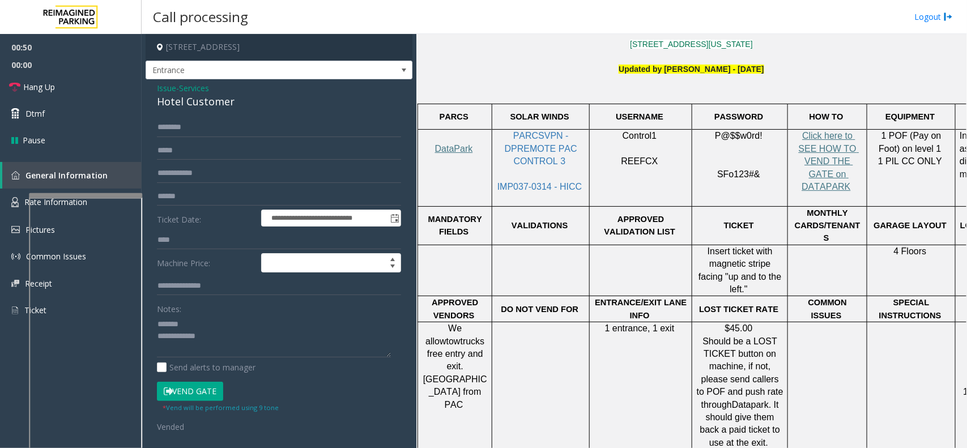
click at [199, 101] on div "Hotel Customer" at bounding box center [279, 101] width 244 height 15
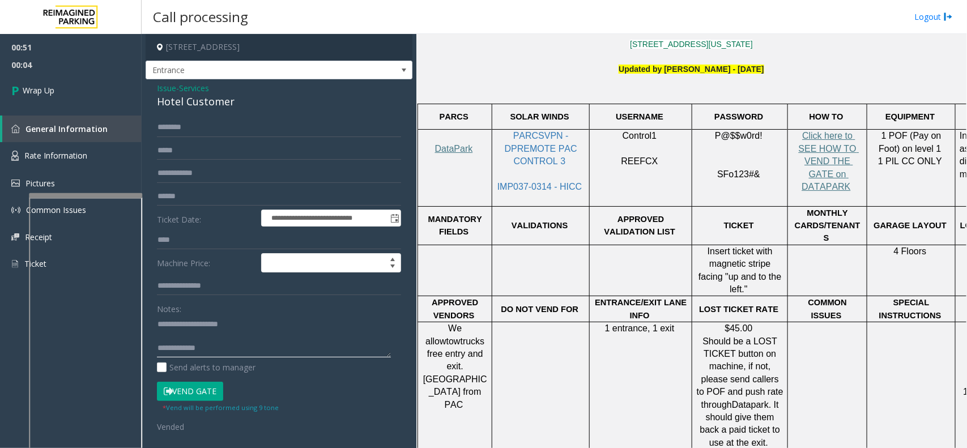
click at [228, 348] on textarea at bounding box center [274, 336] width 234 height 42
click at [168, 351] on textarea at bounding box center [274, 336] width 234 height 42
type textarea "**********"
click at [93, 94] on link "Wrap Up" at bounding box center [71, 90] width 142 height 33
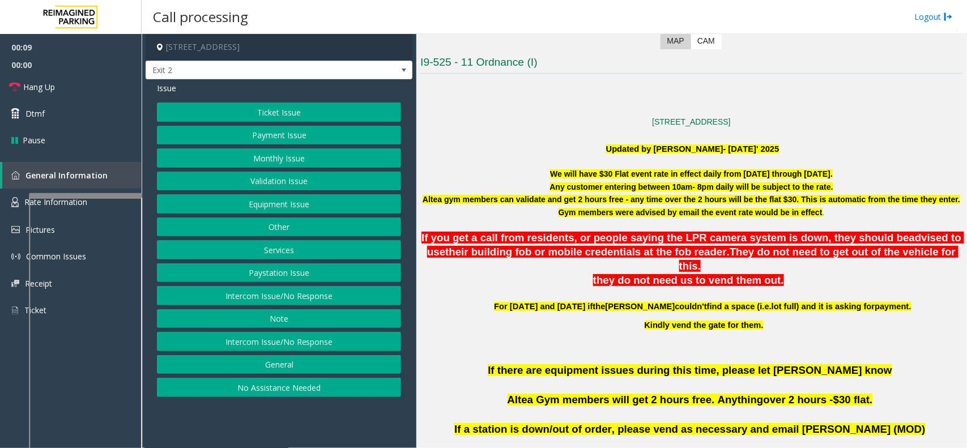
scroll to position [283, 0]
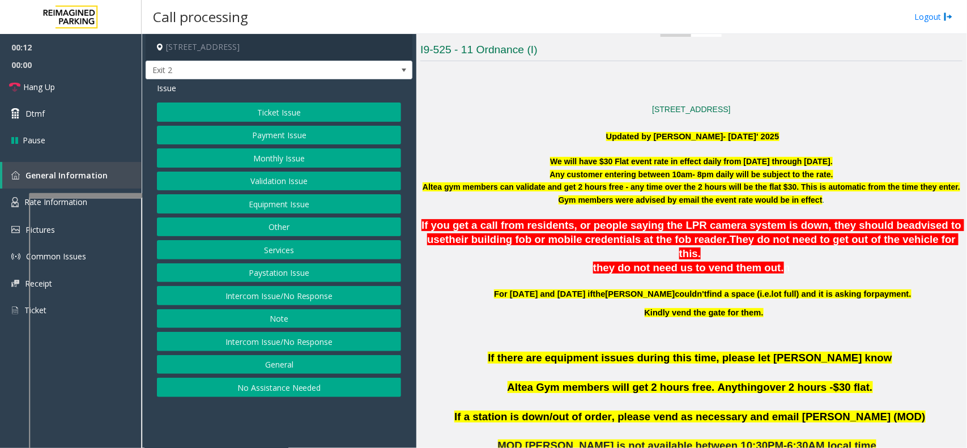
click at [377, 109] on button "Ticket Issue" at bounding box center [279, 112] width 244 height 19
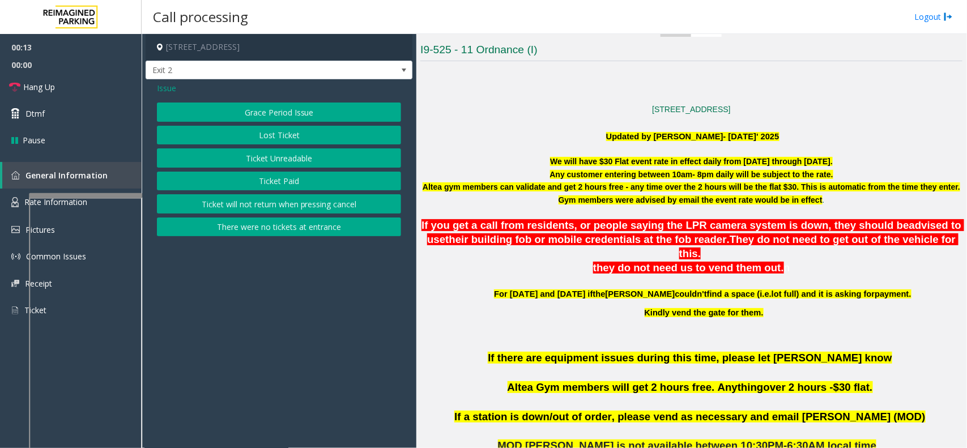
click at [327, 181] on button "Ticket Paid" at bounding box center [279, 181] width 244 height 19
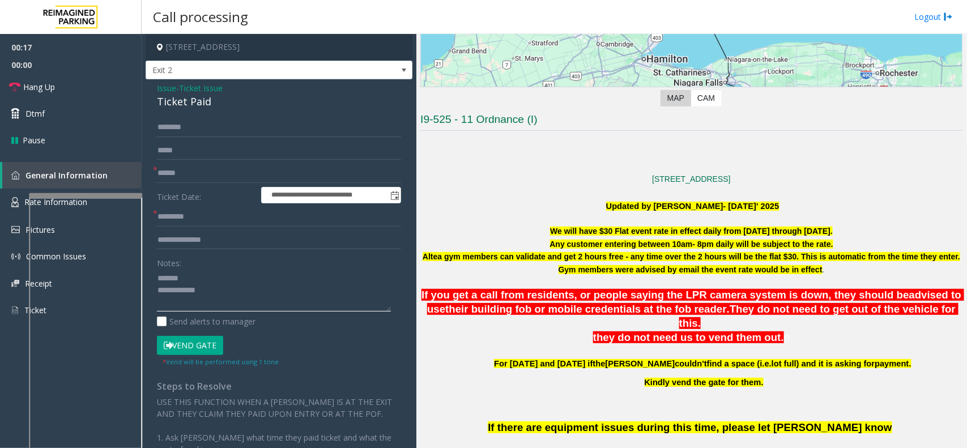
scroll to position [212, 0]
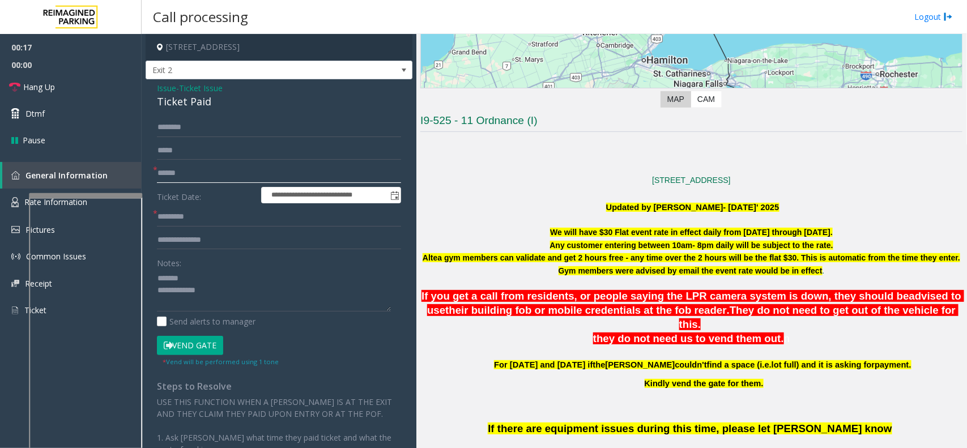
click at [242, 177] on input "text" at bounding box center [279, 173] width 244 height 19
click at [191, 103] on div "Ticket Paid" at bounding box center [279, 101] width 244 height 15
type textarea "**********"
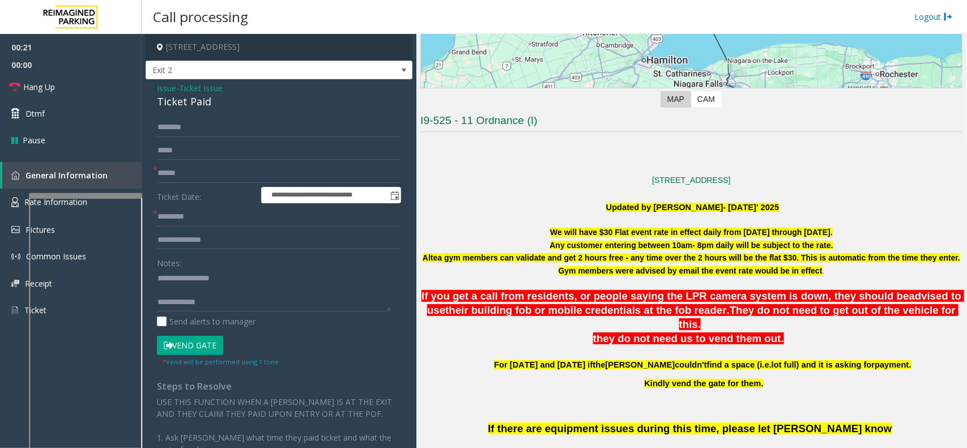
click at [206, 183] on form "**********" at bounding box center [279, 242] width 244 height 249
click at [210, 170] on input "text" at bounding box center [279, 173] width 244 height 19
type input "*"
type input "****"
click at [216, 222] on input "text" at bounding box center [279, 216] width 244 height 19
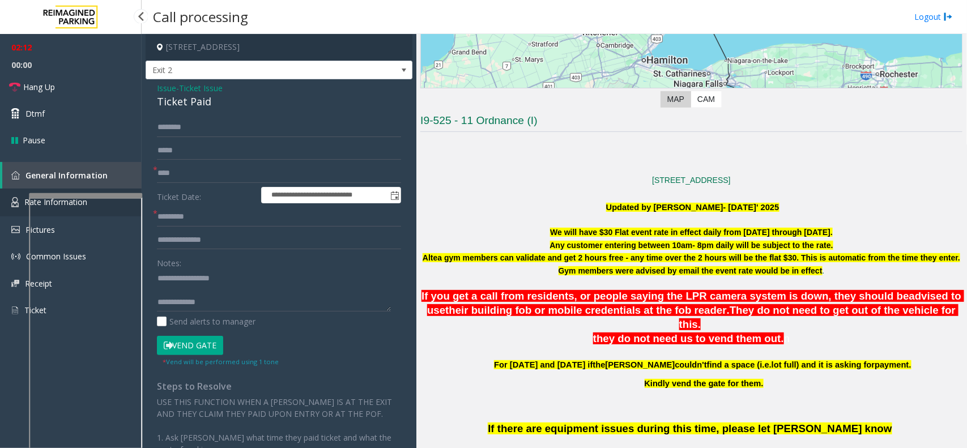
click at [24, 197] on span "Rate Information" at bounding box center [55, 202] width 63 height 11
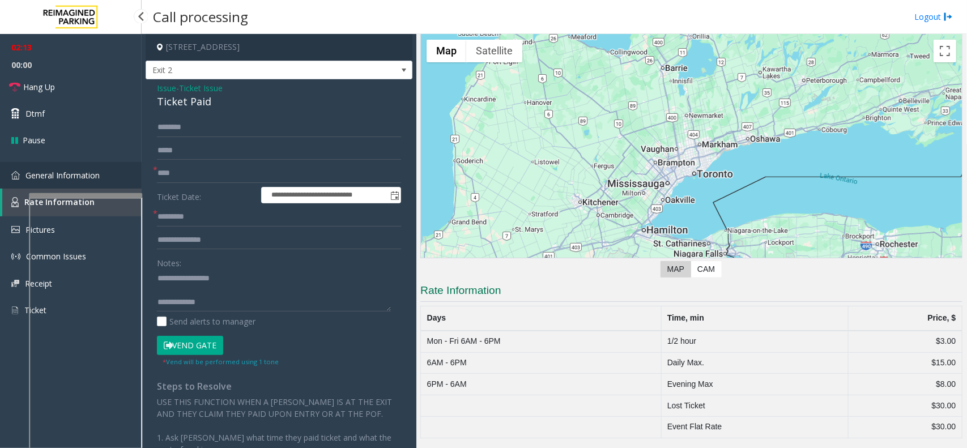
click at [32, 182] on link "General Information" at bounding box center [71, 175] width 142 height 27
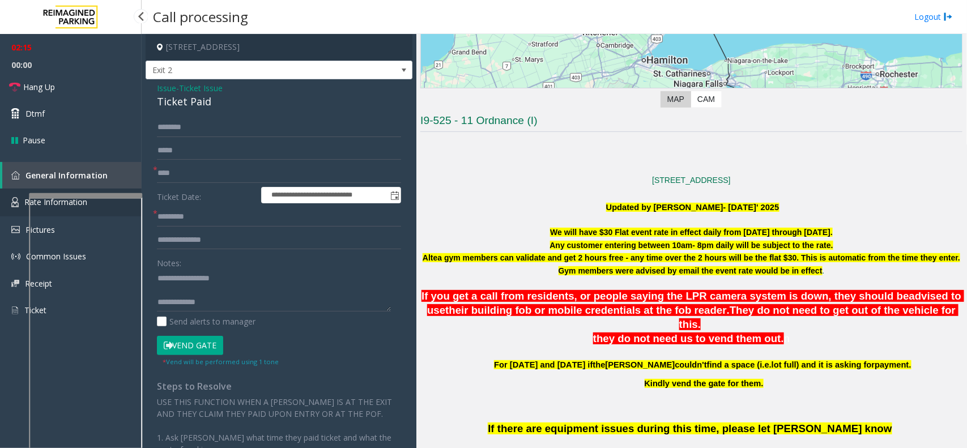
click at [23, 201] on link "Rate Information" at bounding box center [71, 203] width 142 height 28
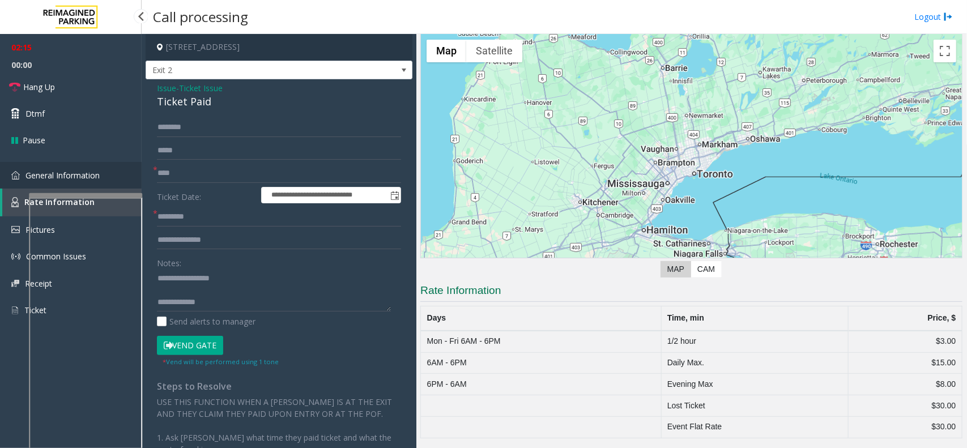
click at [33, 180] on link "General Information" at bounding box center [71, 175] width 142 height 27
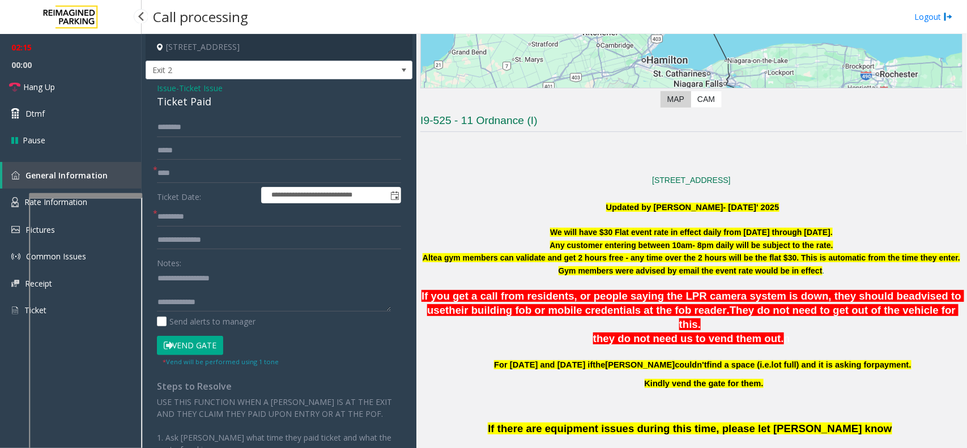
click at [13, 186] on link "General Information" at bounding box center [71, 175] width 139 height 27
click at [18, 178] on img at bounding box center [15, 175] width 8 height 8
click at [15, 210] on link "Rate Information" at bounding box center [71, 203] width 142 height 28
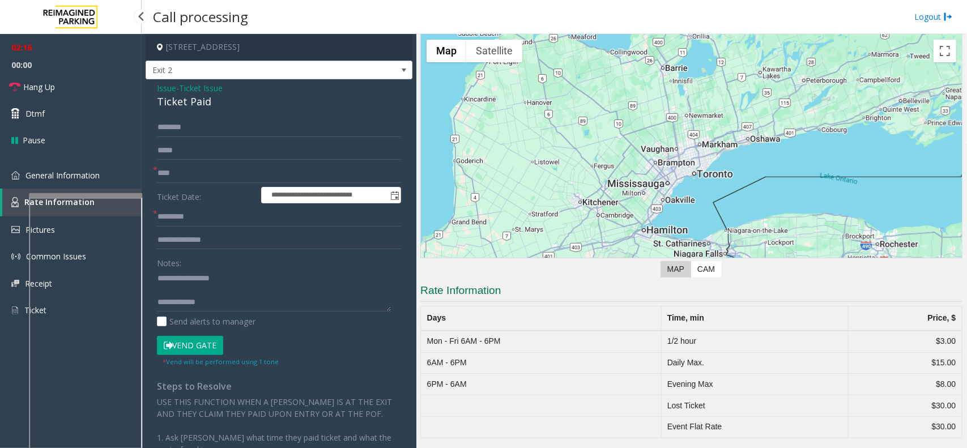
scroll to position [43, 0]
click at [19, 202] on link "Rate Information" at bounding box center [71, 203] width 139 height 28
click at [18, 211] on link "Rate Information" at bounding box center [71, 203] width 139 height 28
click at [24, 188] on link "General Information" at bounding box center [71, 175] width 142 height 27
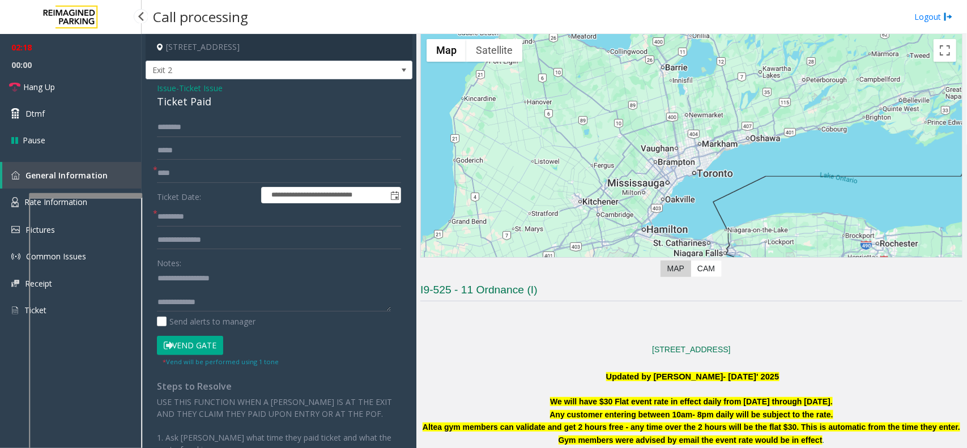
scroll to position [212, 0]
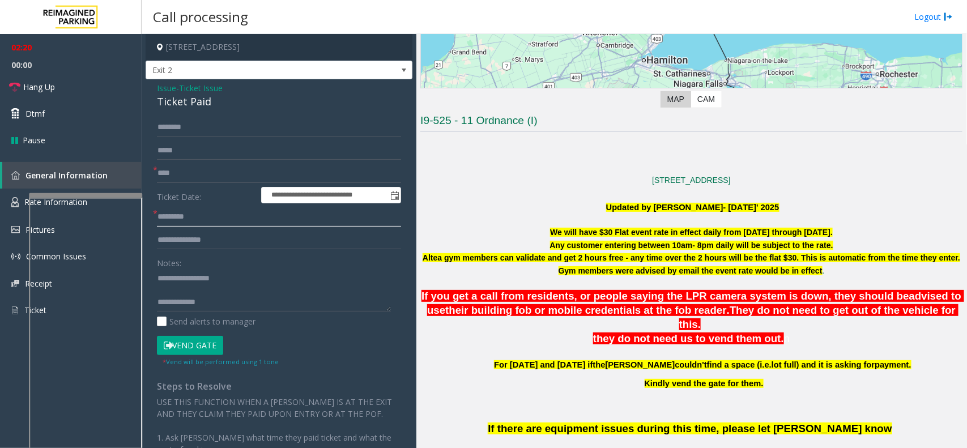
click at [183, 216] on input "text" at bounding box center [279, 216] width 244 height 19
type input "***"
click at [180, 285] on textarea at bounding box center [274, 290] width 234 height 42
type textarea "**********"
click at [180, 221] on input "***" at bounding box center [279, 216] width 244 height 19
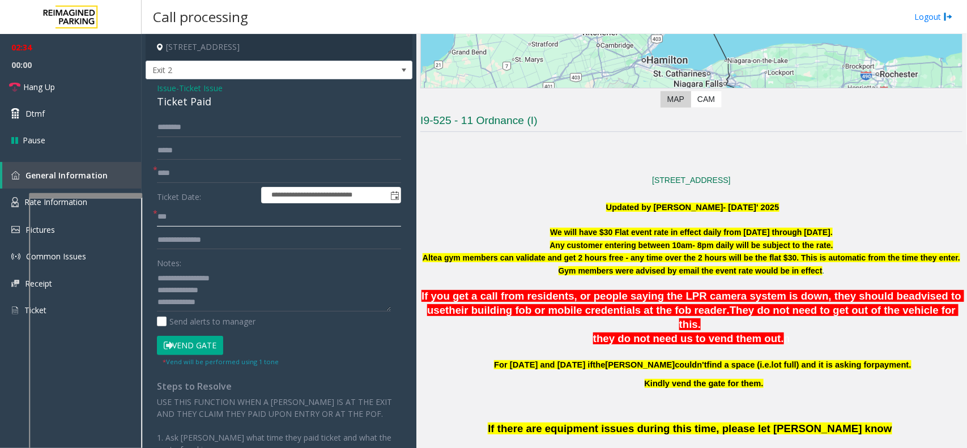
type input "***"
click at [221, 292] on textarea at bounding box center [274, 290] width 234 height 42
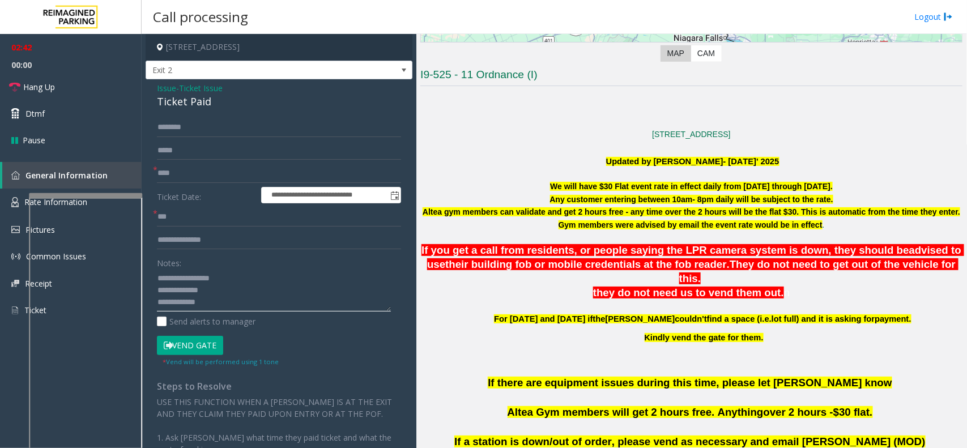
scroll to position [283, 0]
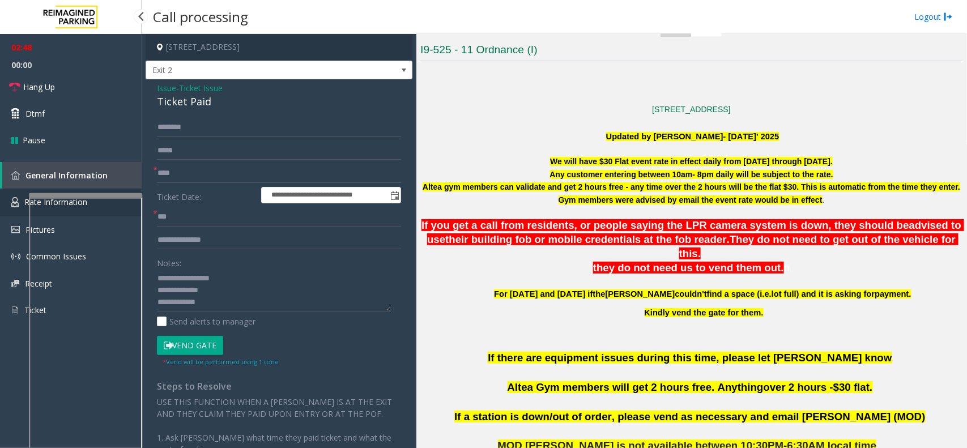
click at [18, 202] on img at bounding box center [14, 202] width 7 height 10
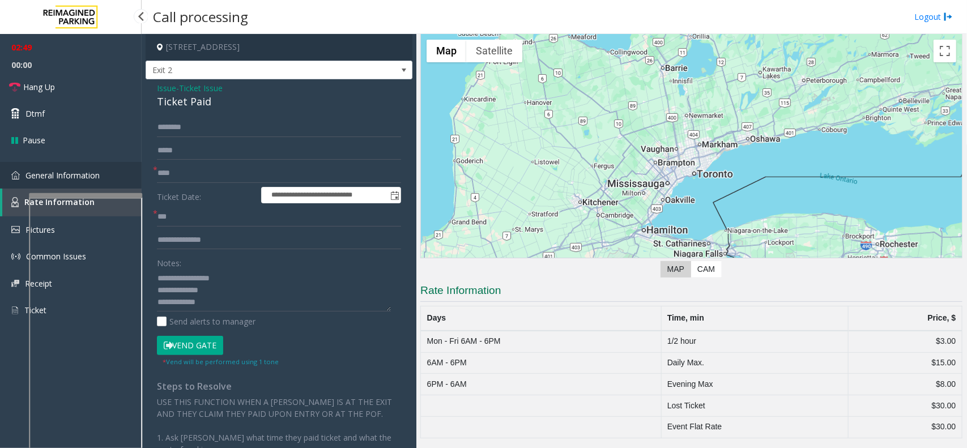
click at [20, 182] on link "General Information" at bounding box center [71, 175] width 142 height 27
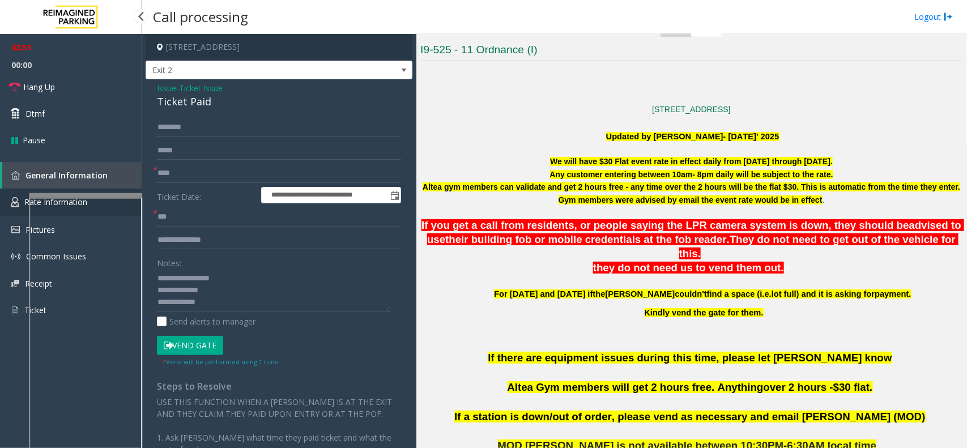
click at [18, 199] on img at bounding box center [14, 202] width 7 height 10
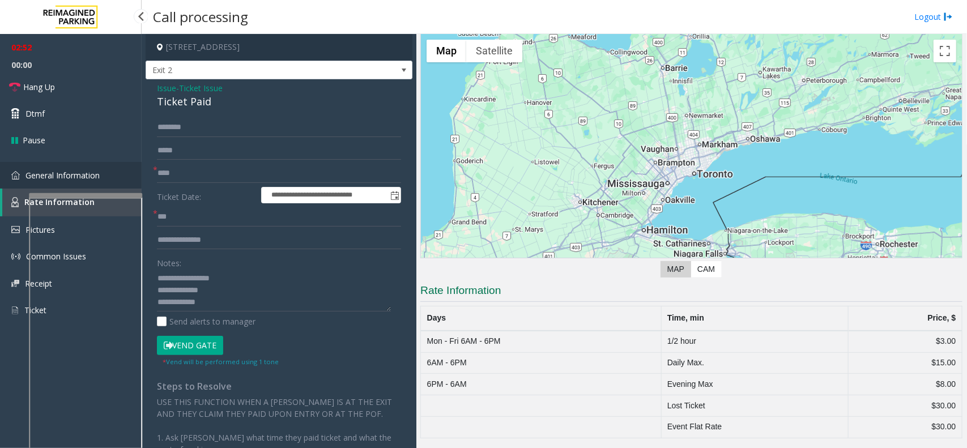
click at [20, 185] on link "General Information" at bounding box center [71, 175] width 142 height 27
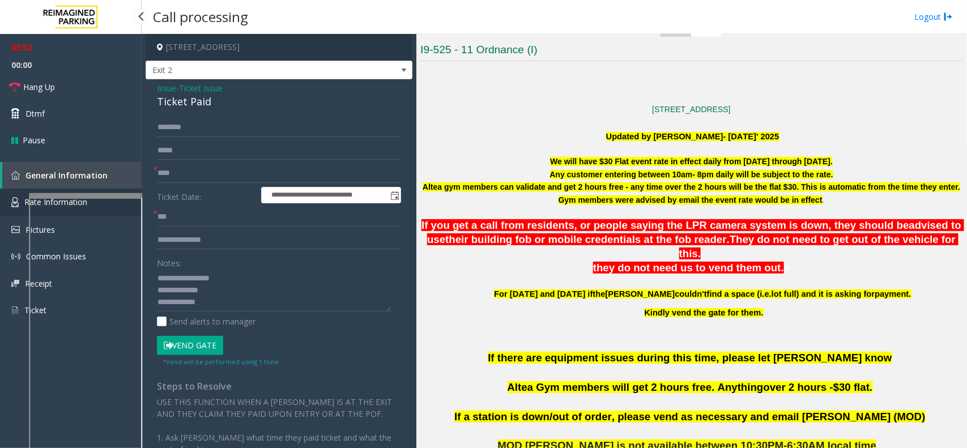
click at [18, 199] on img at bounding box center [14, 202] width 7 height 10
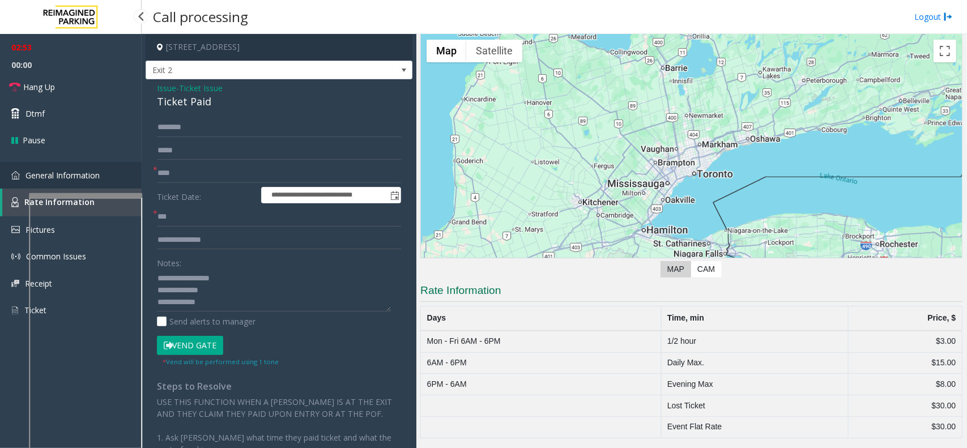
click at [22, 182] on link "General Information" at bounding box center [71, 175] width 142 height 27
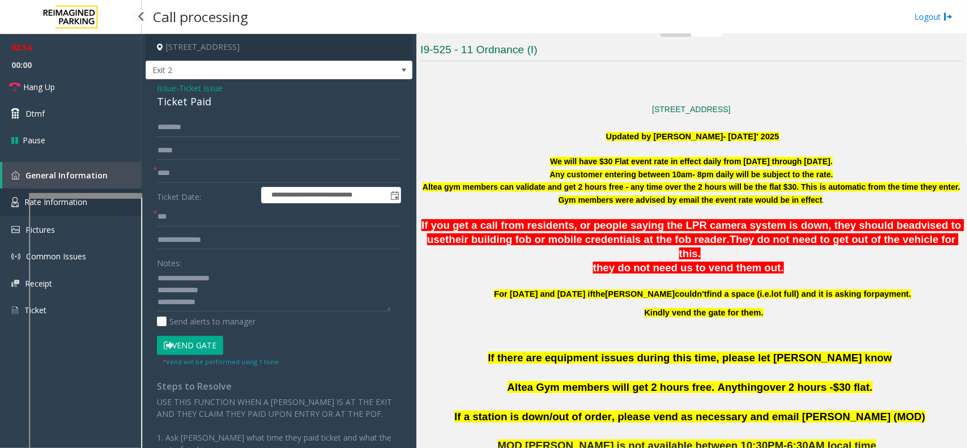
click at [18, 191] on link "Rate Information" at bounding box center [71, 203] width 142 height 28
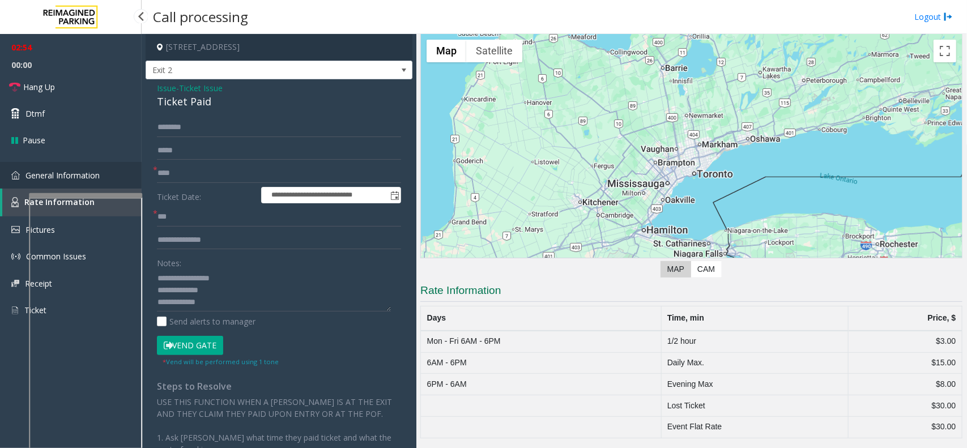
click at [26, 174] on span "General Information" at bounding box center [62, 175] width 74 height 11
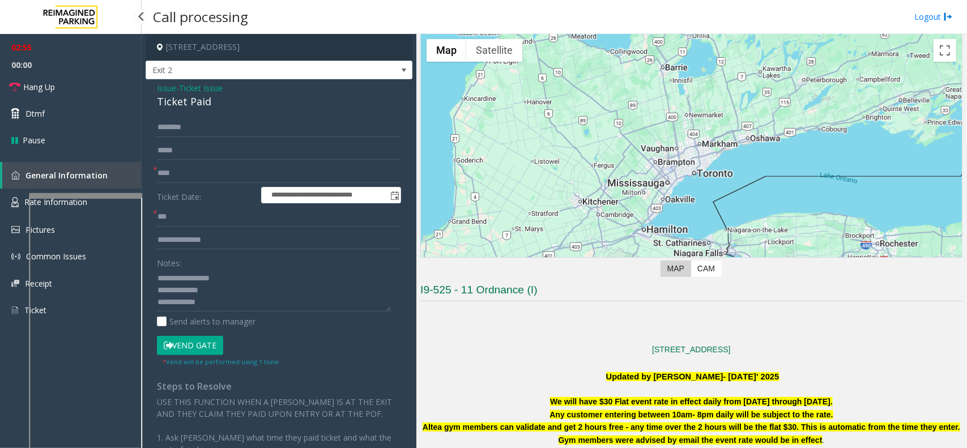
scroll to position [283, 0]
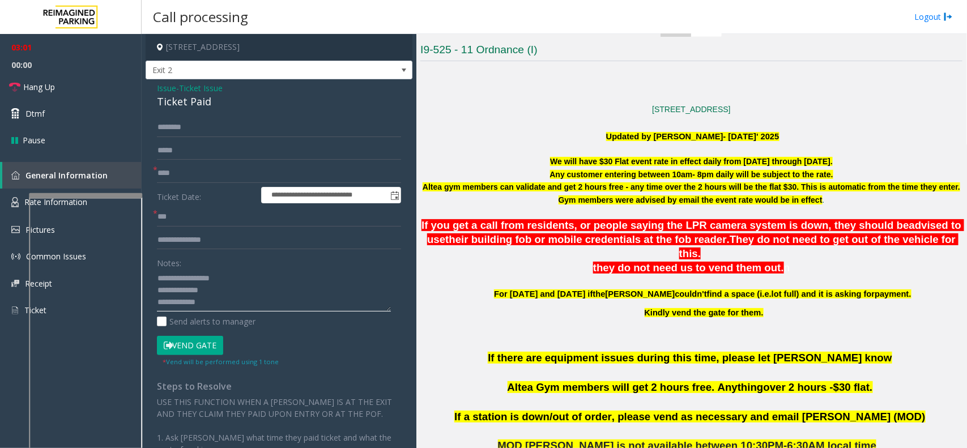
click at [208, 287] on textarea at bounding box center [274, 290] width 234 height 42
click at [63, 95] on link "Hang Up" at bounding box center [71, 87] width 142 height 27
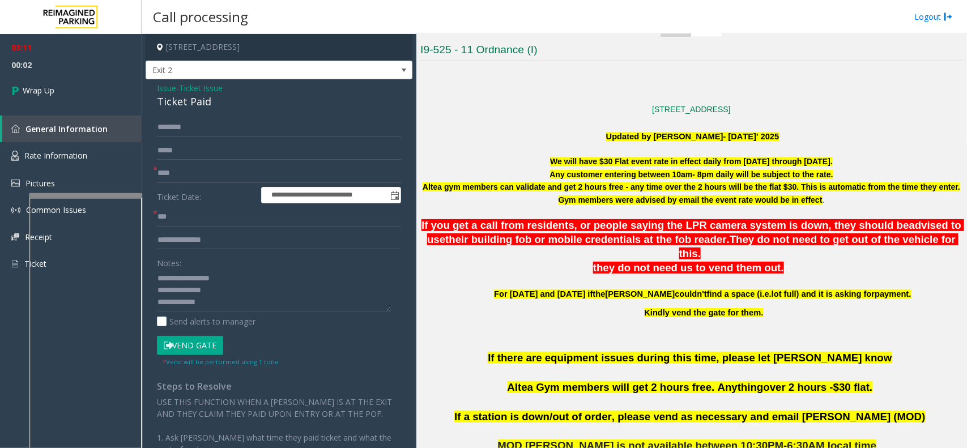
scroll to position [12, 0]
click at [274, 282] on textarea at bounding box center [274, 290] width 234 height 42
type textarea "**********"
click at [57, 98] on link "Wrap Up" at bounding box center [71, 90] width 142 height 33
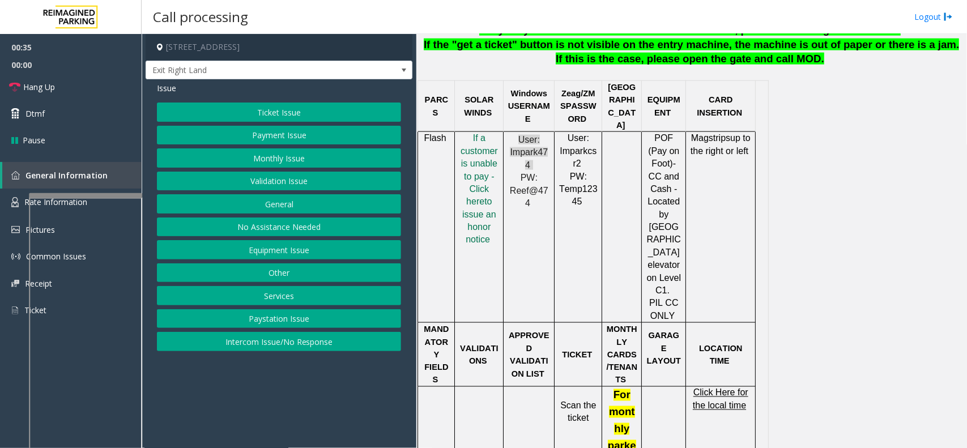
scroll to position [496, 0]
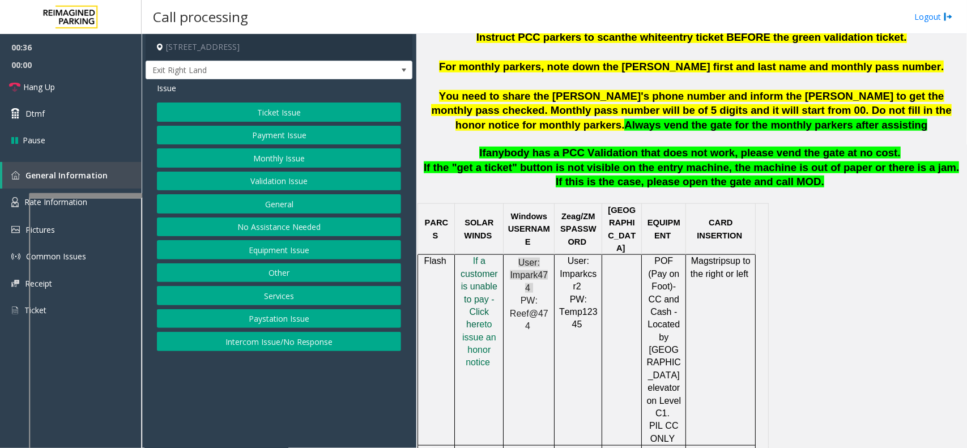
click at [479, 286] on span "f a customer is unable to pay - Click her" at bounding box center [479, 292] width 37 height 73
click at [233, 107] on button "Ticket Issue" at bounding box center [279, 112] width 244 height 19
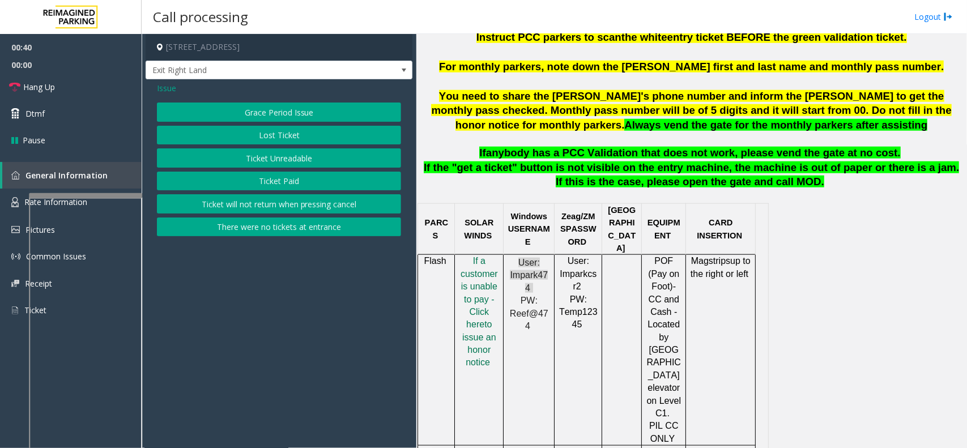
click at [164, 84] on span "Issue" at bounding box center [166, 88] width 19 height 12
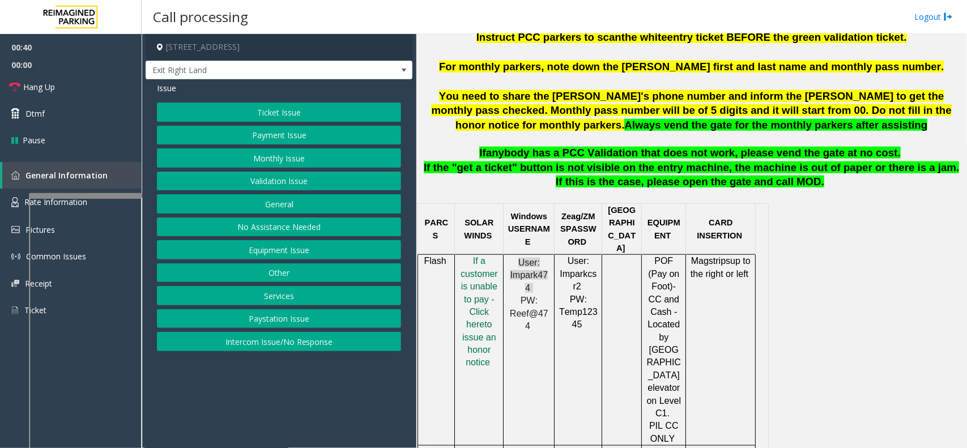
click at [274, 131] on button "Payment Issue" at bounding box center [279, 135] width 244 height 19
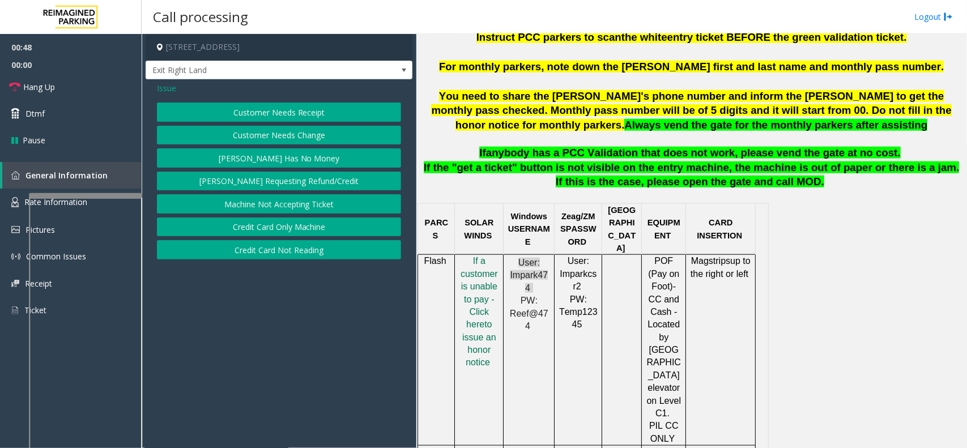
click at [299, 229] on button "Credit Card Only Machine" at bounding box center [279, 227] width 244 height 19
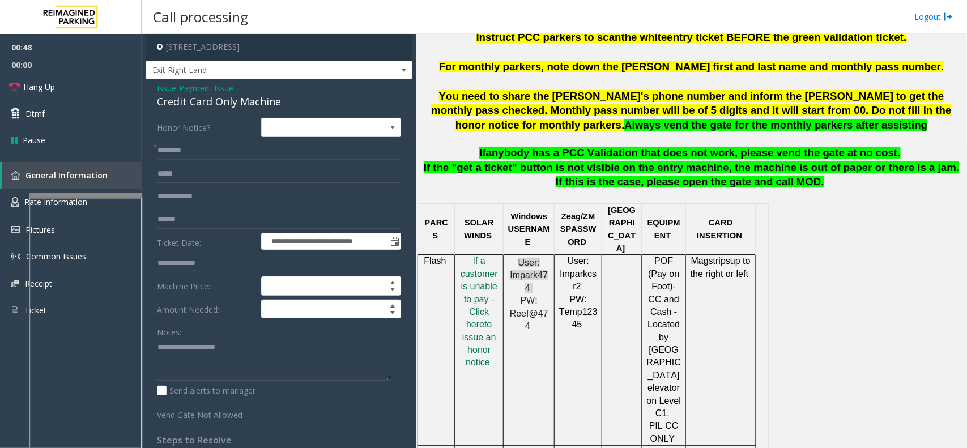
click at [183, 146] on input "text" at bounding box center [279, 150] width 244 height 19
click at [224, 148] on input "text" at bounding box center [279, 150] width 244 height 19
click at [163, 148] on input "******" at bounding box center [279, 150] width 244 height 19
click at [168, 149] on input "******" at bounding box center [279, 150] width 244 height 19
click at [174, 144] on input "******" at bounding box center [279, 150] width 244 height 19
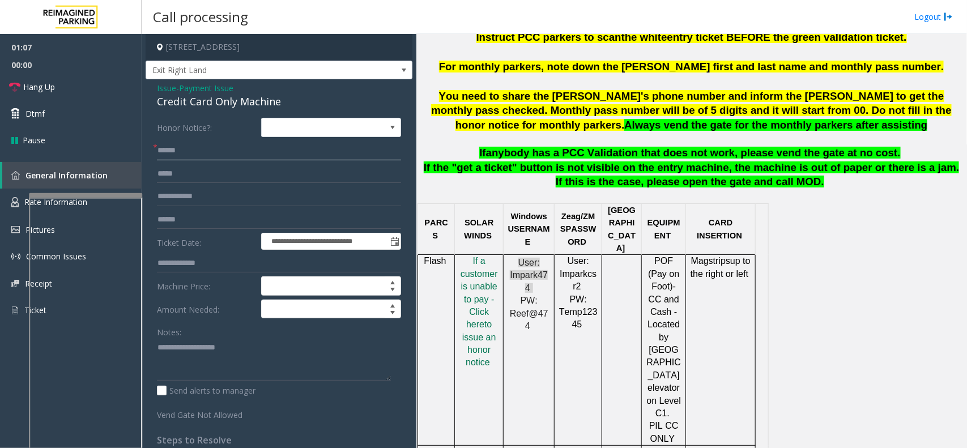
click at [174, 144] on input "******" at bounding box center [279, 150] width 244 height 19
type input "******"
click at [205, 223] on input "text" at bounding box center [279, 219] width 244 height 19
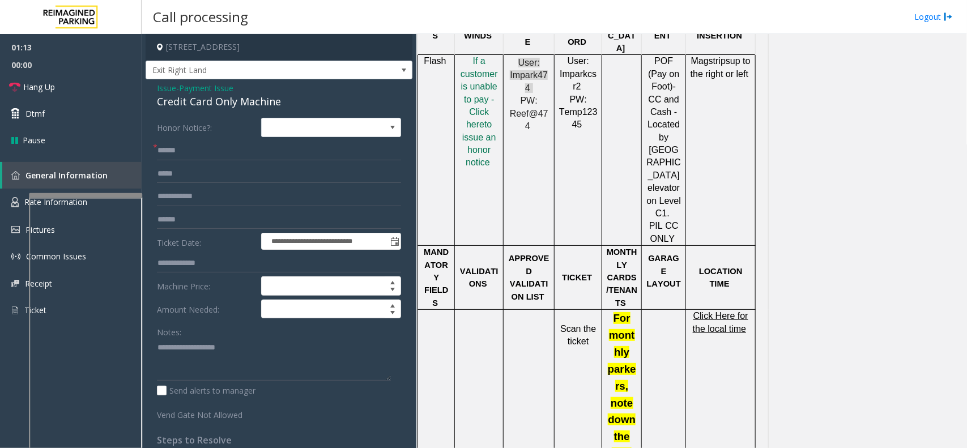
scroll to position [708, 0]
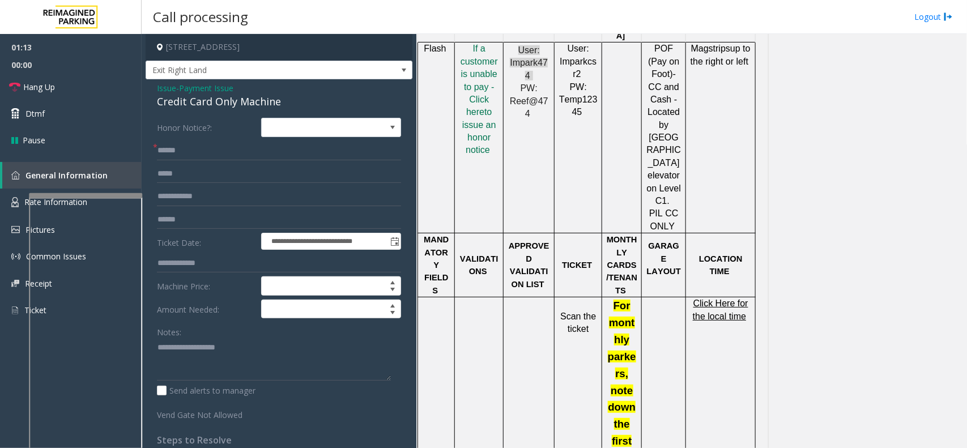
click at [743, 297] on p "Click Here for the local time" at bounding box center [720, 309] width 61 height 25
click at [716, 299] on span "Click Here for the local time" at bounding box center [721, 310] width 56 height 22
click at [180, 194] on input "text" at bounding box center [279, 196] width 244 height 19
click at [176, 218] on input "text" at bounding box center [279, 219] width 244 height 19
type input "********"
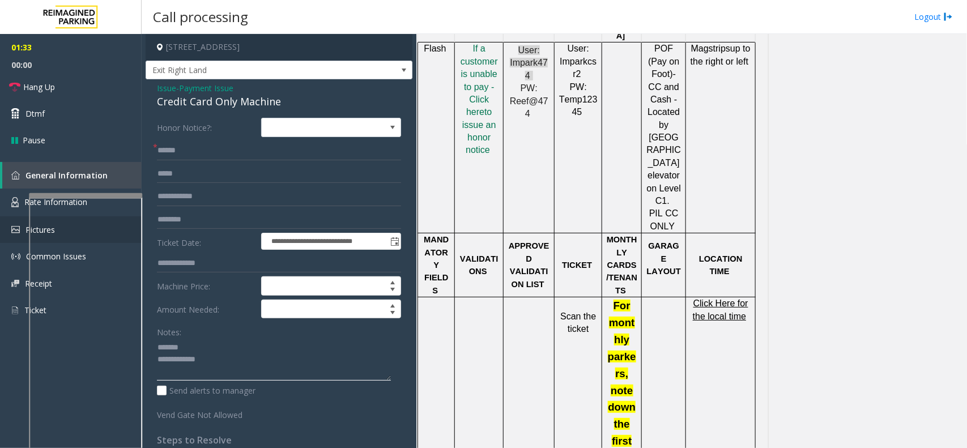
type textarea "**********"
click at [232, 91] on span "Payment Issue" at bounding box center [206, 88] width 54 height 12
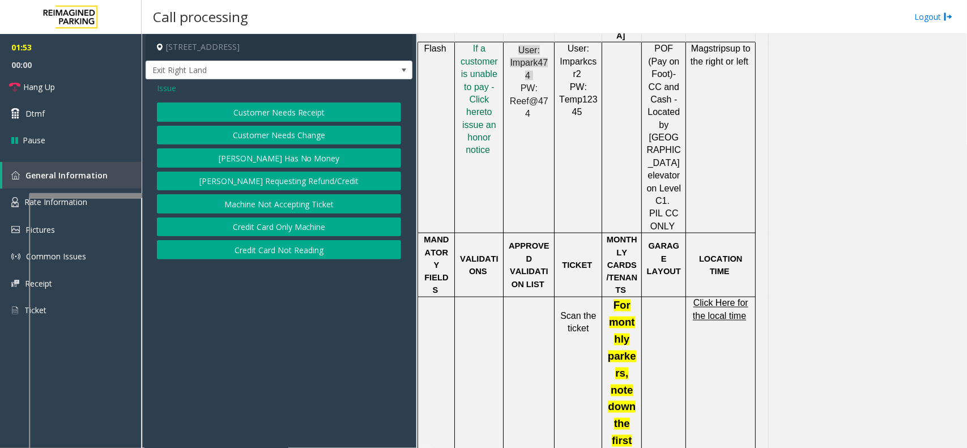
click at [271, 230] on button "Credit Card Only Machine" at bounding box center [279, 227] width 244 height 19
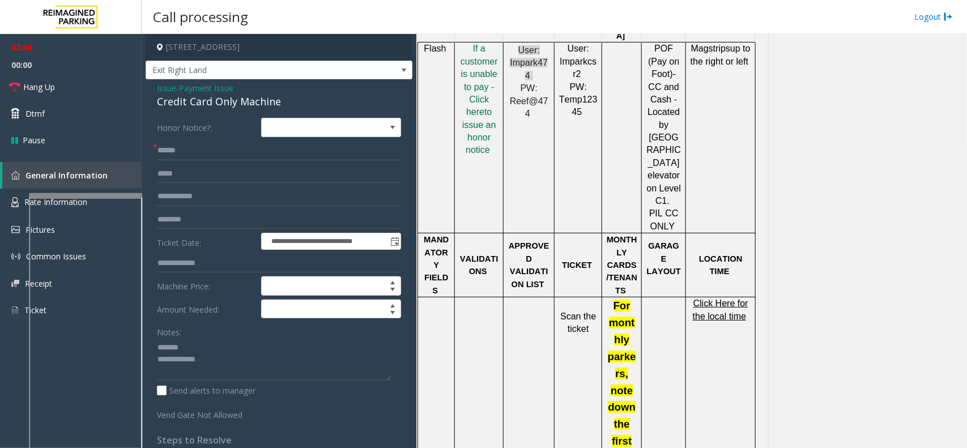
click at [239, 97] on div "Credit Card Only Machine" at bounding box center [279, 101] width 244 height 15
click at [279, 358] on textarea at bounding box center [274, 359] width 234 height 42
type textarea "**********"
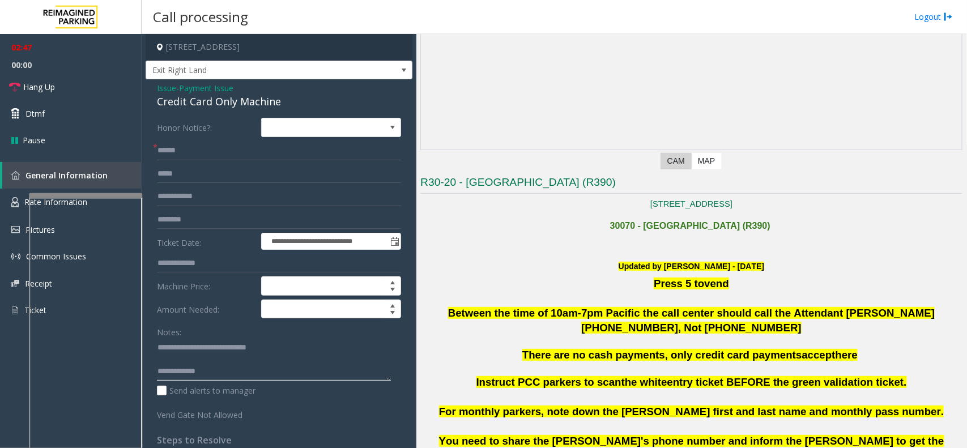
scroll to position [142, 0]
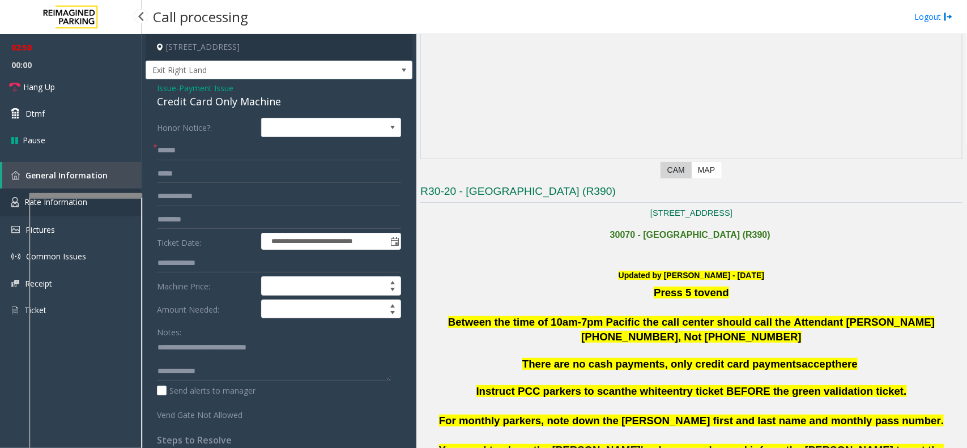
click at [12, 210] on link "Rate Information" at bounding box center [71, 203] width 142 height 28
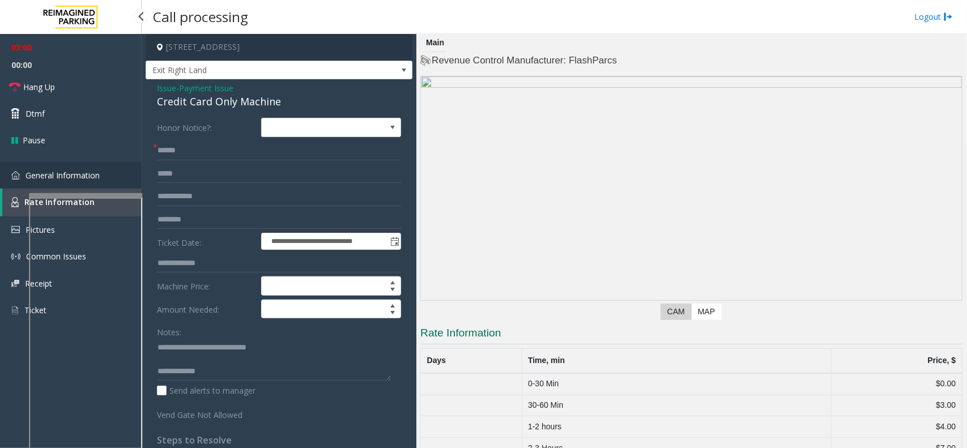
click at [42, 173] on span "General Information" at bounding box center [62, 175] width 74 height 11
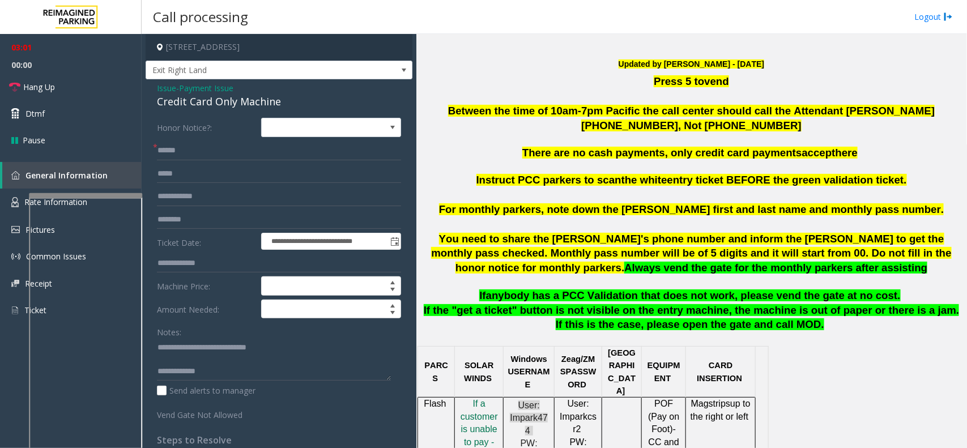
scroll to position [354, 0]
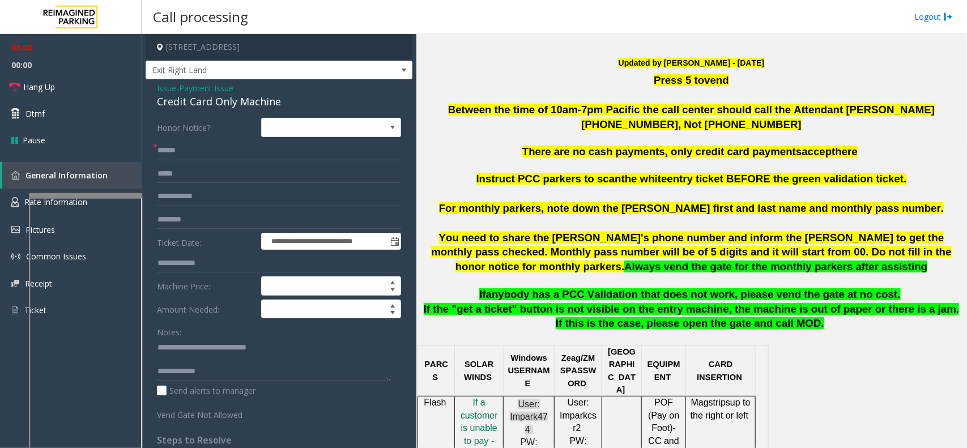
click at [214, 90] on span "Payment Issue" at bounding box center [206, 88] width 54 height 12
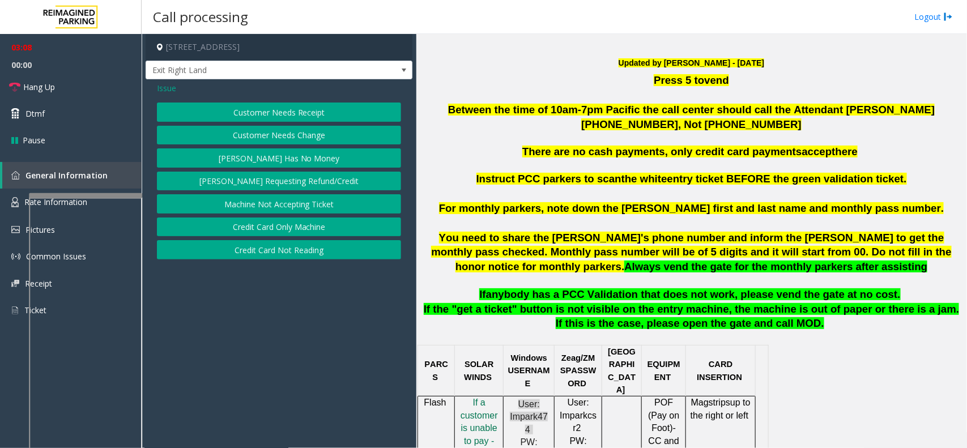
click at [180, 82] on div "Issue" at bounding box center [279, 88] width 244 height 12
click at [171, 86] on span "Issue" at bounding box center [166, 88] width 19 height 12
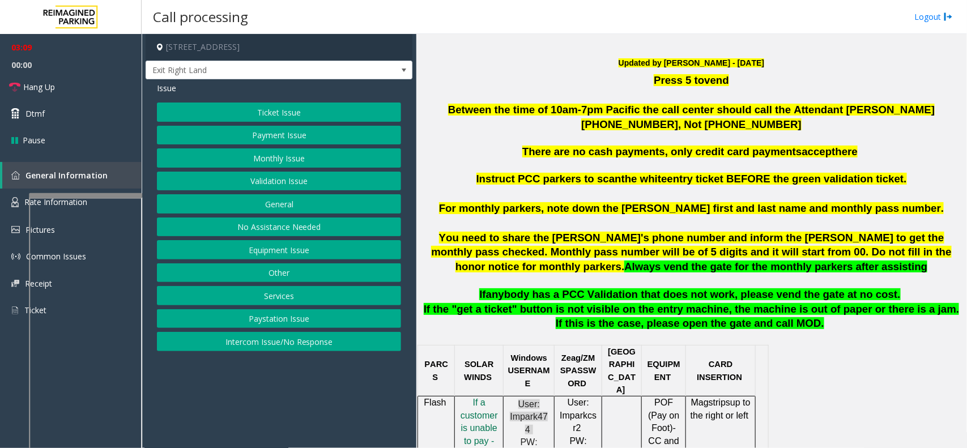
click at [282, 177] on button "Validation Issue" at bounding box center [279, 181] width 244 height 19
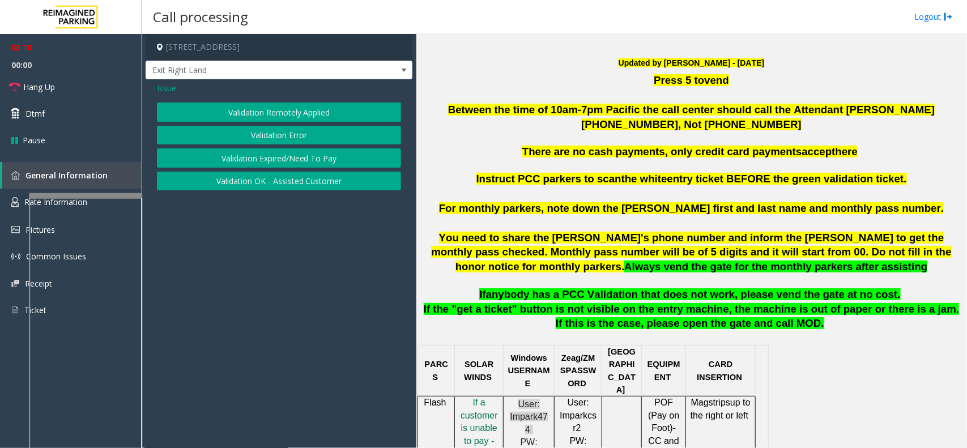
click at [287, 139] on button "Validation Error" at bounding box center [279, 135] width 244 height 19
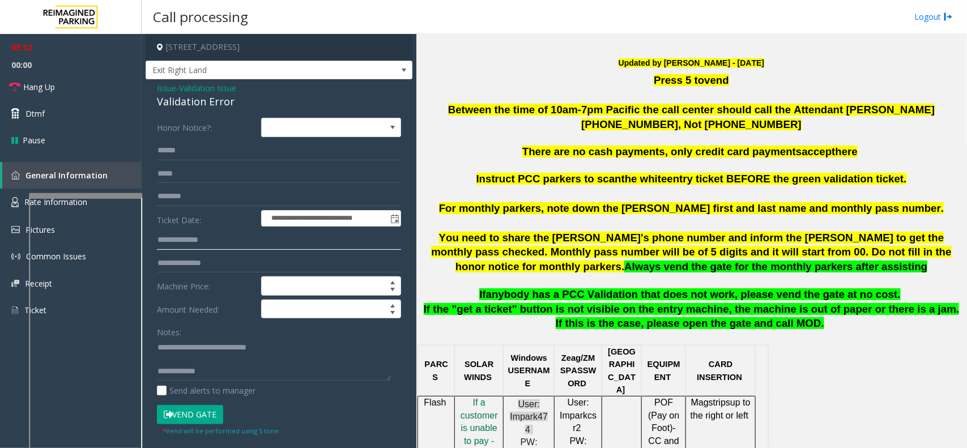
click at [223, 236] on input "text" at bounding box center [279, 240] width 244 height 19
drag, startPoint x: 181, startPoint y: 349, endPoint x: 299, endPoint y: 337, distance: 118.4
click at [299, 337] on div "Notes:" at bounding box center [279, 351] width 244 height 58
click at [241, 245] on input "text" at bounding box center [279, 240] width 244 height 19
click at [174, 100] on div "Validation Error" at bounding box center [279, 101] width 244 height 15
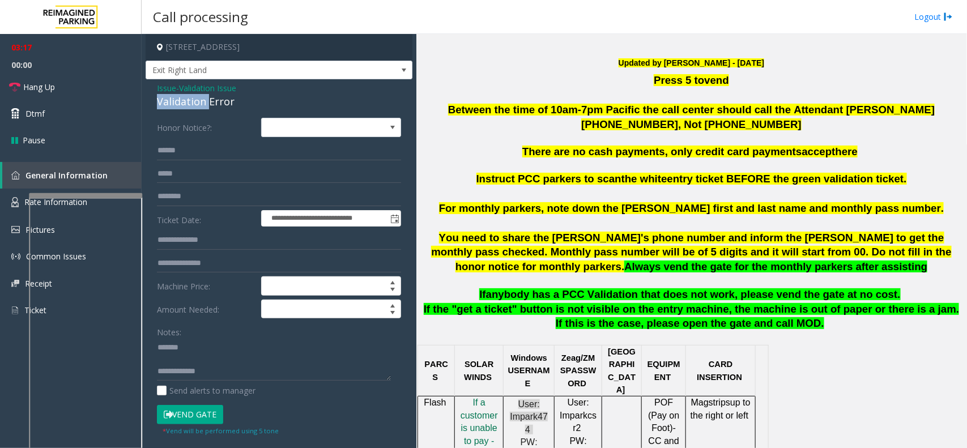
click at [174, 100] on div "Validation Error" at bounding box center [279, 101] width 244 height 15
click at [278, 343] on textarea at bounding box center [274, 359] width 234 height 42
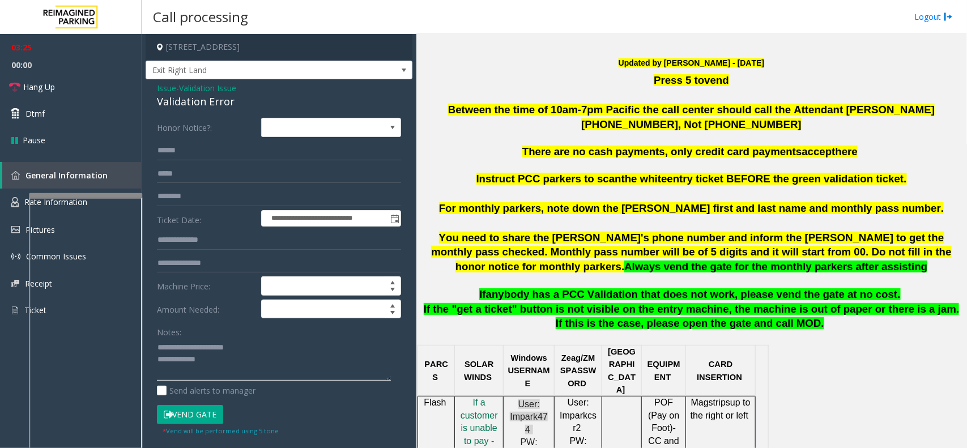
click at [257, 358] on textarea at bounding box center [274, 359] width 234 height 42
click at [204, 358] on textarea at bounding box center [274, 359] width 234 height 42
click at [186, 358] on button "Vend Gate" at bounding box center [190, 414] width 66 height 19
click at [231, 358] on textarea at bounding box center [274, 359] width 234 height 42
click at [231, 352] on textarea at bounding box center [274, 359] width 234 height 42
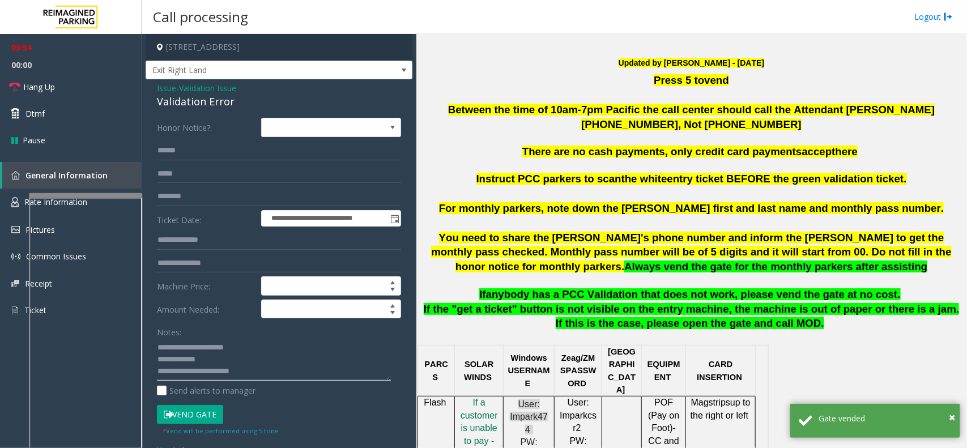
click at [227, 356] on textarea at bounding box center [274, 359] width 234 height 42
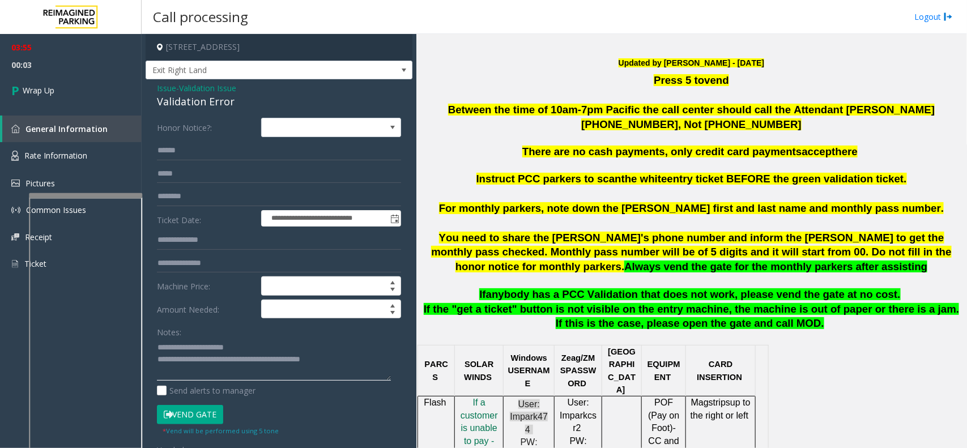
scroll to position [23, 0]
click at [194, 358] on textarea at bounding box center [274, 359] width 234 height 42
click at [248, 347] on textarea at bounding box center [274, 359] width 234 height 42
click at [159, 350] on textarea at bounding box center [274, 359] width 234 height 42
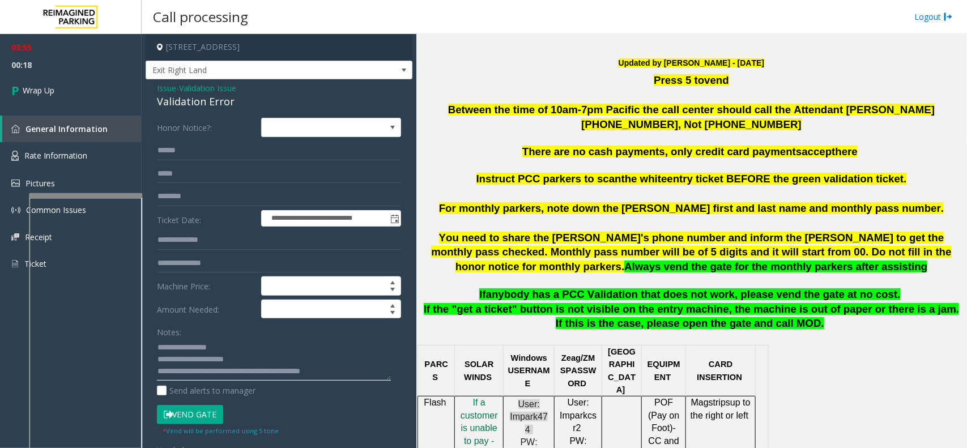
click at [165, 346] on textarea at bounding box center [274, 359] width 234 height 42
type textarea "**********"
drag, startPoint x: 165, startPoint y: 346, endPoint x: 453, endPoint y: 163, distance: 341.5
click at [453, 163] on p at bounding box center [691, 165] width 542 height 12
click at [122, 83] on link "Wrap Up" at bounding box center [71, 90] width 142 height 33
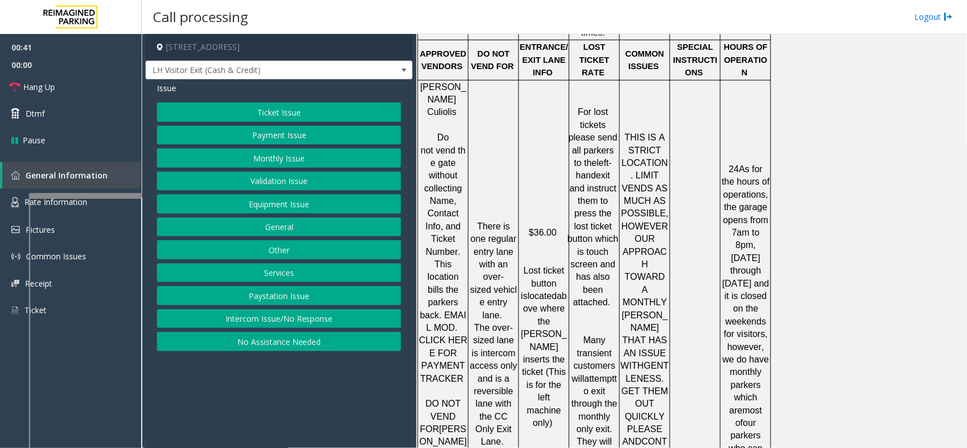
scroll to position [1882, 0]
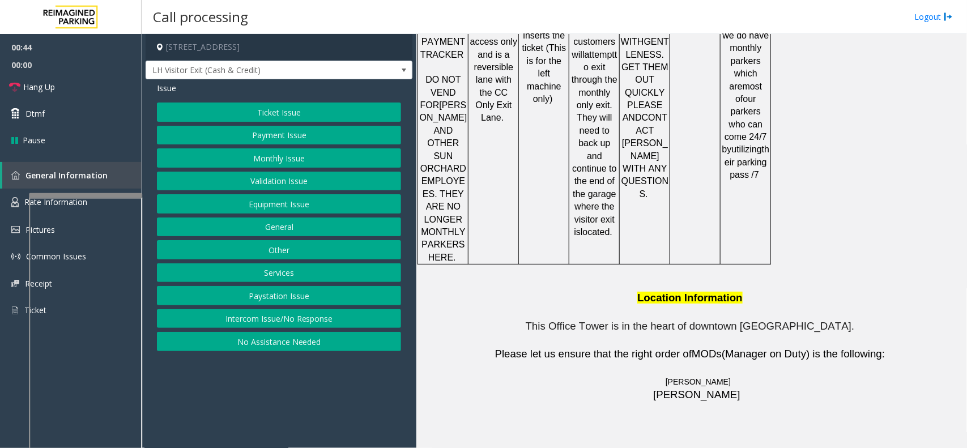
drag, startPoint x: 618, startPoint y: 373, endPoint x: 548, endPoint y: 381, distance: 70.2
copy button "786.910.0764"
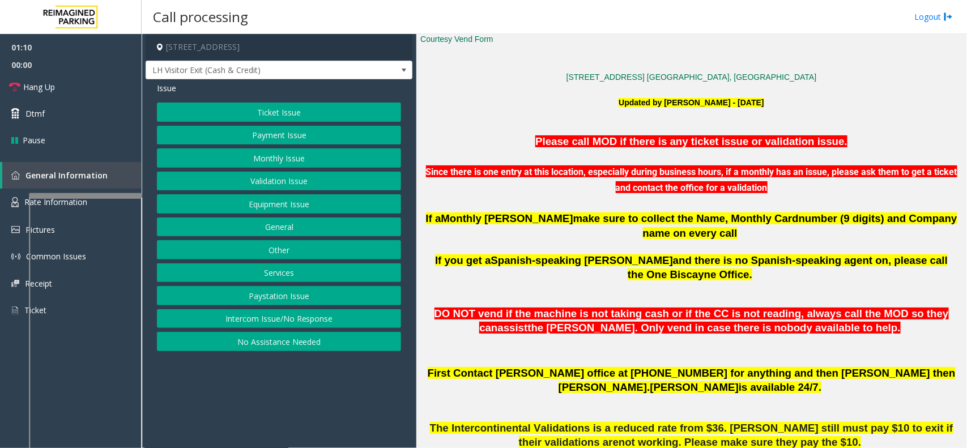
scroll to position [283, 0]
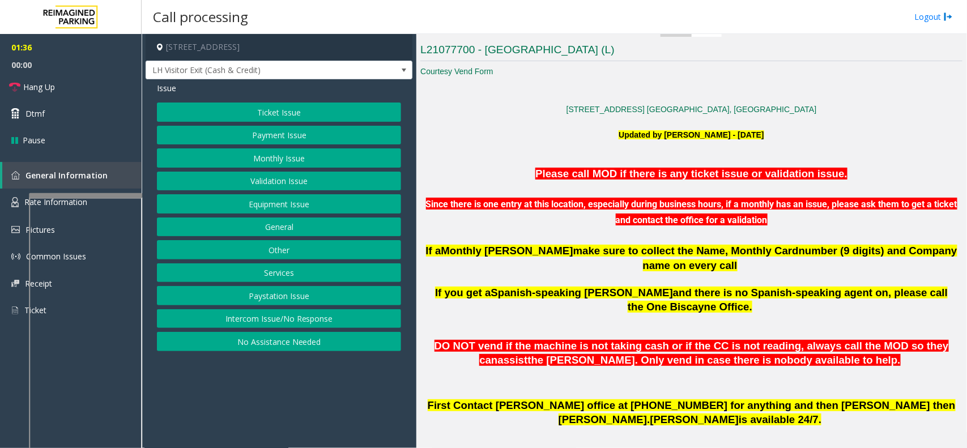
click at [299, 199] on button "Equipment Issue" at bounding box center [279, 203] width 244 height 19
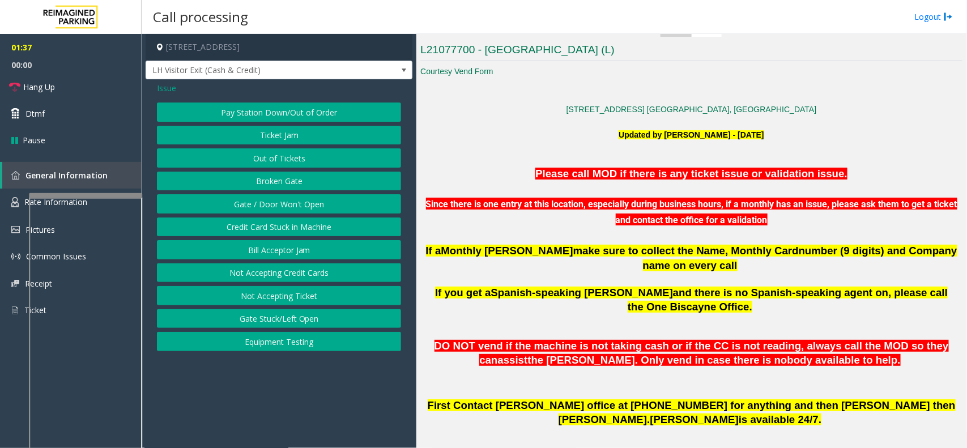
click at [298, 197] on button "Gate / Door Won't Open" at bounding box center [279, 203] width 244 height 19
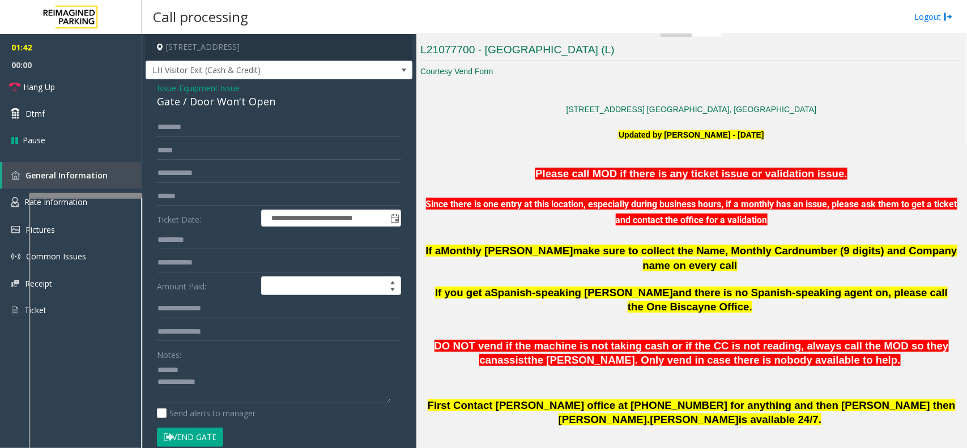
click at [245, 102] on div "Gate / Door Won't Open" at bounding box center [279, 101] width 244 height 15
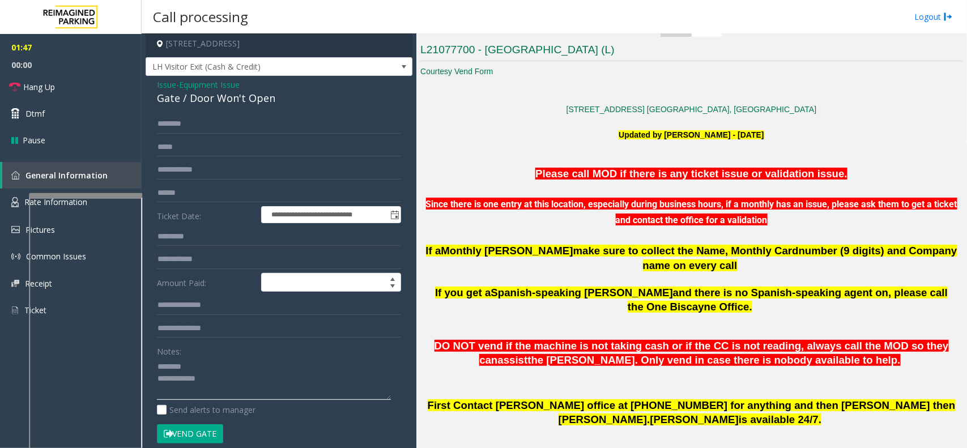
scroll to position [0, 0]
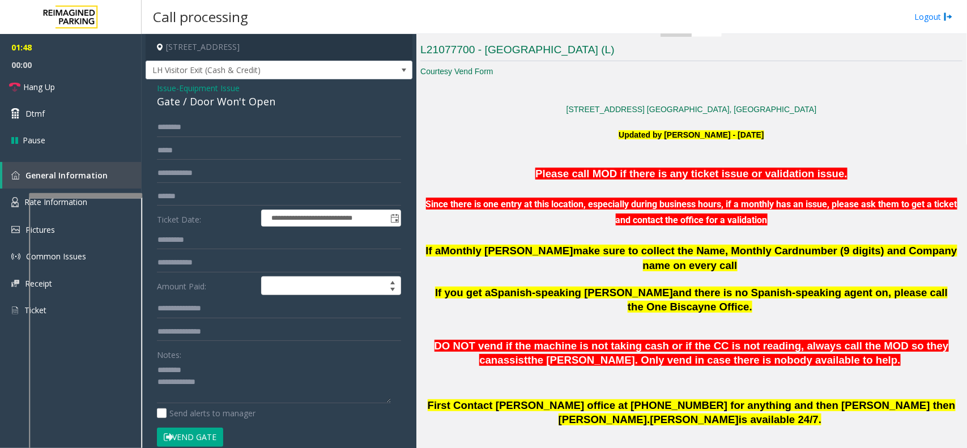
click at [236, 95] on div "Gate / Door Won't Open" at bounding box center [279, 101] width 244 height 15
click at [234, 103] on div "Gate / Door Won't Open" at bounding box center [279, 101] width 244 height 15
click at [273, 358] on textarea at bounding box center [274, 382] width 234 height 42
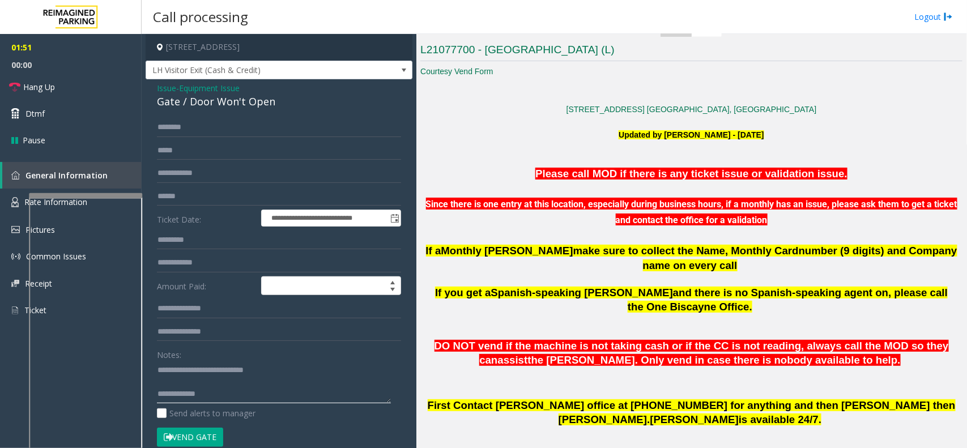
click at [276, 358] on textarea at bounding box center [274, 382] width 234 height 42
click at [75, 95] on link "Hang Up" at bounding box center [71, 87] width 142 height 27
click at [224, 358] on textarea at bounding box center [274, 382] width 234 height 42
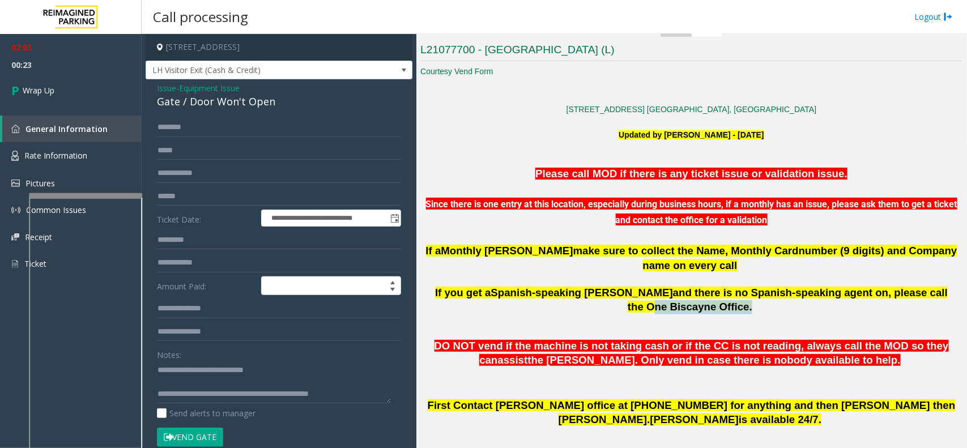
drag, startPoint x: 851, startPoint y: 275, endPoint x: 935, endPoint y: 279, distance: 84.5
click at [773, 287] on span "and there is no Spanish-speaking agent on, please call the One Biscayne Office." at bounding box center [788, 300] width 320 height 26
copy span "One Biscayne Office"
click at [364, 358] on textarea at bounding box center [274, 382] width 234 height 42
paste textarea "**********"
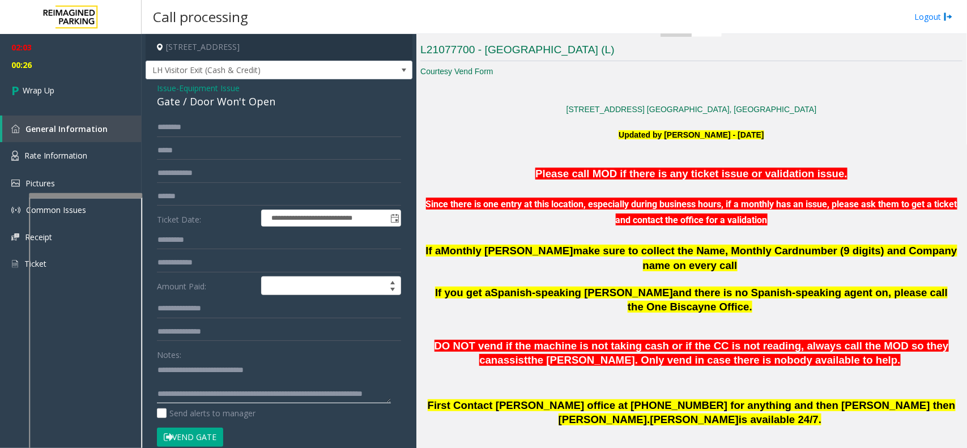
scroll to position [7, 0]
click at [265, 358] on textarea at bounding box center [274, 382] width 234 height 42
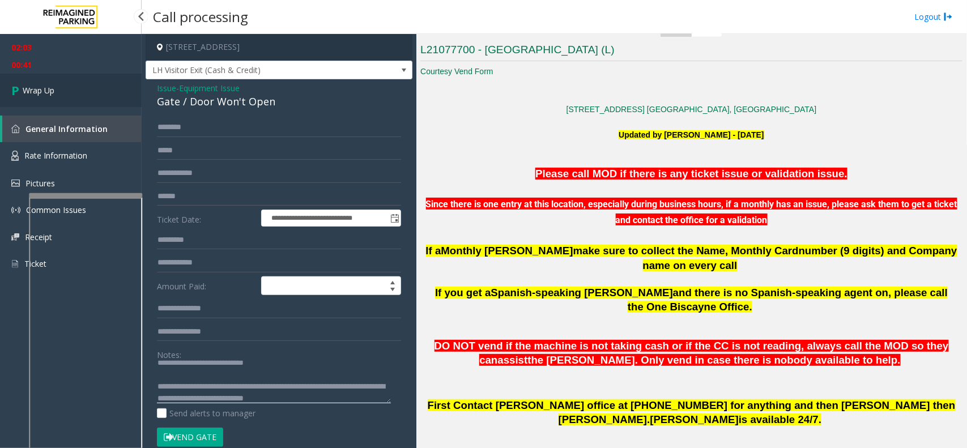
type textarea "**********"
click at [75, 100] on link "Wrap Up" at bounding box center [71, 90] width 142 height 33
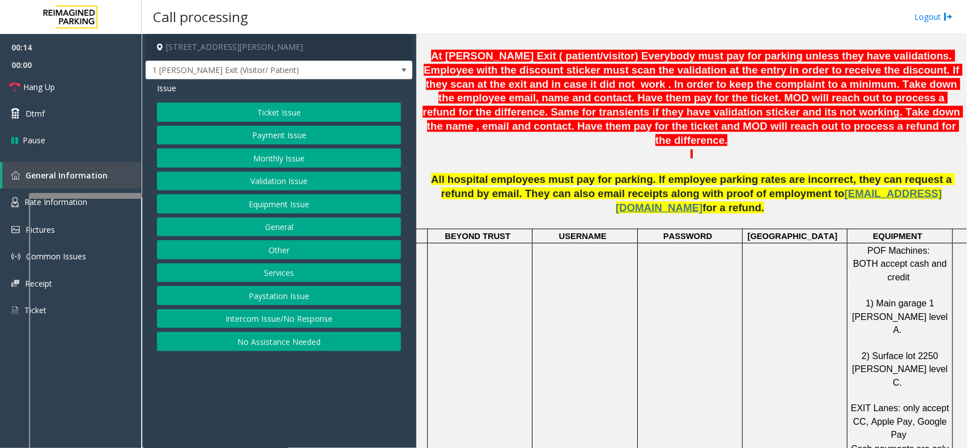
scroll to position [425, 0]
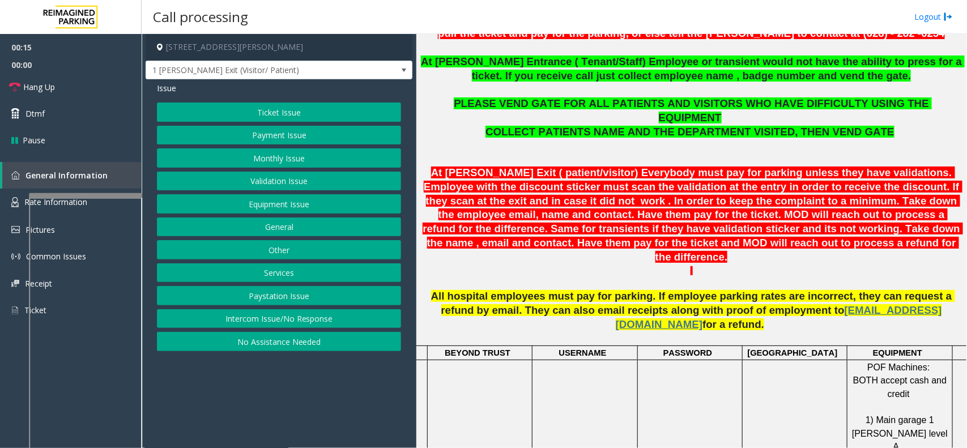
drag, startPoint x: 298, startPoint y: 95, endPoint x: 299, endPoint y: 105, distance: 9.7
click at [298, 97] on div "Issue Ticket Issue Payment Issue Monthly Issue Validation Issue Equipment Issue…" at bounding box center [279, 218] width 267 height 278
click at [299, 105] on button "Ticket Issue" at bounding box center [279, 112] width 244 height 19
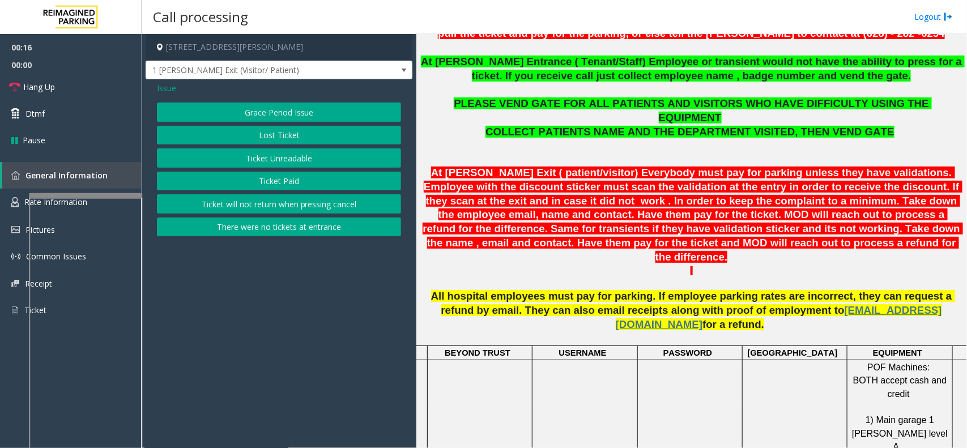
click at [304, 177] on button "Ticket Paid" at bounding box center [279, 181] width 244 height 19
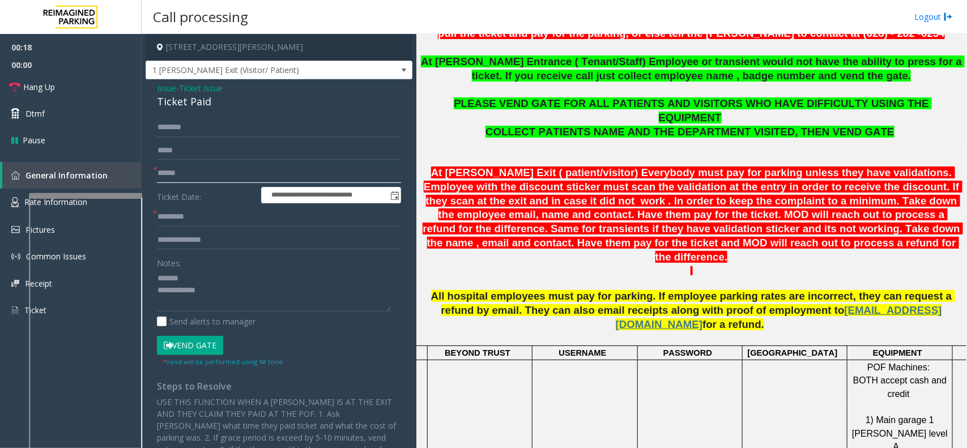
click at [217, 164] on input "text" at bounding box center [279, 173] width 244 height 19
click at [180, 97] on div "Ticket Paid" at bounding box center [279, 101] width 244 height 15
click at [222, 168] on input "text" at bounding box center [279, 173] width 244 height 19
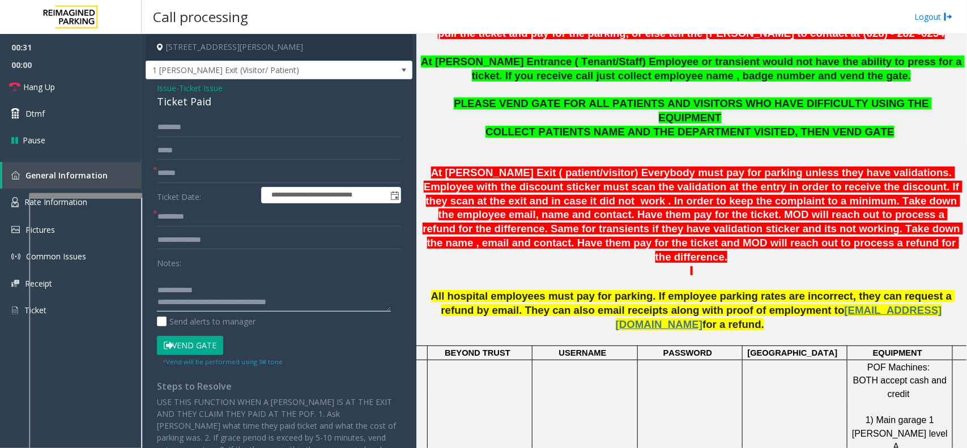
scroll to position [23, 0]
click at [160, 290] on textarea at bounding box center [274, 290] width 234 height 42
type textarea "**********"
click at [214, 173] on input "text" at bounding box center [279, 173] width 244 height 19
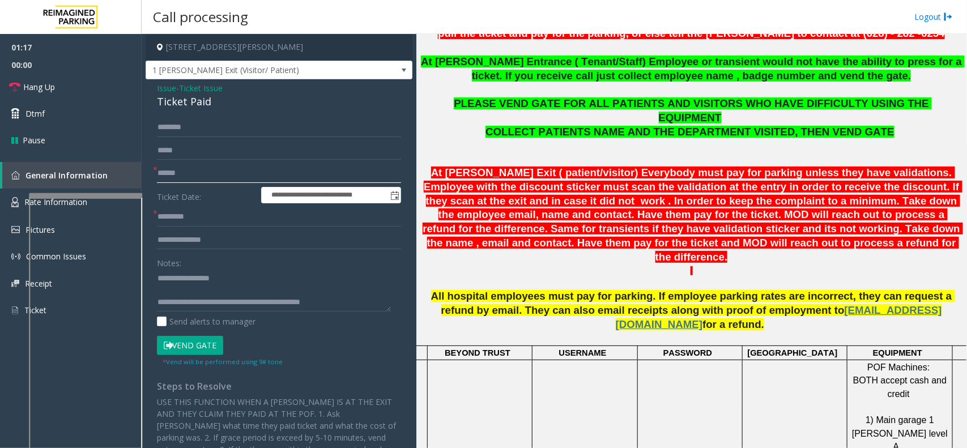
click at [233, 171] on input "text" at bounding box center [279, 173] width 244 height 19
type input "**"
click at [224, 219] on input "text" at bounding box center [279, 216] width 244 height 19
click at [23, 205] on link "Rate Information" at bounding box center [71, 203] width 142 height 28
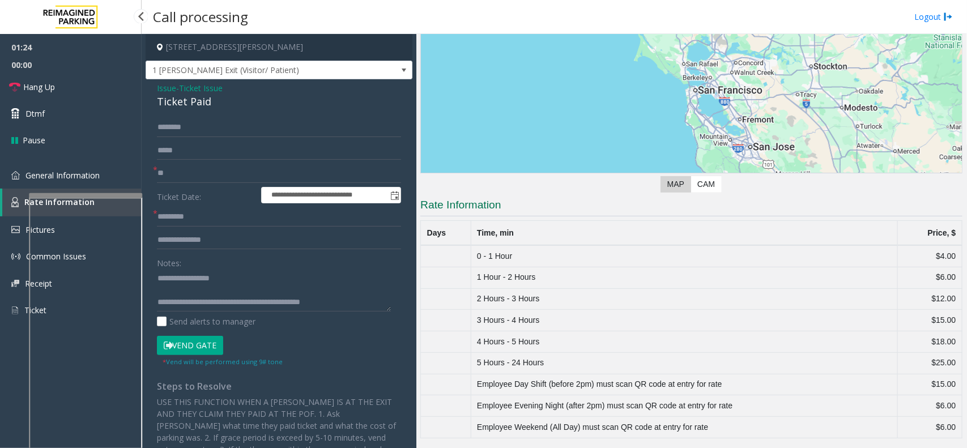
scroll to position [114, 0]
click at [21, 177] on link "General Information" at bounding box center [71, 175] width 142 height 27
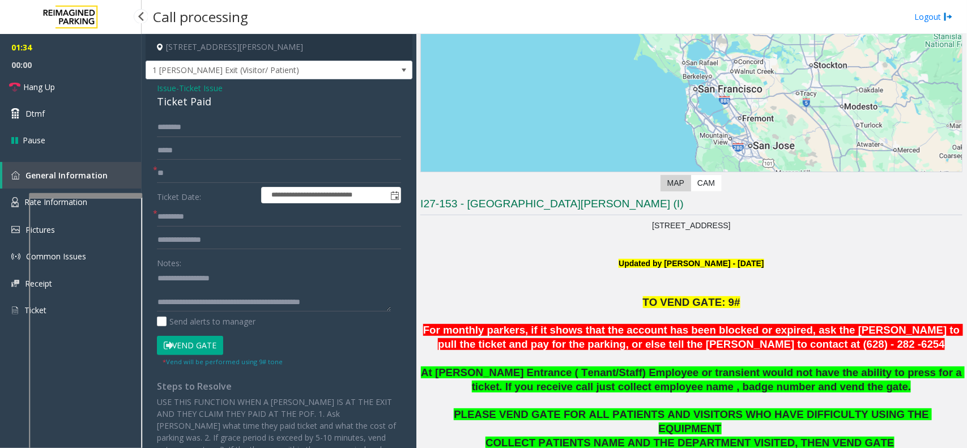
scroll to position [425, 0]
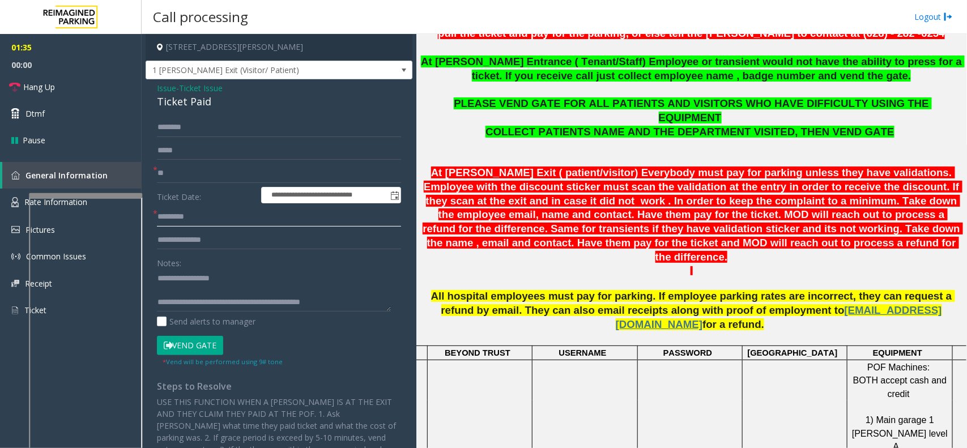
click at [193, 218] on input "text" at bounding box center [279, 216] width 244 height 19
type input "***"
click at [210, 285] on textarea at bounding box center [274, 290] width 234 height 42
type textarea "**********"
click at [225, 177] on input "**" at bounding box center [279, 173] width 244 height 19
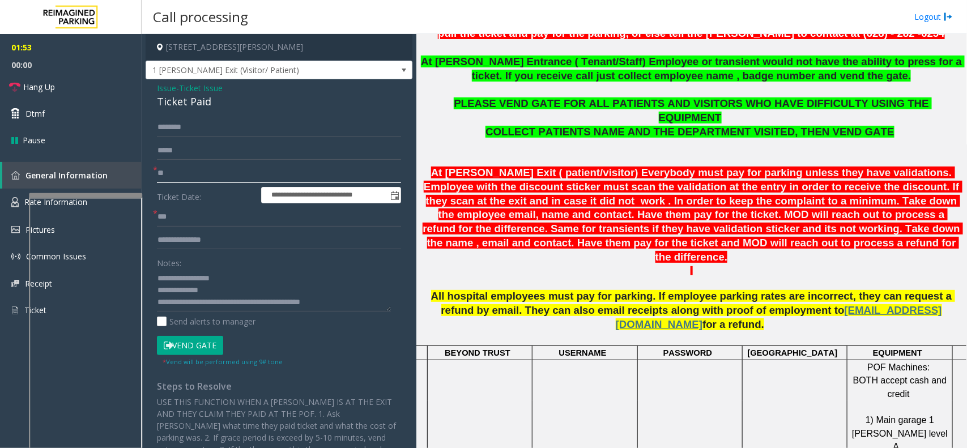
type input "*"
type input "******"
click at [222, 287] on textarea at bounding box center [274, 290] width 234 height 42
type textarea "**********"
click at [199, 125] on input "text" at bounding box center [279, 127] width 244 height 19
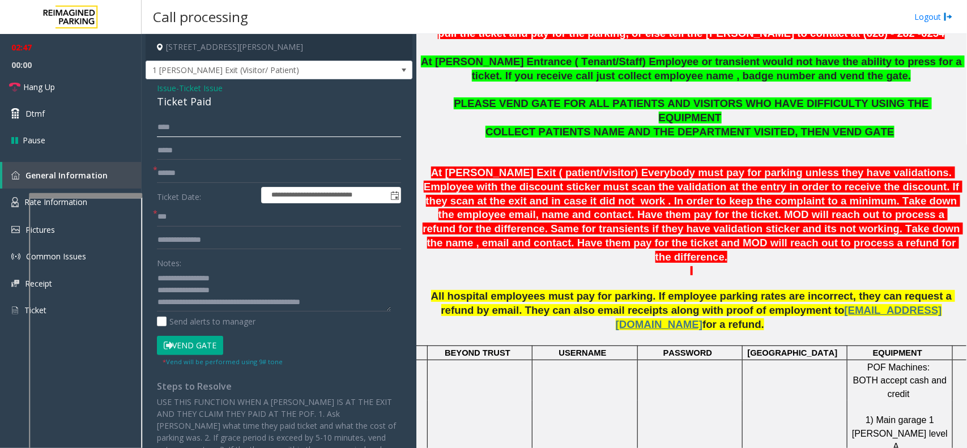
click at [166, 127] on input "****" at bounding box center [279, 127] width 244 height 19
click at [173, 122] on input "****" at bounding box center [279, 127] width 244 height 19
click at [180, 126] on input "****" at bounding box center [279, 127] width 244 height 19
type input "****"
drag, startPoint x: 176, startPoint y: 131, endPoint x: 382, endPoint y: 93, distance: 209.6
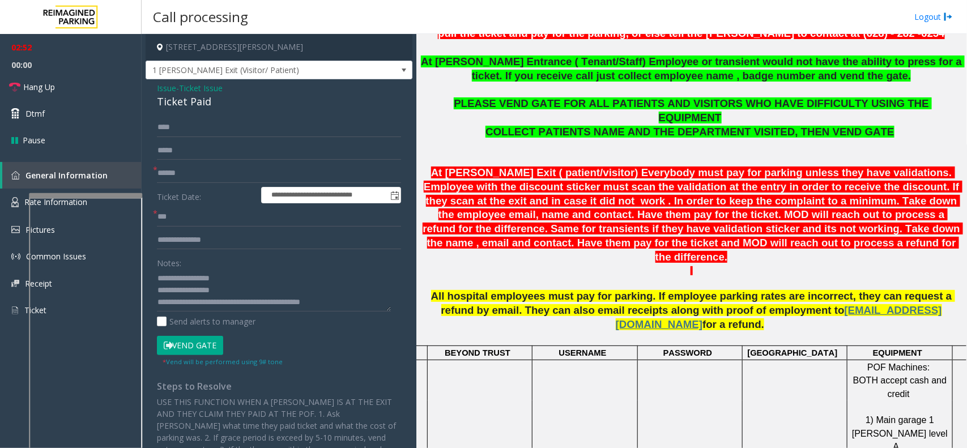
click at [382, 93] on div "Issue - Ticket Issue Ticket Paid" at bounding box center [279, 95] width 244 height 27
click at [191, 336] on form "**********" at bounding box center [279, 242] width 244 height 249
click at [188, 346] on button "Vend Gate" at bounding box center [190, 345] width 66 height 19
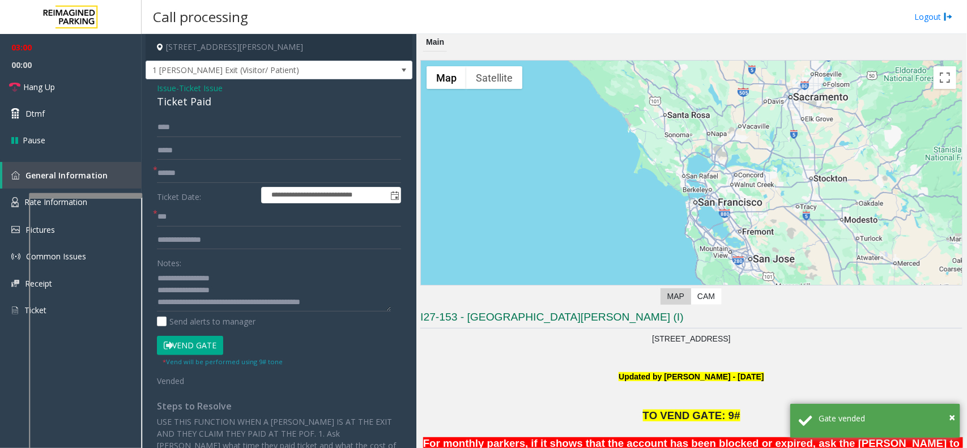
scroll to position [0, 0]
click at [74, 86] on link "Hang Up" at bounding box center [71, 87] width 142 height 27
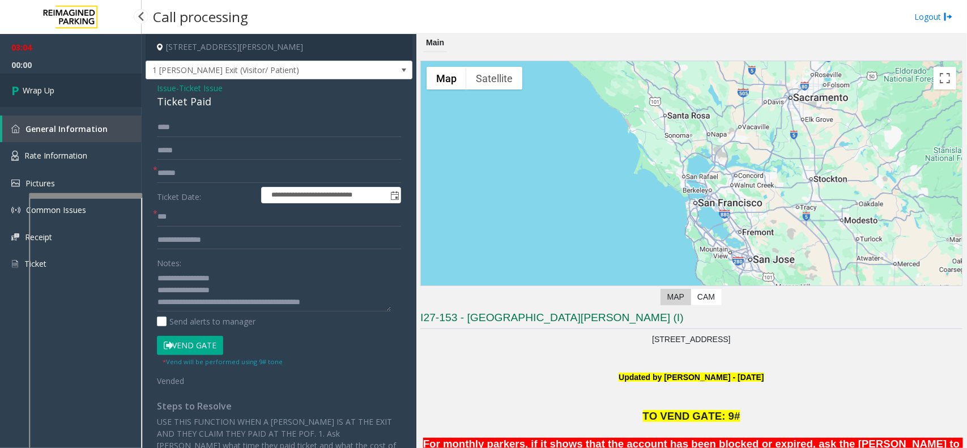
click at [54, 89] on span "Wrap Up" at bounding box center [39, 90] width 32 height 12
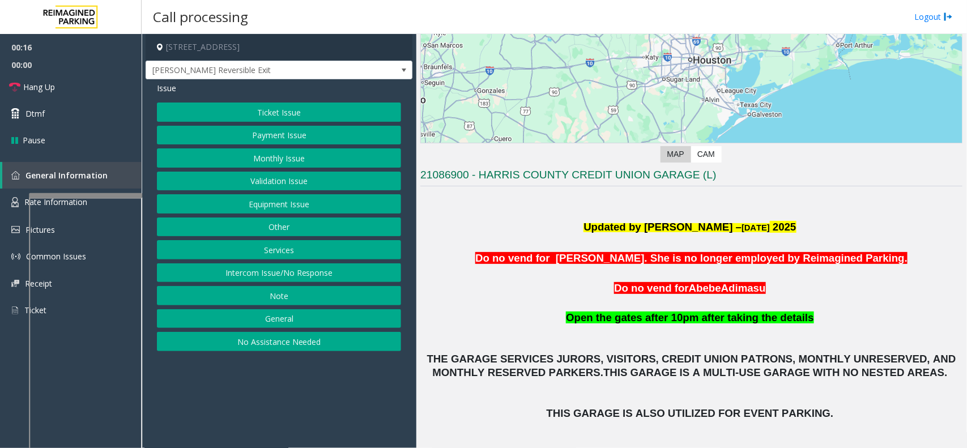
scroll to position [142, 0]
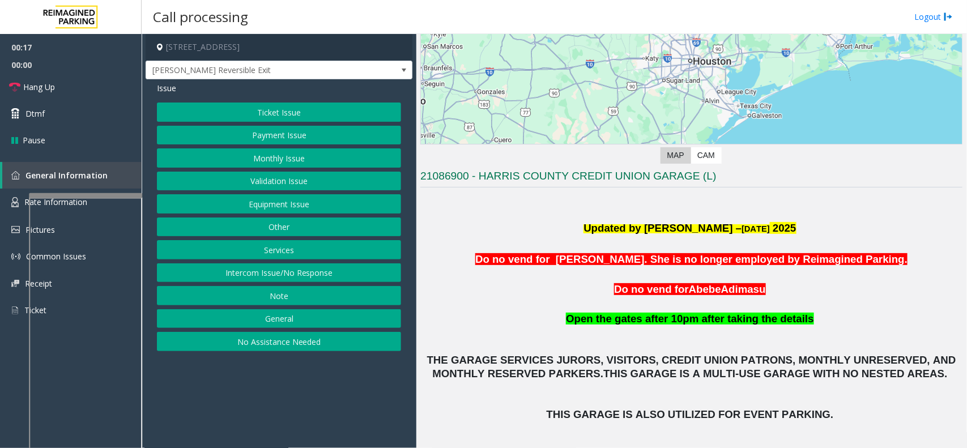
click at [273, 141] on button "Payment Issue" at bounding box center [279, 135] width 244 height 19
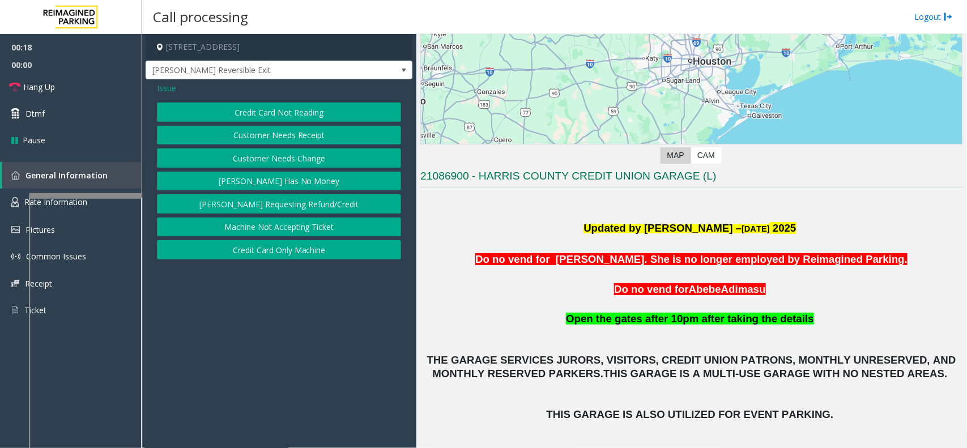
click at [173, 91] on span "Issue" at bounding box center [166, 88] width 19 height 12
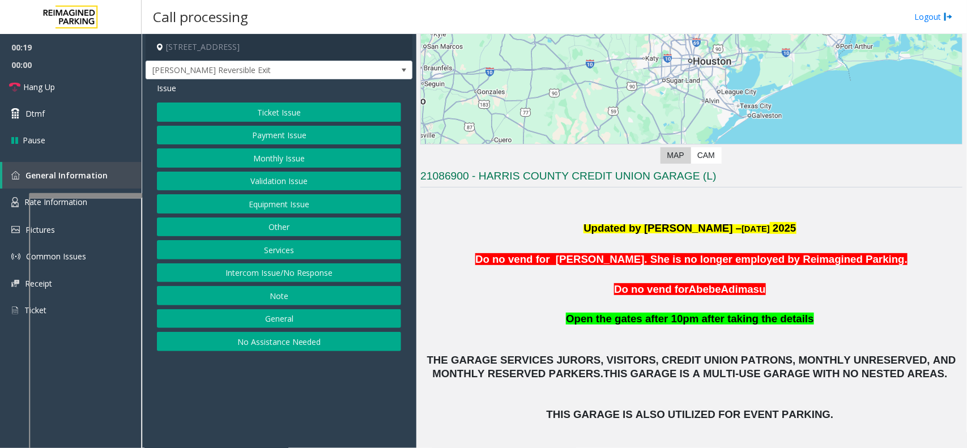
click at [244, 150] on button "Monthly Issue" at bounding box center [279, 157] width 244 height 19
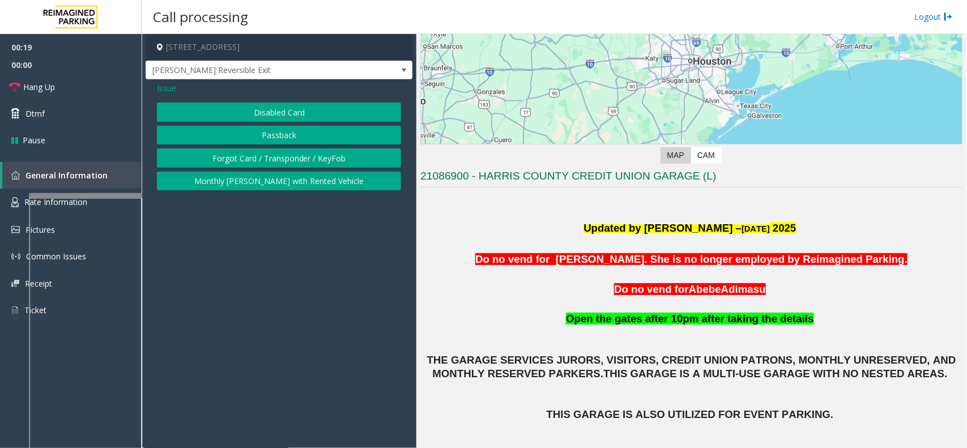
click at [246, 112] on button "Disabled Card" at bounding box center [279, 112] width 244 height 19
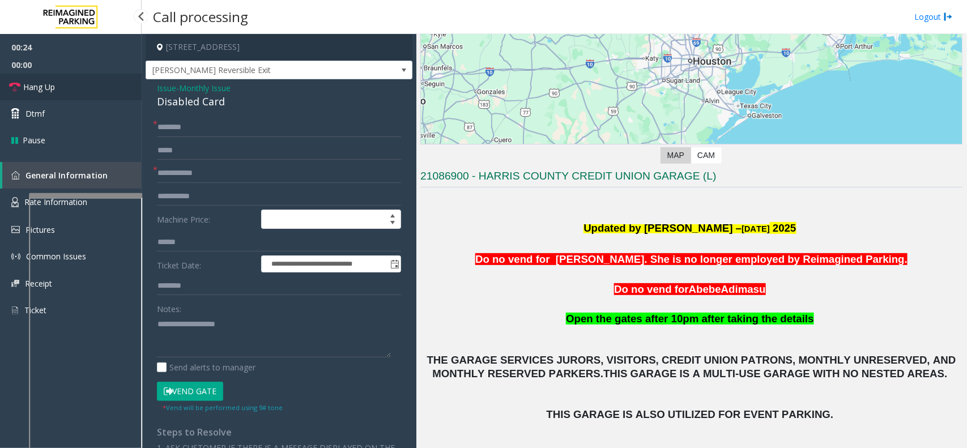
click at [61, 93] on link "Hang Up" at bounding box center [71, 87] width 142 height 27
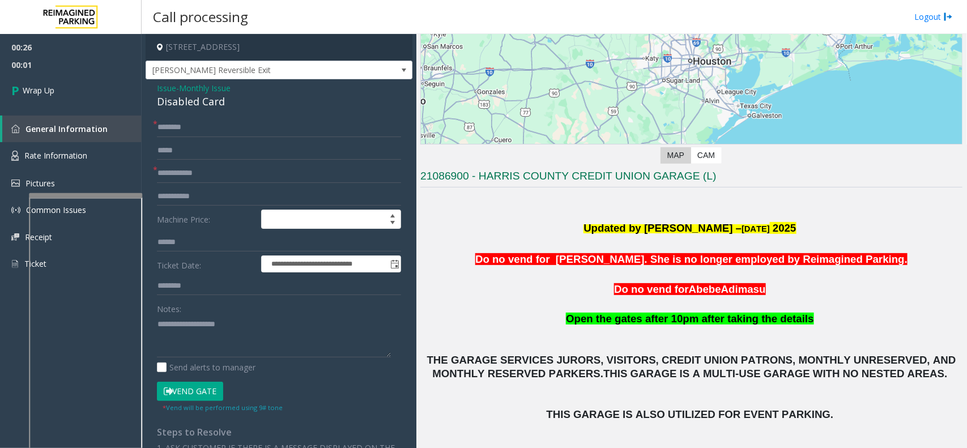
click at [172, 103] on div "Disabled Card" at bounding box center [279, 101] width 244 height 15
click at [183, 129] on input "text" at bounding box center [279, 127] width 244 height 19
type input "**"
click at [212, 180] on input "text" at bounding box center [279, 173] width 244 height 19
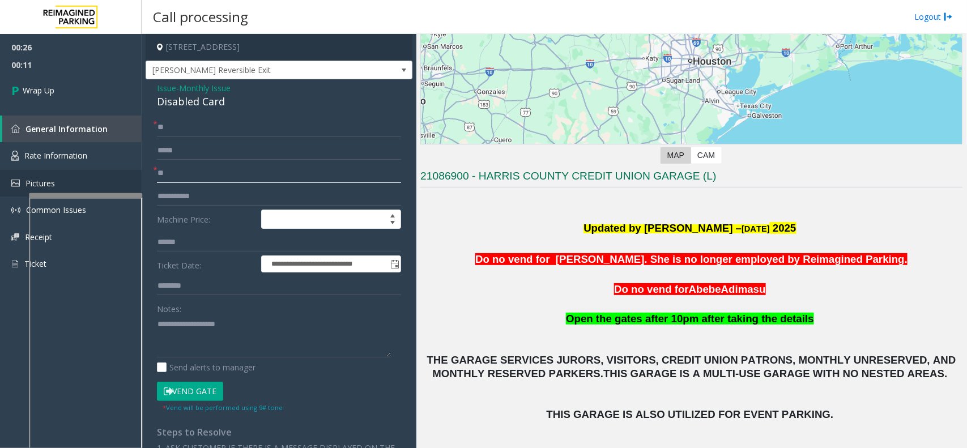
type input "**"
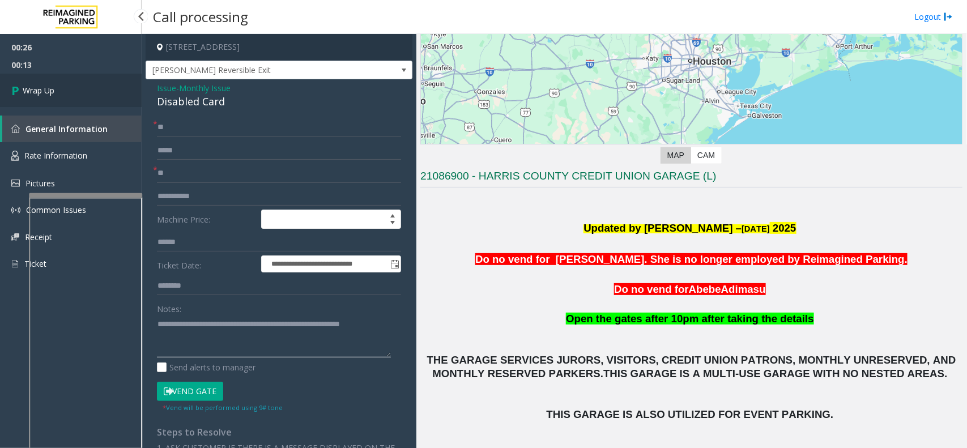
type textarea "**********"
click at [87, 83] on link "Wrap Up" at bounding box center [71, 90] width 142 height 33
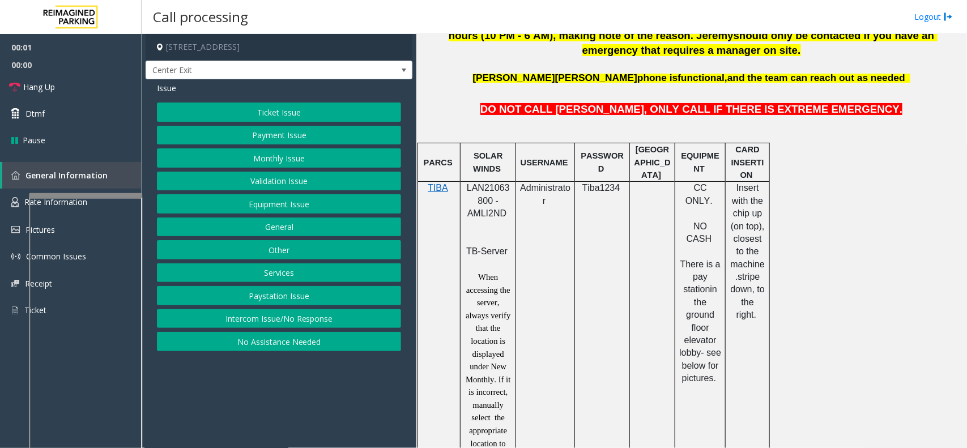
scroll to position [567, 0]
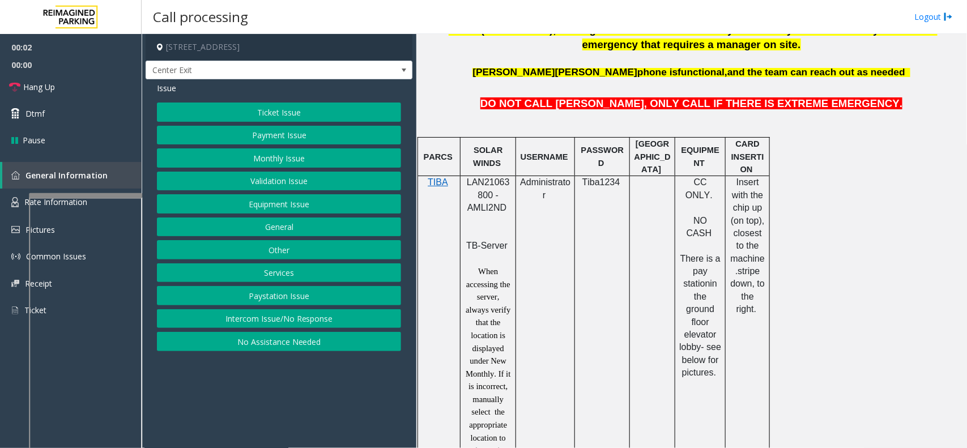
click at [500, 188] on span "LAN21063800 - AMLI2ND" at bounding box center [488, 194] width 43 height 35
copy span "LAN21063800"
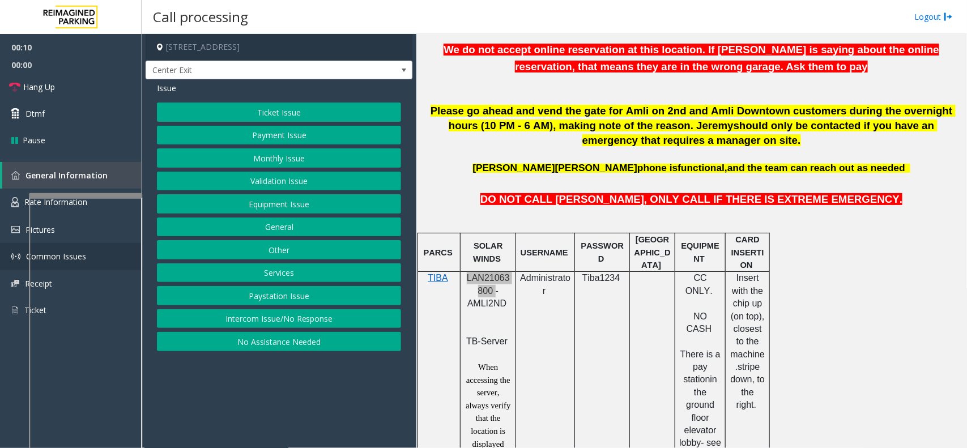
scroll to position [425, 0]
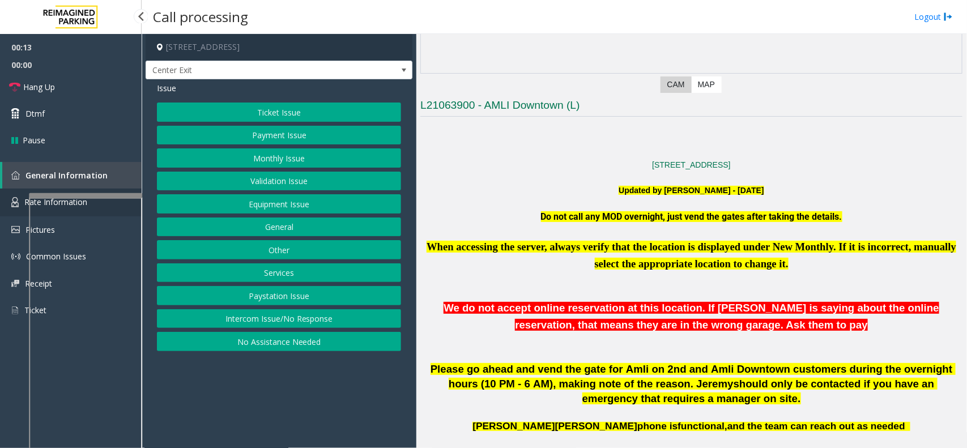
click at [8, 196] on link "Rate Information" at bounding box center [71, 203] width 142 height 28
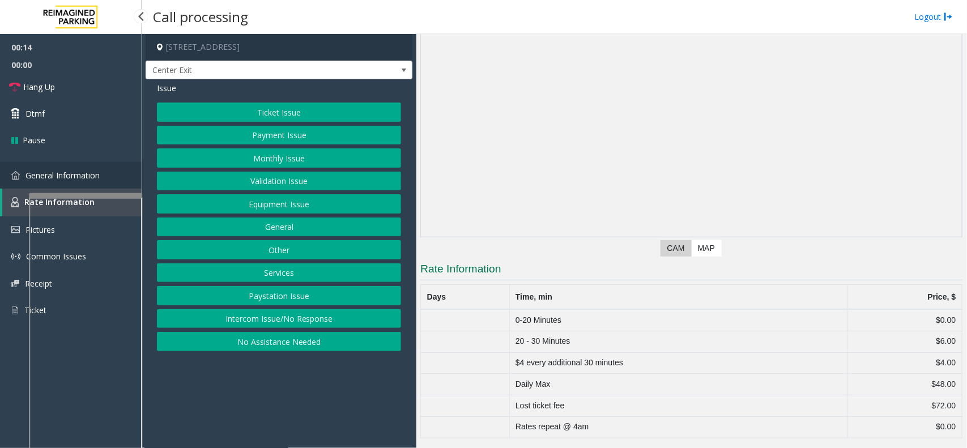
click at [23, 169] on link "General Information" at bounding box center [71, 175] width 142 height 27
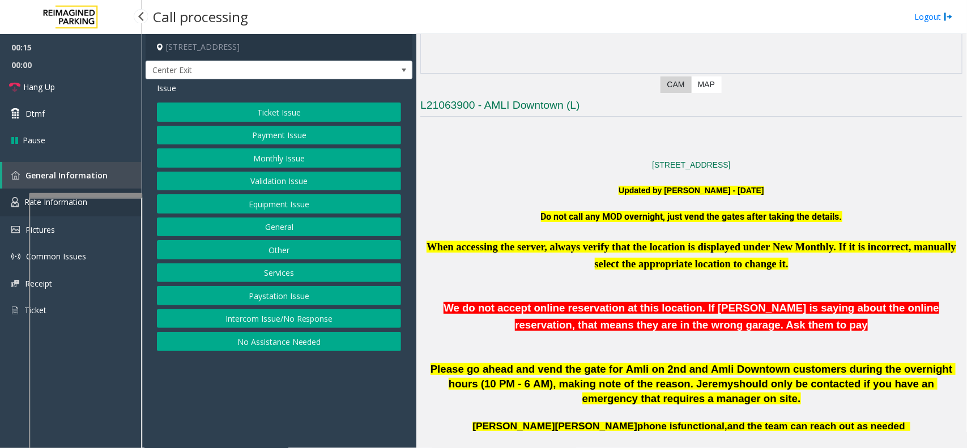
click at [17, 199] on img at bounding box center [14, 202] width 7 height 10
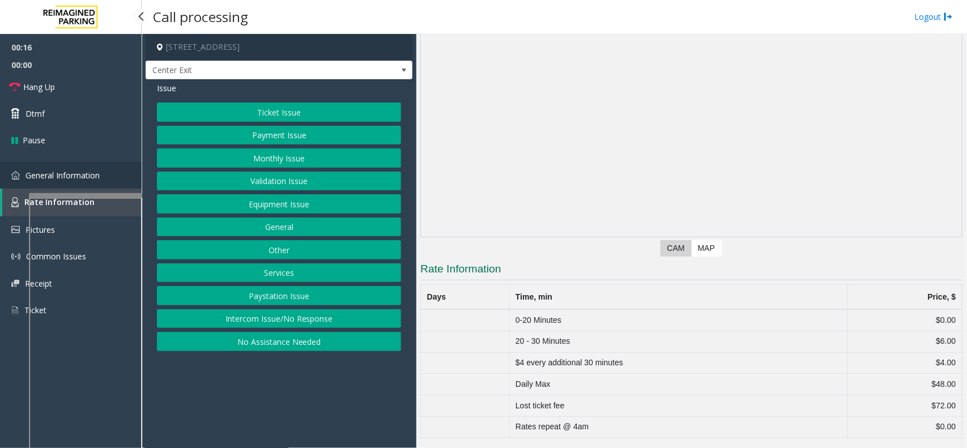
click at [20, 181] on link "General Information" at bounding box center [71, 175] width 142 height 27
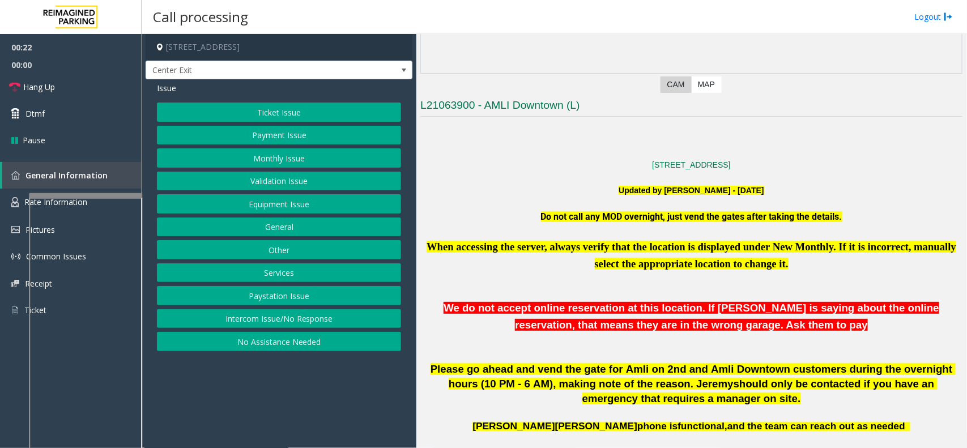
click at [315, 121] on button "Ticket Issue" at bounding box center [279, 112] width 244 height 19
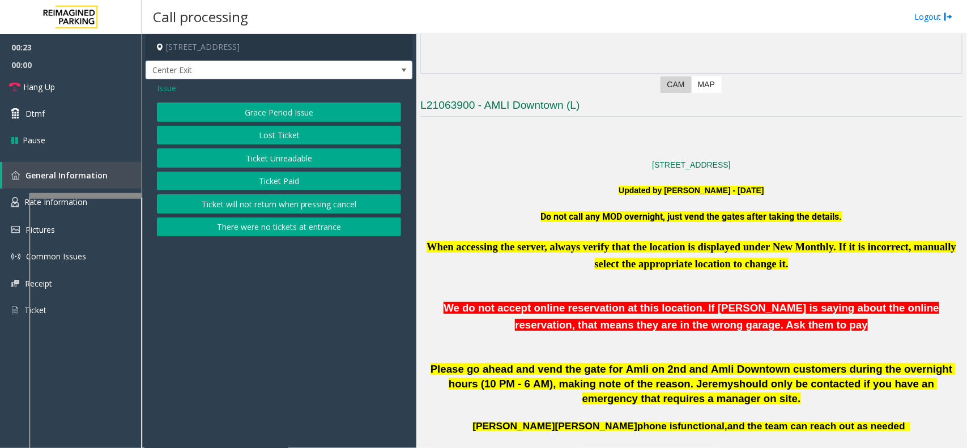
click at [293, 163] on button "Ticket Unreadable" at bounding box center [279, 157] width 244 height 19
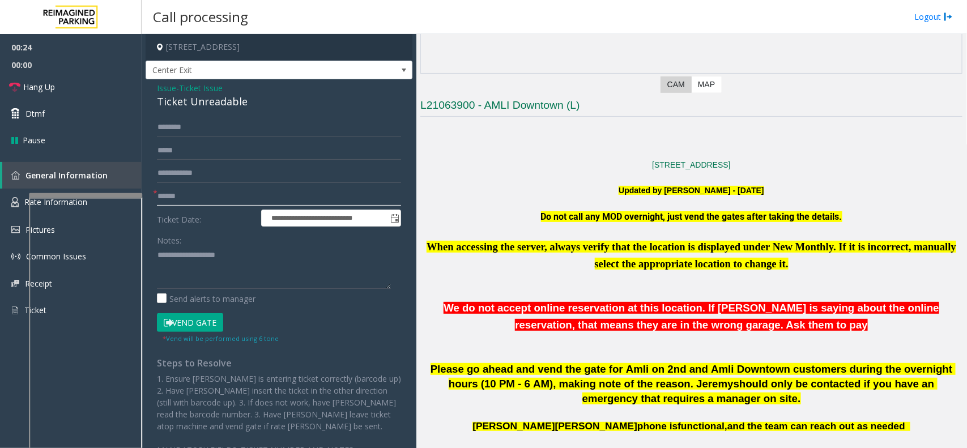
click at [204, 204] on input "text" at bounding box center [279, 196] width 244 height 19
type textarea "**********"
click at [197, 198] on input "text" at bounding box center [279, 196] width 244 height 19
type input "*******"
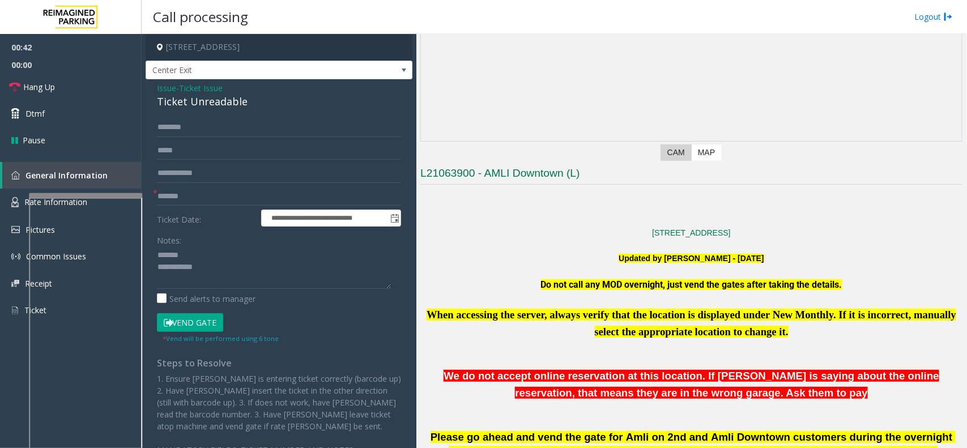
scroll to position [142, 0]
